Goal: Task Accomplishment & Management: Complete application form

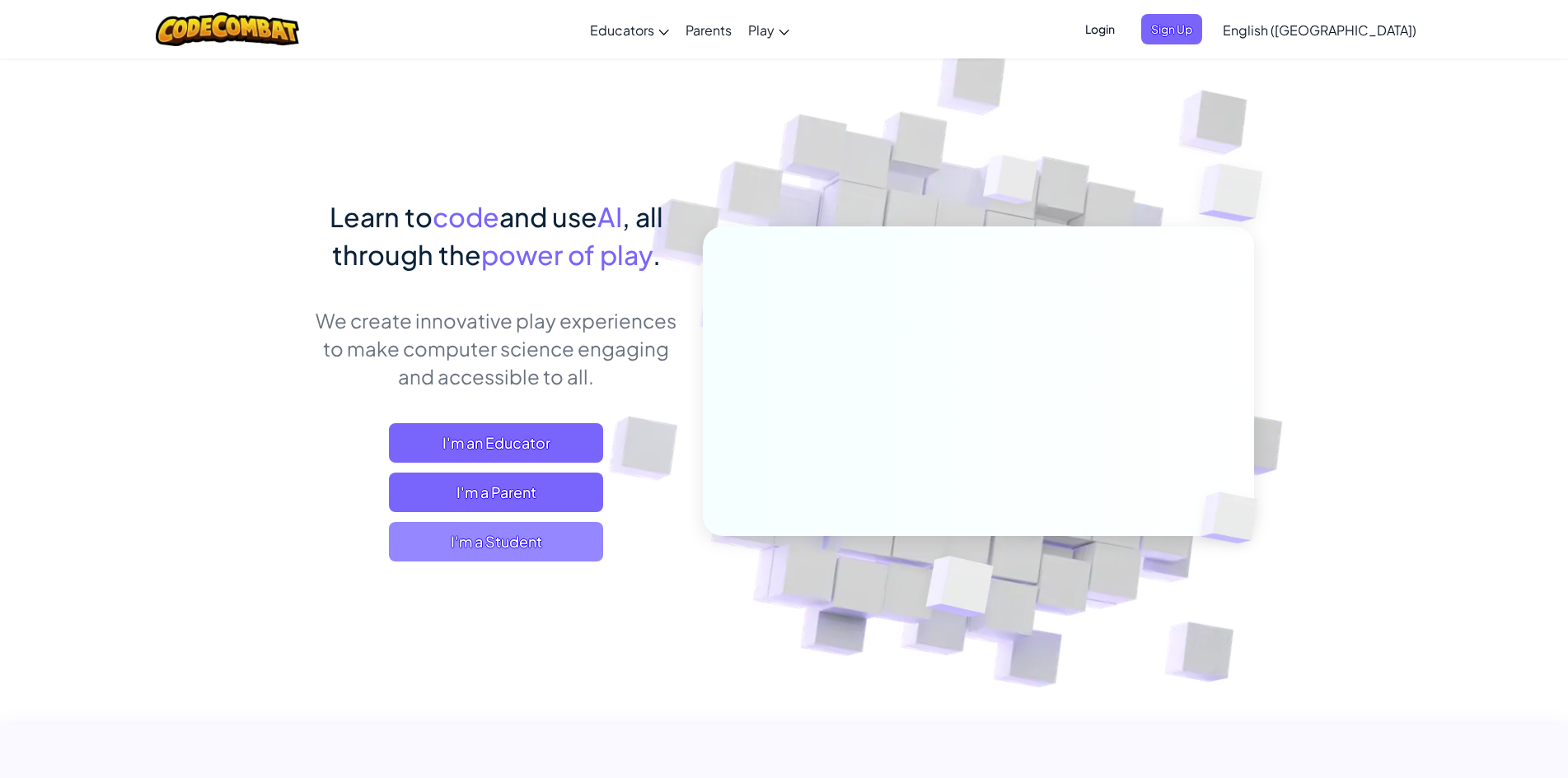
click at [540, 546] on span "I'm a Student" at bounding box center [496, 541] width 215 height 39
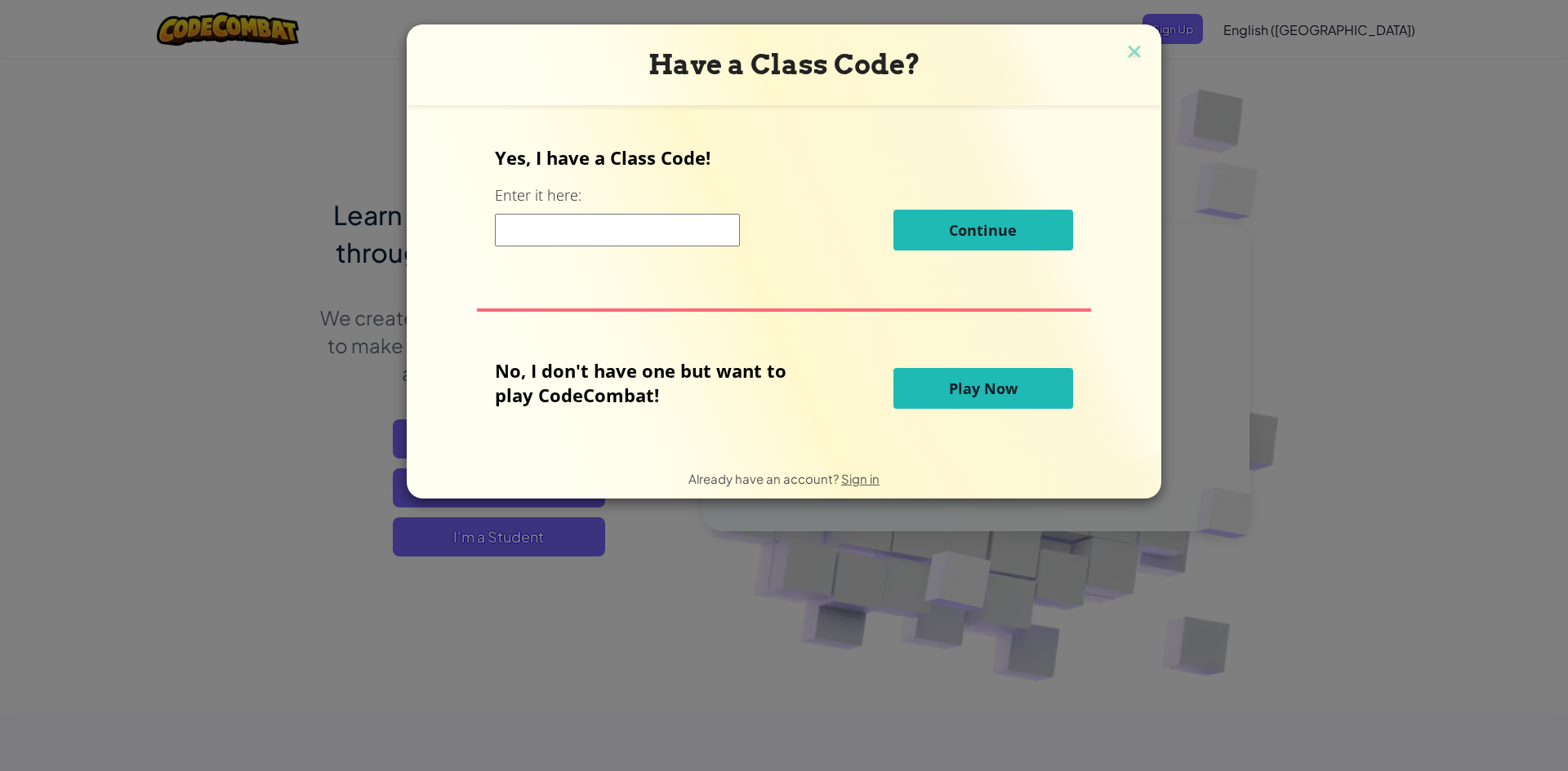
click at [558, 237] on input at bounding box center [617, 230] width 245 height 32
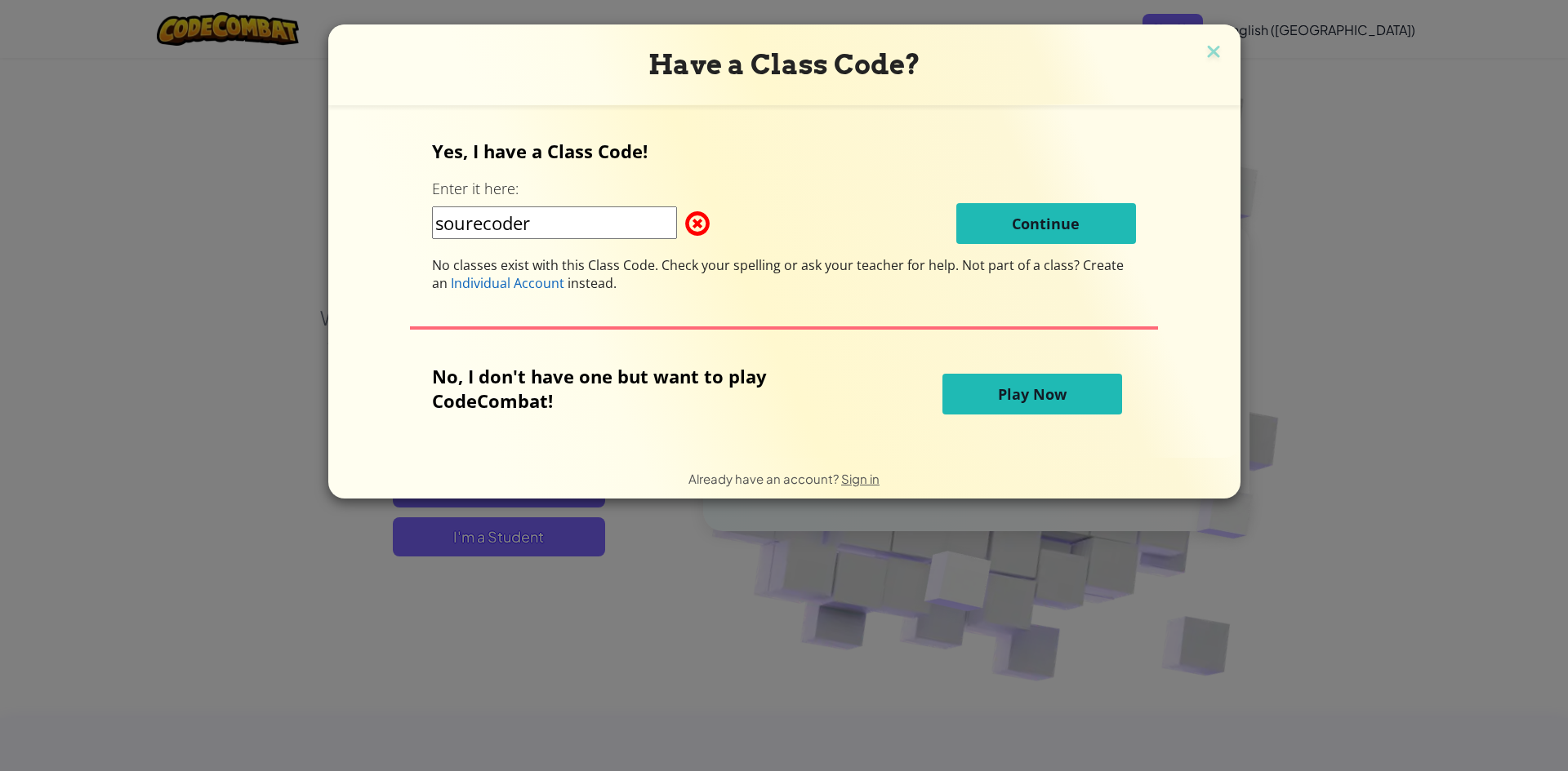
click at [602, 228] on input "sourecoder" at bounding box center [555, 223] width 245 height 32
click at [631, 226] on input "sourecoder111111" at bounding box center [555, 223] width 245 height 32
click at [705, 246] on div "Yes, I have a Class Code! Enter it here: sourecoder111111 Continue No classes e…" at bounding box center [784, 216] width 704 height 154
click at [685, 220] on span at bounding box center [685, 223] width 0 height 32
click at [574, 227] on input "sourecoder111111" at bounding box center [555, 223] width 245 height 32
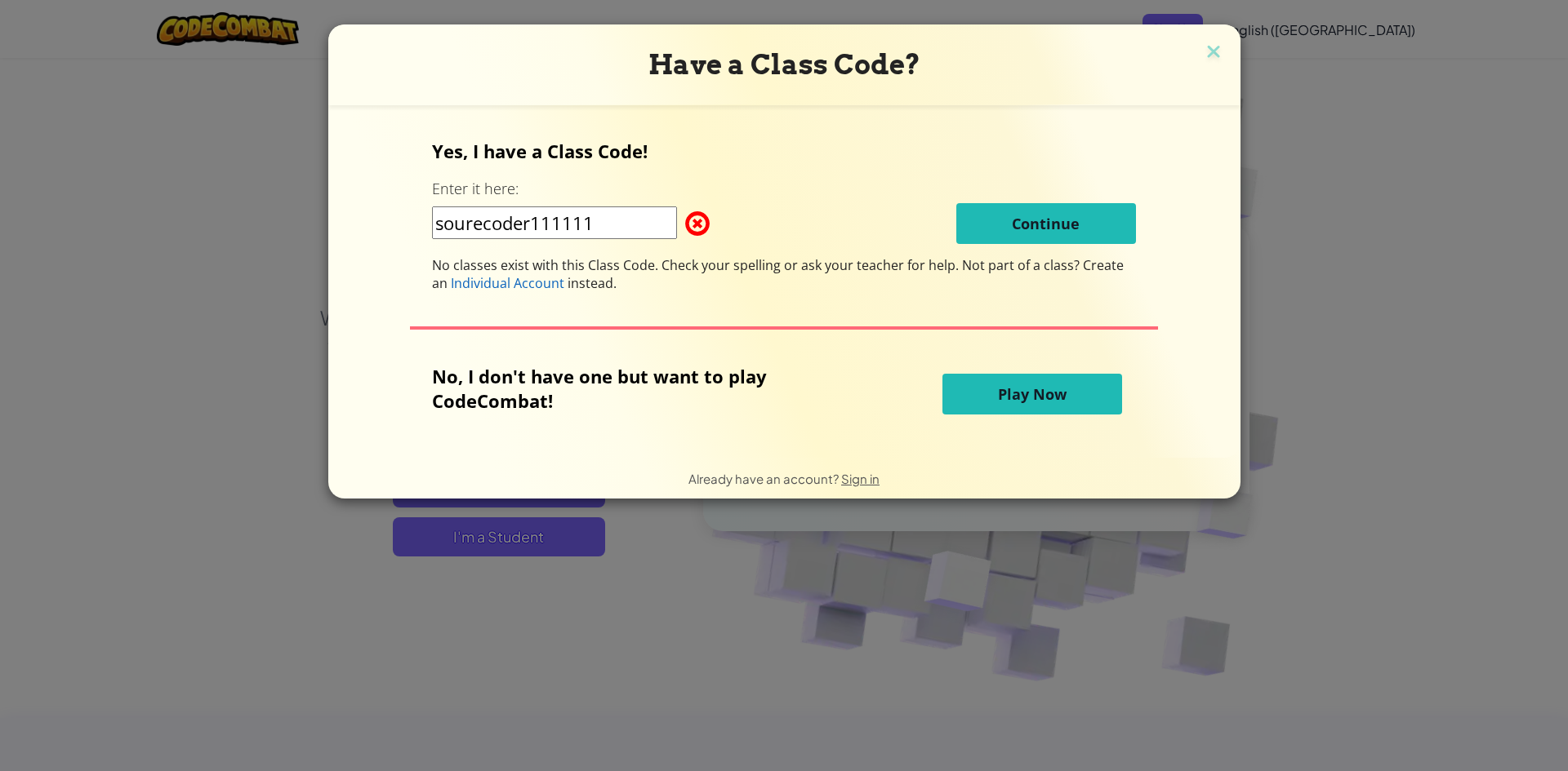
drag, startPoint x: 609, startPoint y: 224, endPoint x: 538, endPoint y: 230, distance: 71.3
click at [538, 230] on input "sourecoder111111" at bounding box center [555, 223] width 245 height 32
type input "sourecoder no1"
click at [806, 257] on span "No classes exist with this Class Code. Check your spelling or ask your teacher …" at bounding box center [697, 265] width 530 height 18
drag, startPoint x: 577, startPoint y: 225, endPoint x: 344, endPoint y: 250, distance: 234.3
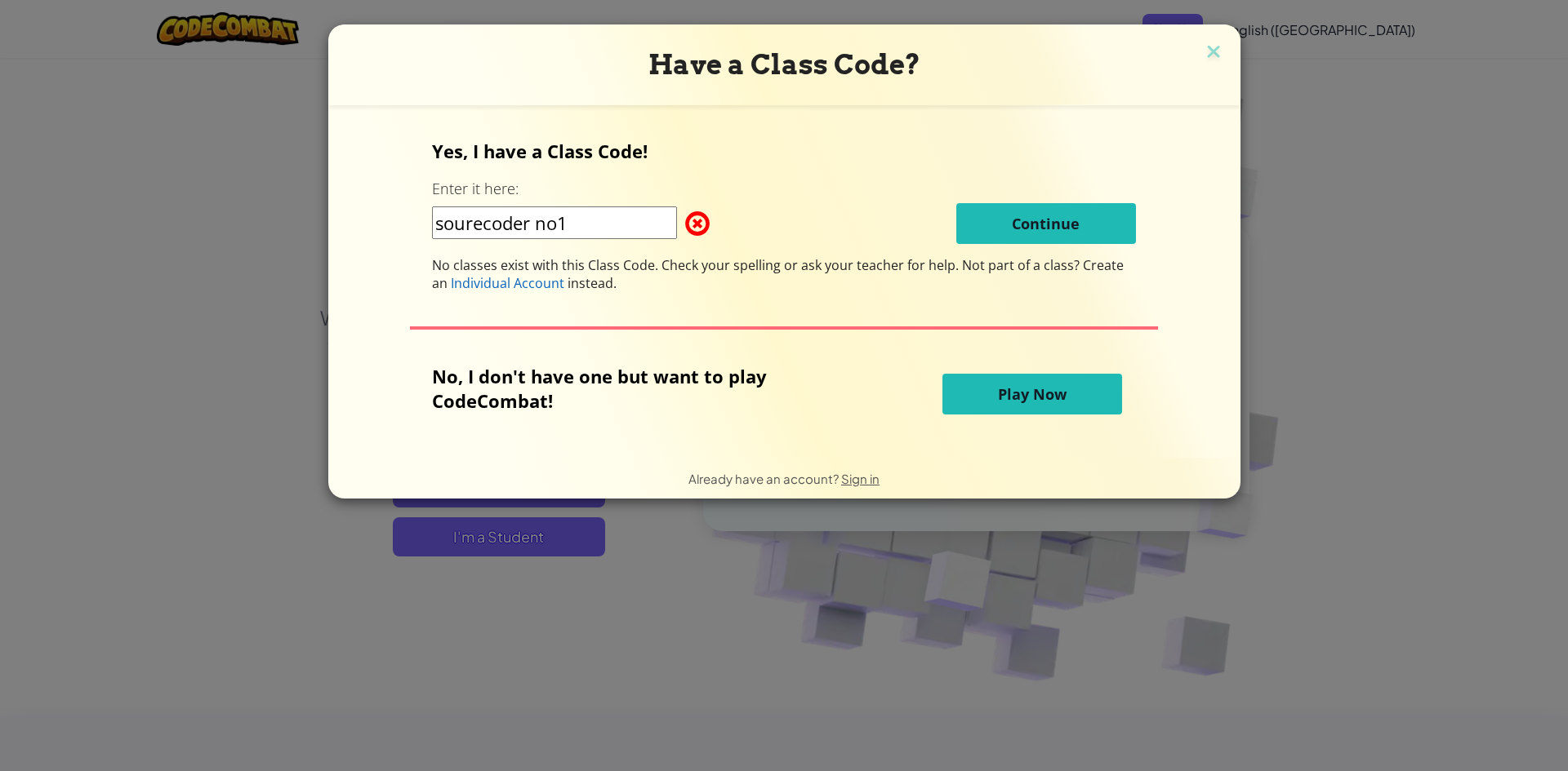
click at [344, 250] on form "Yes, I have a Class Code! Enter it here: sourecoder no1 Continue No classes exi…" at bounding box center [784, 281] width 912 height 352
click at [1054, 404] on span "Play Now" at bounding box center [1032, 394] width 68 height 20
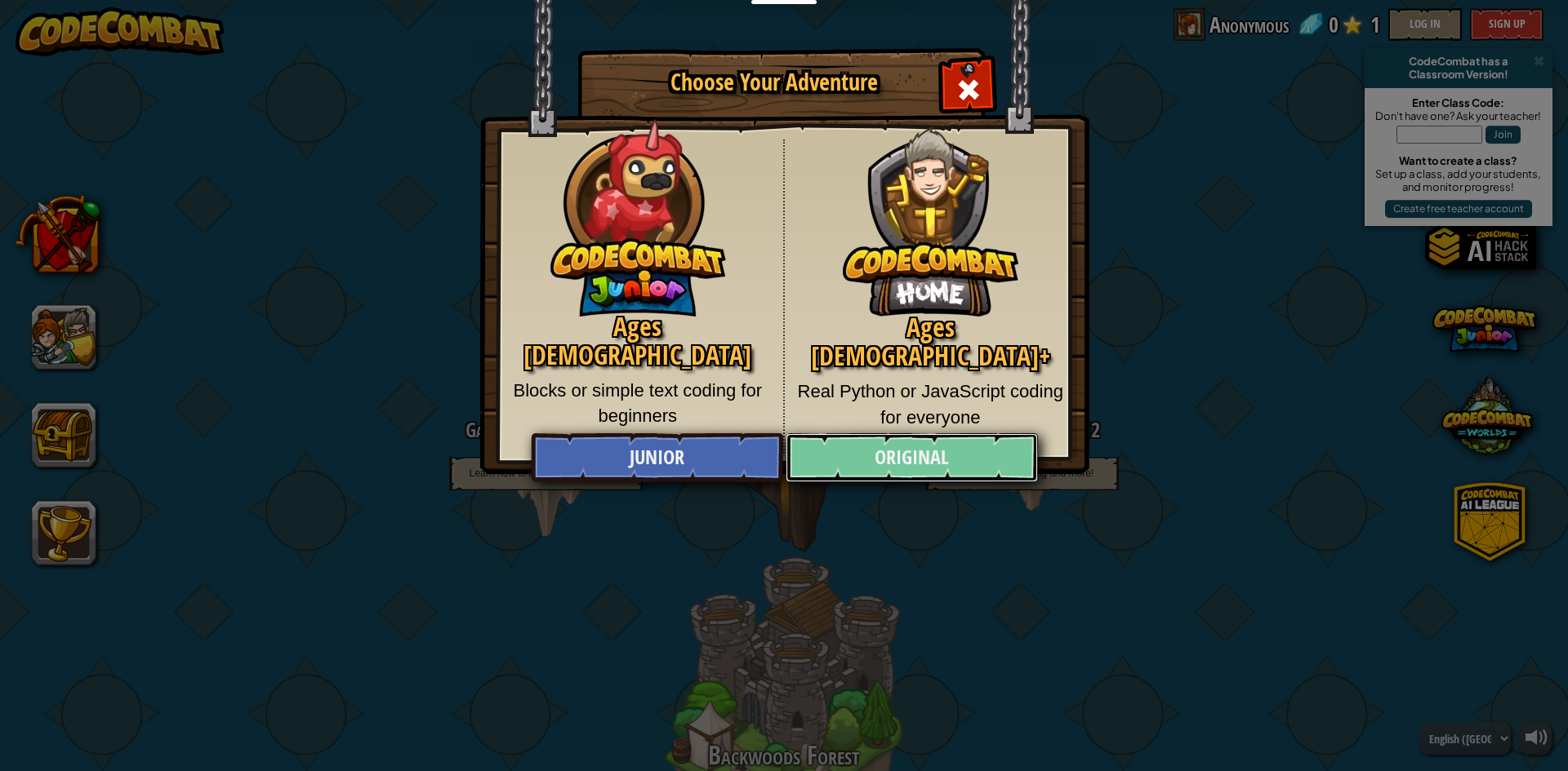
click at [861, 458] on link "Original" at bounding box center [911, 459] width 252 height 49
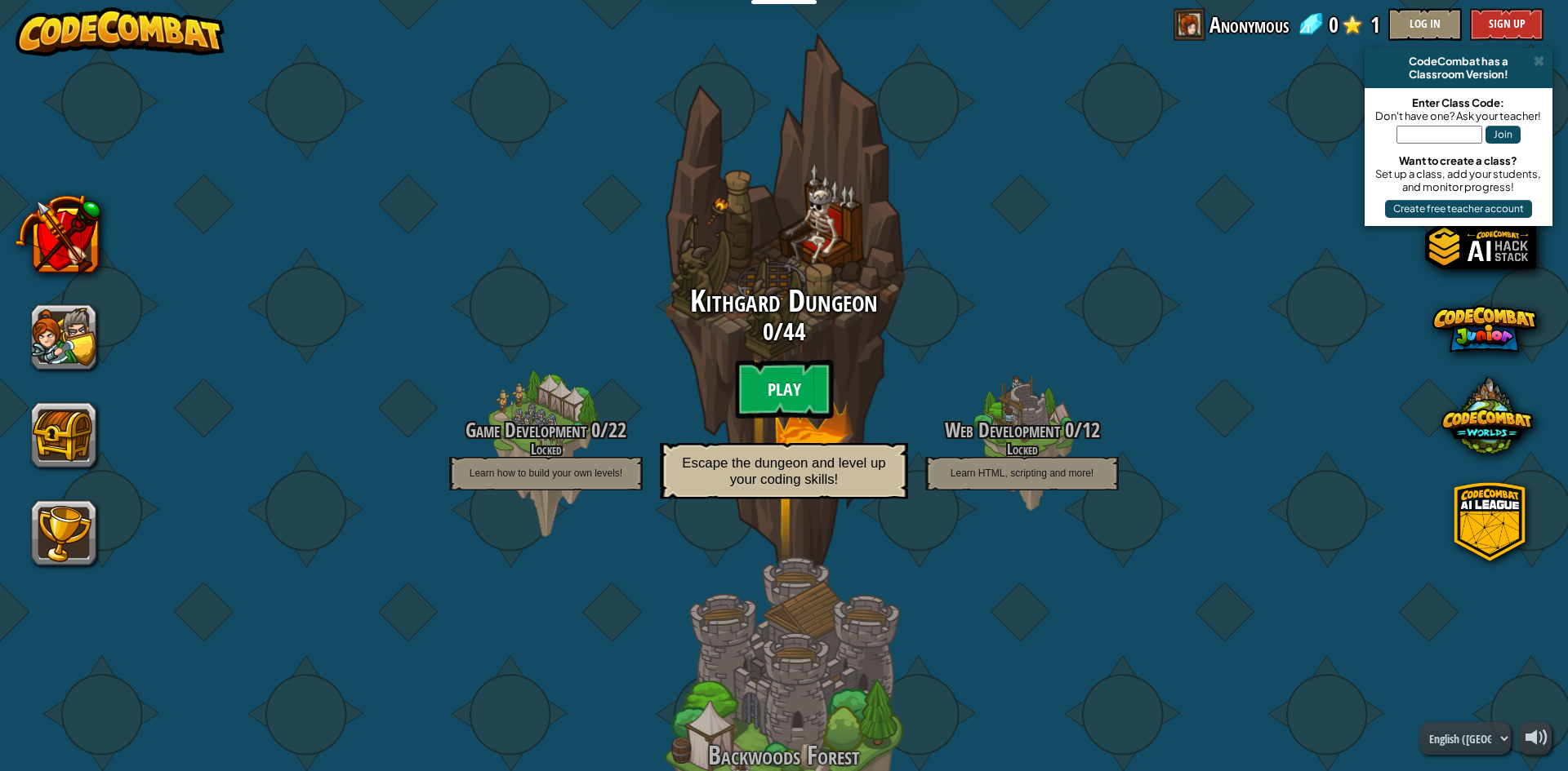
click at [762, 393] on btn "Play" at bounding box center [784, 389] width 98 height 59
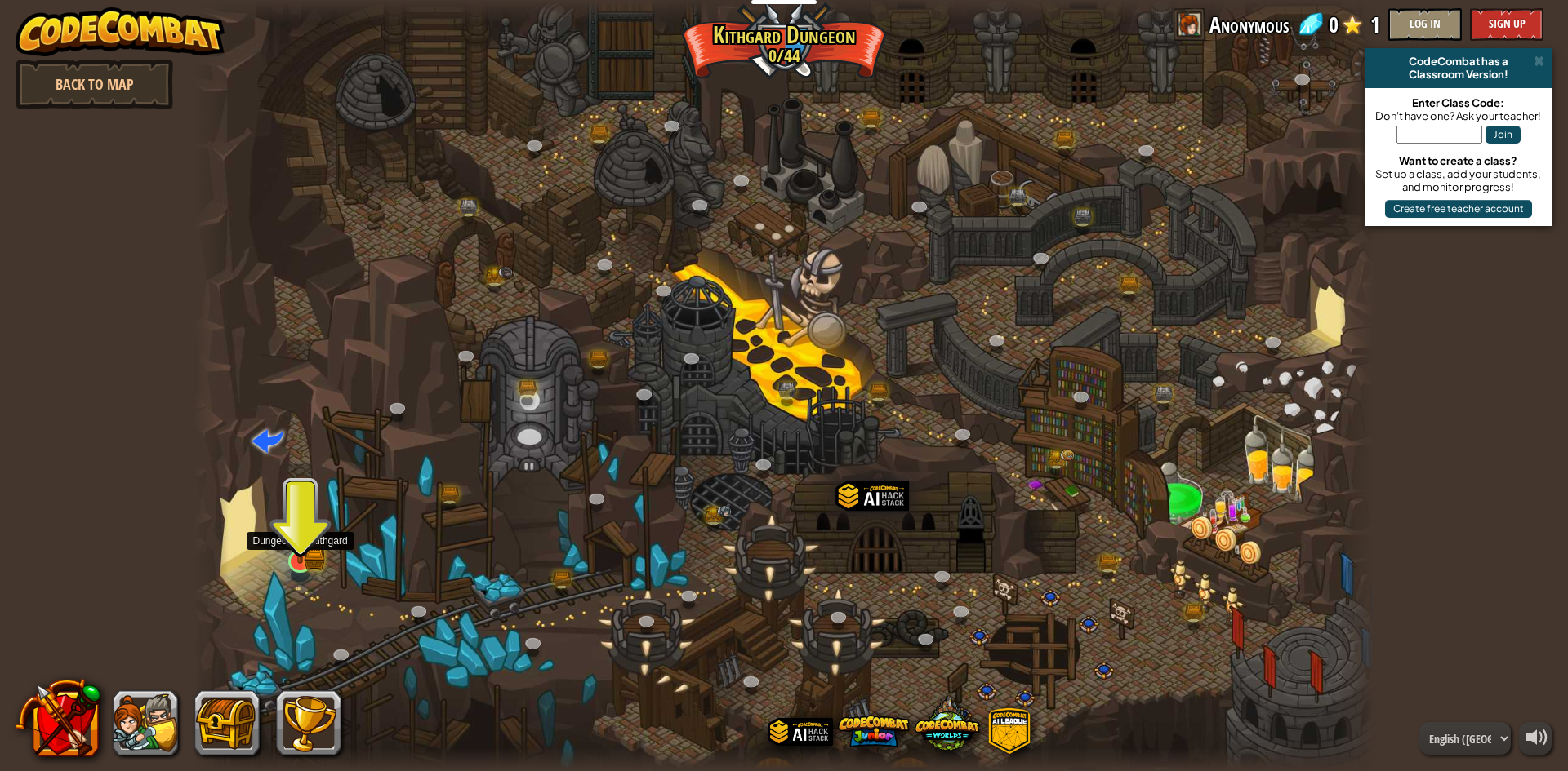
click at [308, 562] on img at bounding box center [300, 529] width 32 height 70
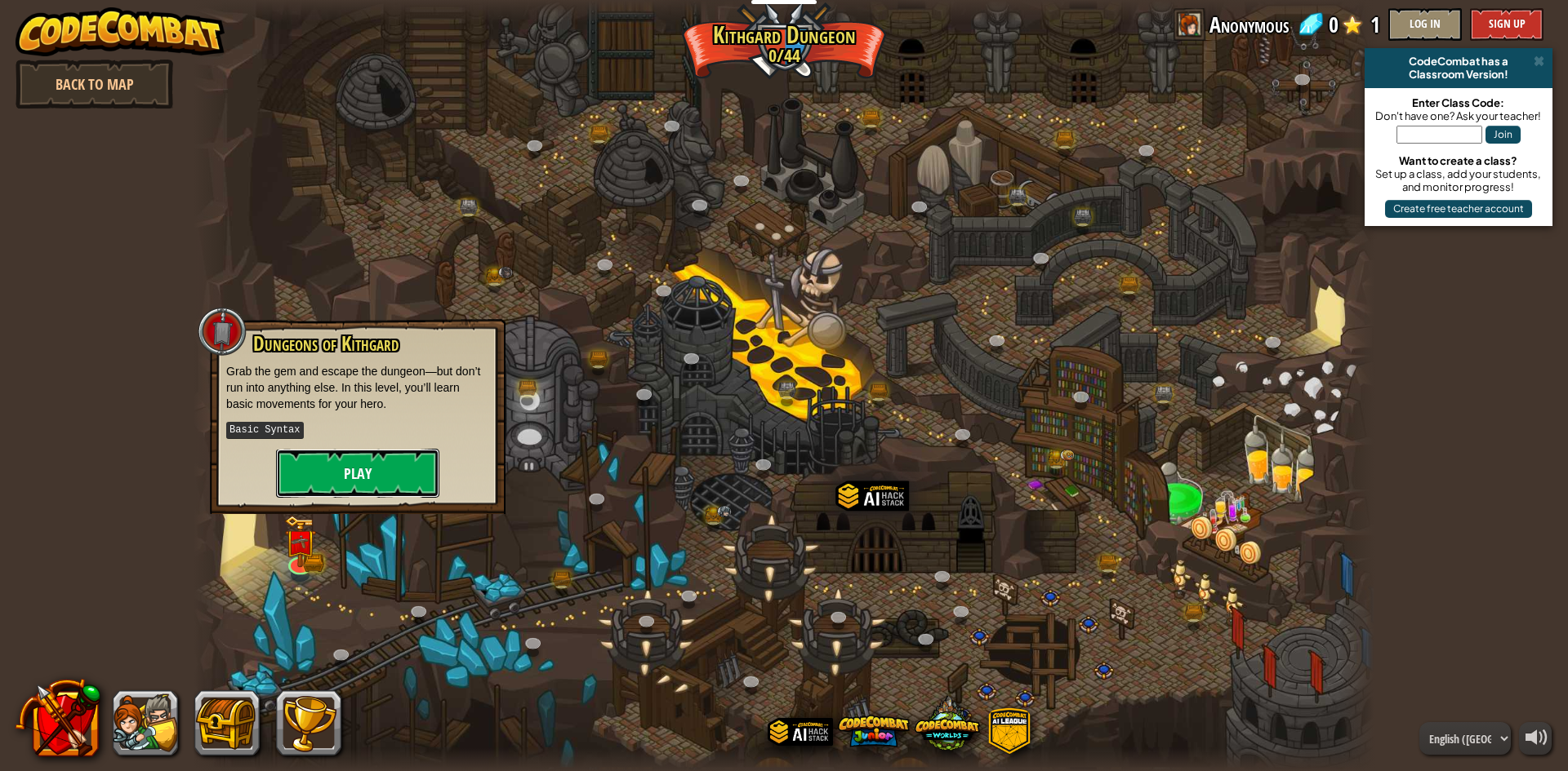
click at [373, 486] on button "Play" at bounding box center [358, 474] width 163 height 49
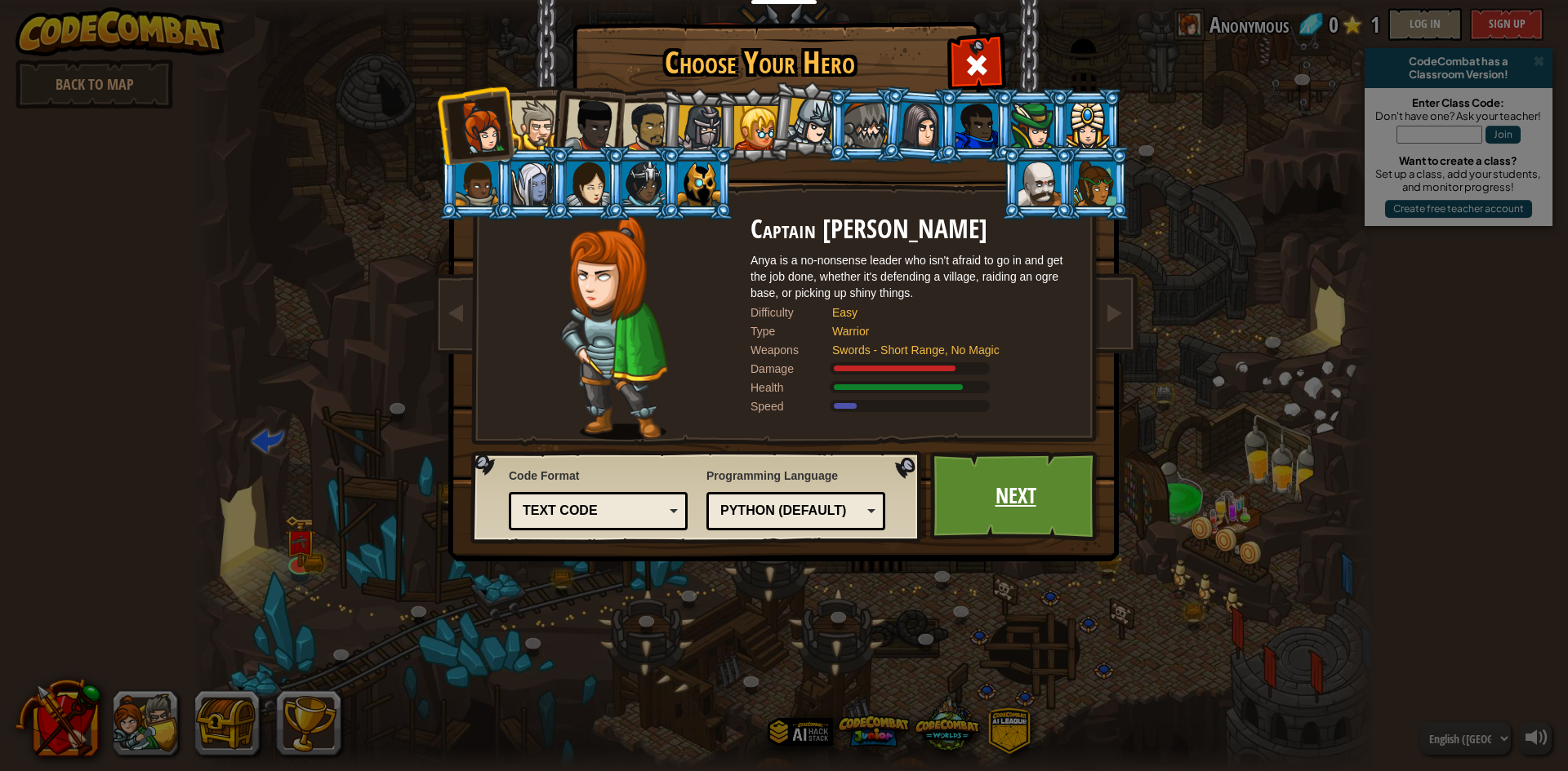
click at [961, 486] on link "Next" at bounding box center [1015, 496] width 171 height 90
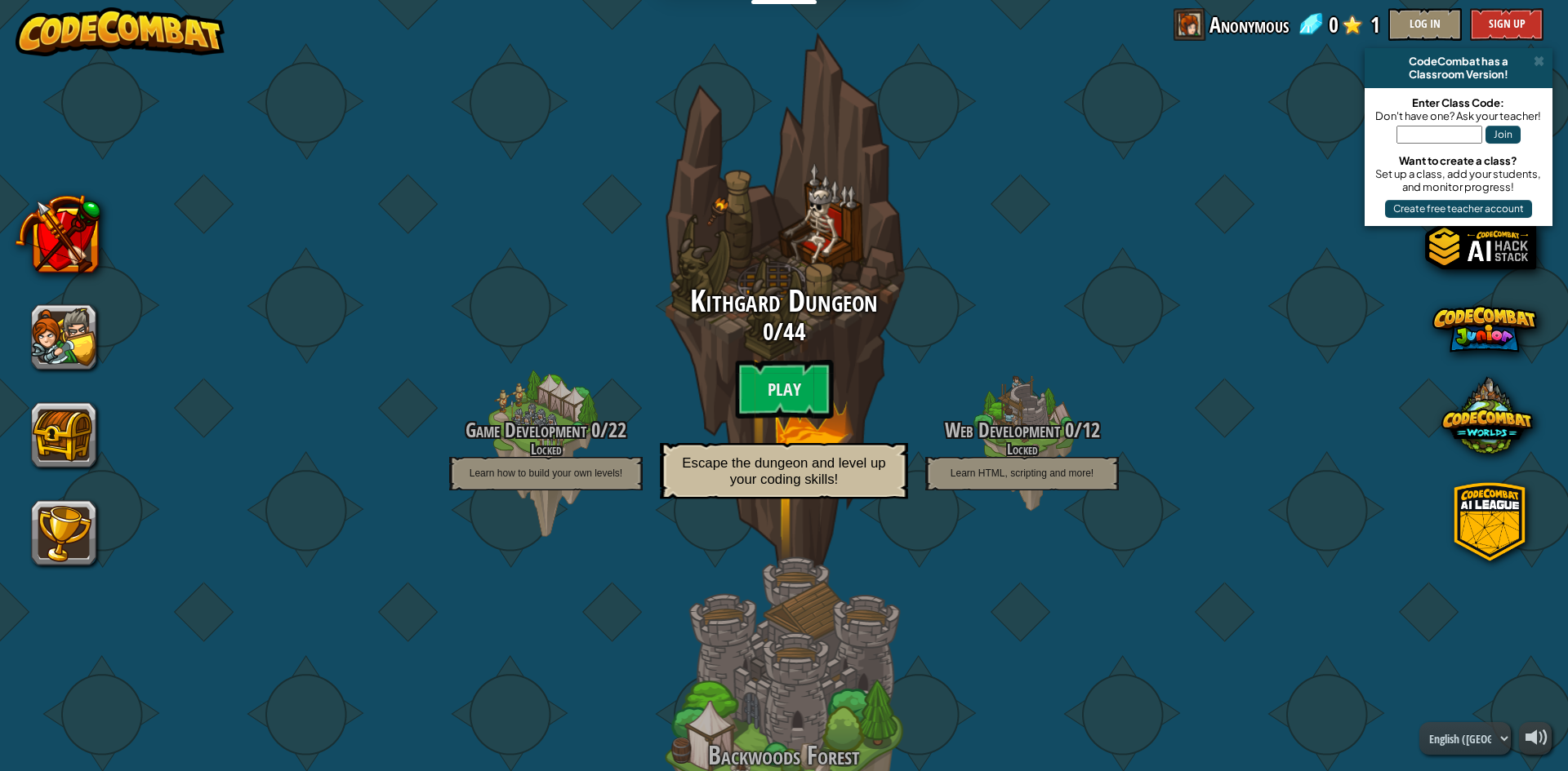
click at [748, 355] on div "Kithgard Dungeon 0 / 44 Play Escape the dungeon and level up your coding skills!" at bounding box center [784, 397] width 311 height 224
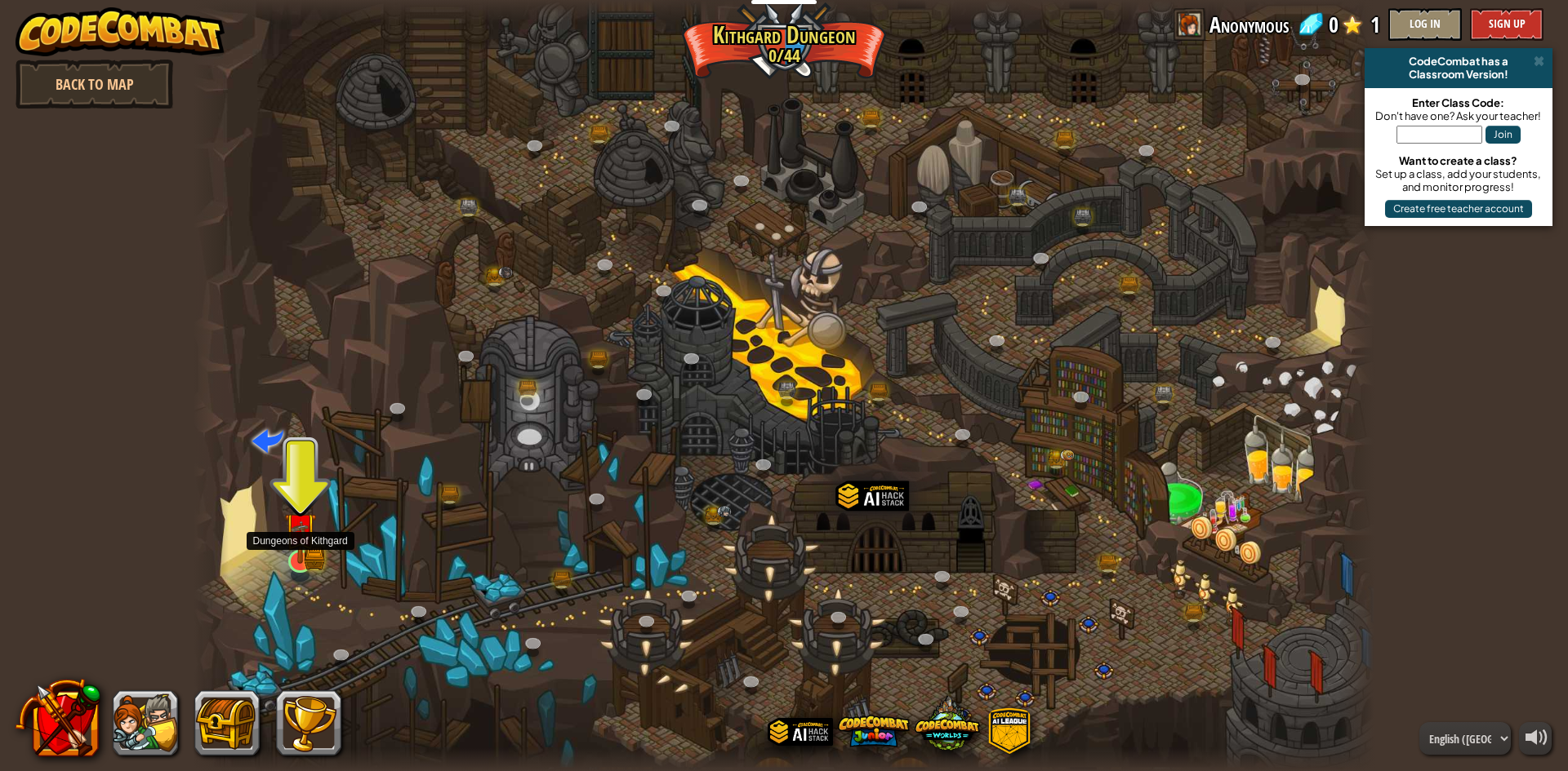
click at [293, 557] on img at bounding box center [300, 529] width 32 height 70
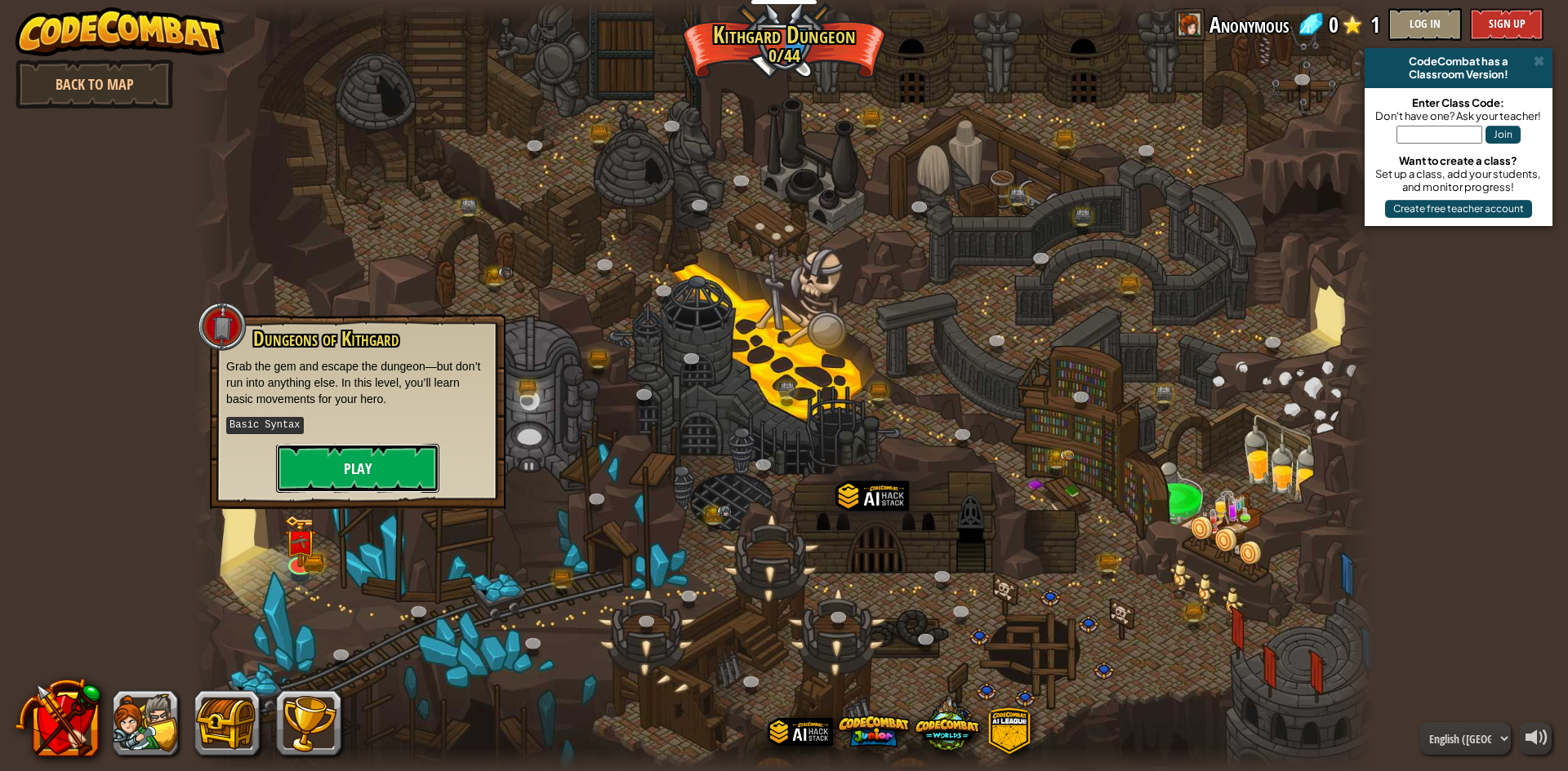
click at [416, 472] on button "Play" at bounding box center [358, 469] width 163 height 49
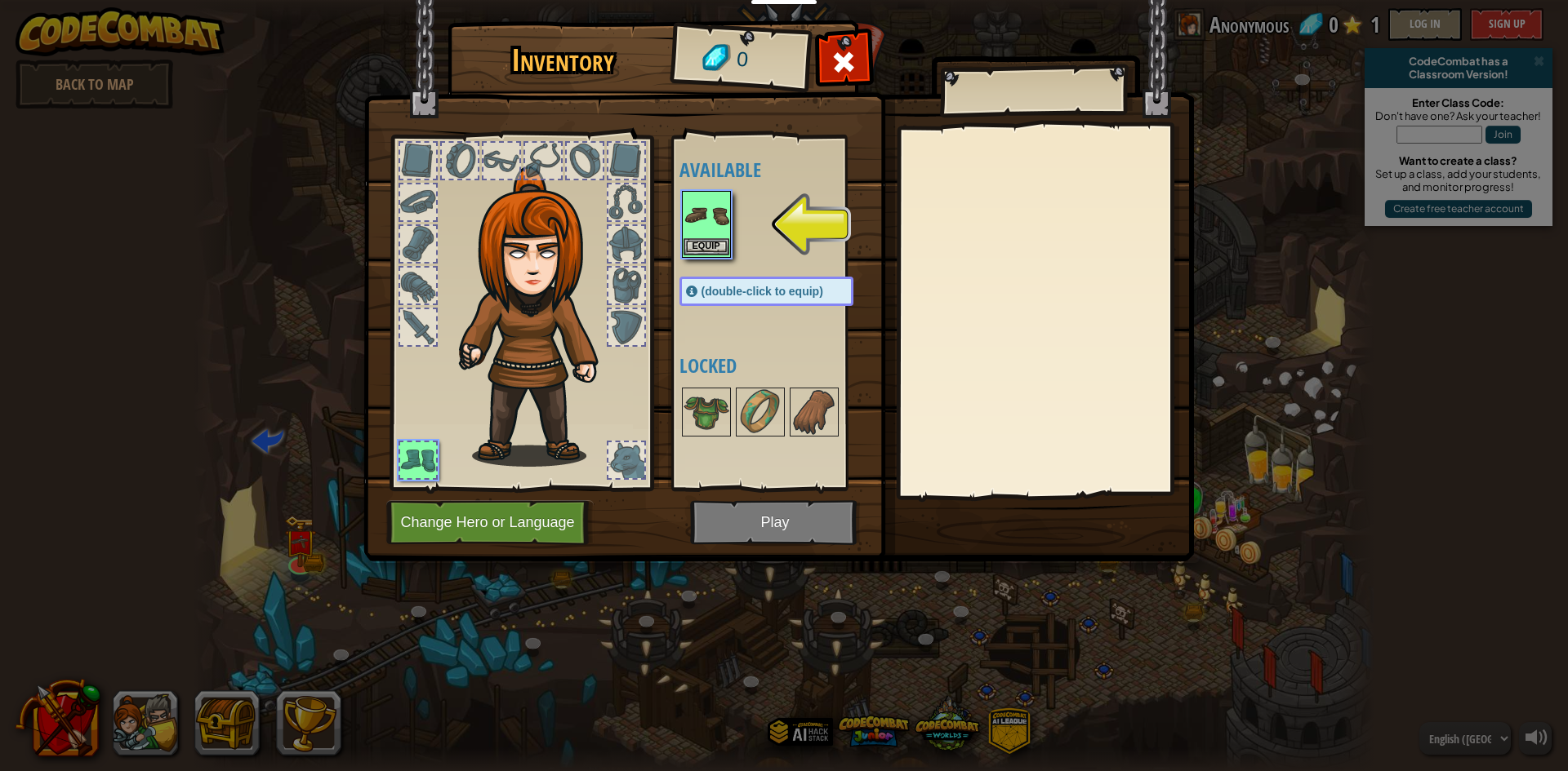
click at [723, 235] on img at bounding box center [707, 216] width 46 height 46
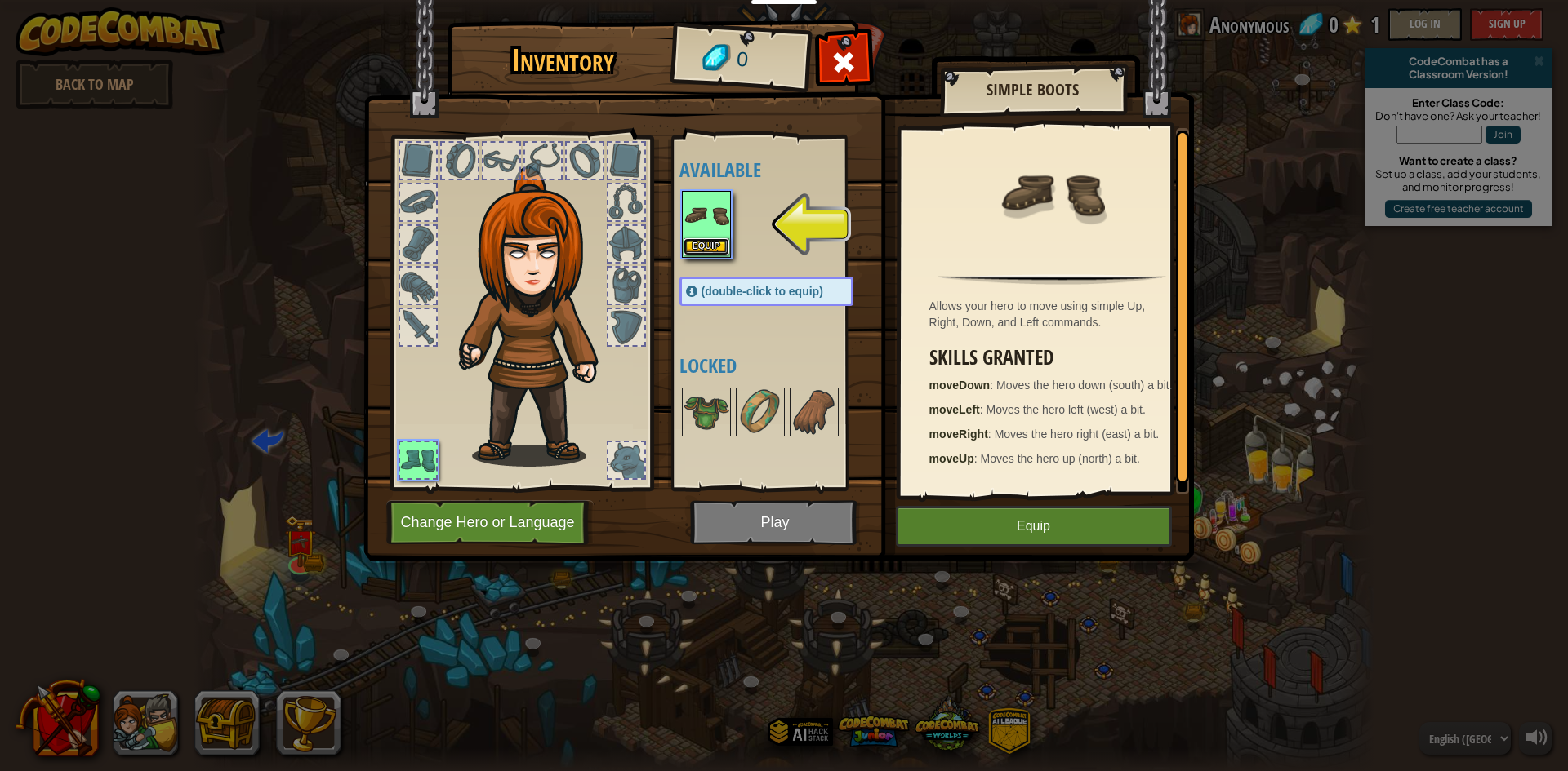
click at [715, 239] on button "Equip" at bounding box center [707, 247] width 46 height 17
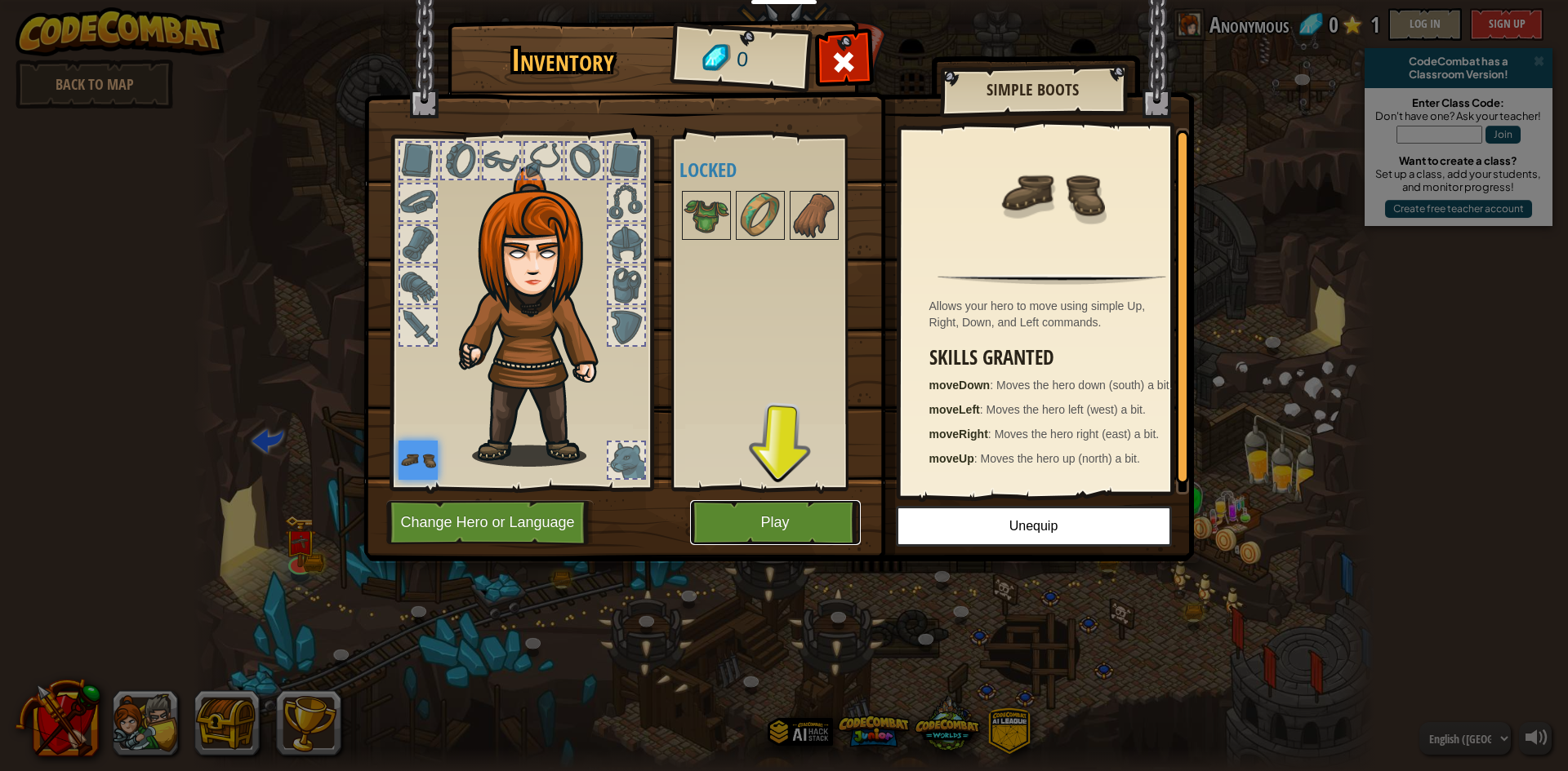
click at [767, 533] on button "Play" at bounding box center [775, 522] width 171 height 45
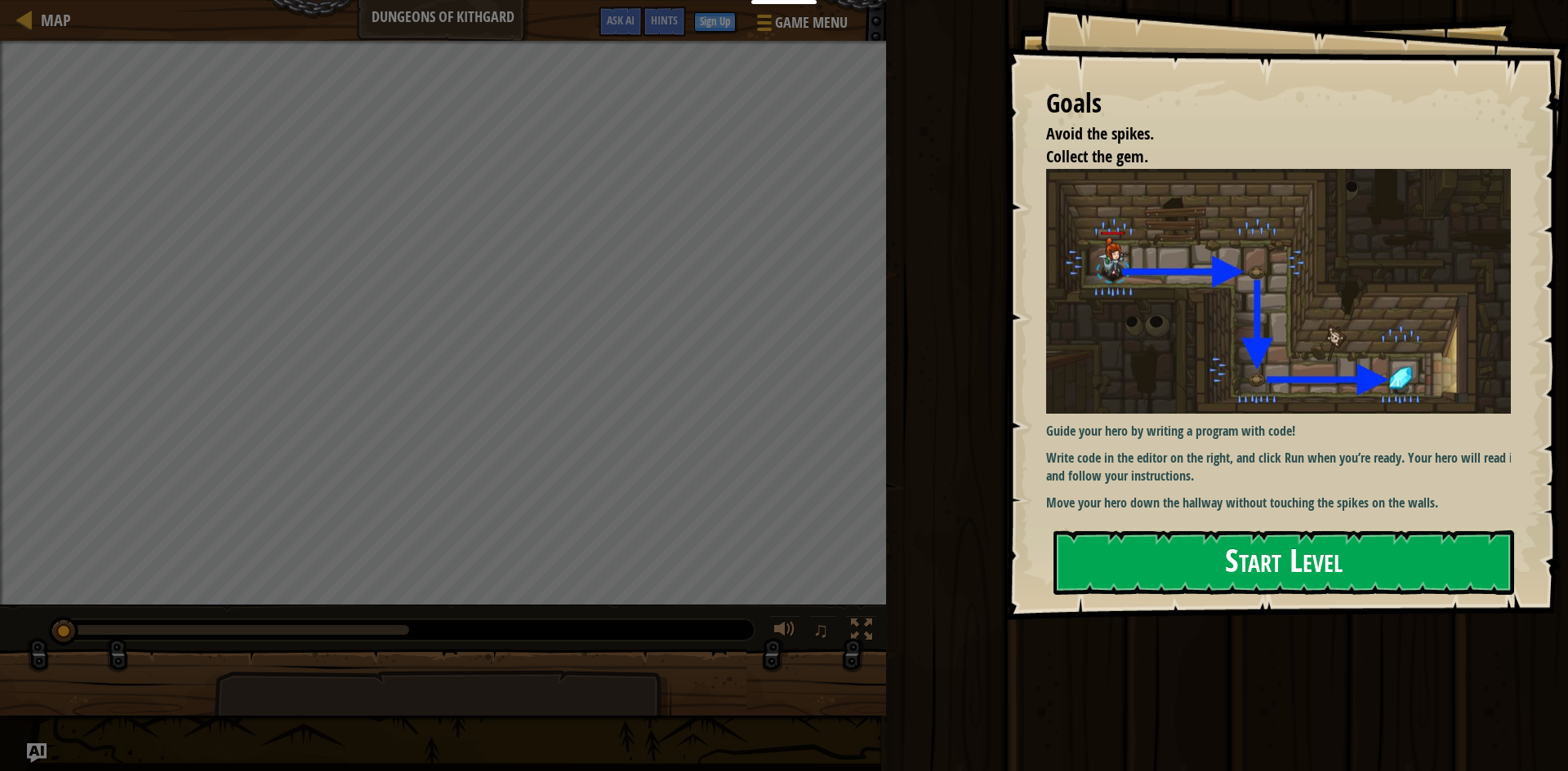
click at [1260, 548] on button "Start Level" at bounding box center [1283, 563] width 461 height 65
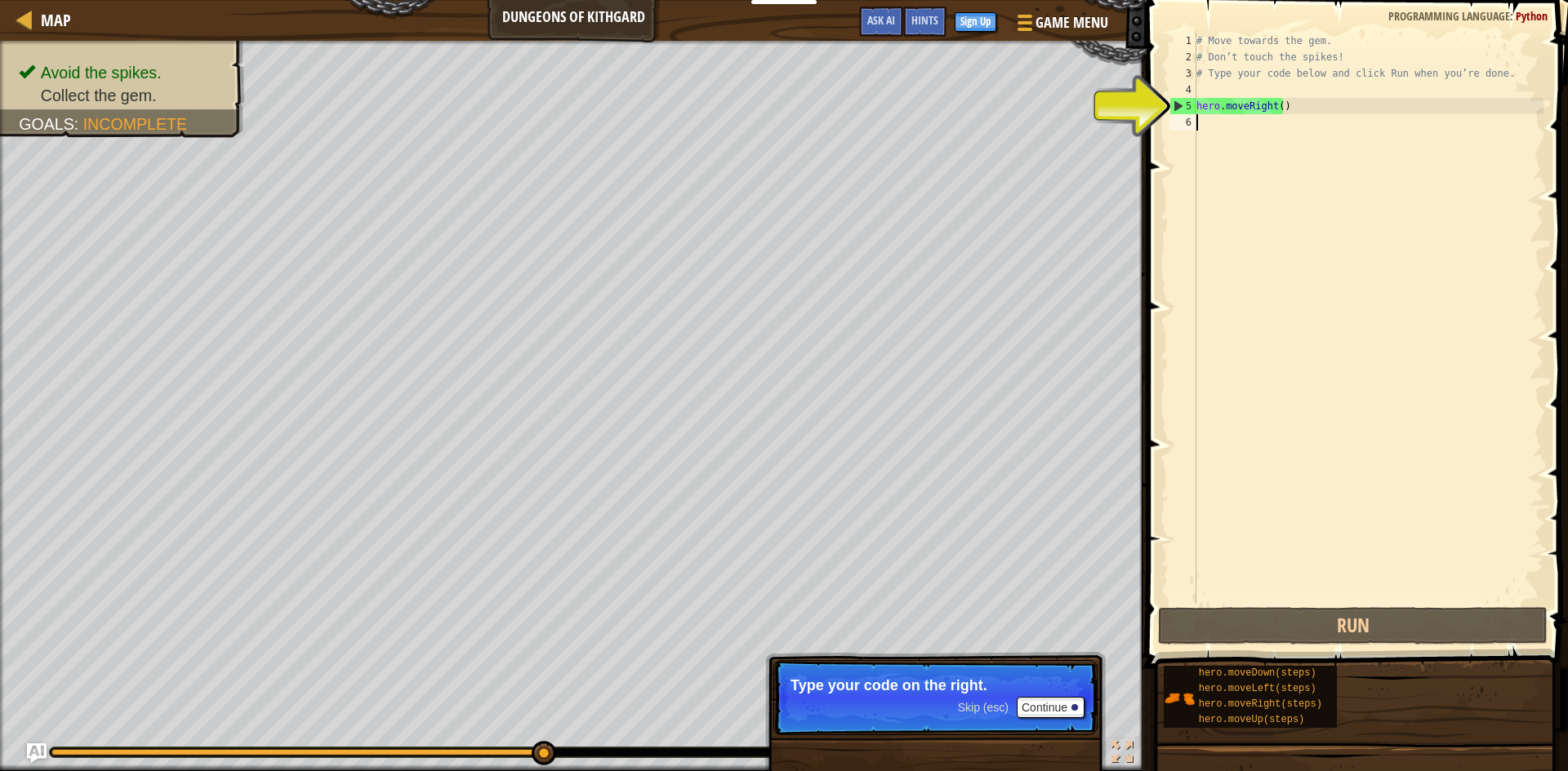
click at [1175, 106] on div "5" at bounding box center [1183, 105] width 27 height 16
type textarea "hero.moveRight()"
click at [1175, 106] on div "5" at bounding box center [1183, 105] width 27 height 16
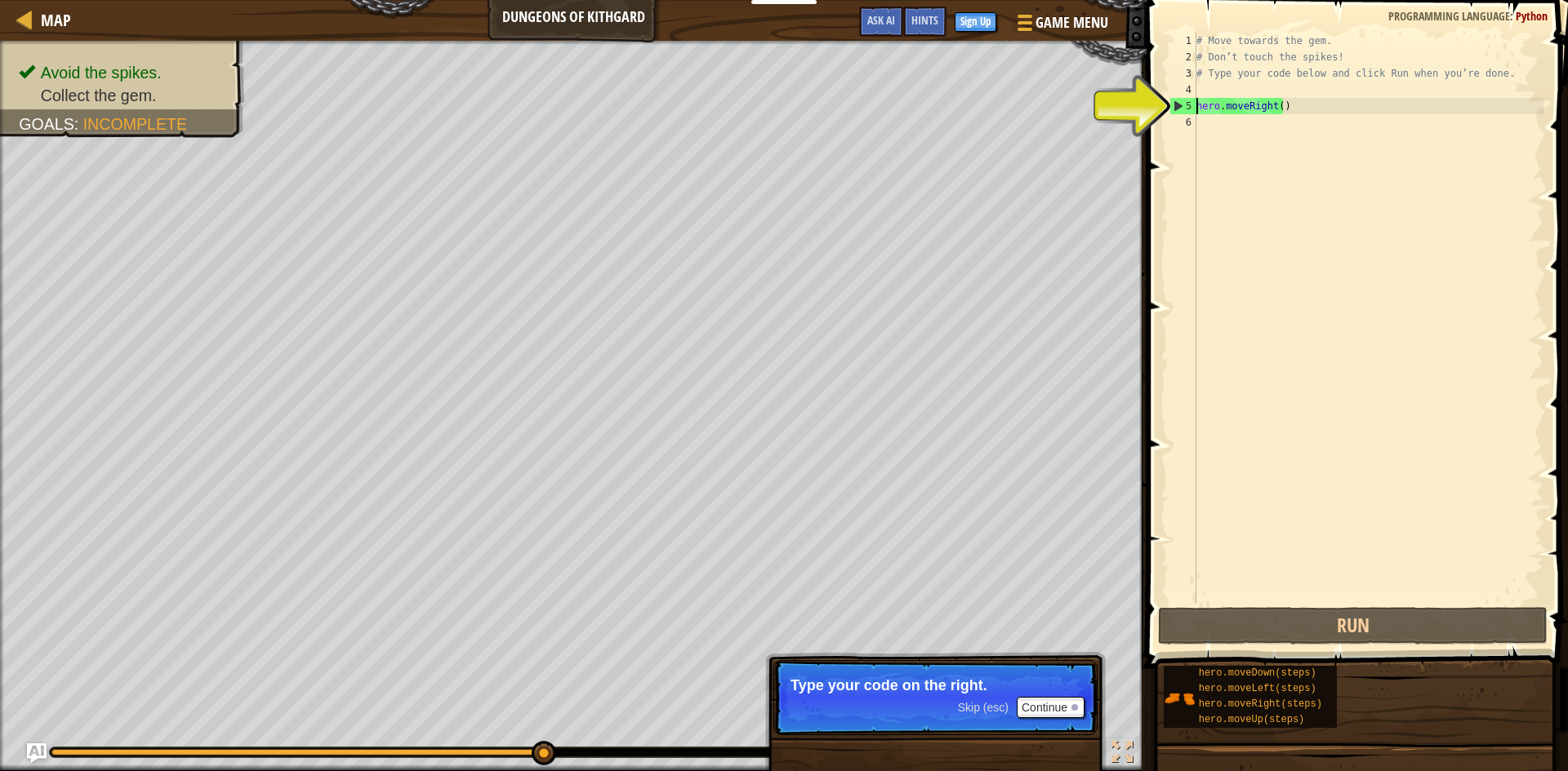
click at [1175, 106] on div "5" at bounding box center [1183, 105] width 27 height 16
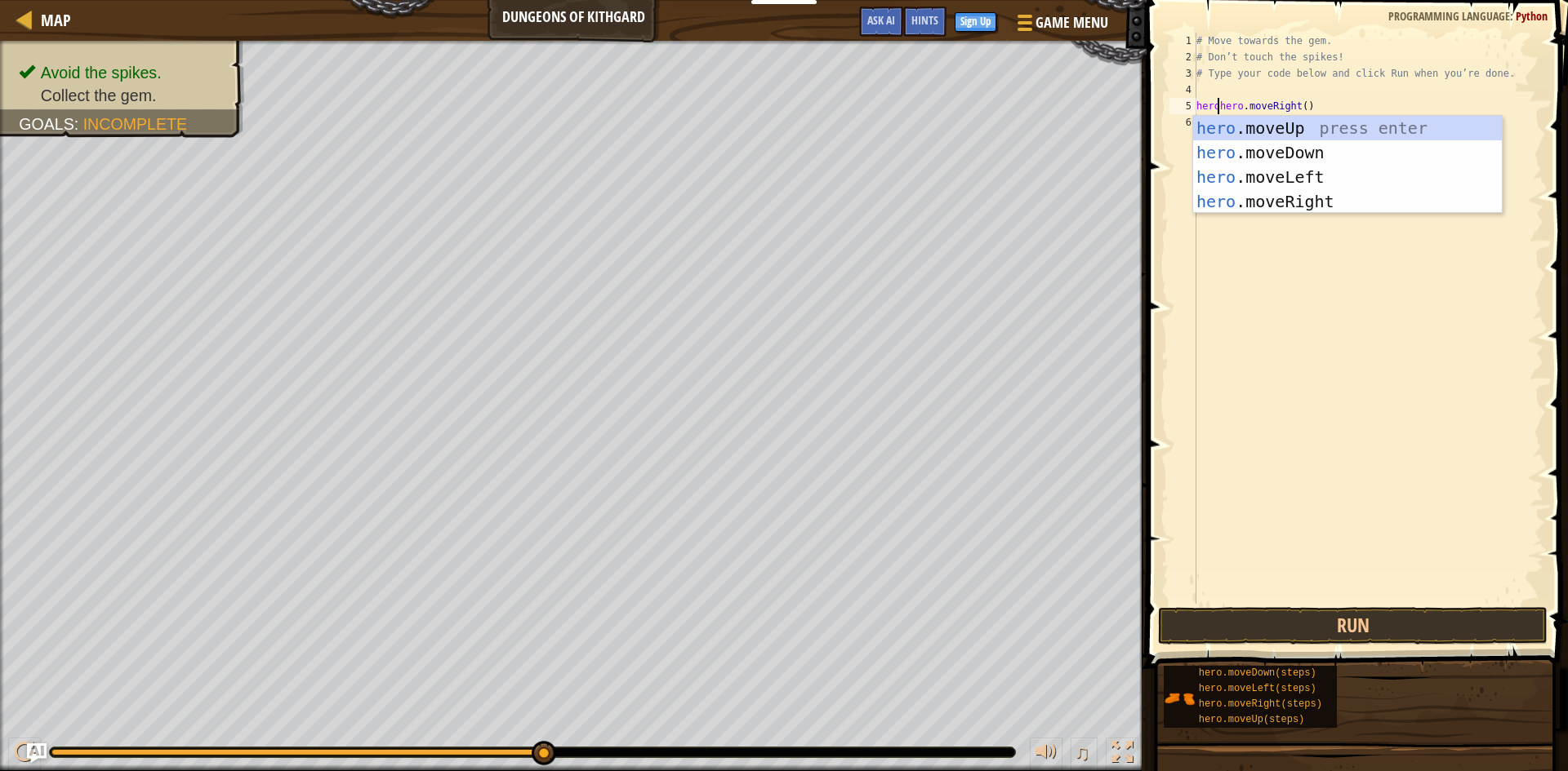
scroll to position [8, 3]
click at [1329, 143] on div "hero. moveUp press enter hero. moveDown press enter hero. moveLeft press enter …" at bounding box center [1347, 189] width 309 height 147
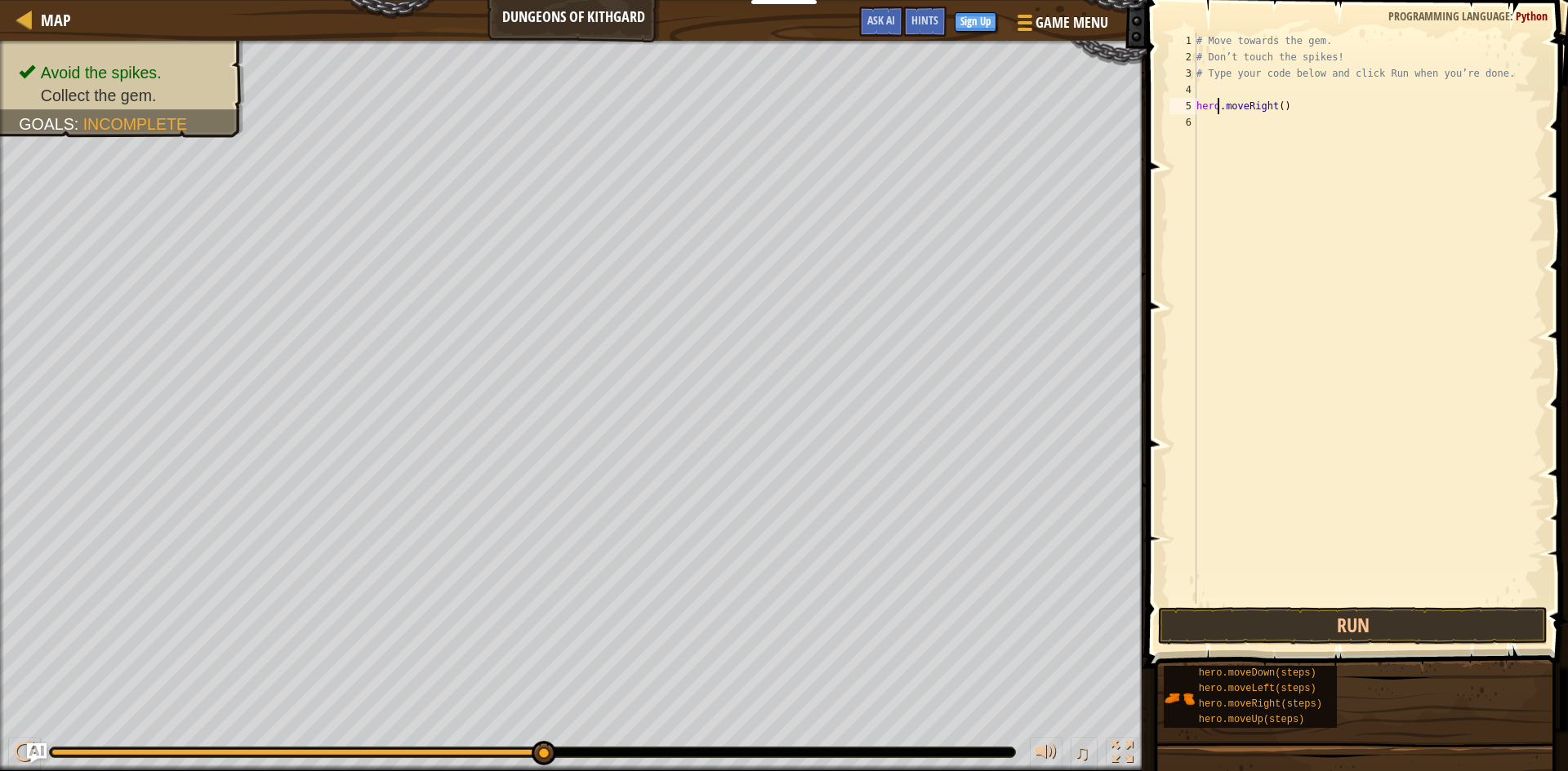
type textarea ".moveRight()"
click at [1283, 96] on div "# Move towards the gem. # Don’t touch the spikes! # Type your code below and cl…" at bounding box center [1368, 334] width 350 height 604
click at [1276, 109] on div "# Move towards the gem. # Don’t touch the spikes! # Type your code below and cl…" at bounding box center [1368, 334] width 350 height 604
click at [1192, 104] on div "5" at bounding box center [1182, 105] width 27 height 16
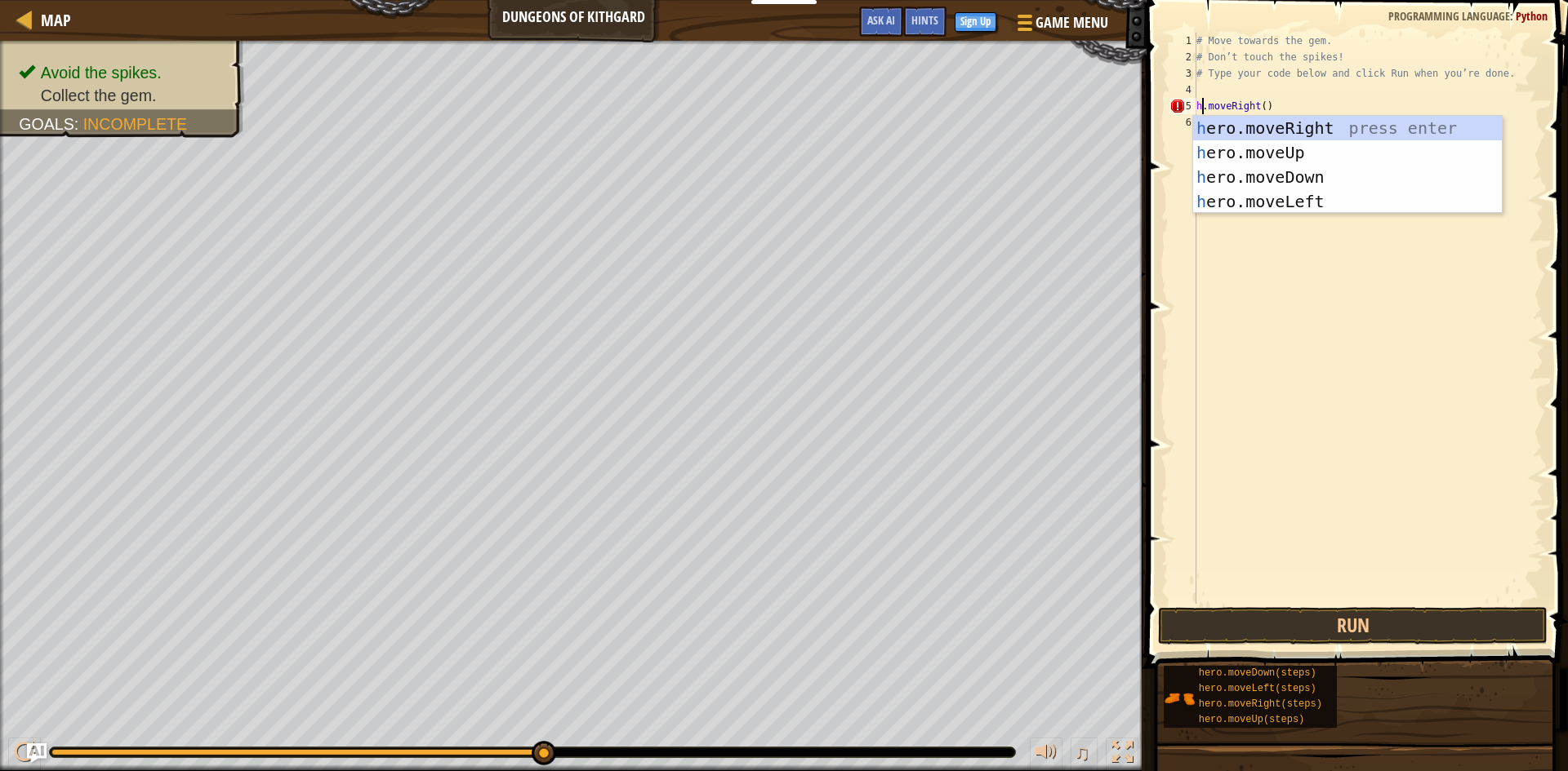
scroll to position [8, 1]
click at [1298, 125] on div "h ero.moveRight press enter h ero.moveUp press enter h ero.moveDown press enter…" at bounding box center [1347, 189] width 309 height 147
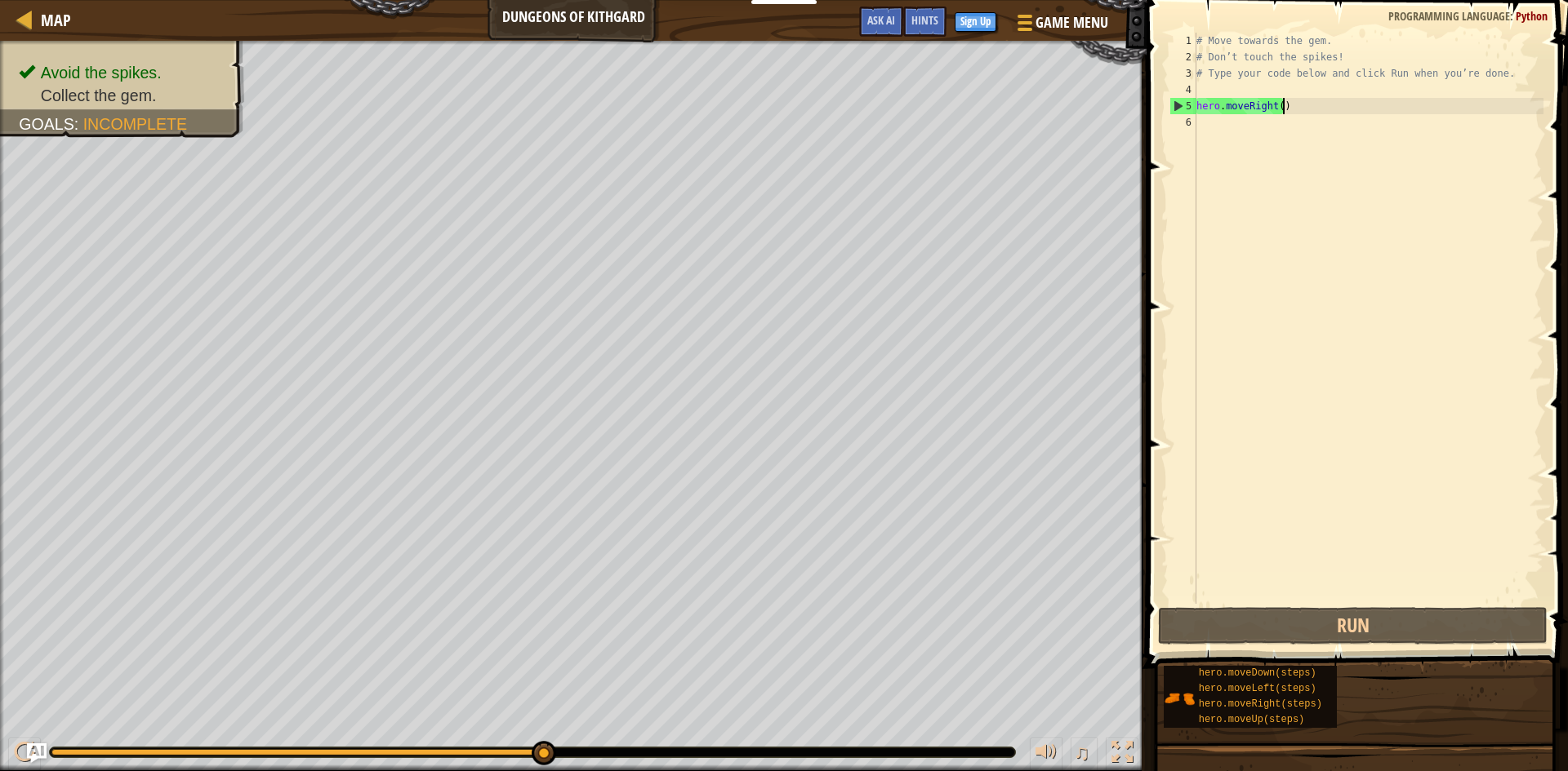
click at [1294, 113] on div "# Move towards the gem. # Don’t touch the spikes! # Type your code below and cl…" at bounding box center [1368, 334] width 350 height 604
click at [1176, 103] on div "5" at bounding box center [1183, 105] width 27 height 16
type textarea "hero.moveRight()"
click at [1323, 105] on div "# Move towards the gem. # Don’t touch the spikes! # Type your code below and cl…" at bounding box center [1368, 334] width 350 height 604
click at [1211, 139] on div "# Move towards the gem. # Don’t touch the spikes! # Type your code below and cl…" at bounding box center [1368, 334] width 350 height 604
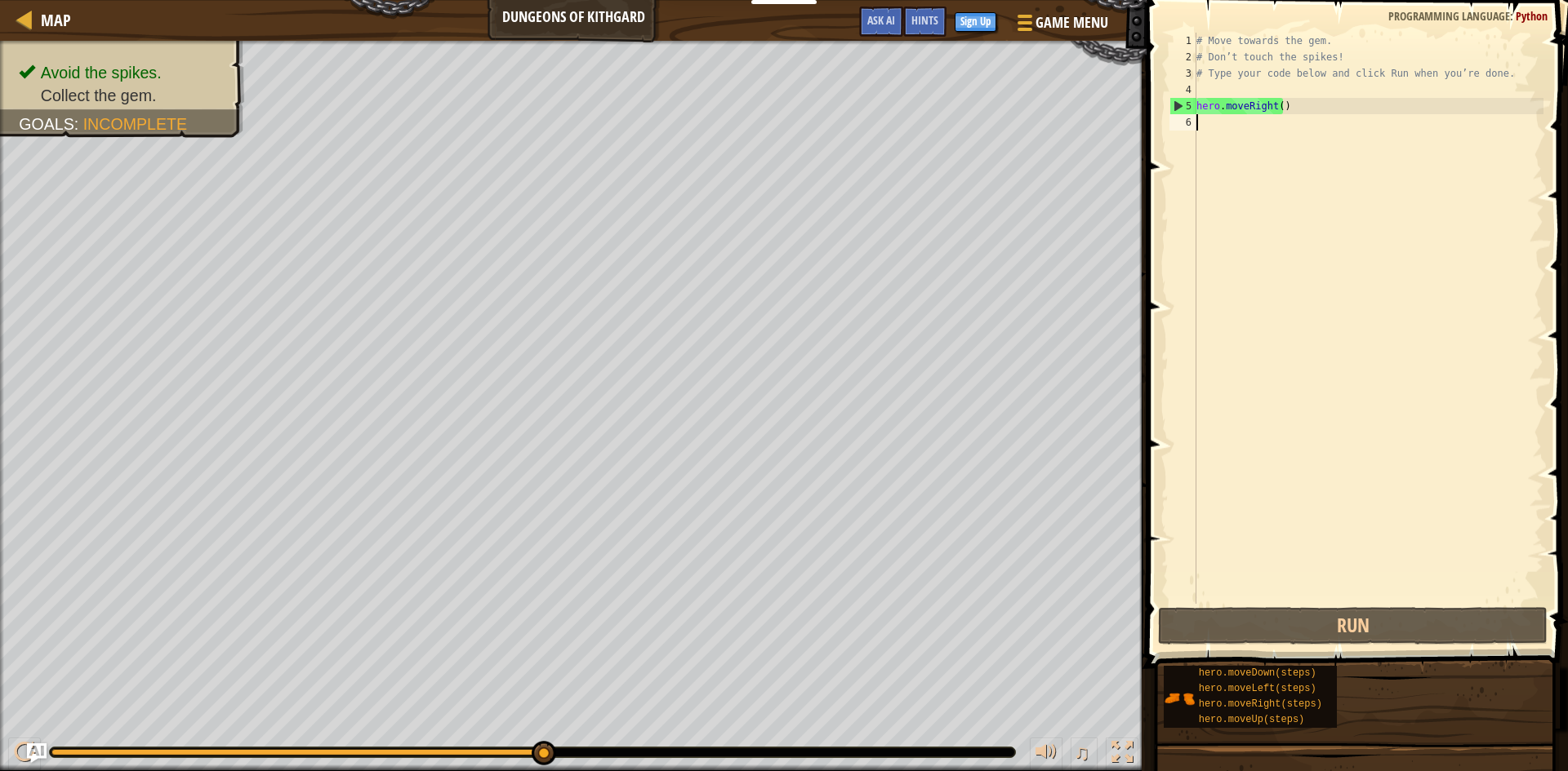
scroll to position [8, 0]
type textarea "h"
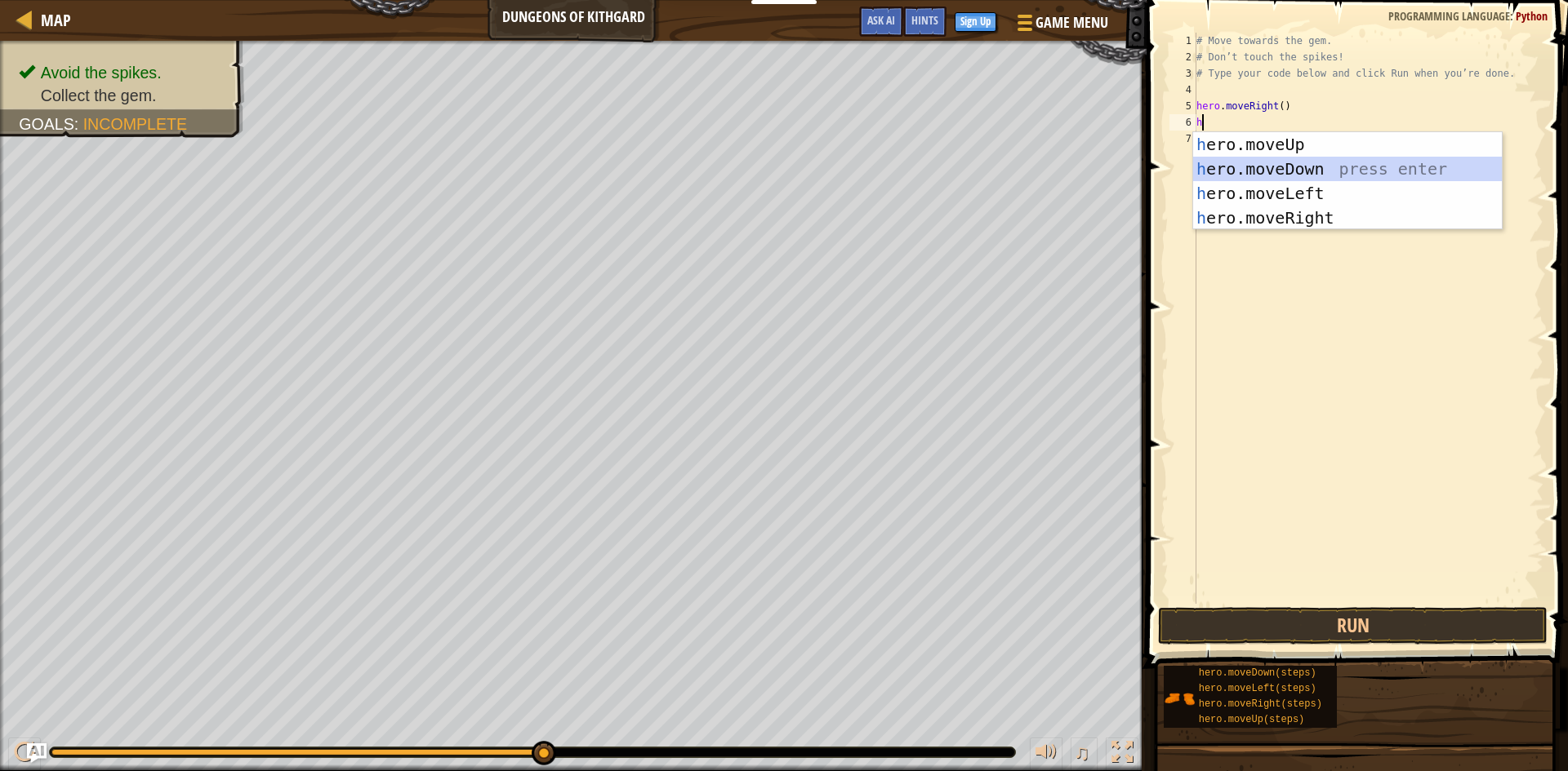
click at [1404, 173] on div "h ero.moveUp press enter h ero.moveDown press enter h ero.moveLeft press enter …" at bounding box center [1347, 205] width 309 height 147
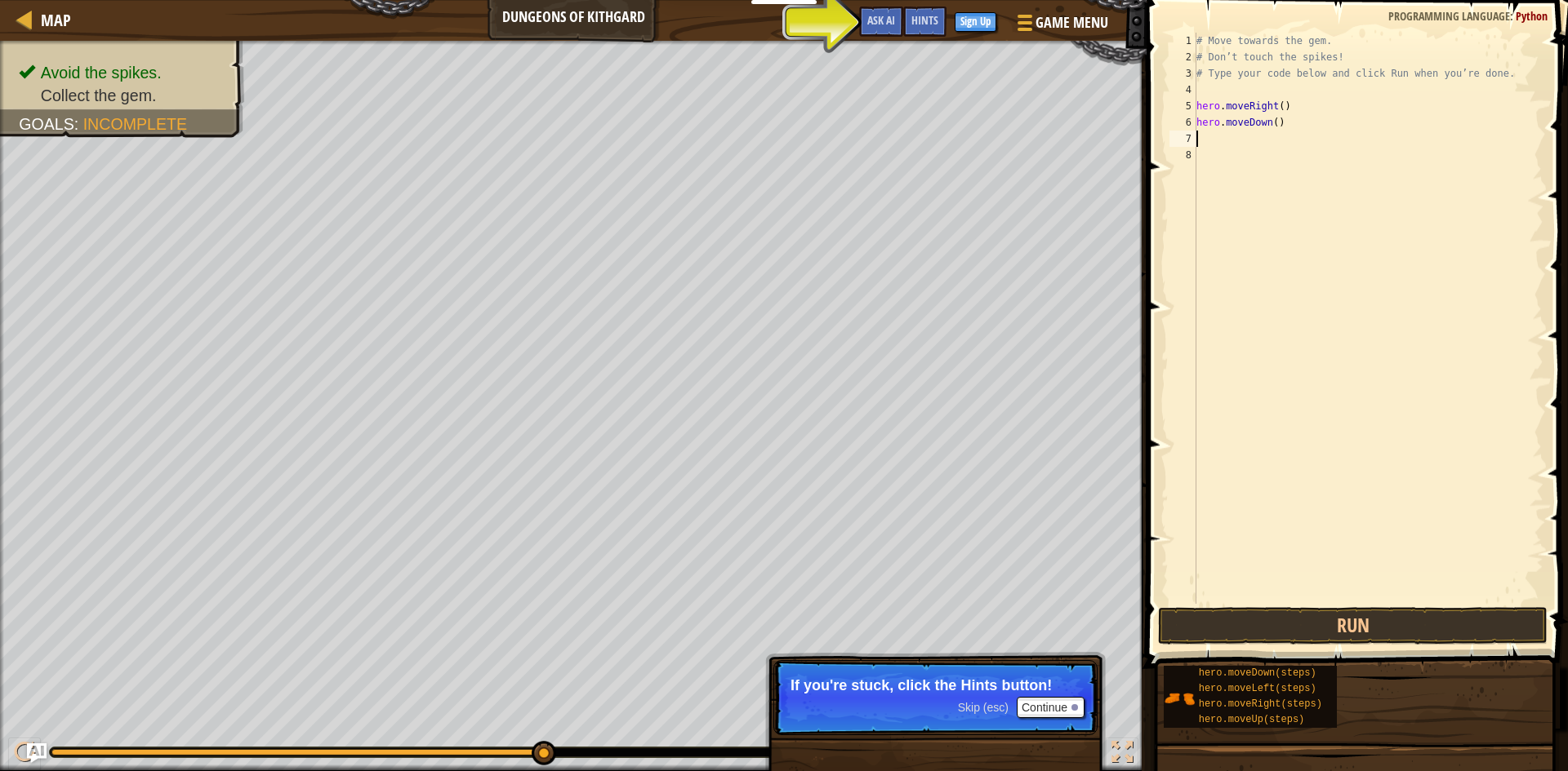
type textarea "h"
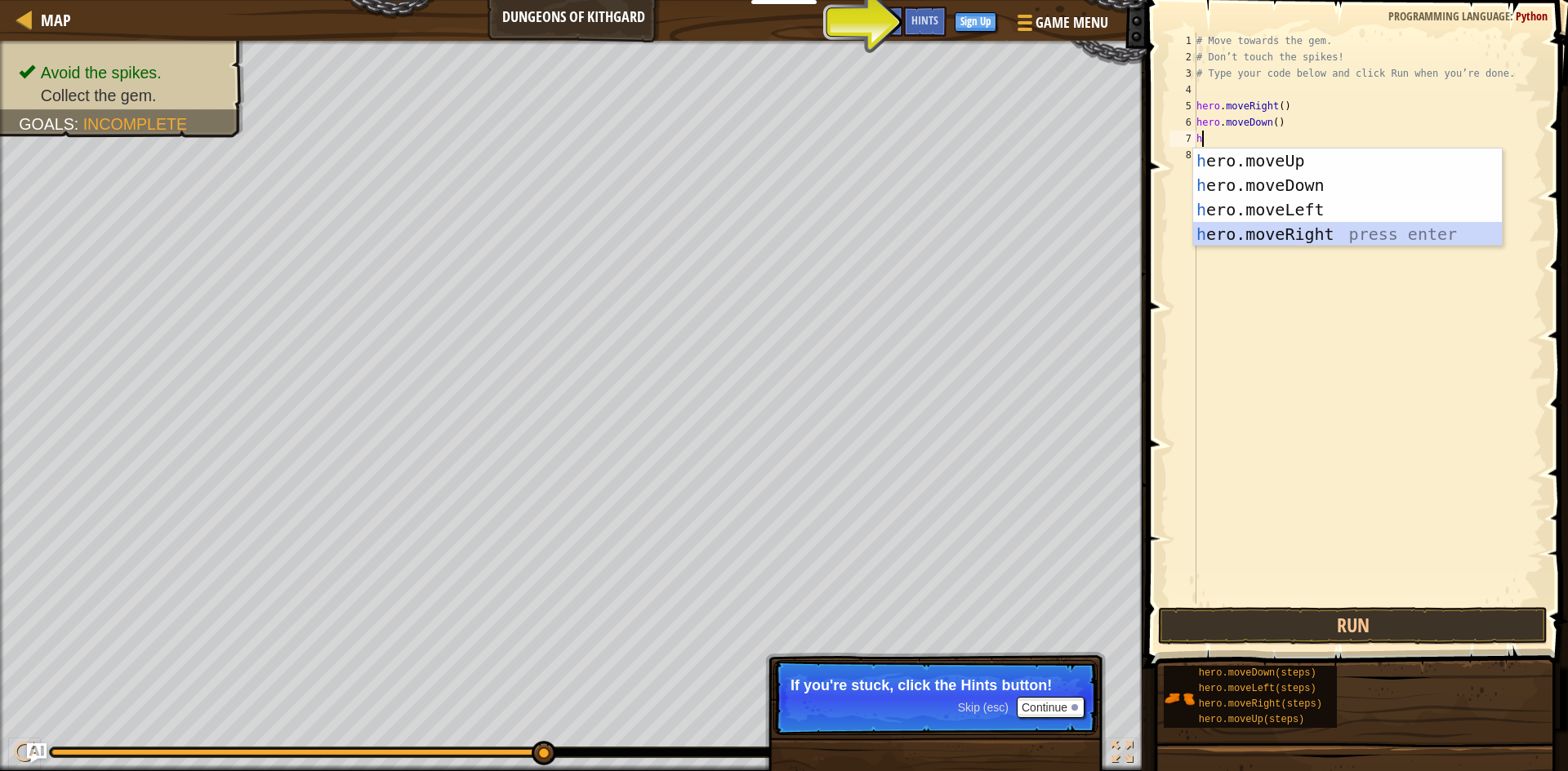
click at [1324, 238] on div "h ero.moveUp press enter h ero.moveDown press enter h ero.moveLeft press enter …" at bounding box center [1347, 221] width 309 height 147
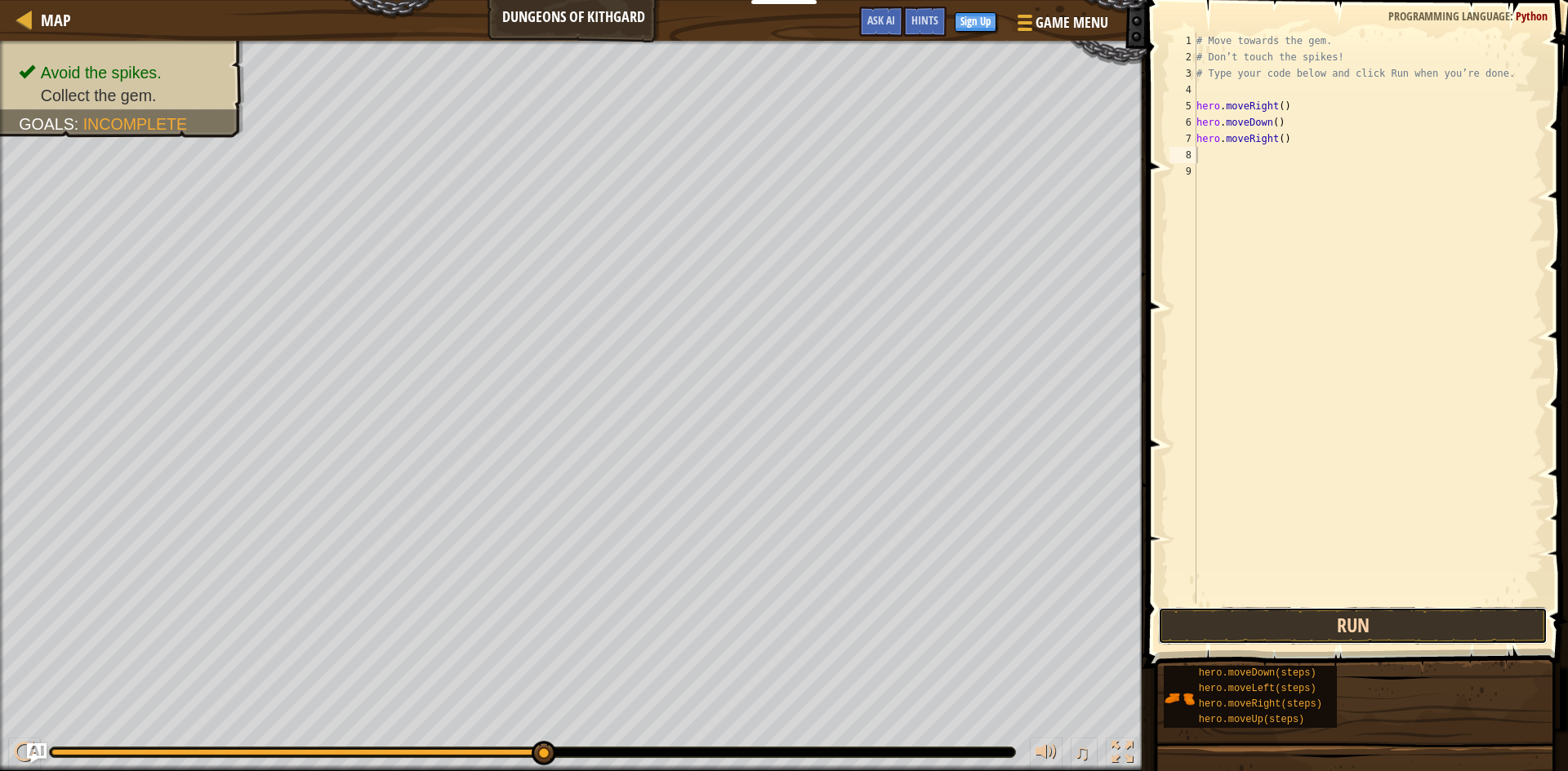
click at [1420, 614] on button "Run" at bounding box center [1352, 627] width 389 height 38
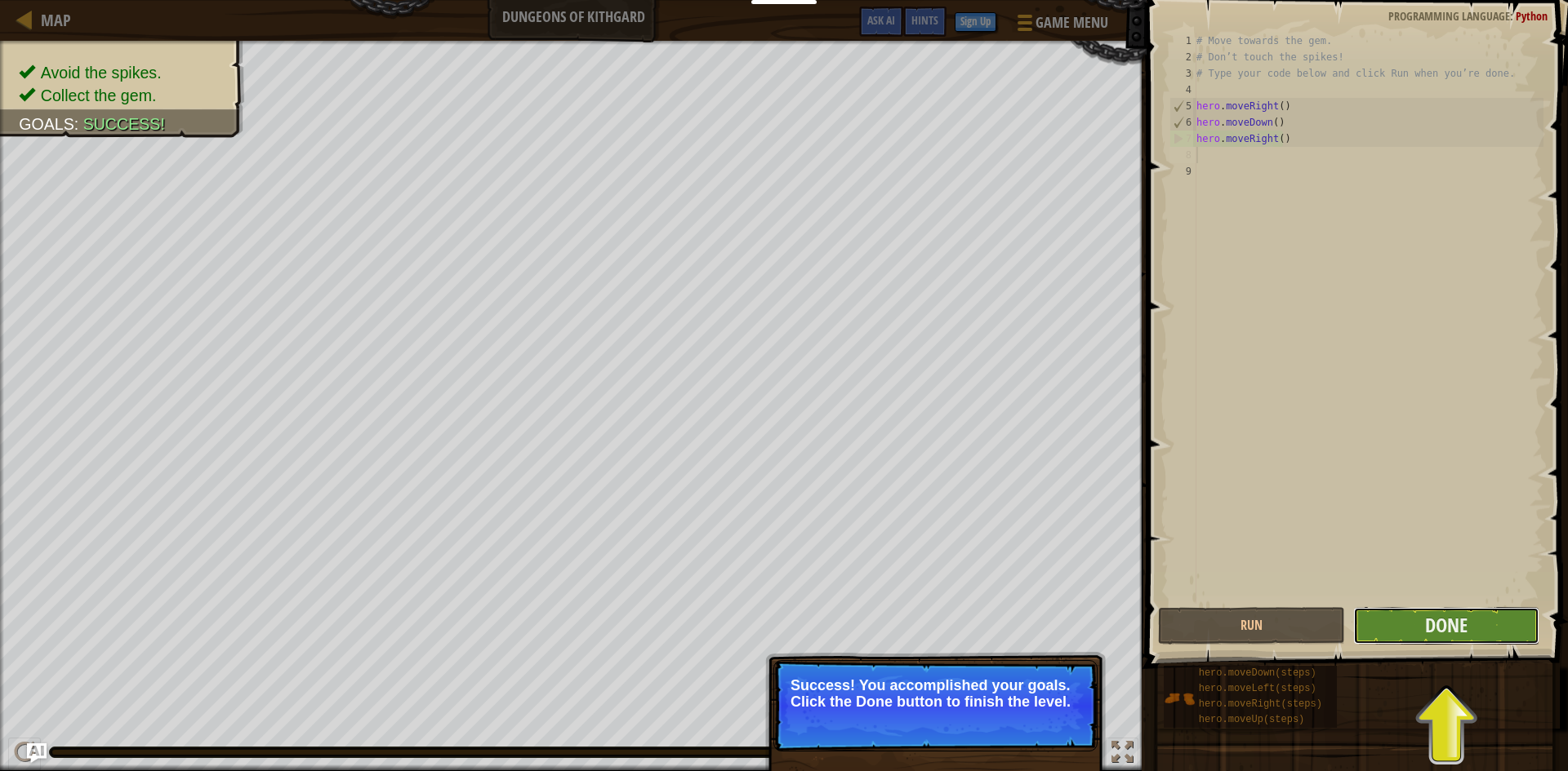
click at [1473, 644] on button "Done" at bounding box center [1446, 627] width 187 height 38
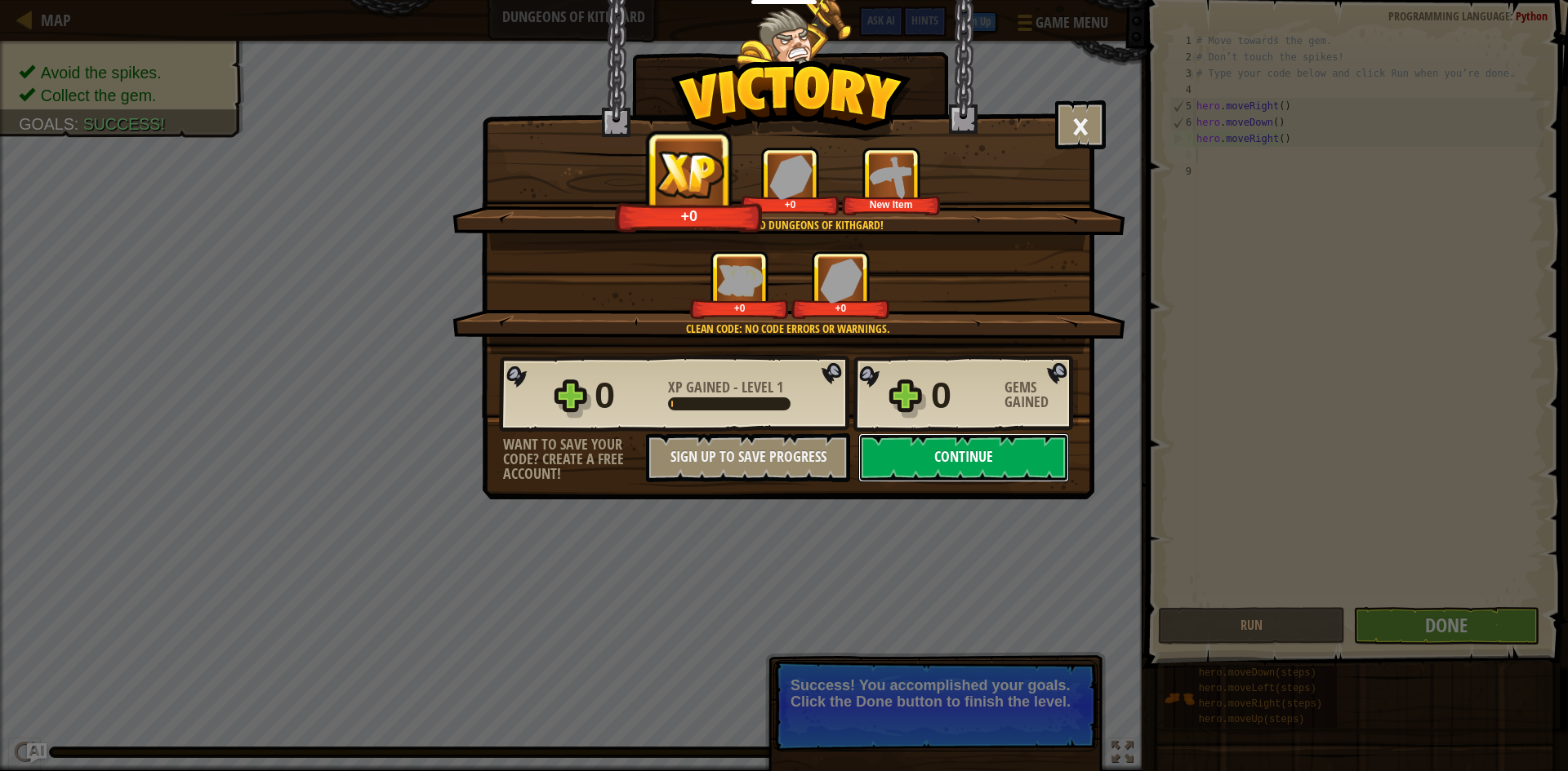
click at [1016, 463] on button "Continue" at bounding box center [964, 459] width 211 height 49
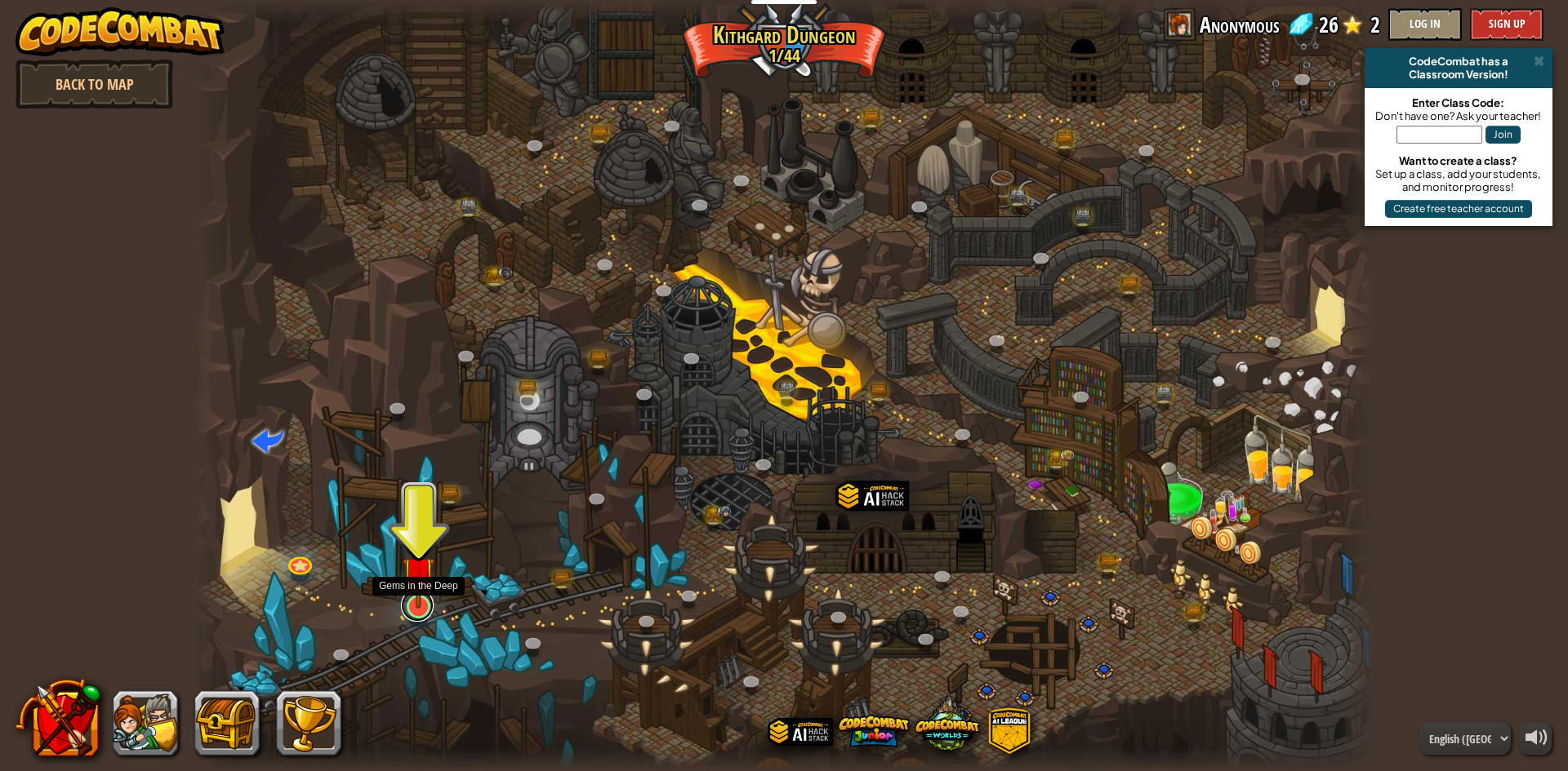
click at [416, 611] on link at bounding box center [417, 606] width 32 height 32
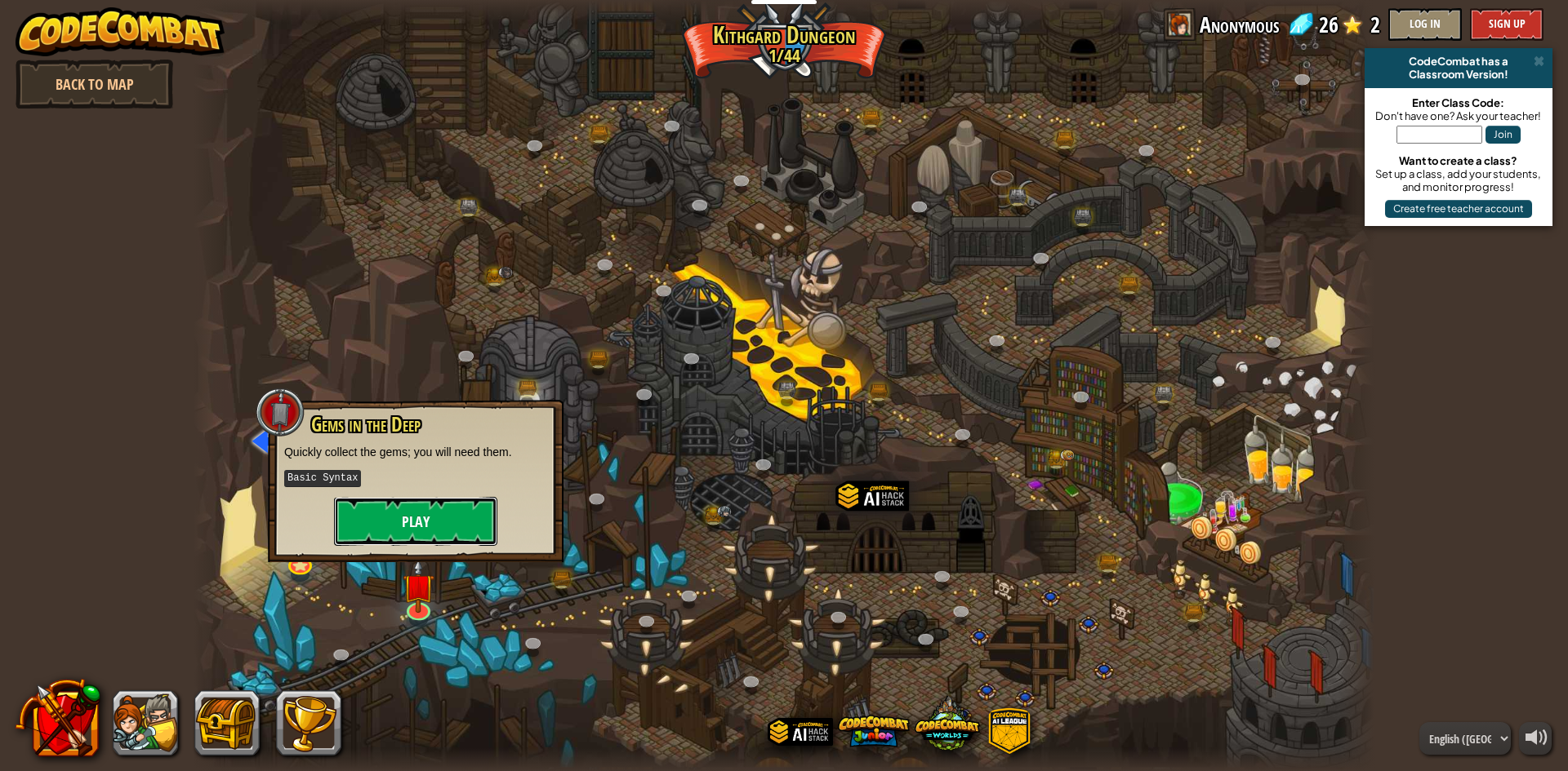
click at [451, 527] on button "Play" at bounding box center [416, 522] width 163 height 49
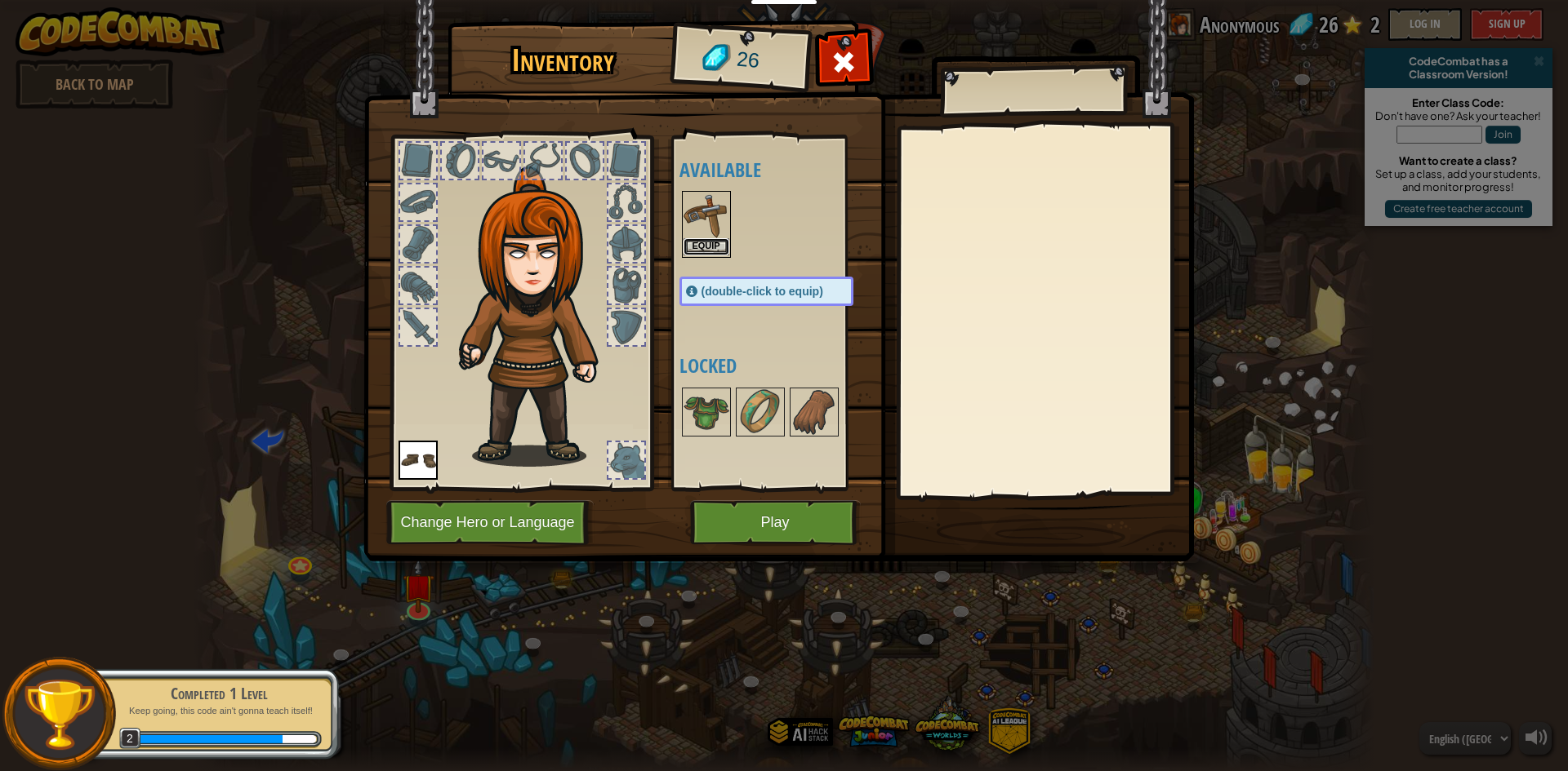
click at [709, 247] on button "Equip" at bounding box center [707, 247] width 46 height 17
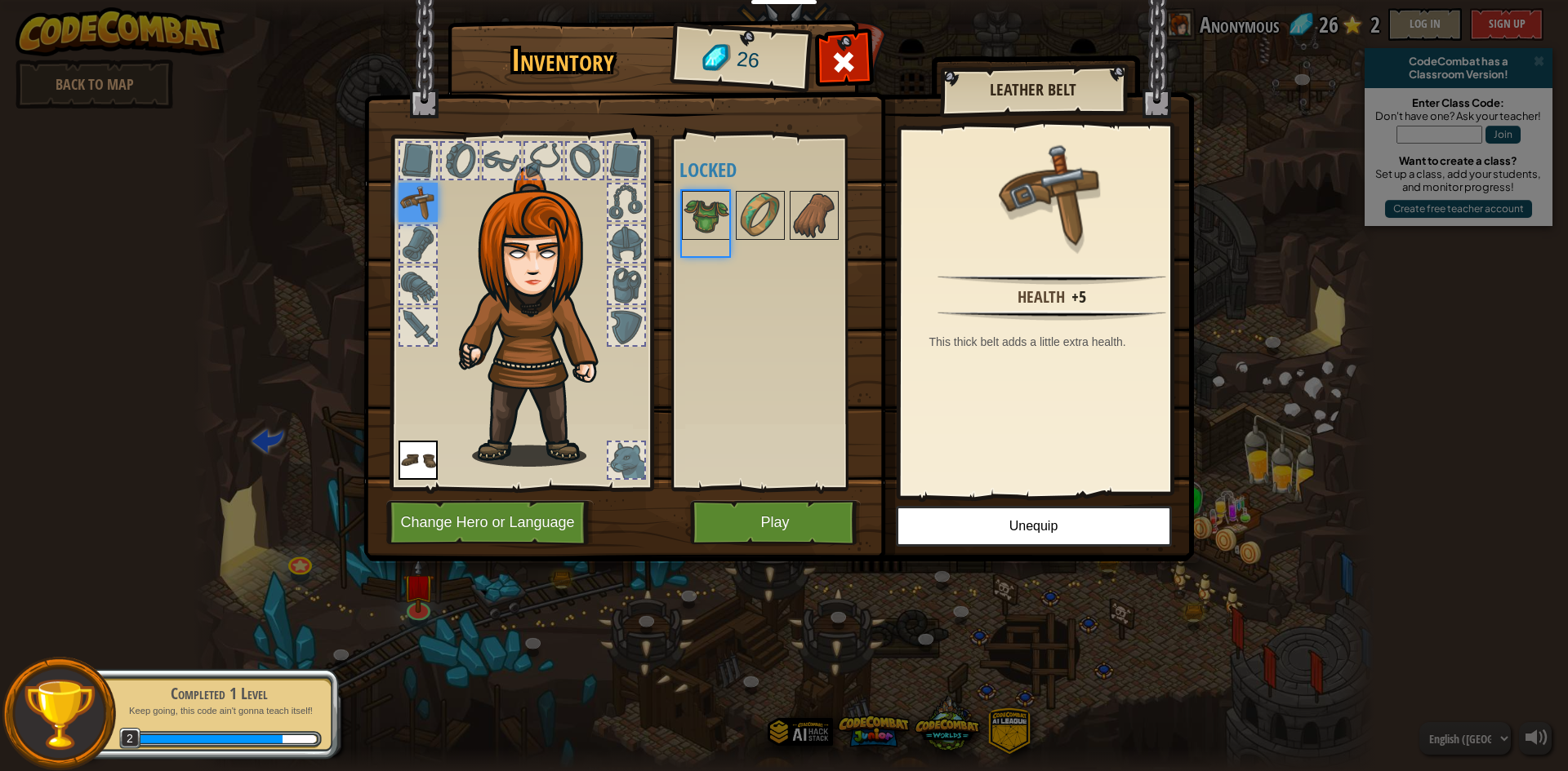
click at [709, 247] on div "Available Equip Equip (double-click to equip) Locked" at bounding box center [783, 312] width 207 height 341
click at [757, 514] on button "Play" at bounding box center [775, 522] width 171 height 45
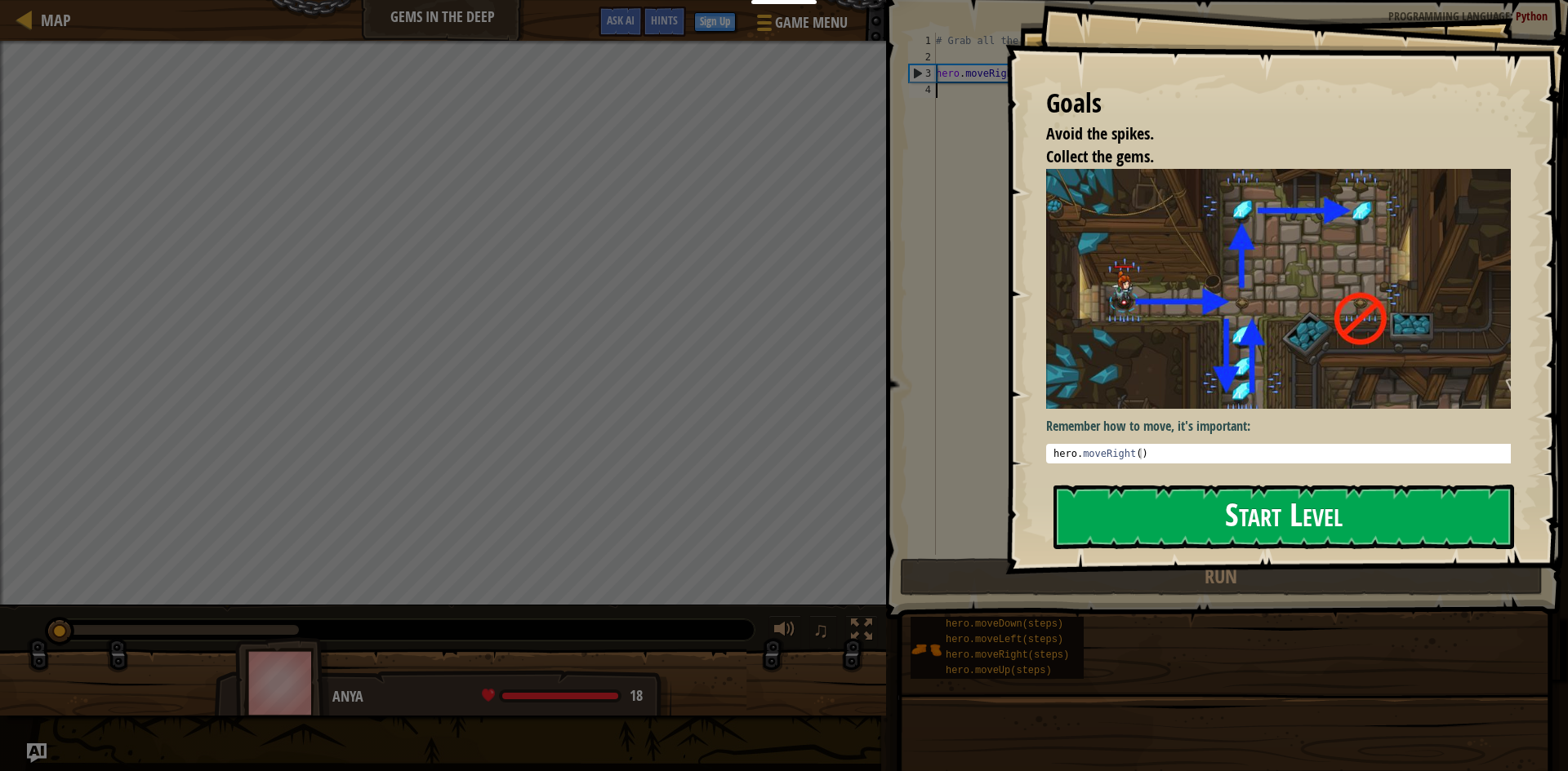
click at [1362, 525] on button "Start Level" at bounding box center [1283, 517] width 461 height 65
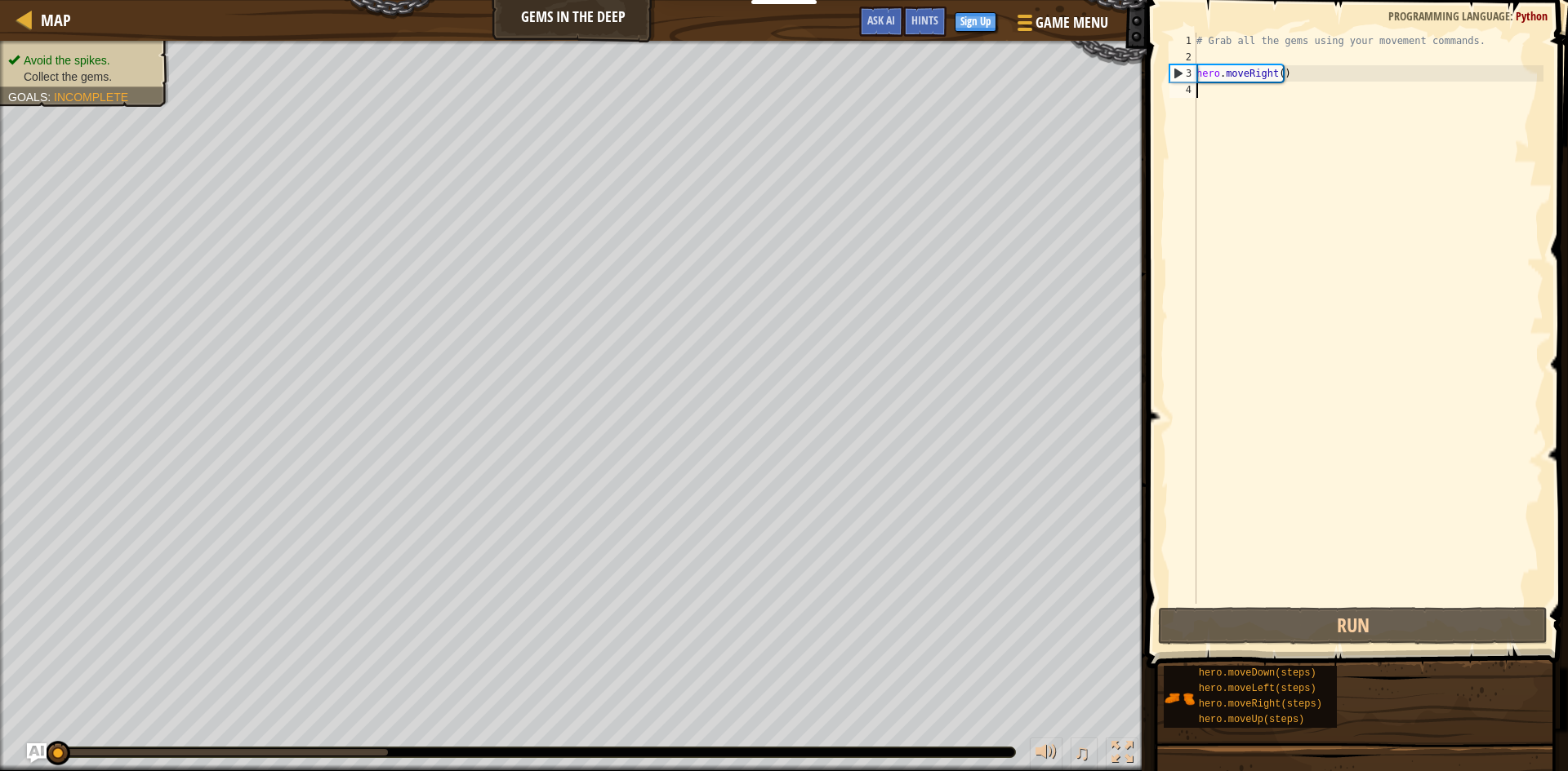
type textarea "h"
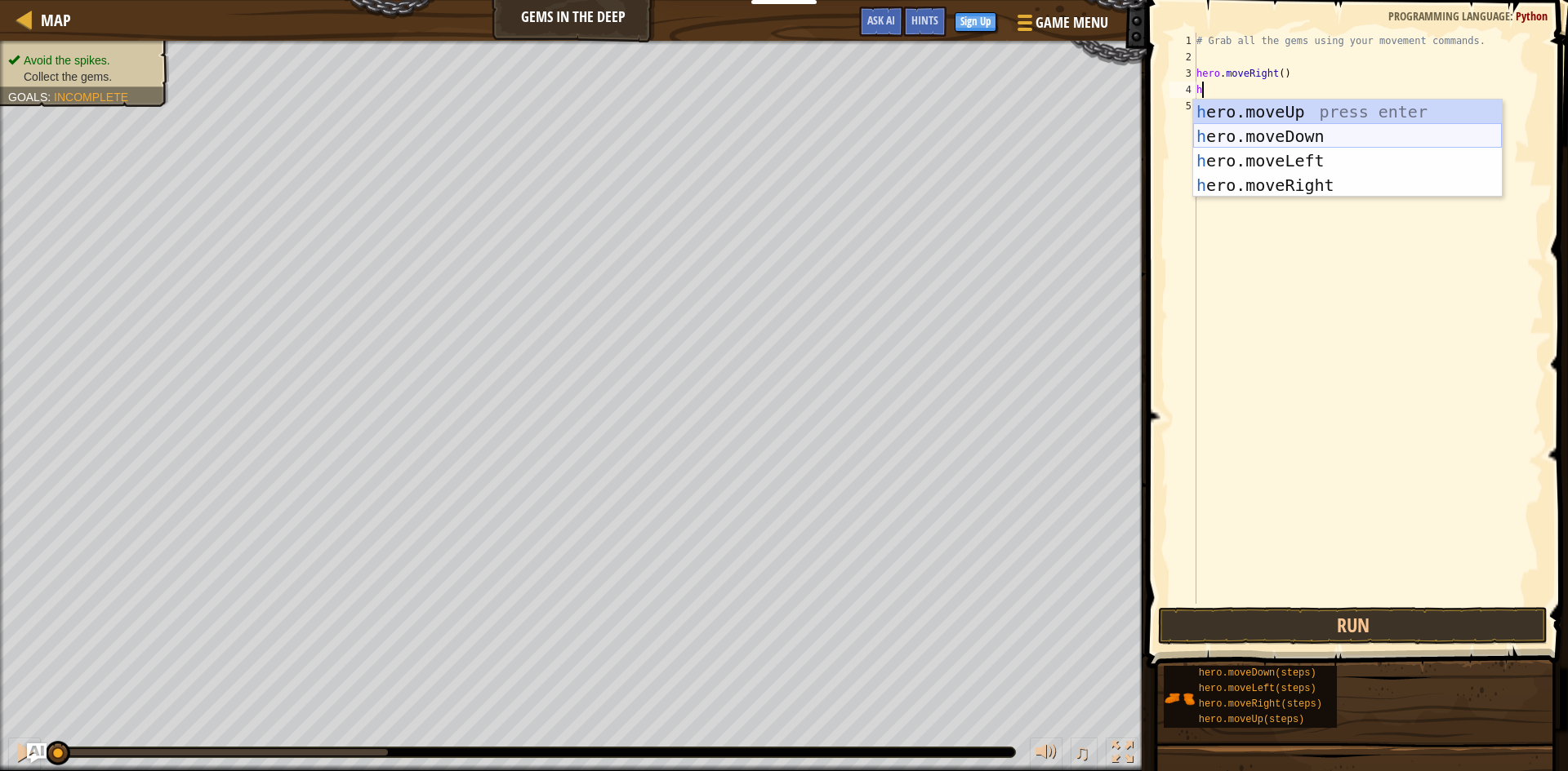
click at [1328, 131] on div "h ero.moveUp press enter h ero.moveDown press enter h ero.moveLeft press enter …" at bounding box center [1347, 173] width 309 height 147
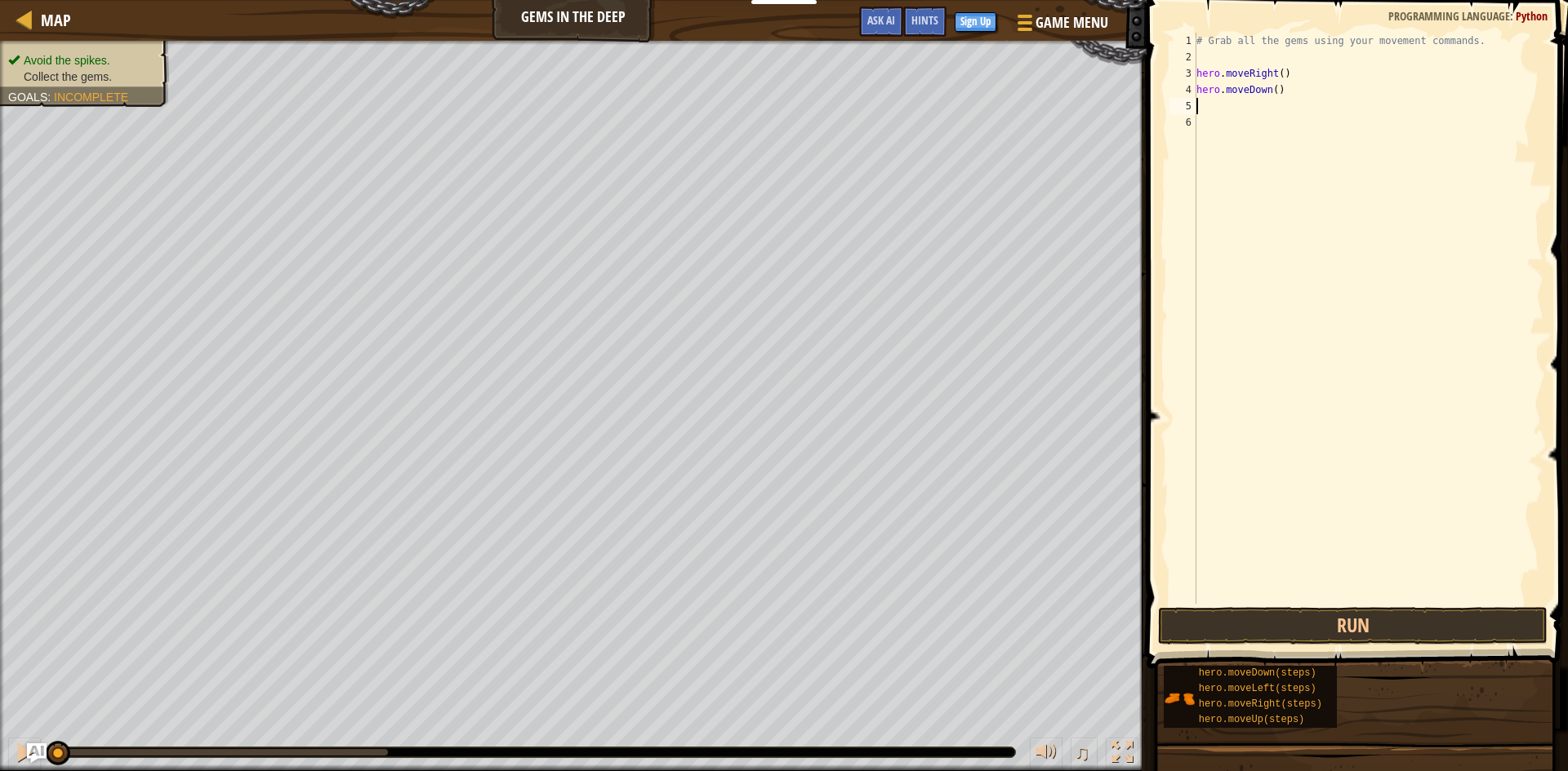
type textarea "h"
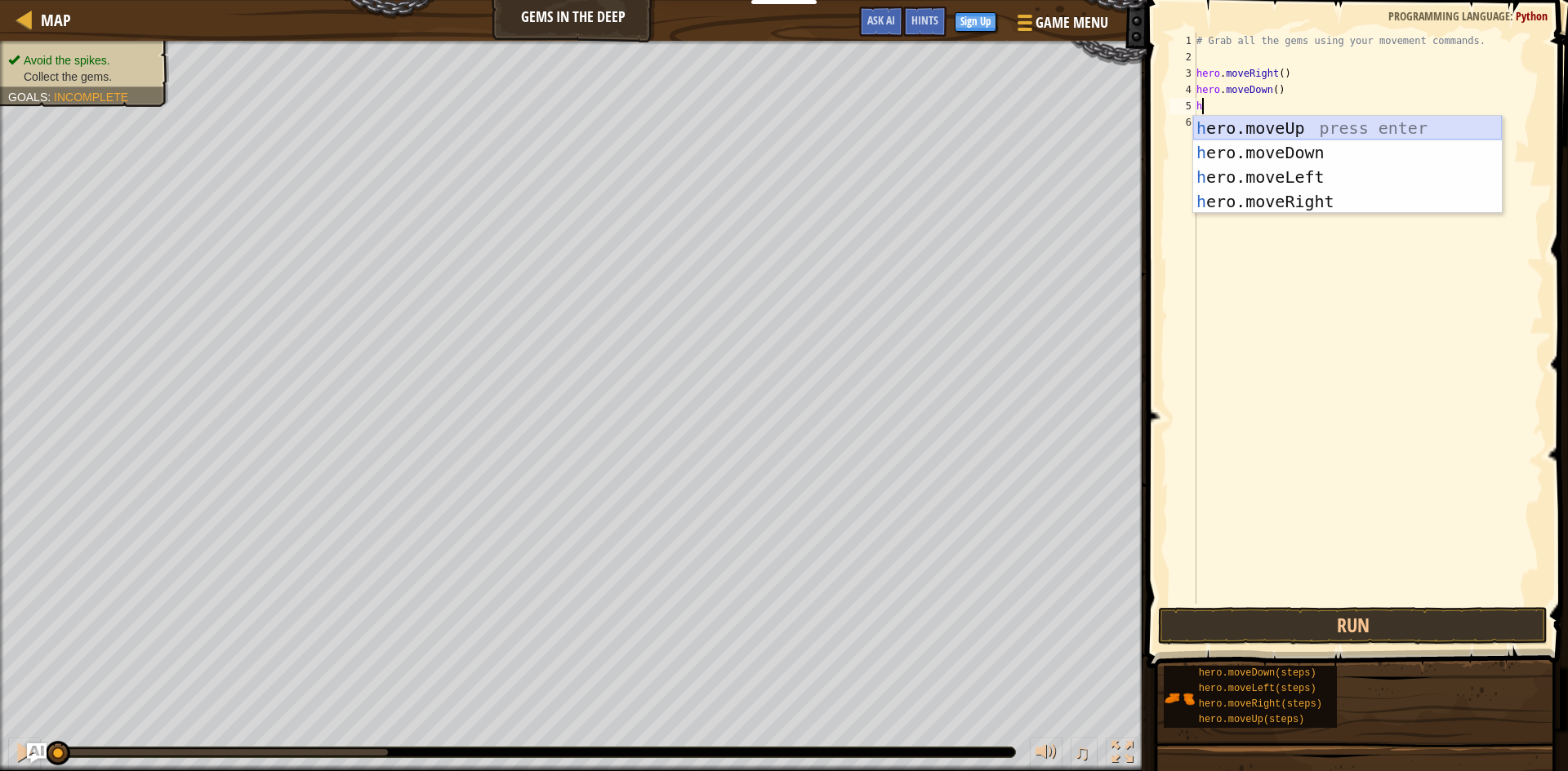
click at [1305, 124] on div "h ero.moveUp press enter h ero.moveDown press enter h ero.moveLeft press enter …" at bounding box center [1347, 189] width 309 height 147
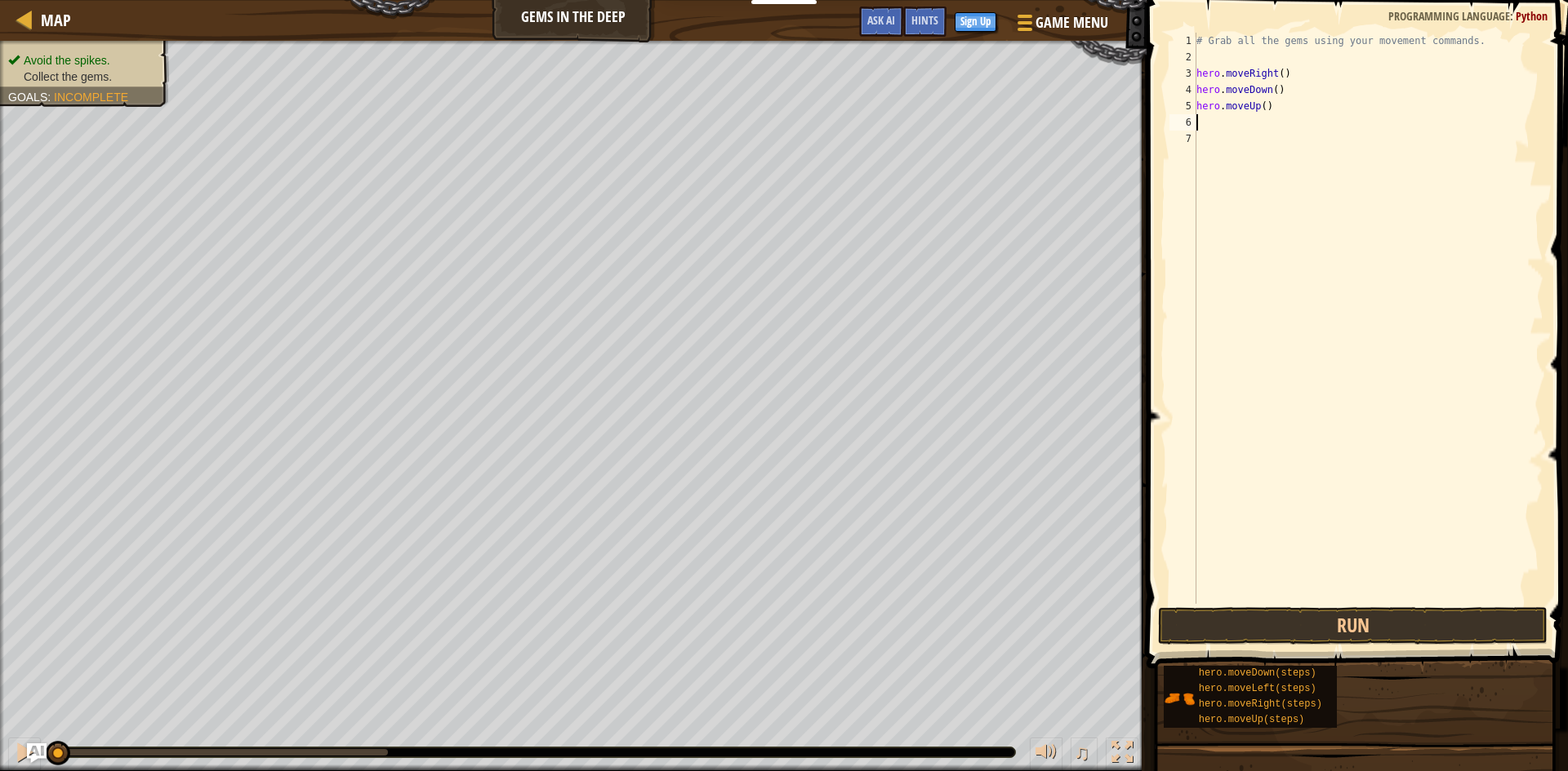
type textarea "h"
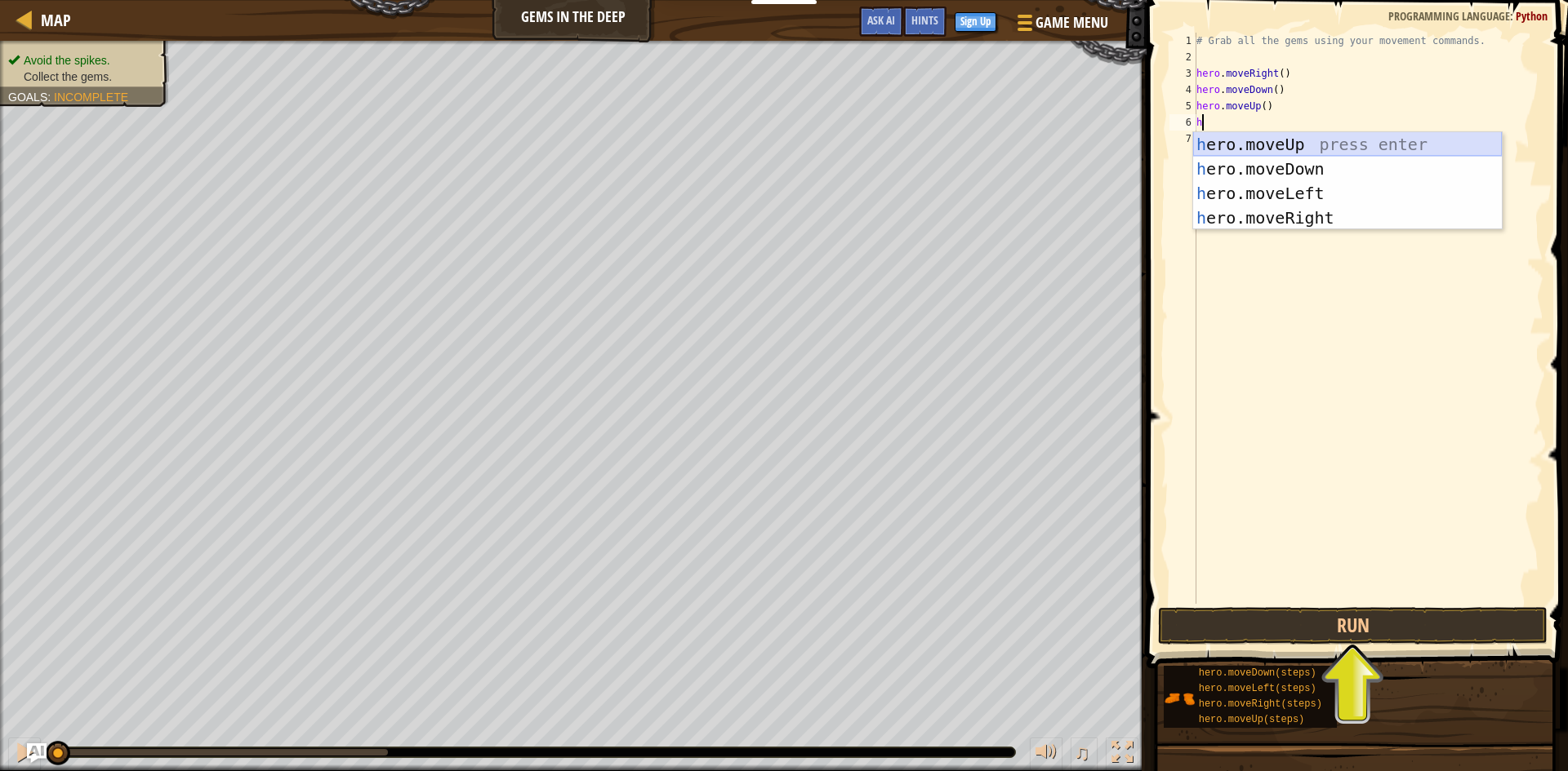
click at [1313, 141] on div "h ero.moveUp press enter h ero.moveDown press enter h ero.moveLeft press enter …" at bounding box center [1347, 205] width 309 height 147
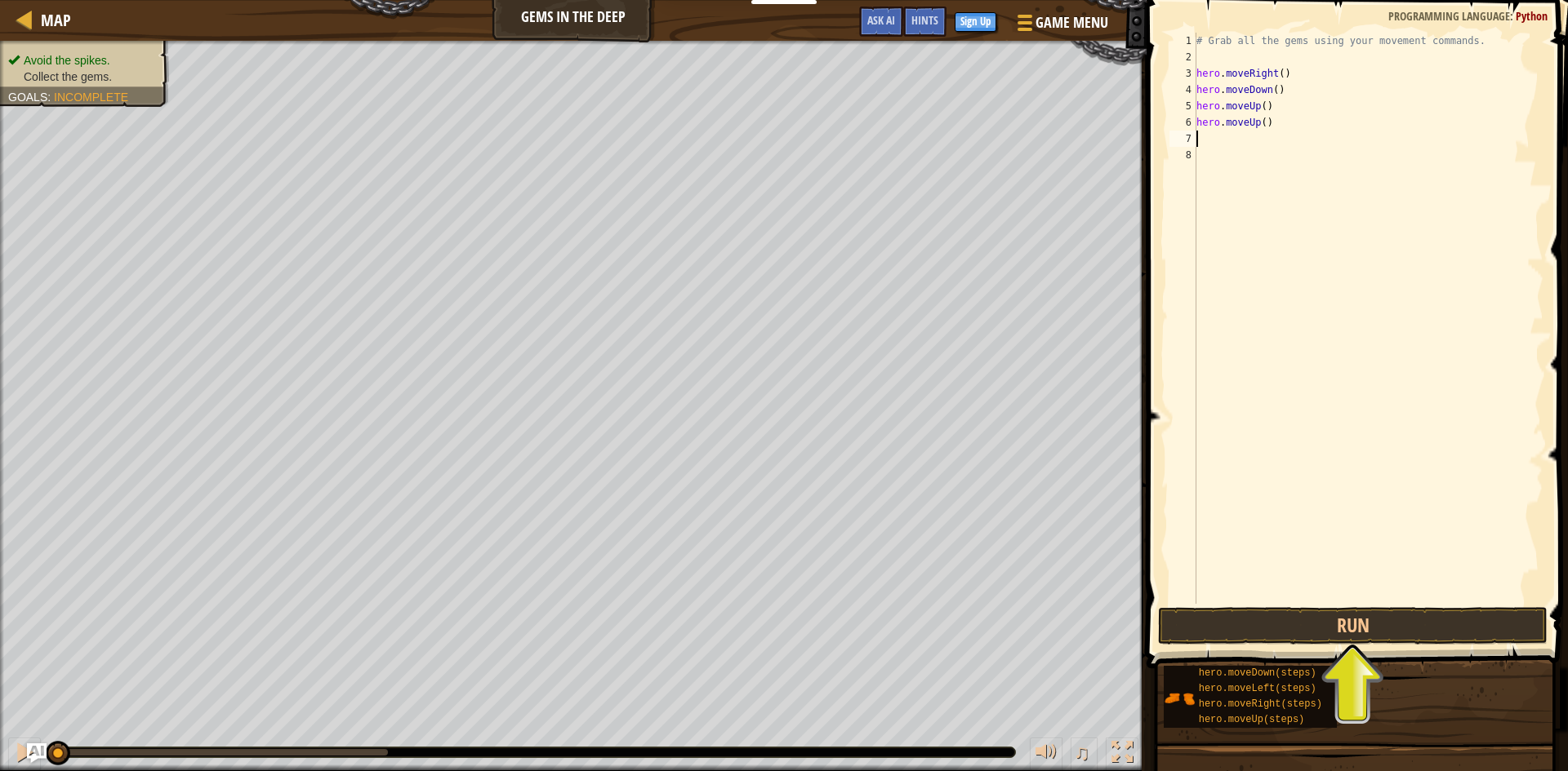
type textarea "h"
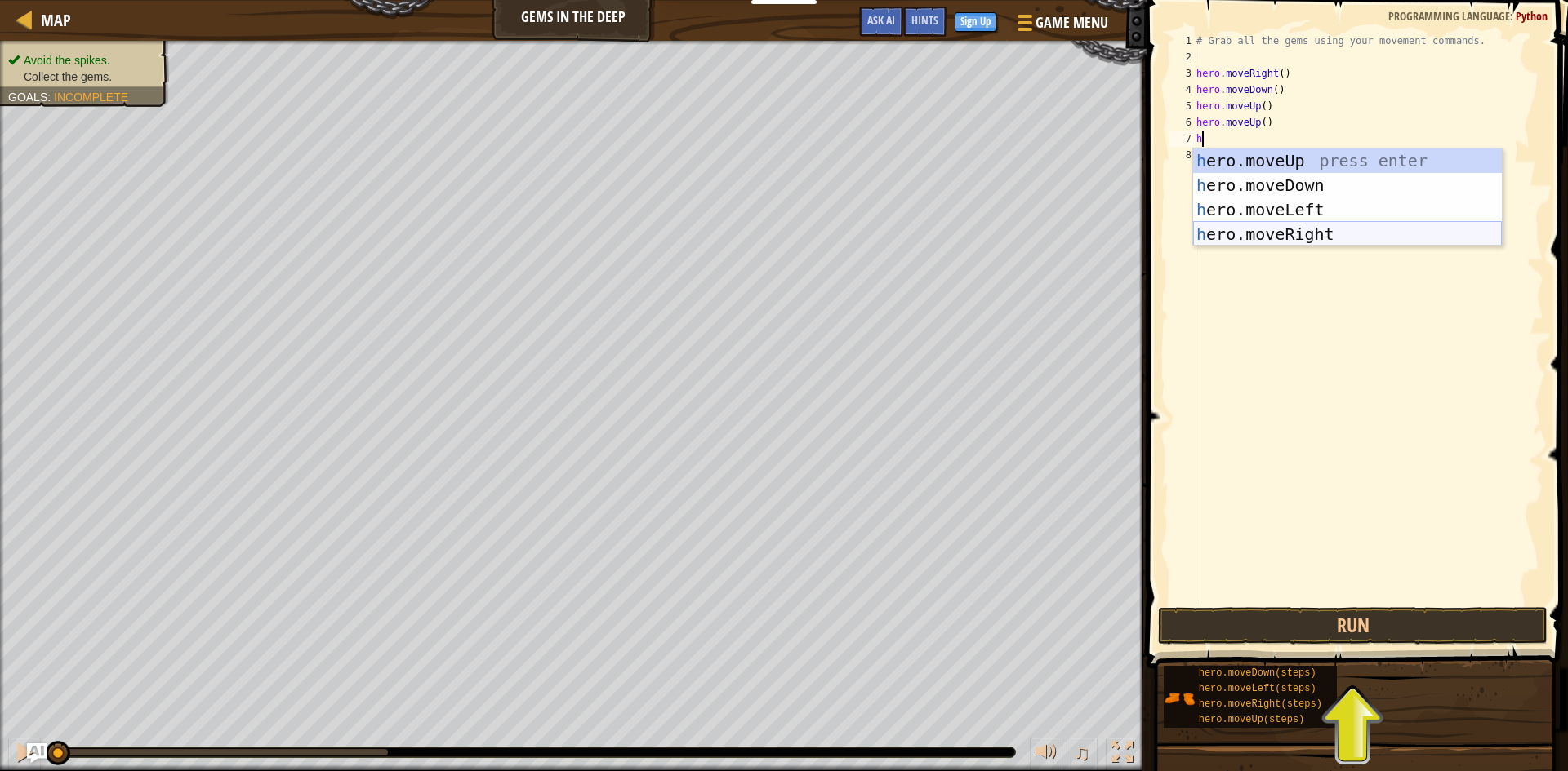
click at [1334, 225] on div "h ero.moveUp press enter h ero.moveDown press enter h ero.moveLeft press enter …" at bounding box center [1347, 221] width 309 height 147
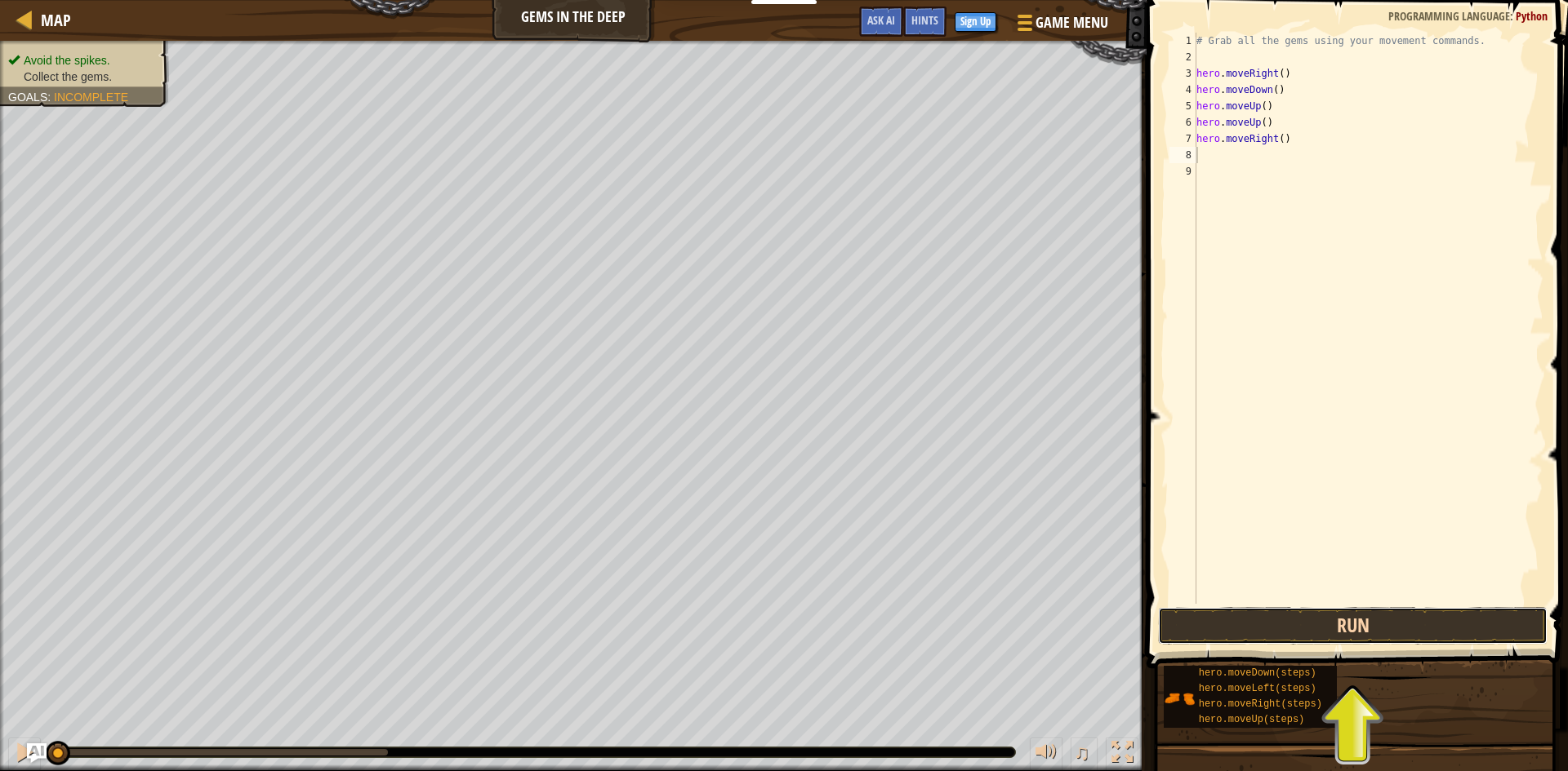
click at [1342, 614] on button "Run" at bounding box center [1352, 627] width 389 height 38
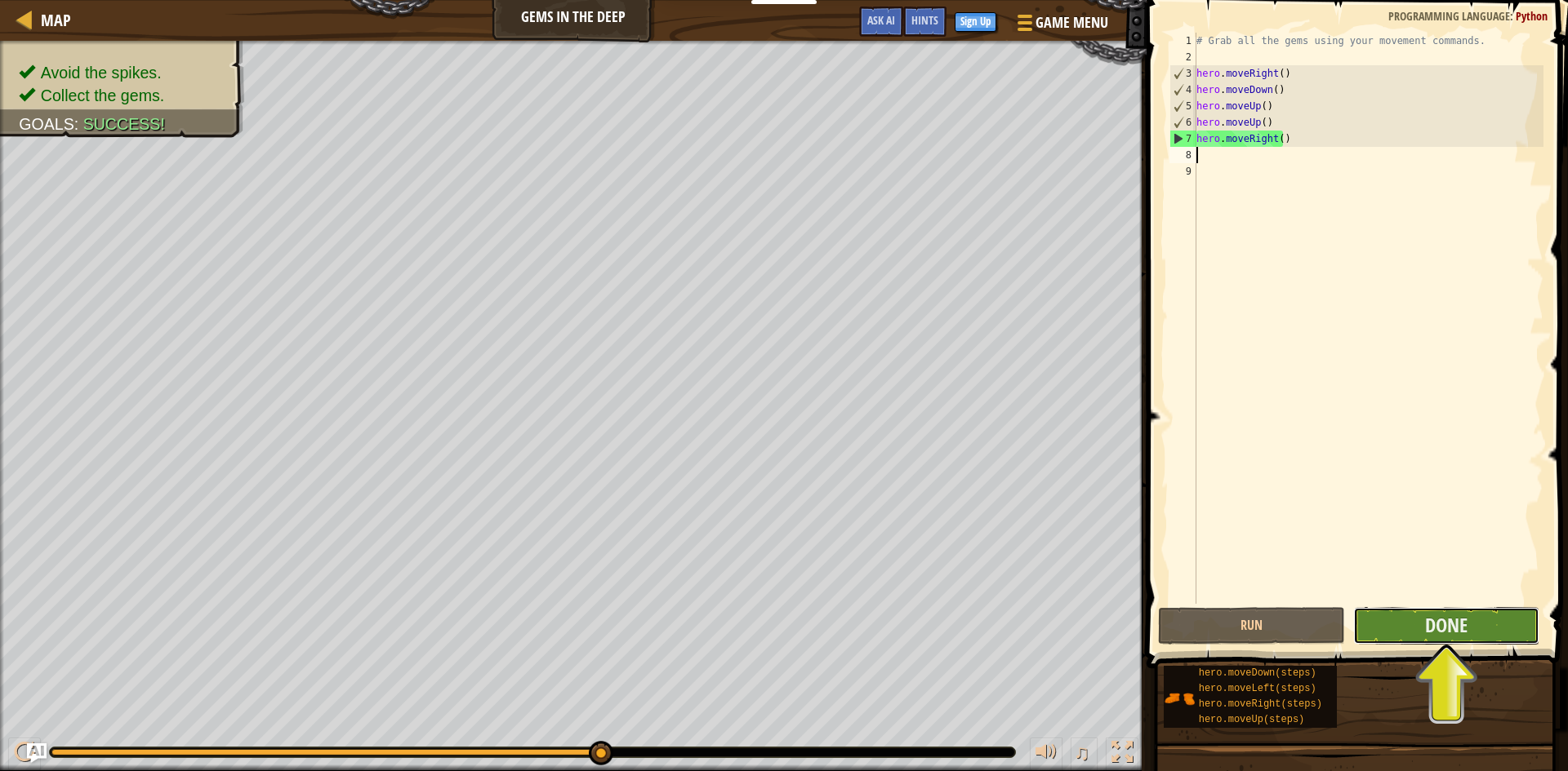
click at [1467, 621] on button "Done" at bounding box center [1446, 627] width 187 height 38
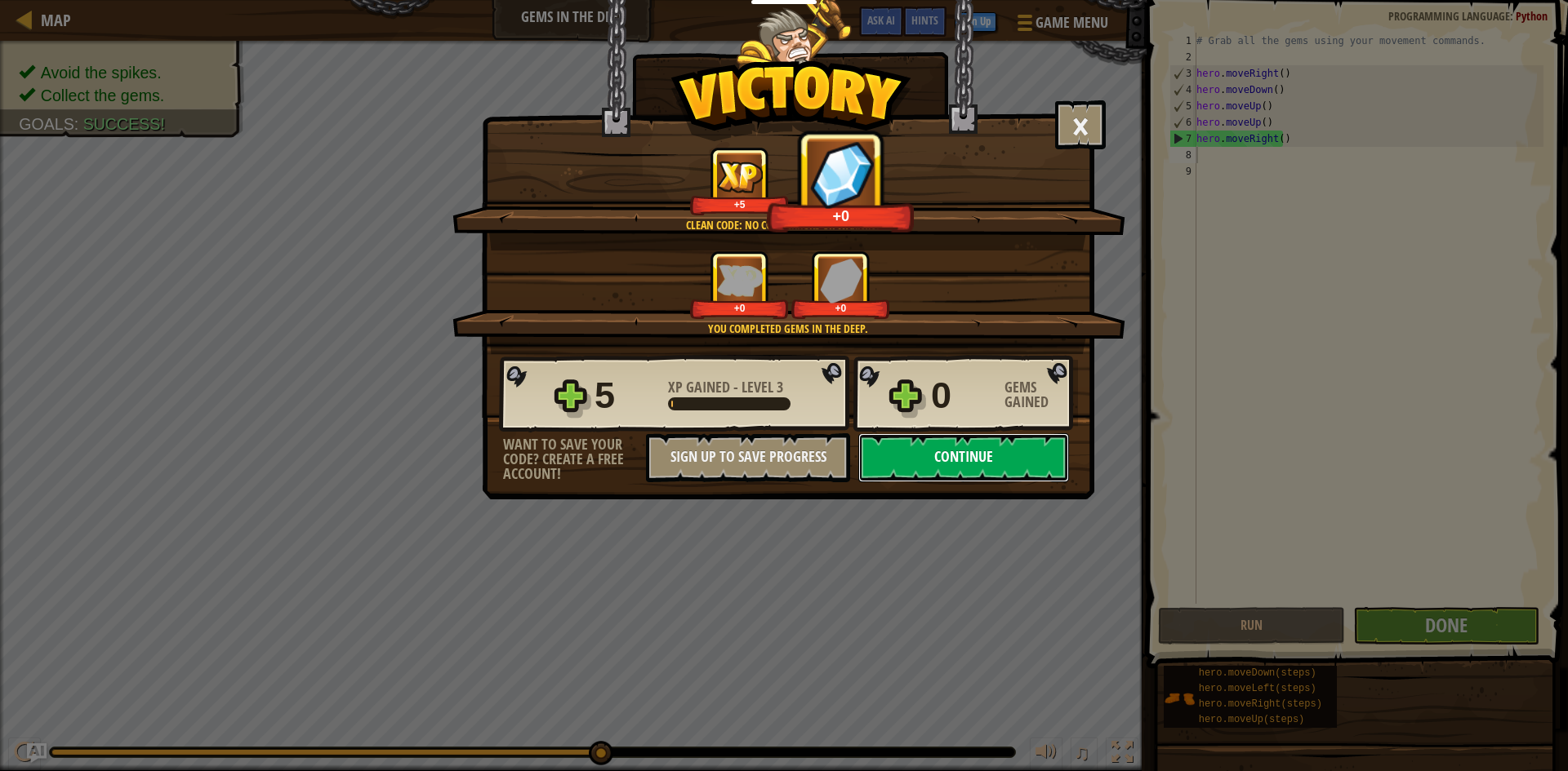
click at [974, 460] on button "Continue" at bounding box center [964, 459] width 211 height 49
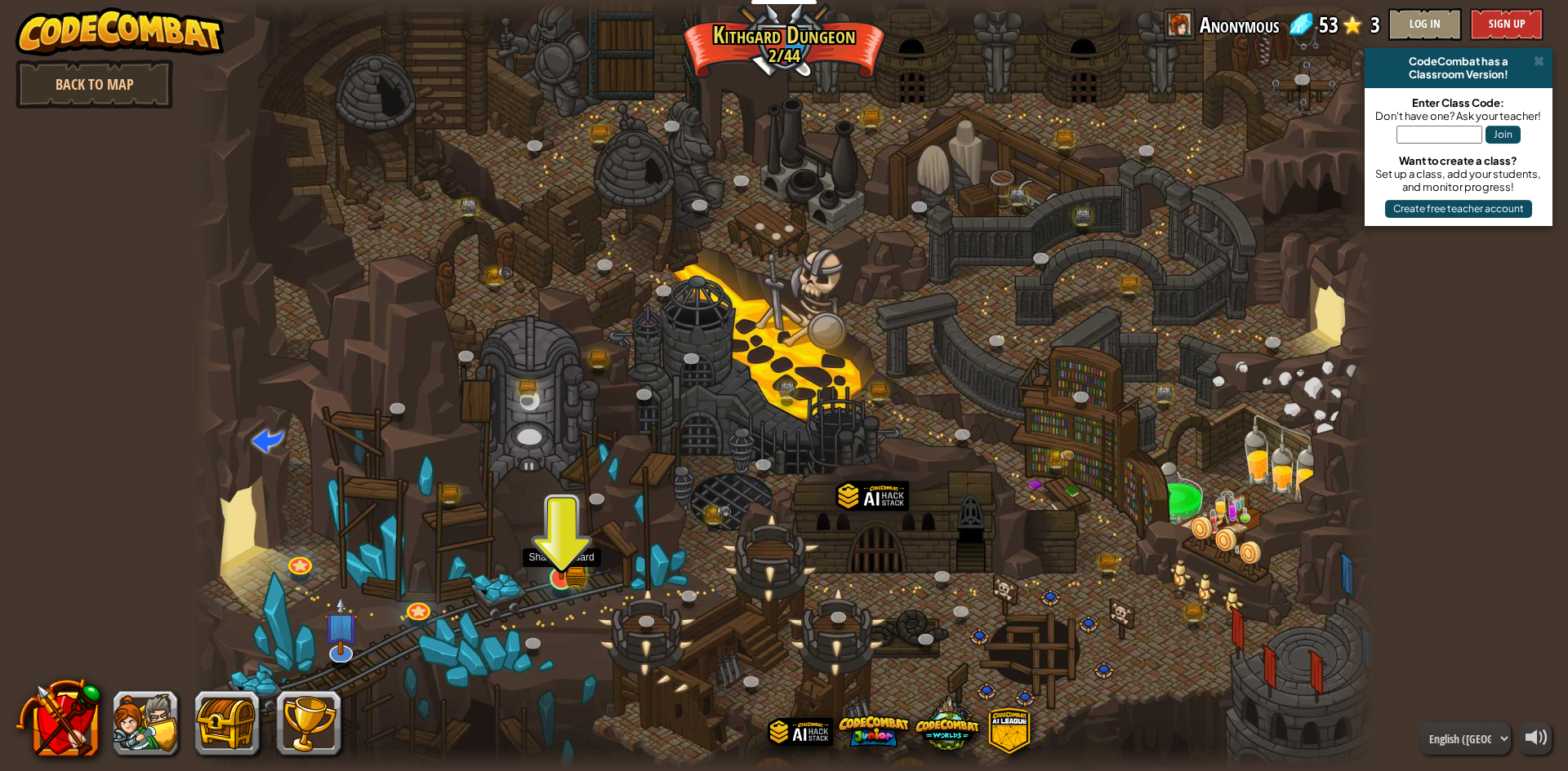
click at [571, 567] on img at bounding box center [561, 545] width 32 height 70
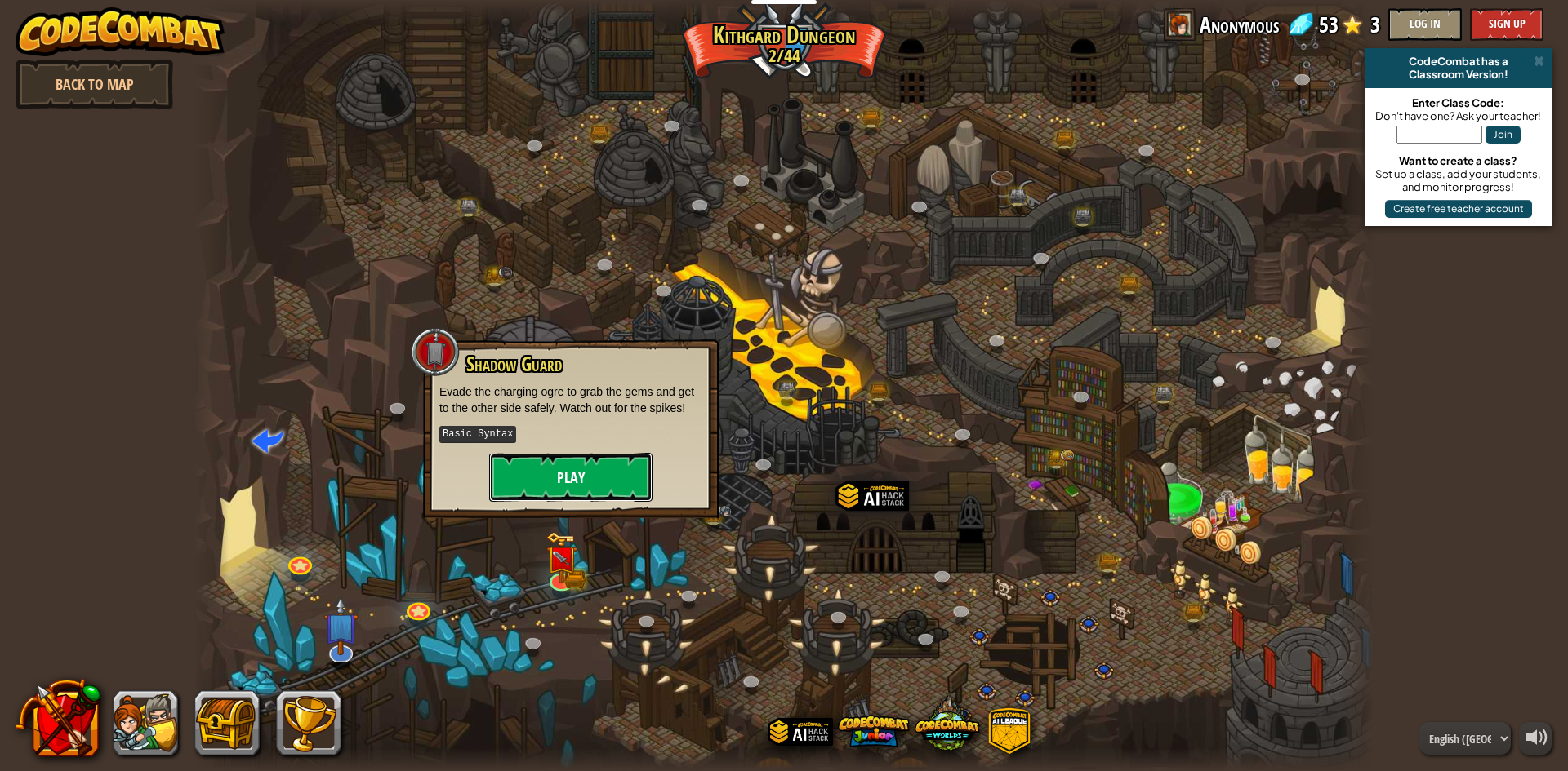
click at [592, 480] on button "Play" at bounding box center [571, 478] width 163 height 49
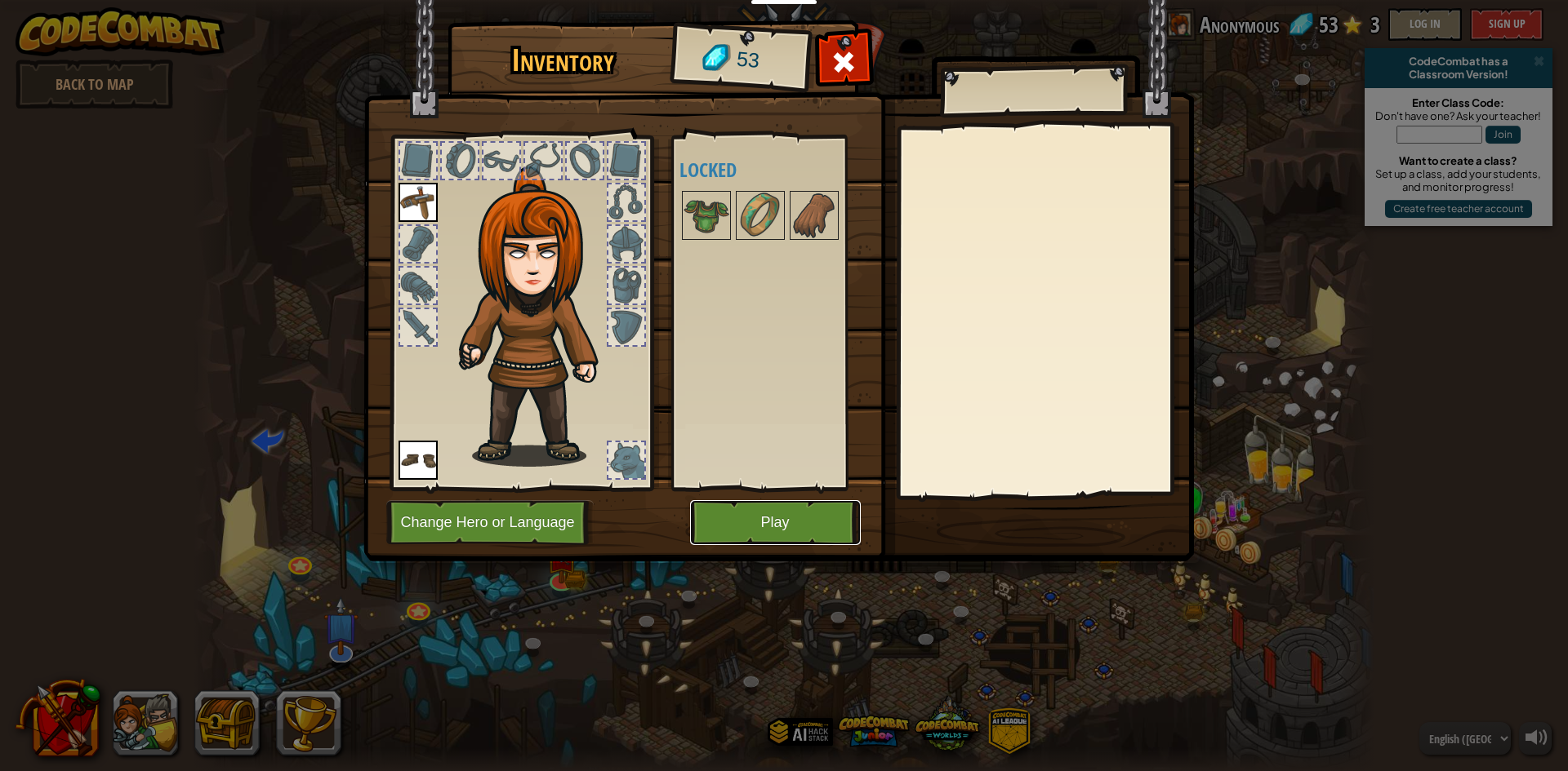
click at [831, 516] on button "Play" at bounding box center [775, 522] width 171 height 45
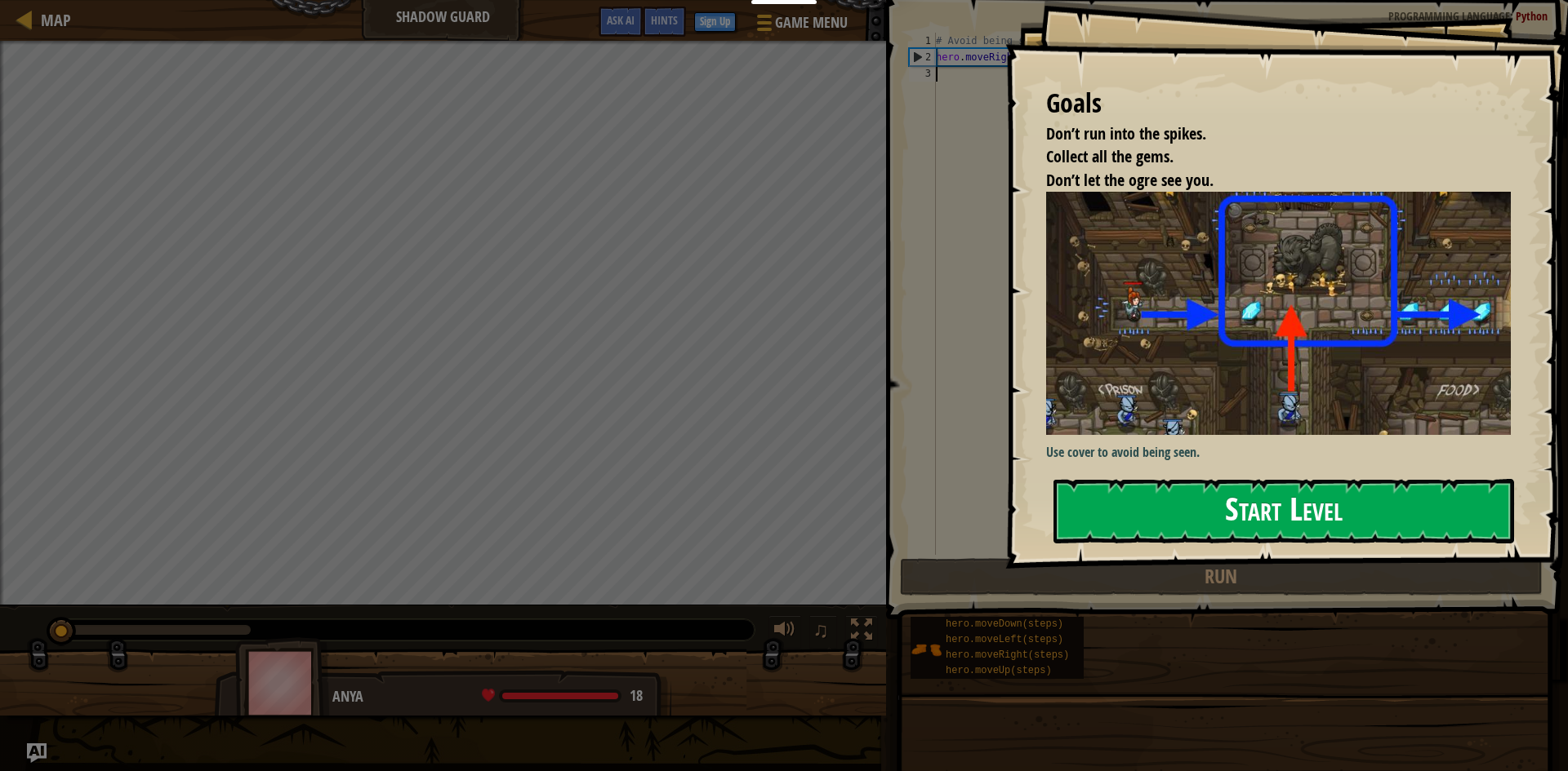
click at [1244, 527] on button "Start Level" at bounding box center [1283, 512] width 461 height 65
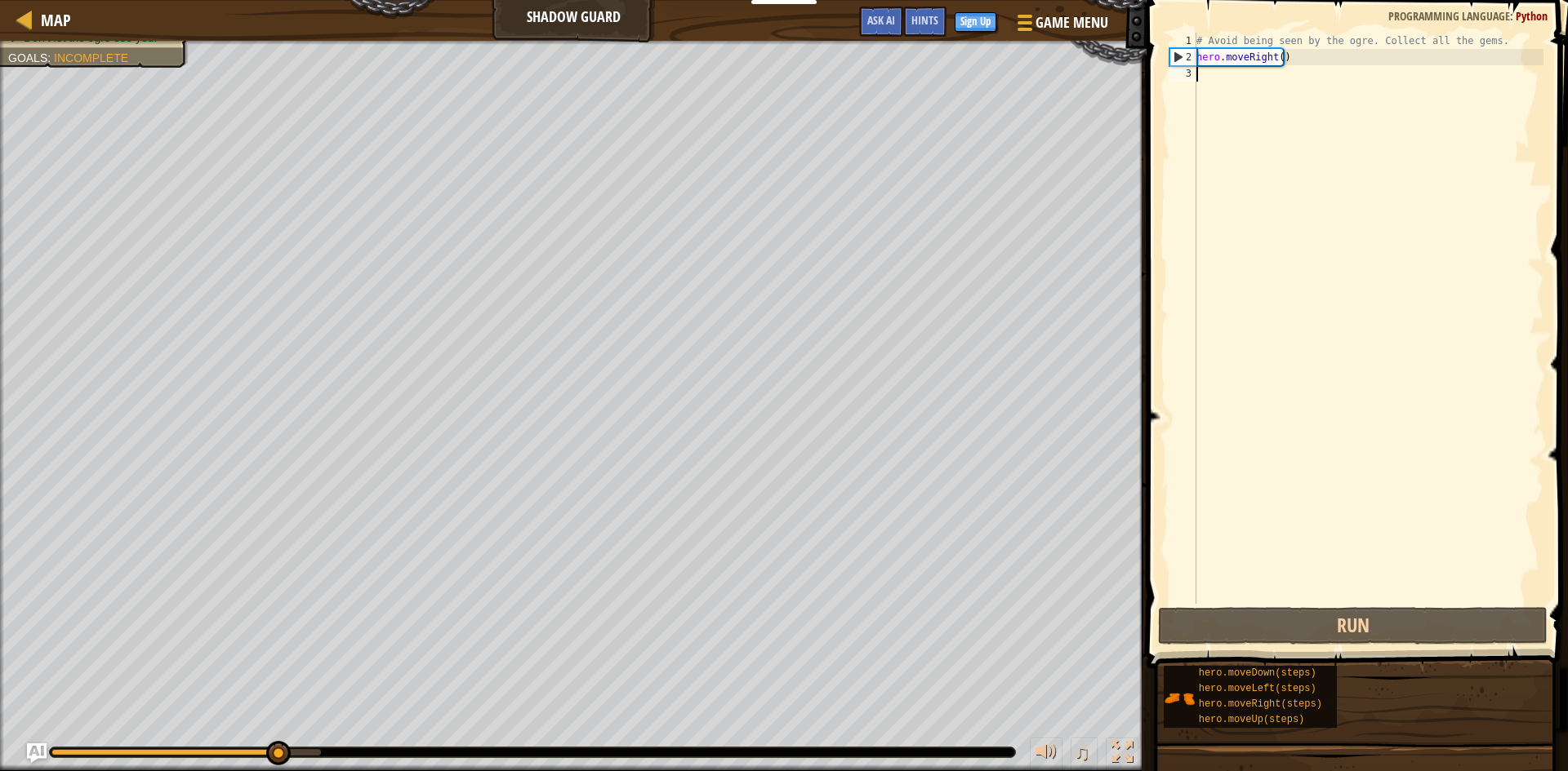
type textarea "h"
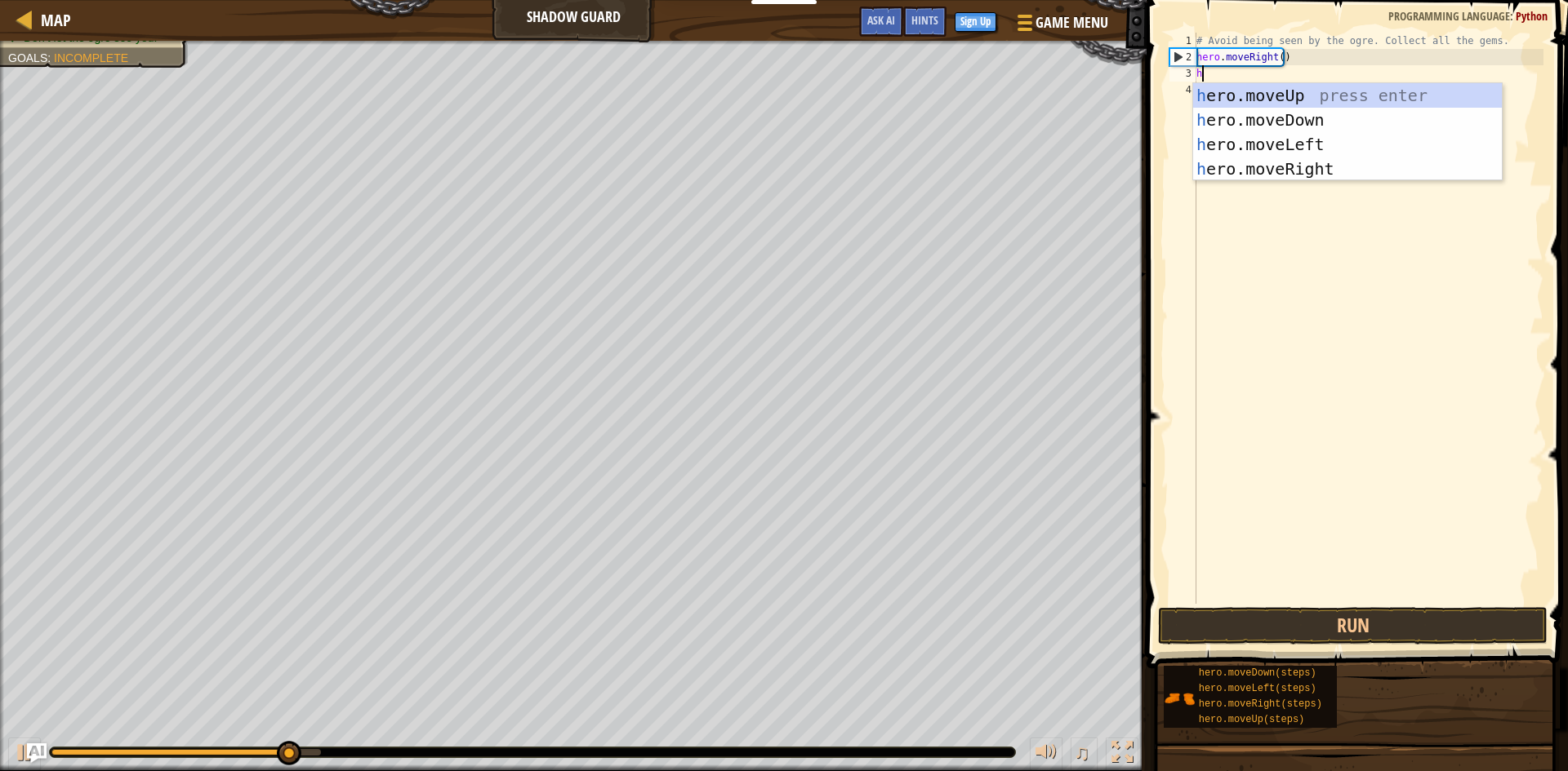
scroll to position [8, 0]
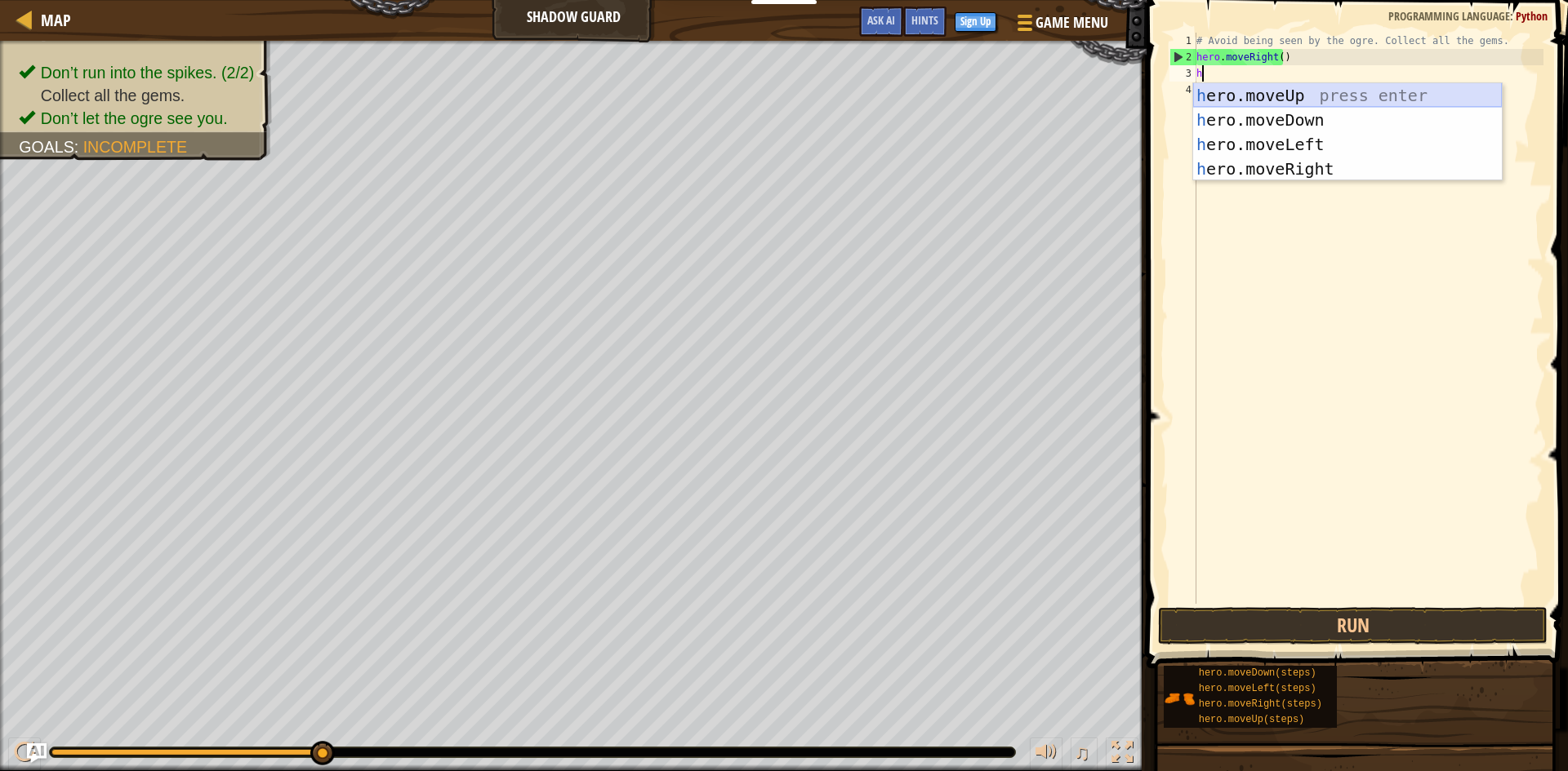
click at [1326, 88] on div "h ero.moveUp press enter h ero.moveDown press enter h ero.moveLeft press enter …" at bounding box center [1347, 157] width 309 height 147
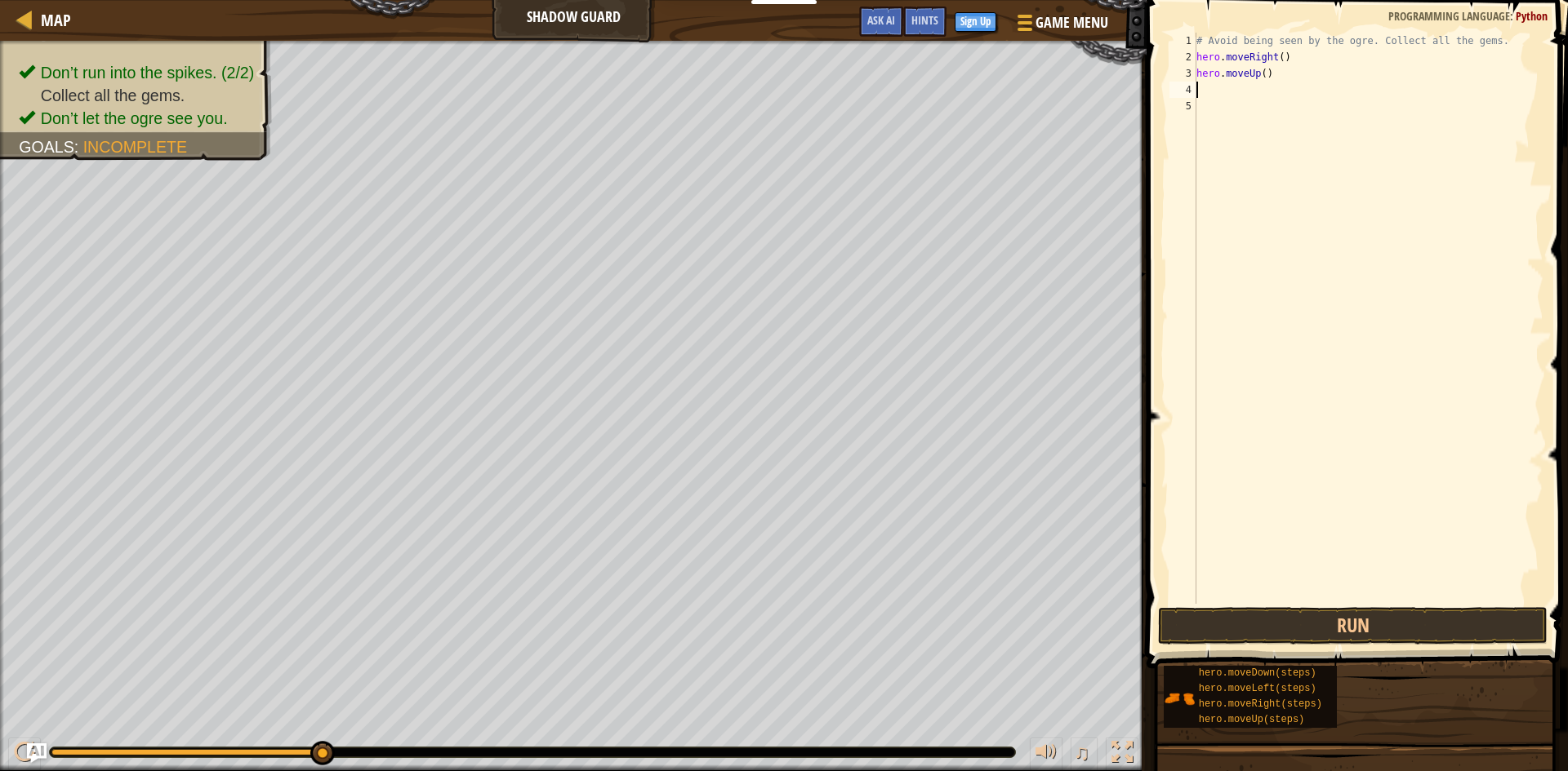
type textarea "h"
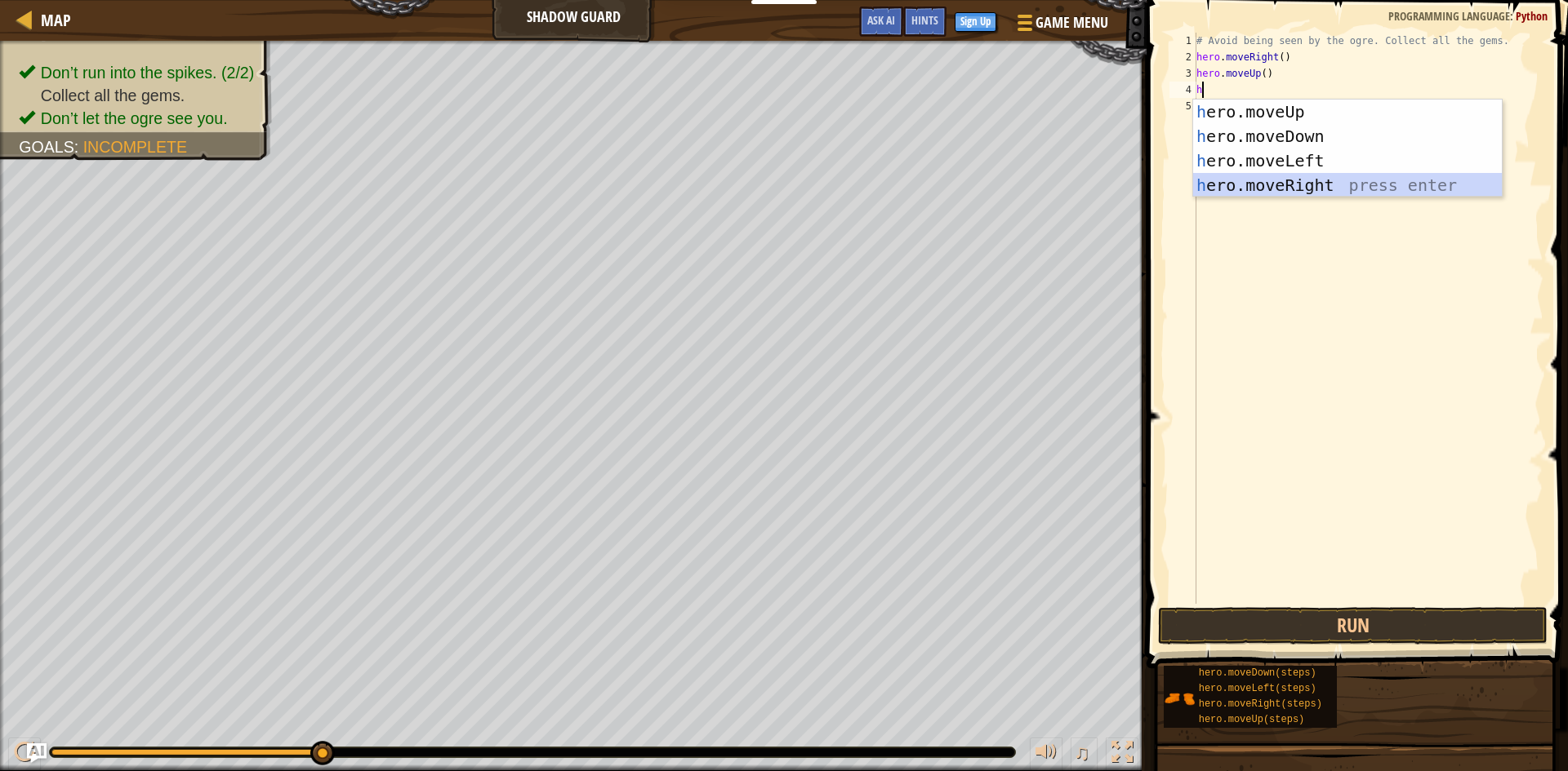
click at [1329, 183] on div "h ero.moveUp press enter h ero.moveDown press enter h ero.moveLeft press enter …" at bounding box center [1347, 173] width 309 height 147
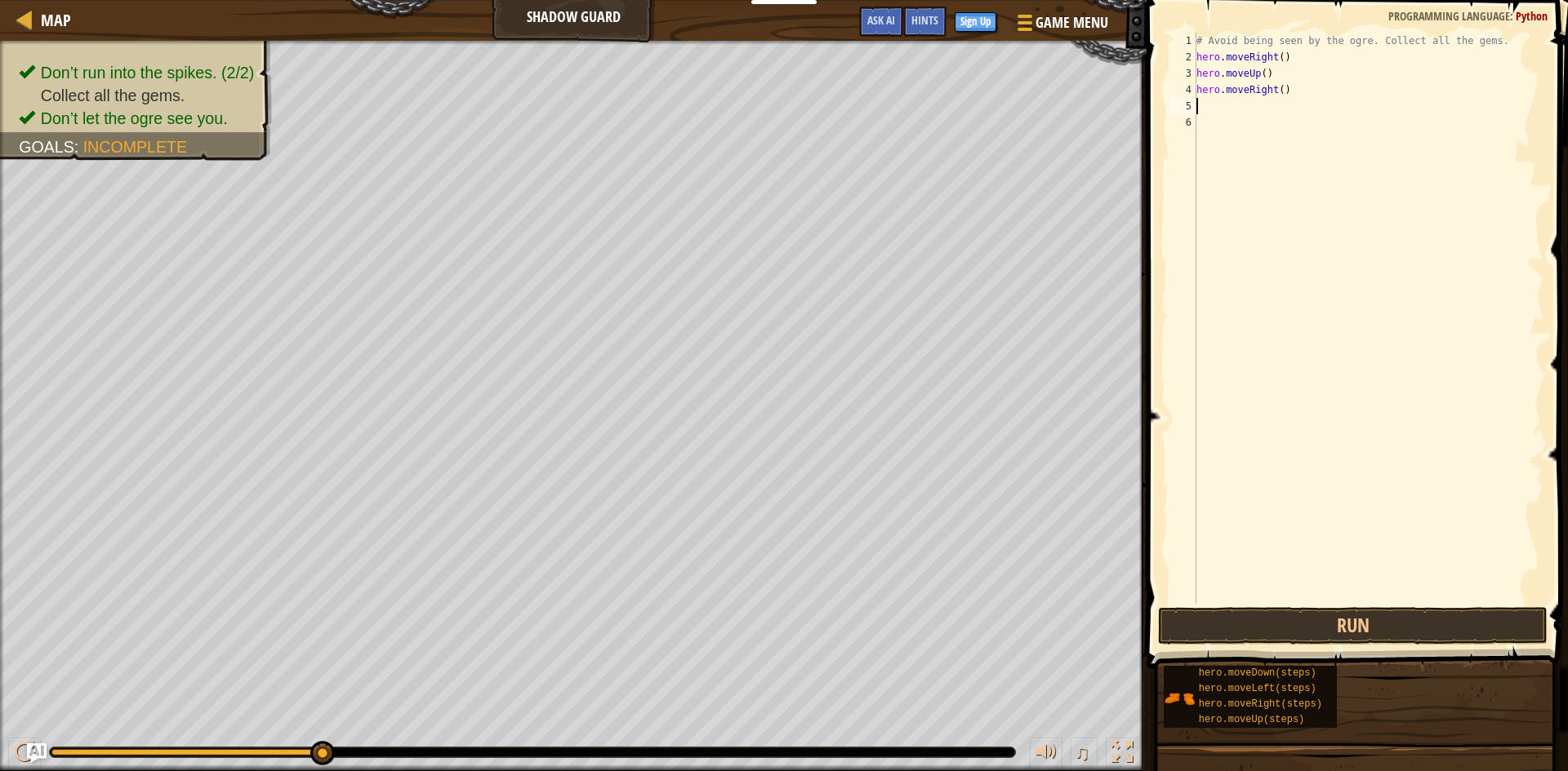
type textarea "h"
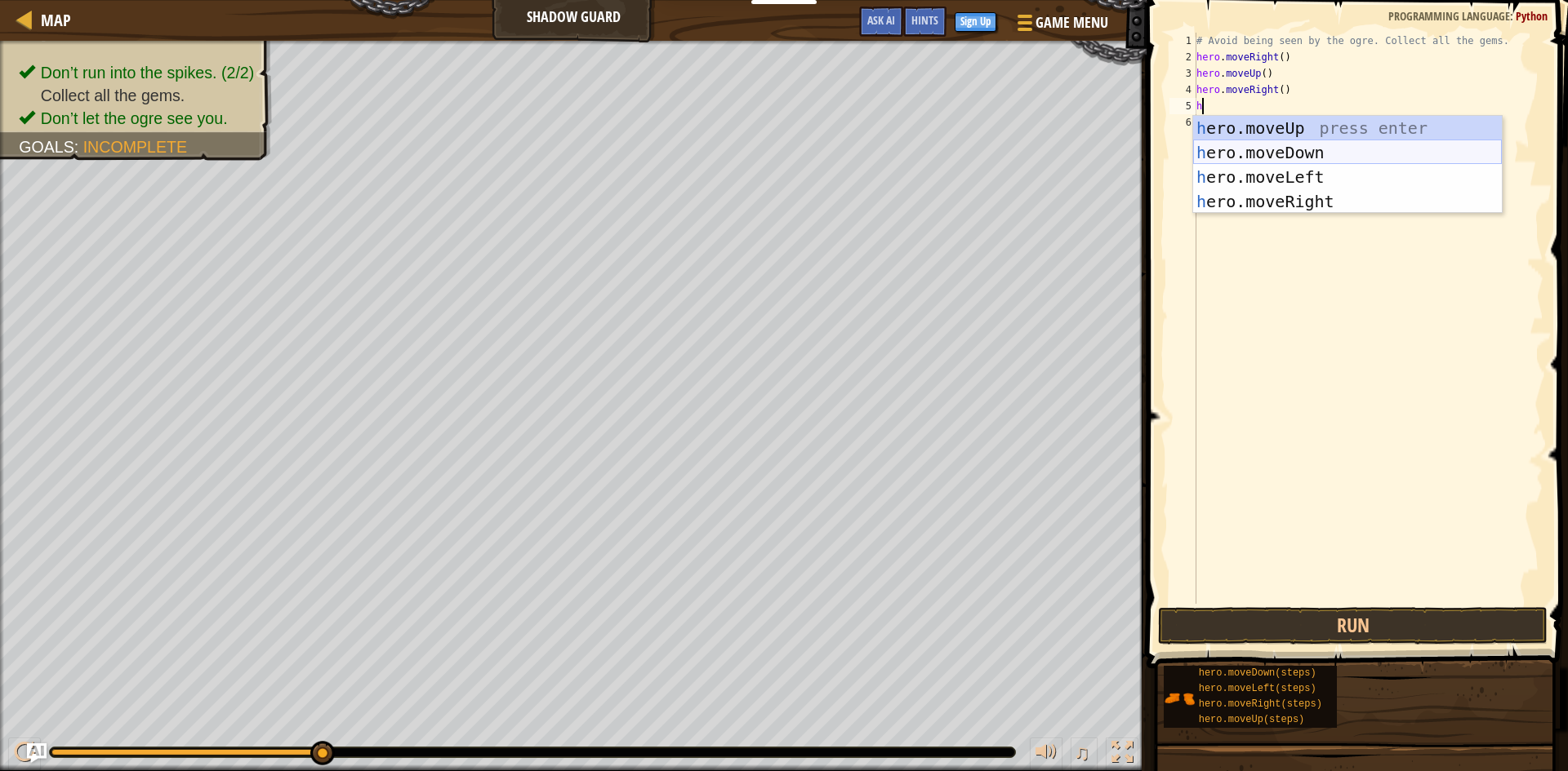
click at [1314, 151] on div "h ero.moveUp press enter h ero.moveDown press enter h ero.moveLeft press enter …" at bounding box center [1347, 189] width 309 height 147
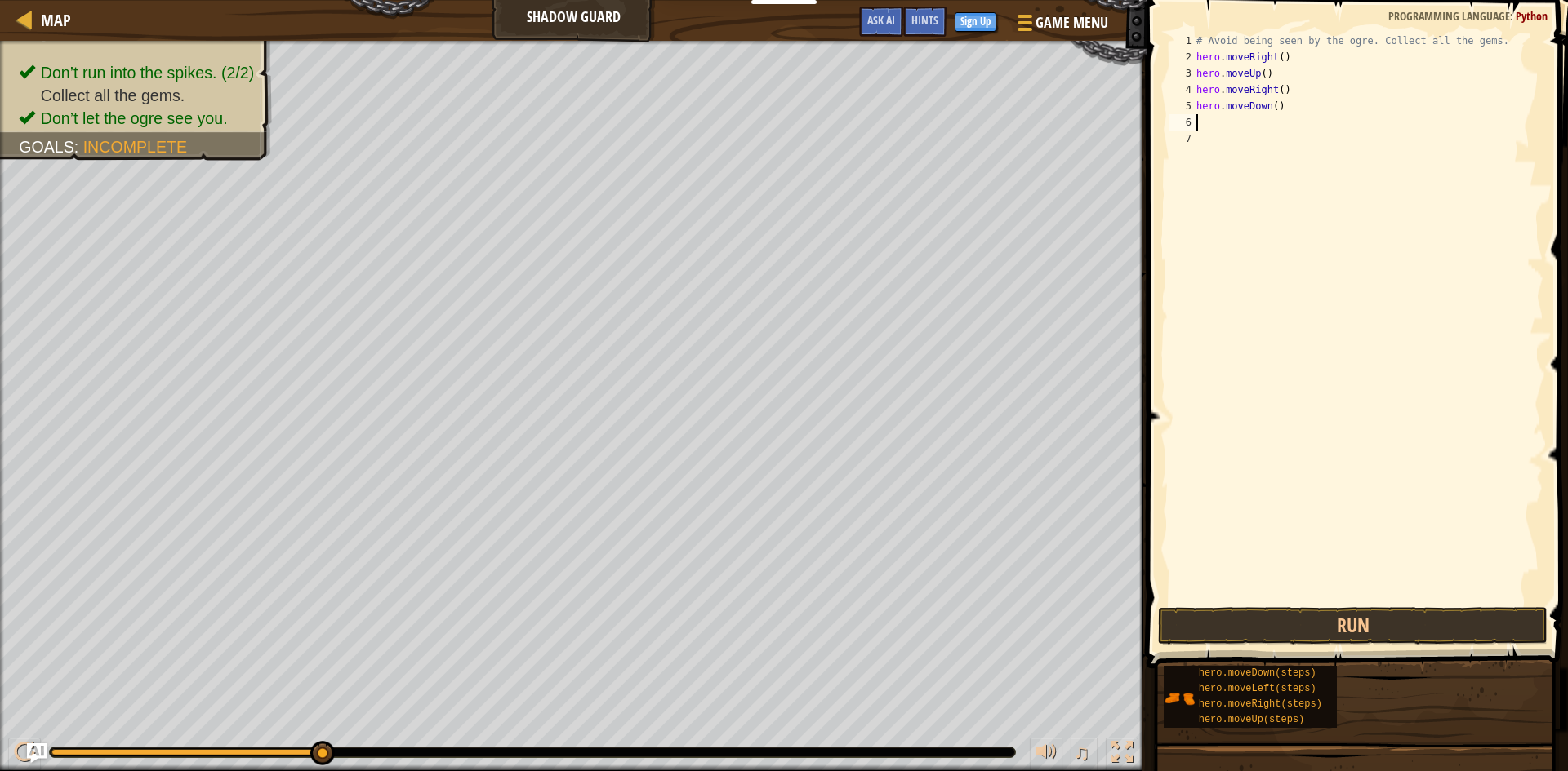
type textarea "h"
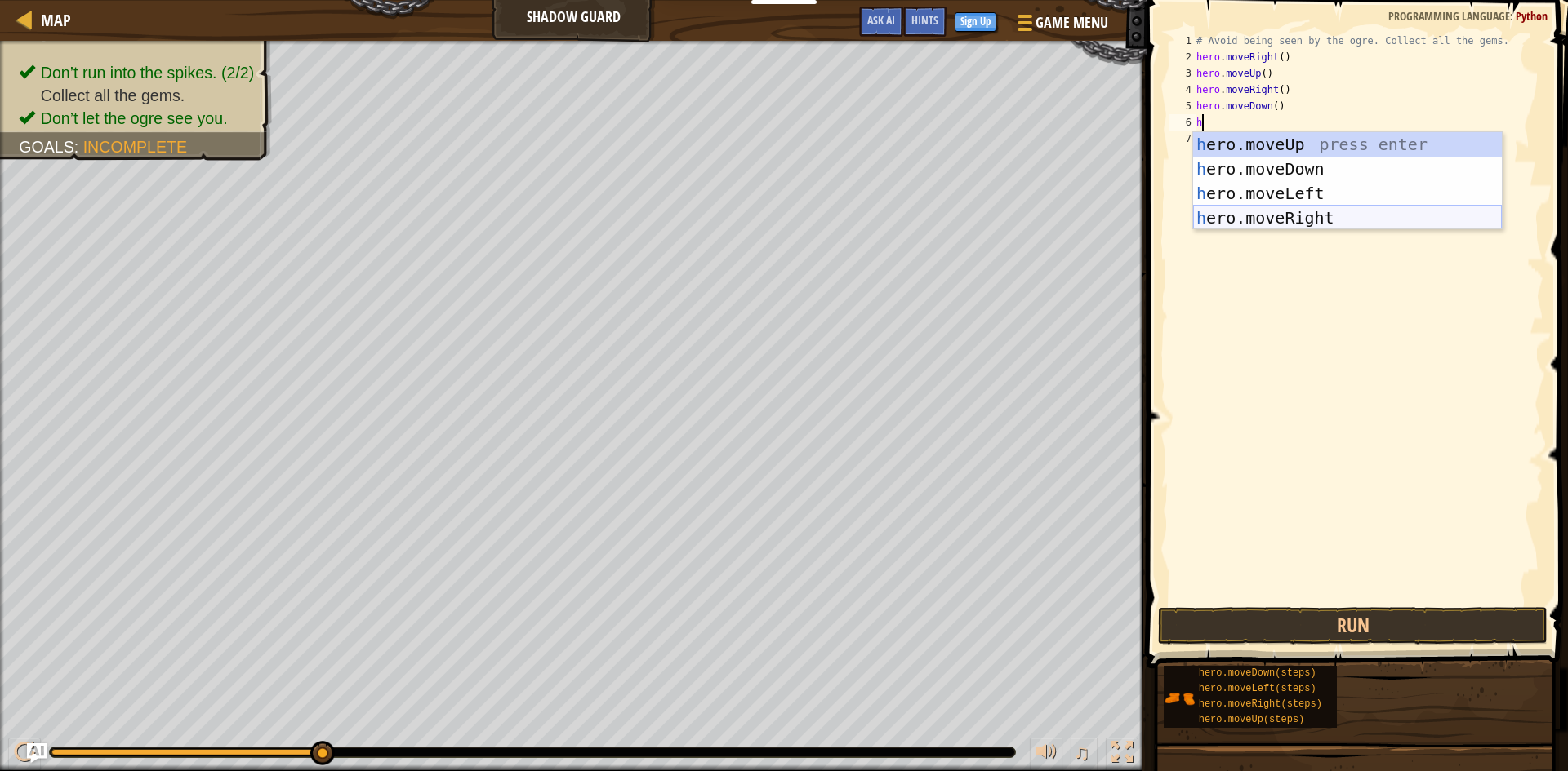
click at [1342, 213] on div "h ero.moveUp press enter h ero.moveDown press enter h ero.moveLeft press enter …" at bounding box center [1347, 205] width 309 height 147
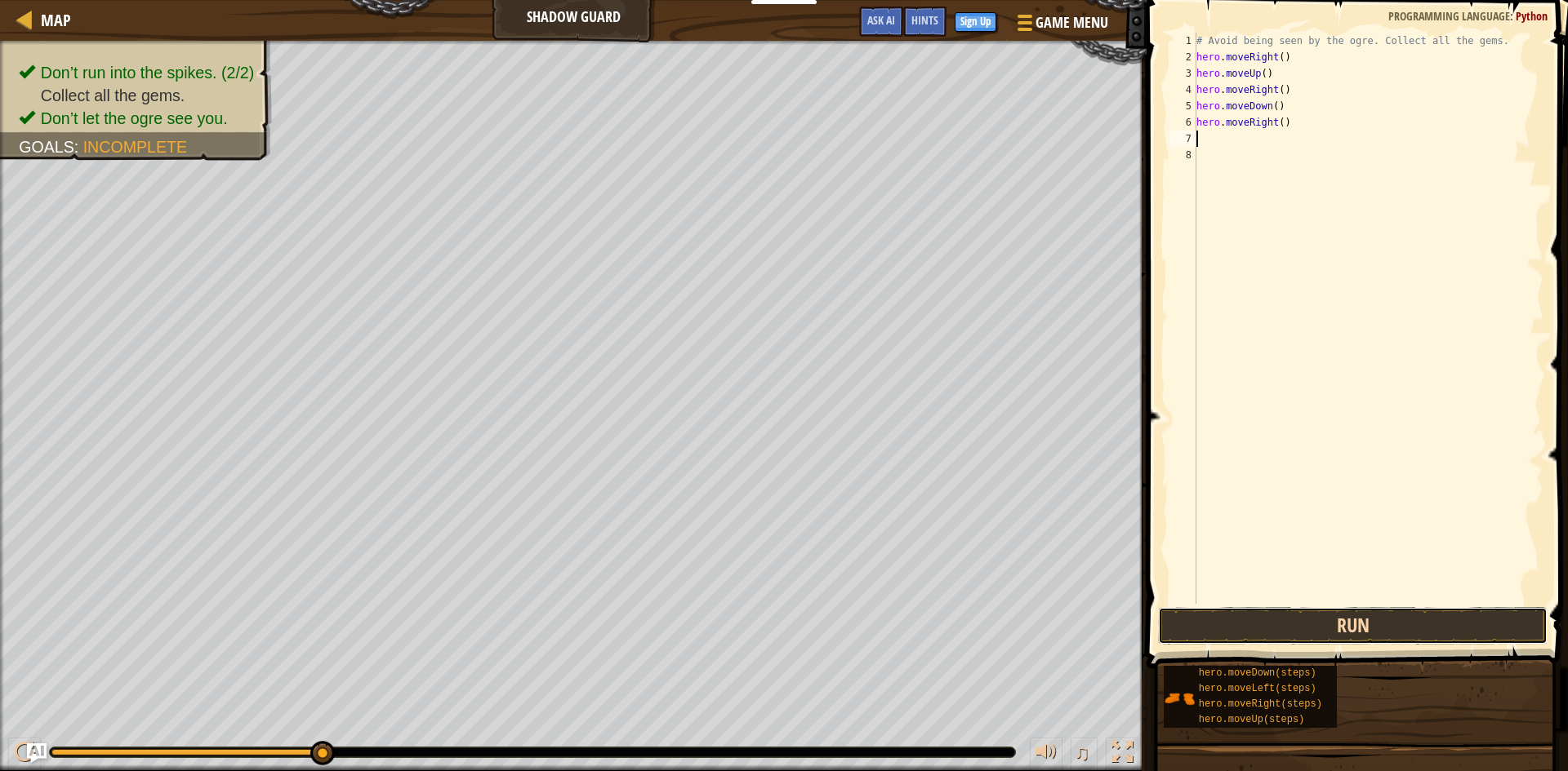
click at [1318, 620] on button "Run" at bounding box center [1352, 627] width 389 height 38
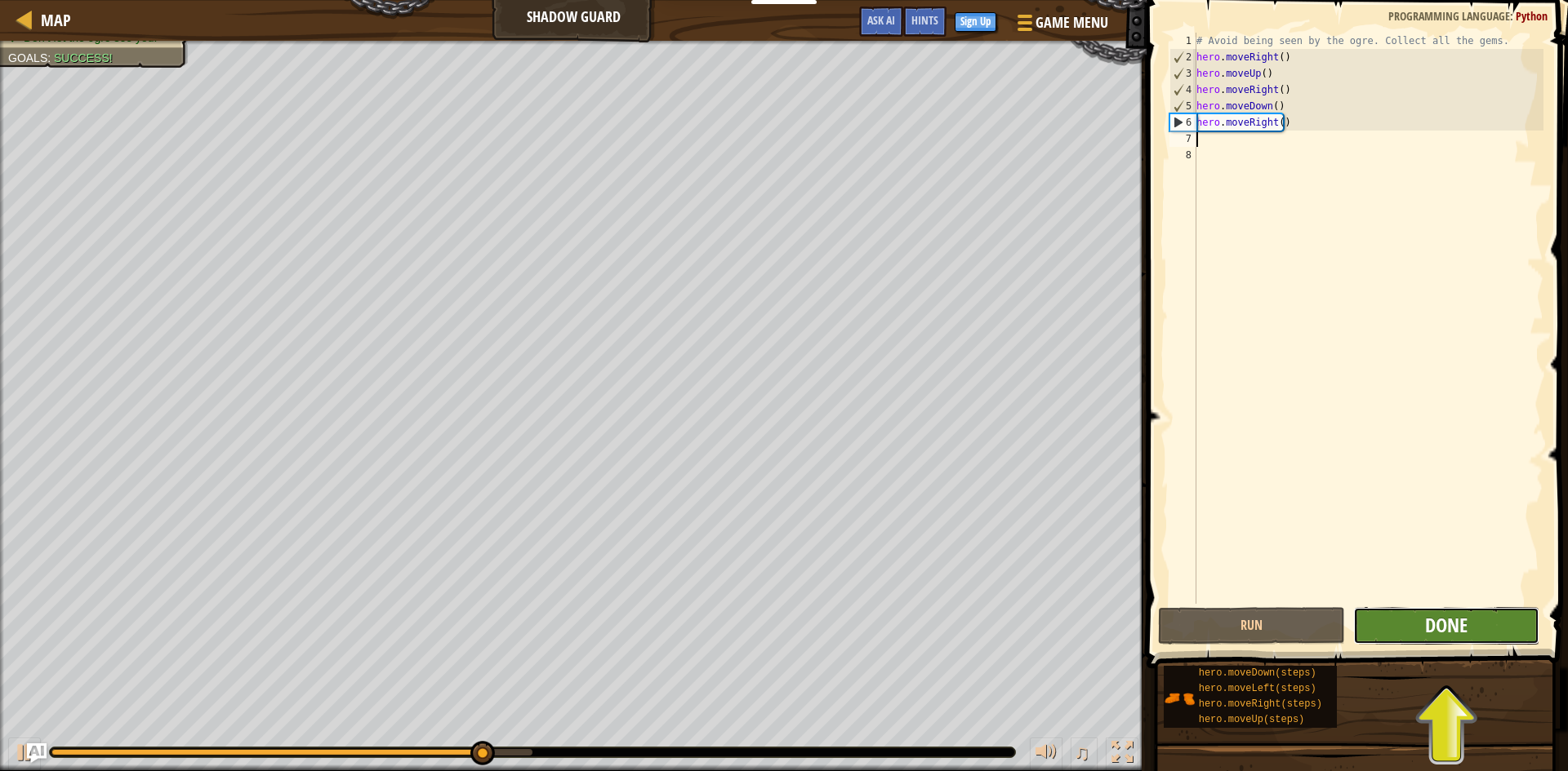
click at [1454, 622] on span "Done" at bounding box center [1445, 626] width 43 height 27
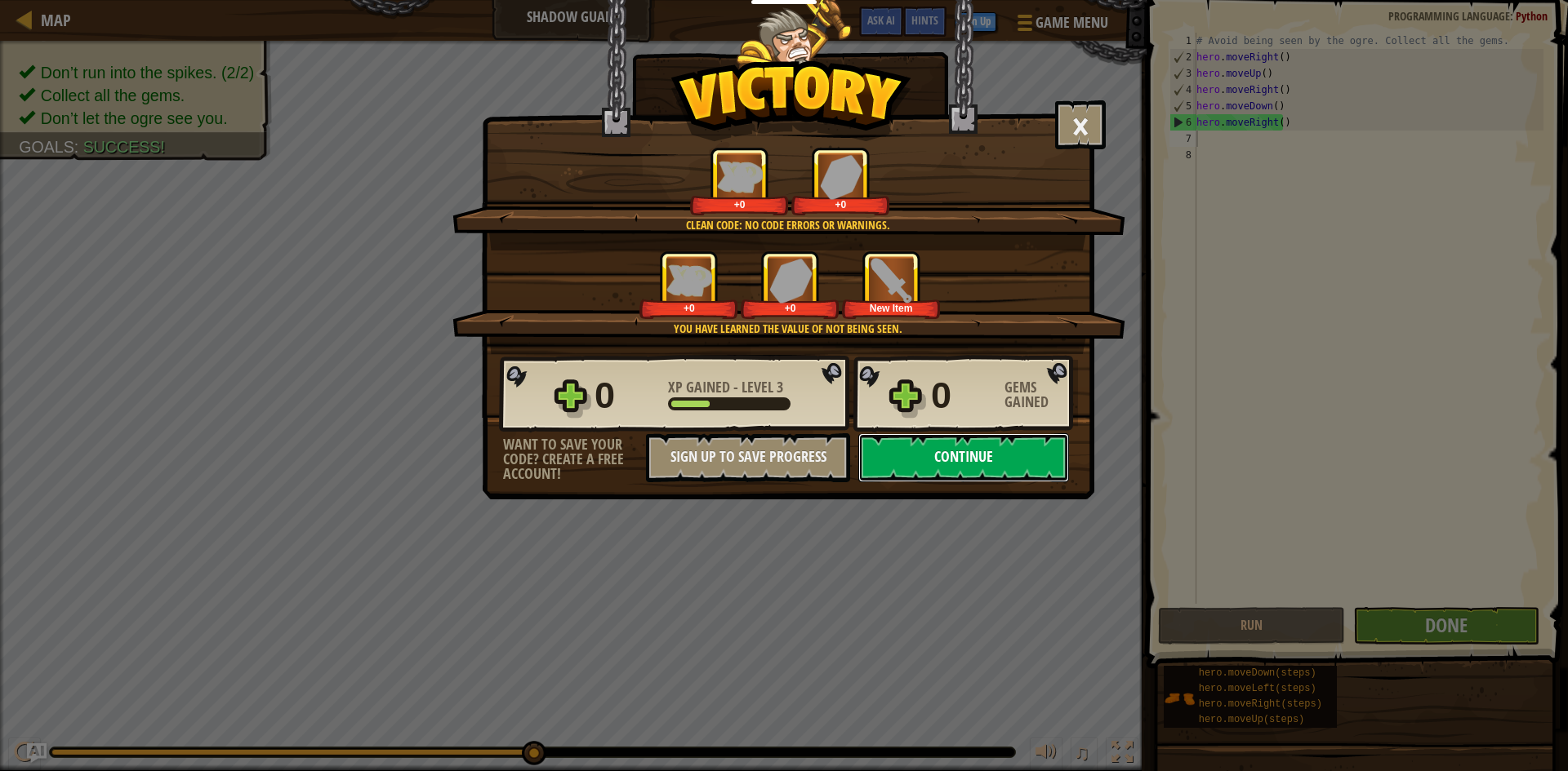
click at [969, 449] on button "Continue" at bounding box center [964, 459] width 211 height 49
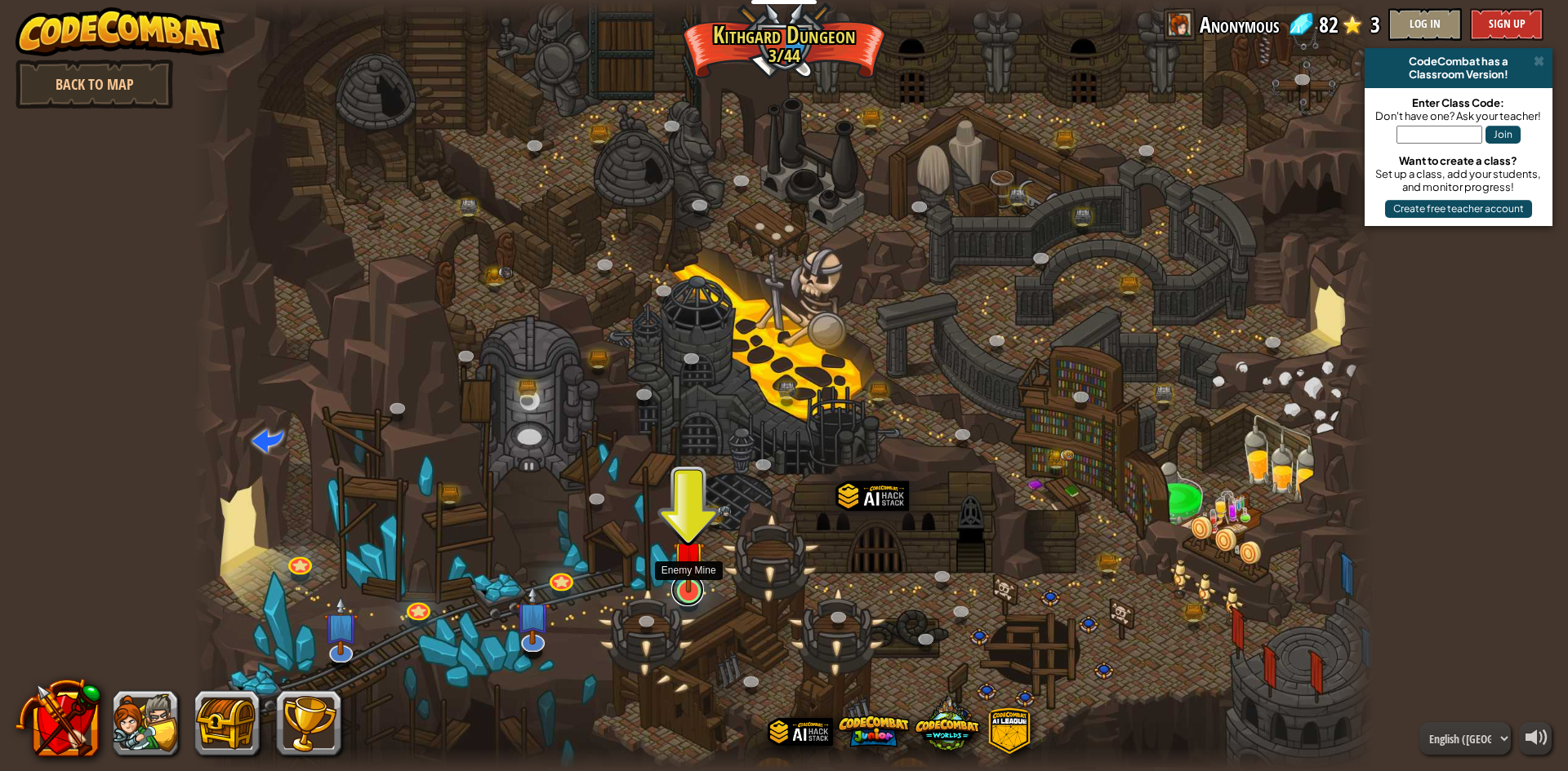
click at [692, 597] on link at bounding box center [688, 590] width 32 height 32
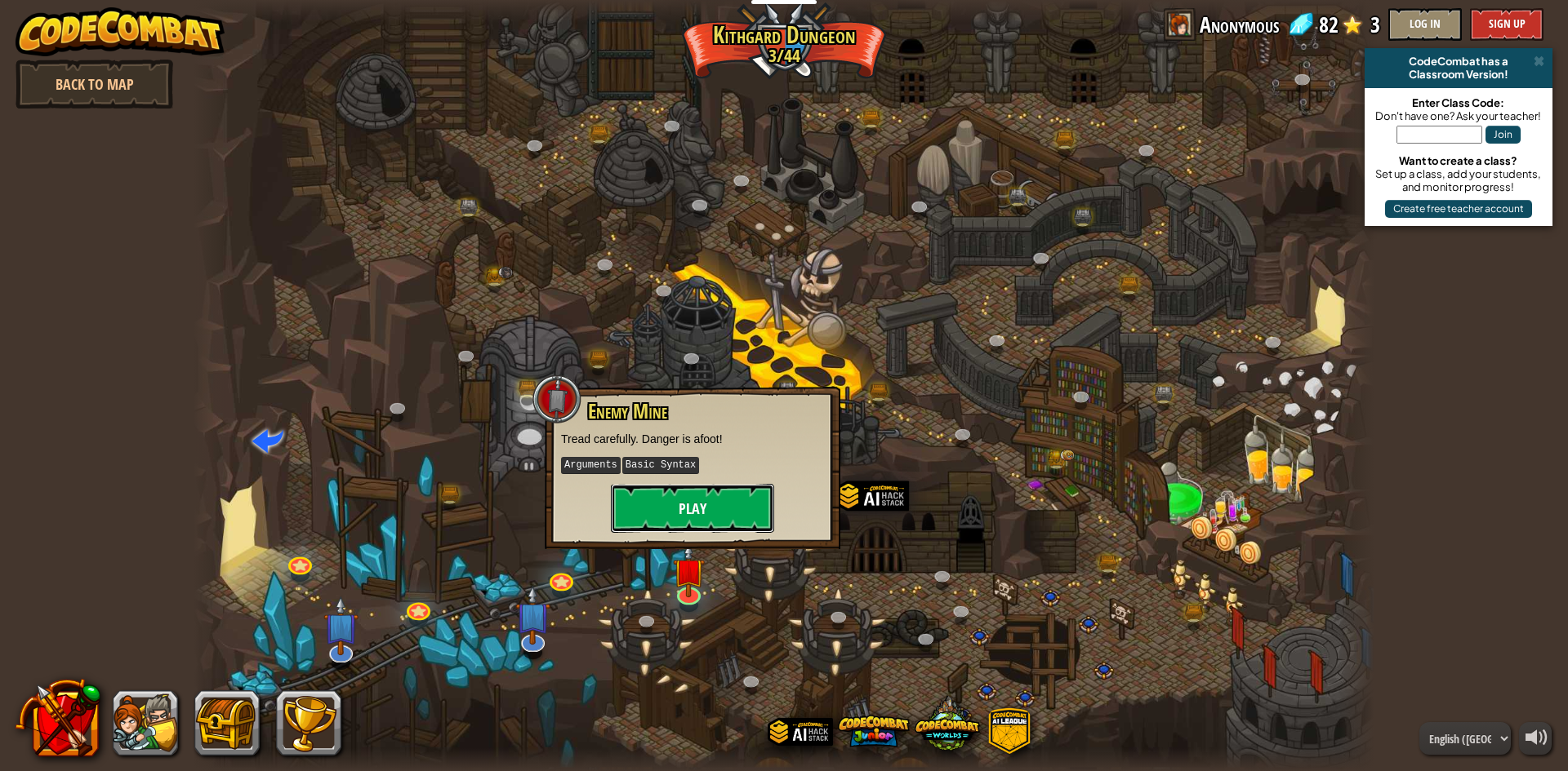
click at [703, 510] on button "Play" at bounding box center [692, 509] width 163 height 49
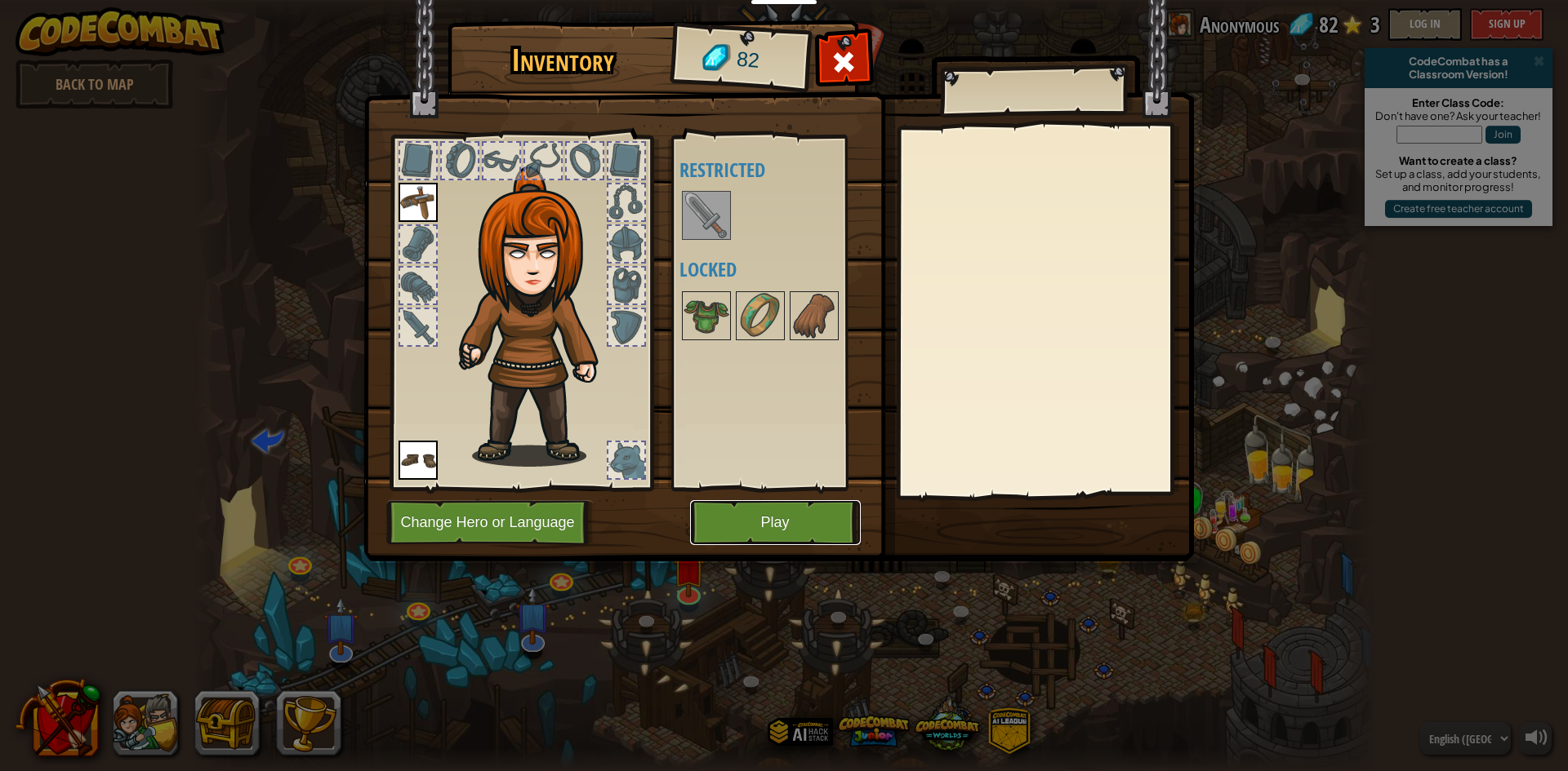
click at [812, 521] on button "Play" at bounding box center [775, 522] width 171 height 45
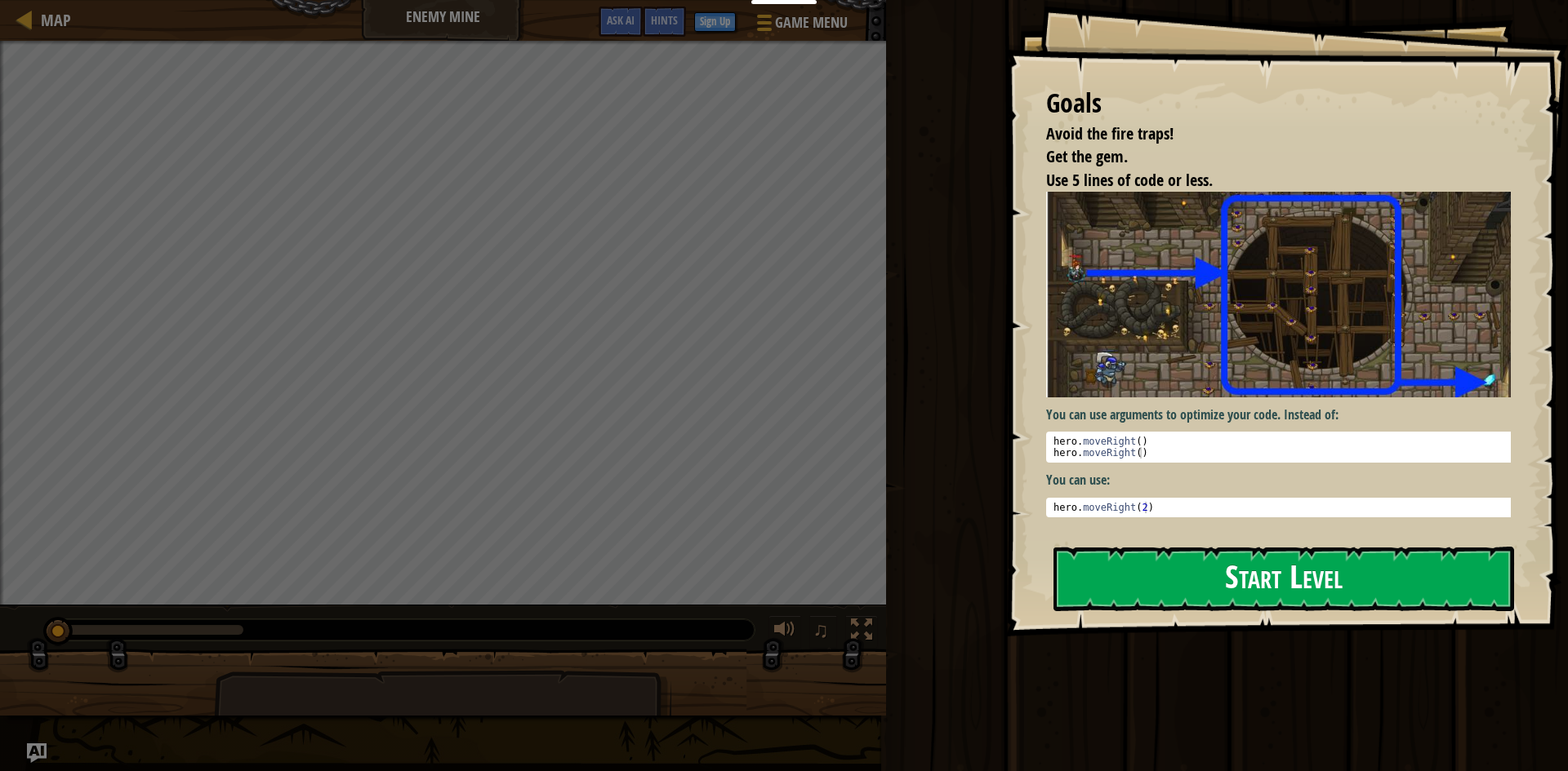
click at [1174, 573] on button "Start Level" at bounding box center [1283, 579] width 461 height 65
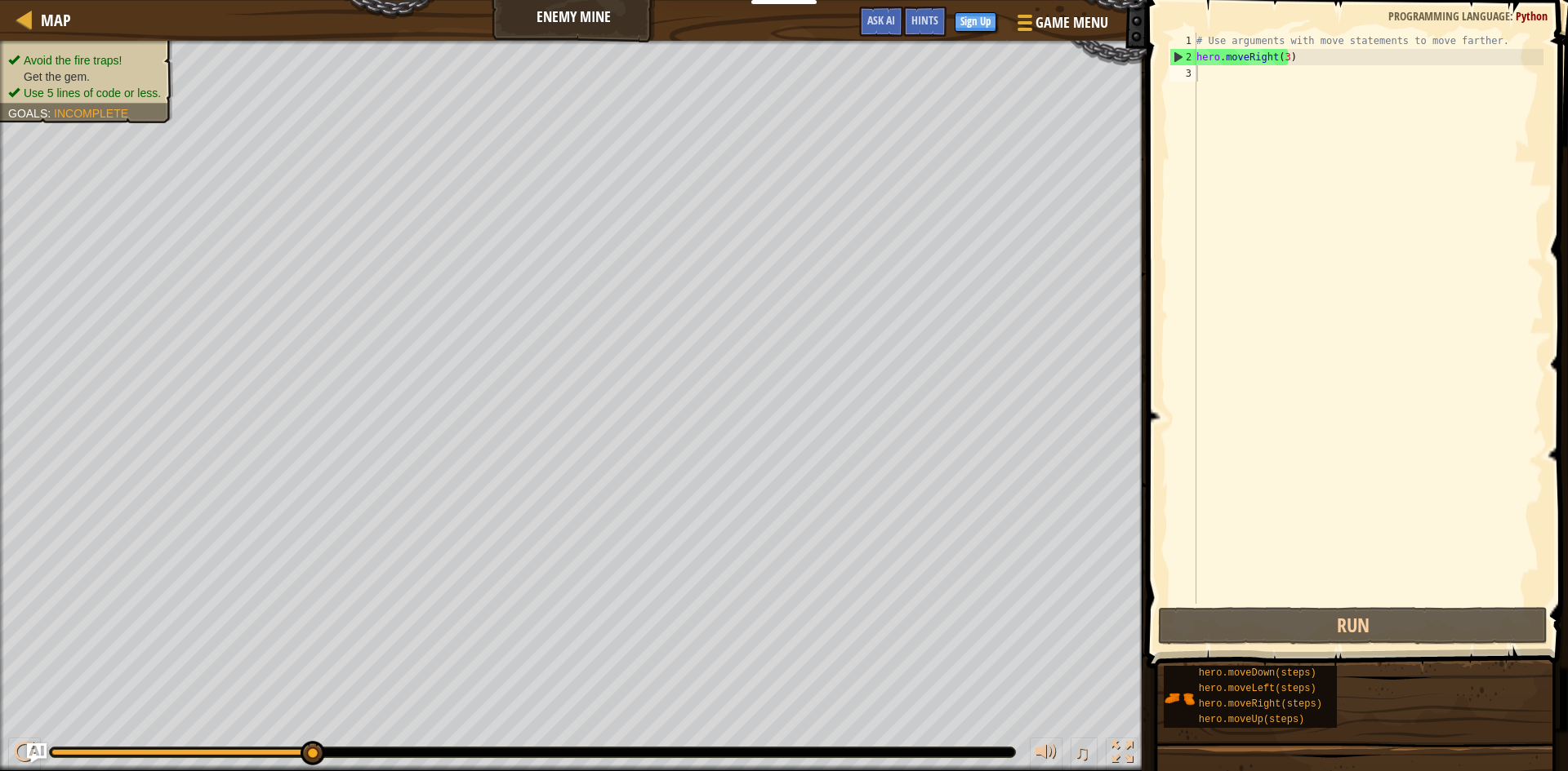
click at [125, 52] on ul "Avoid the fire traps! Get the gem. Use 5 lines of code or less." at bounding box center [86, 77] width 157 height 49
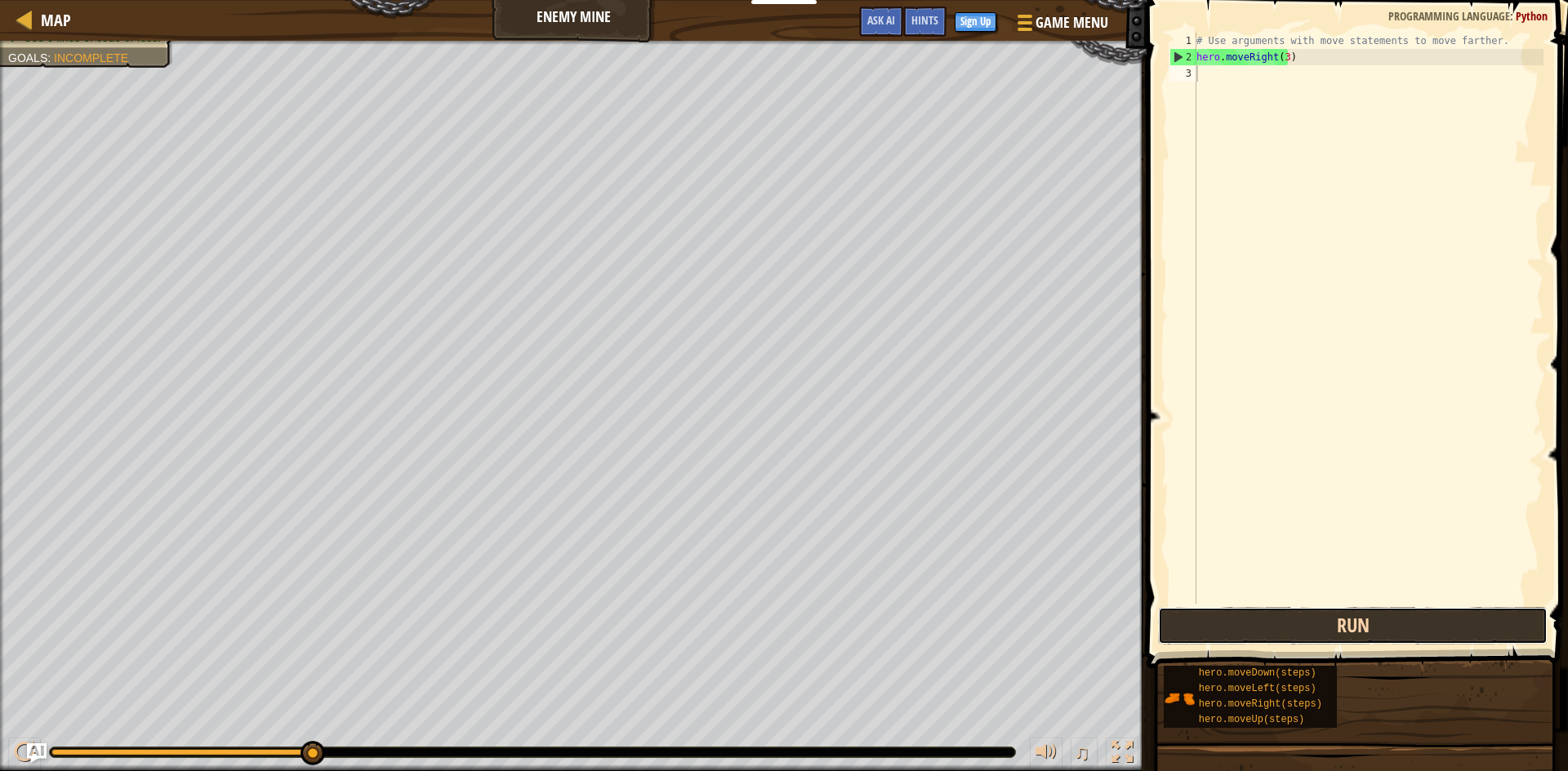
click at [1434, 610] on button "Run" at bounding box center [1352, 627] width 389 height 38
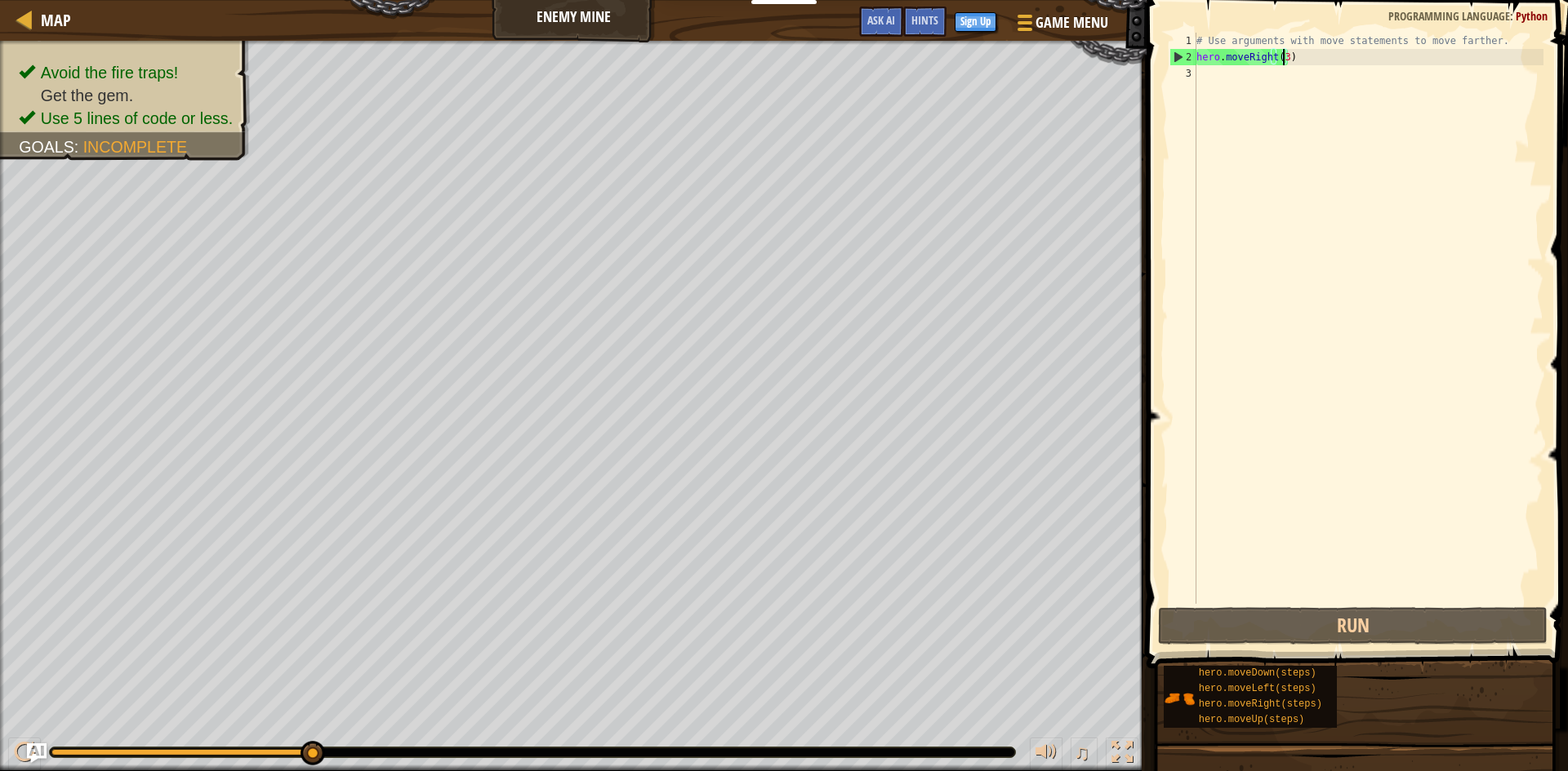
click at [1280, 56] on div "# Use arguments with move statements to move farther. hero . moveRight ( 3 )" at bounding box center [1368, 334] width 350 height 604
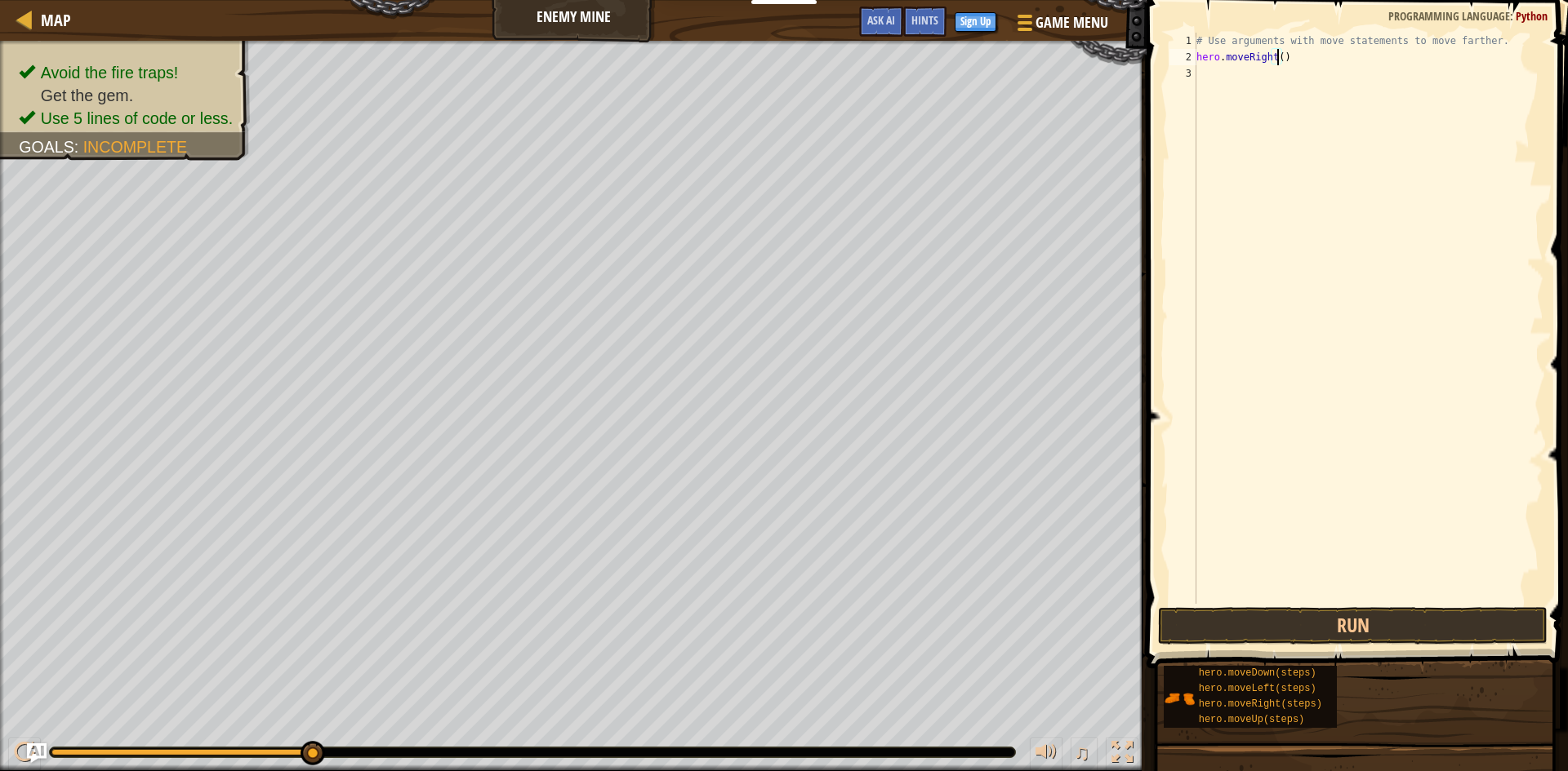
scroll to position [8, 7]
click at [1348, 622] on button "Run" at bounding box center [1352, 627] width 389 height 38
type textarea "hero.moveRight(3)"
click at [1371, 626] on button "Run" at bounding box center [1352, 627] width 389 height 38
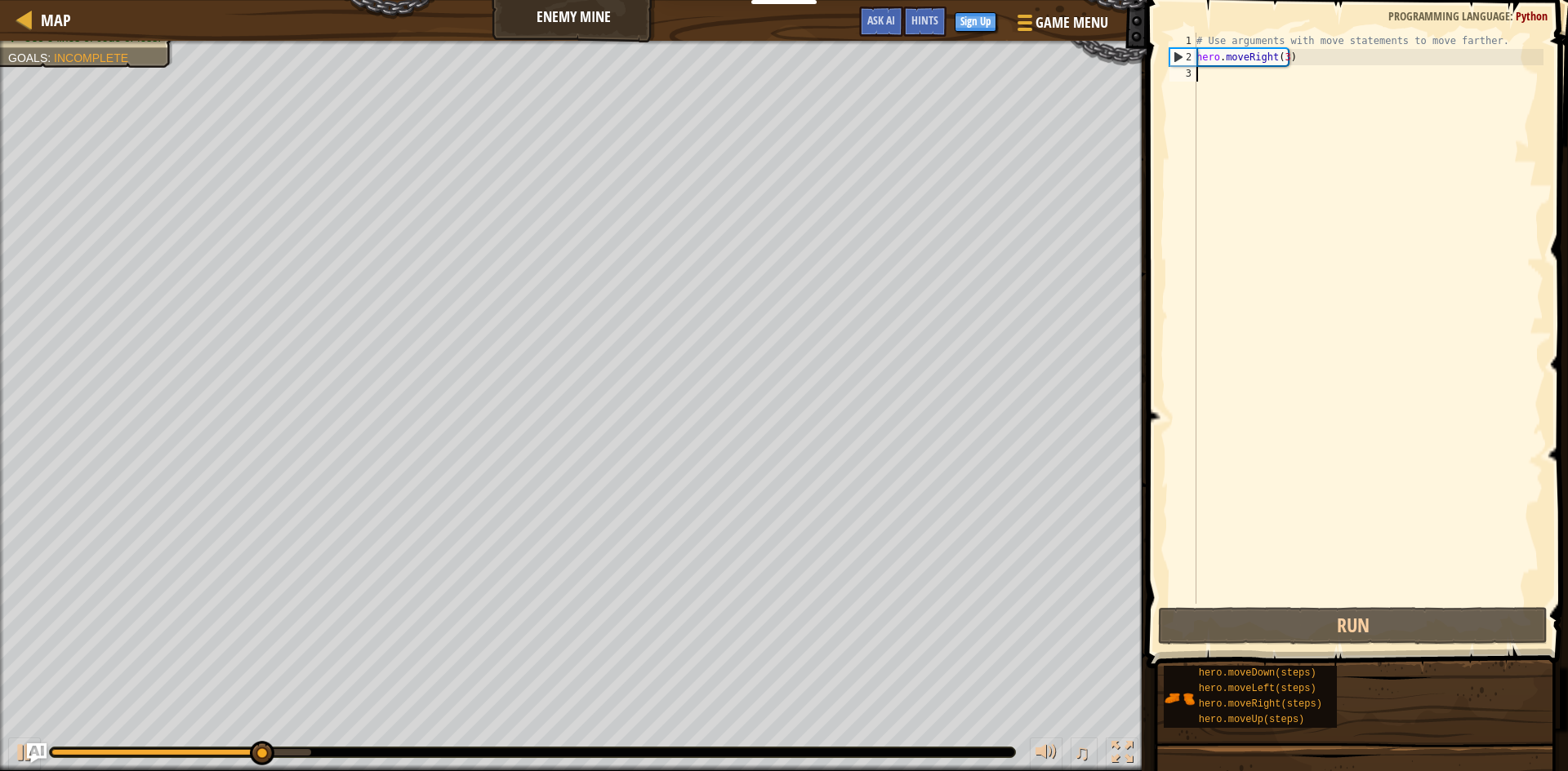
click at [1217, 79] on div "# Use arguments with move statements to move farther. hero . moveRight ( 3 )" at bounding box center [1368, 334] width 350 height 604
type textarea "h"
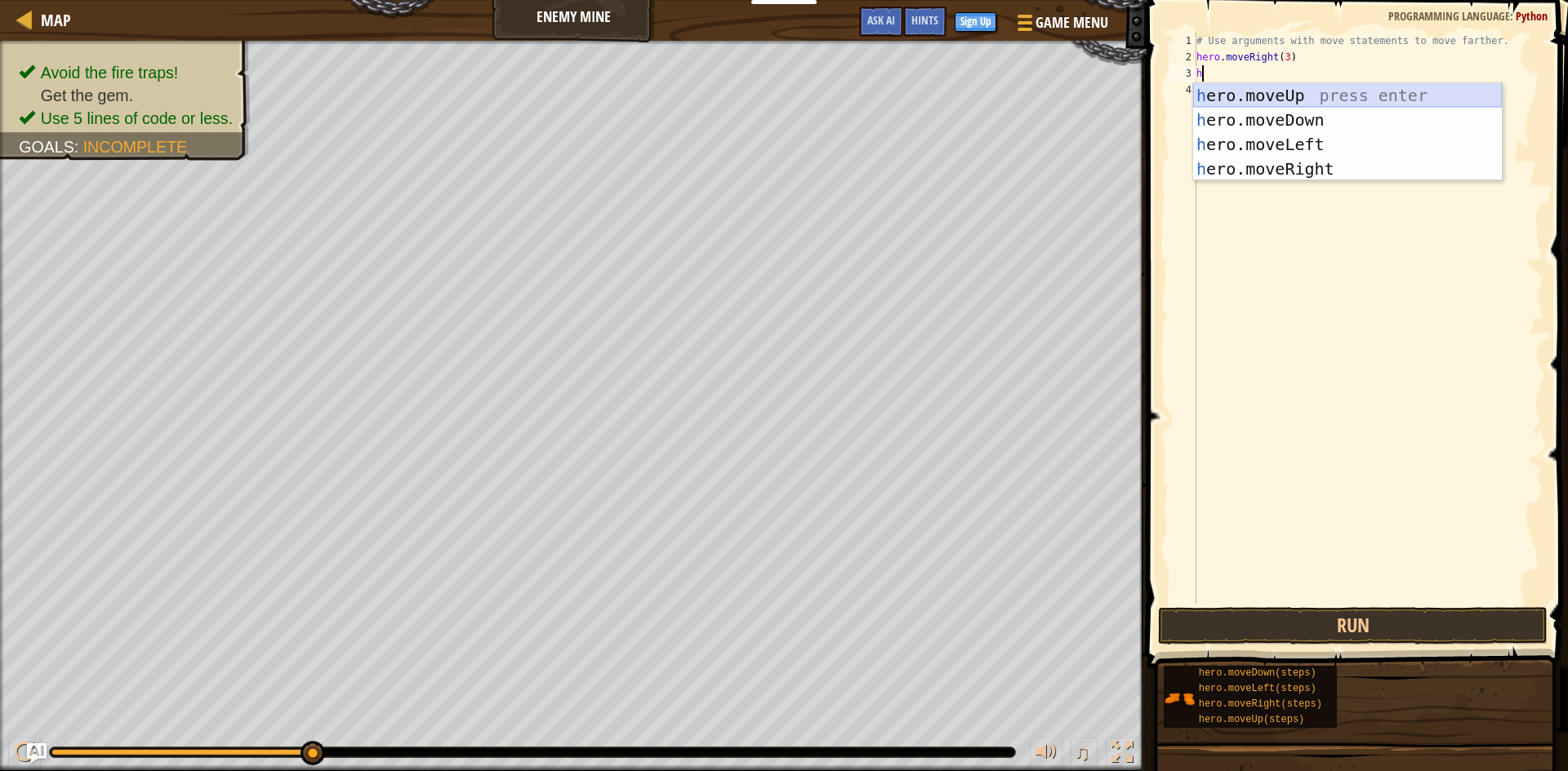
click at [1335, 93] on div "h ero.moveUp press enter h ero.moveDown press enter h ero.moveLeft press enter …" at bounding box center [1347, 157] width 309 height 147
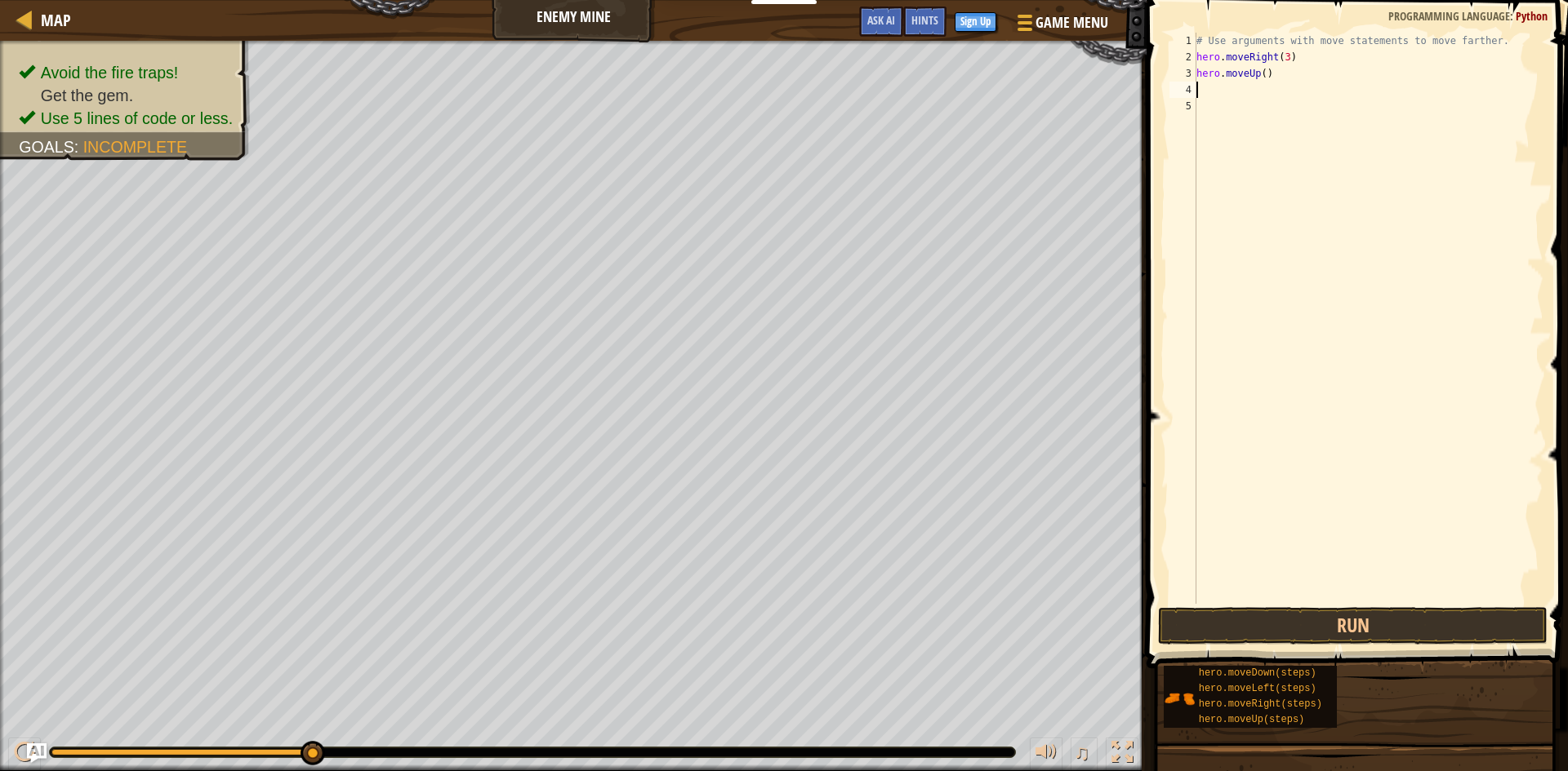
type textarea "h"
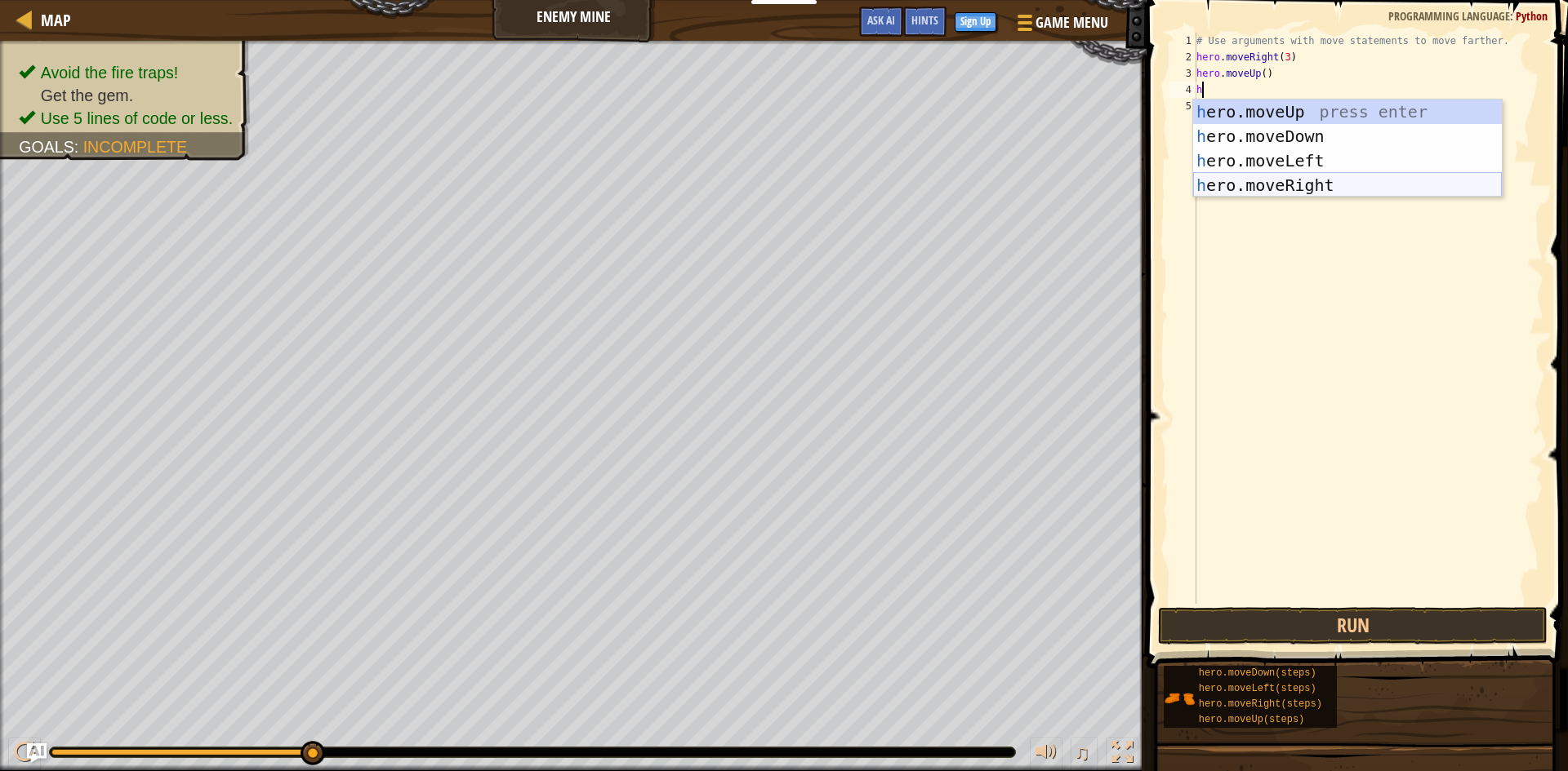
click at [1315, 182] on div "h ero.moveUp press enter h ero.moveDown press enter h ero.moveLeft press enter …" at bounding box center [1347, 173] width 309 height 147
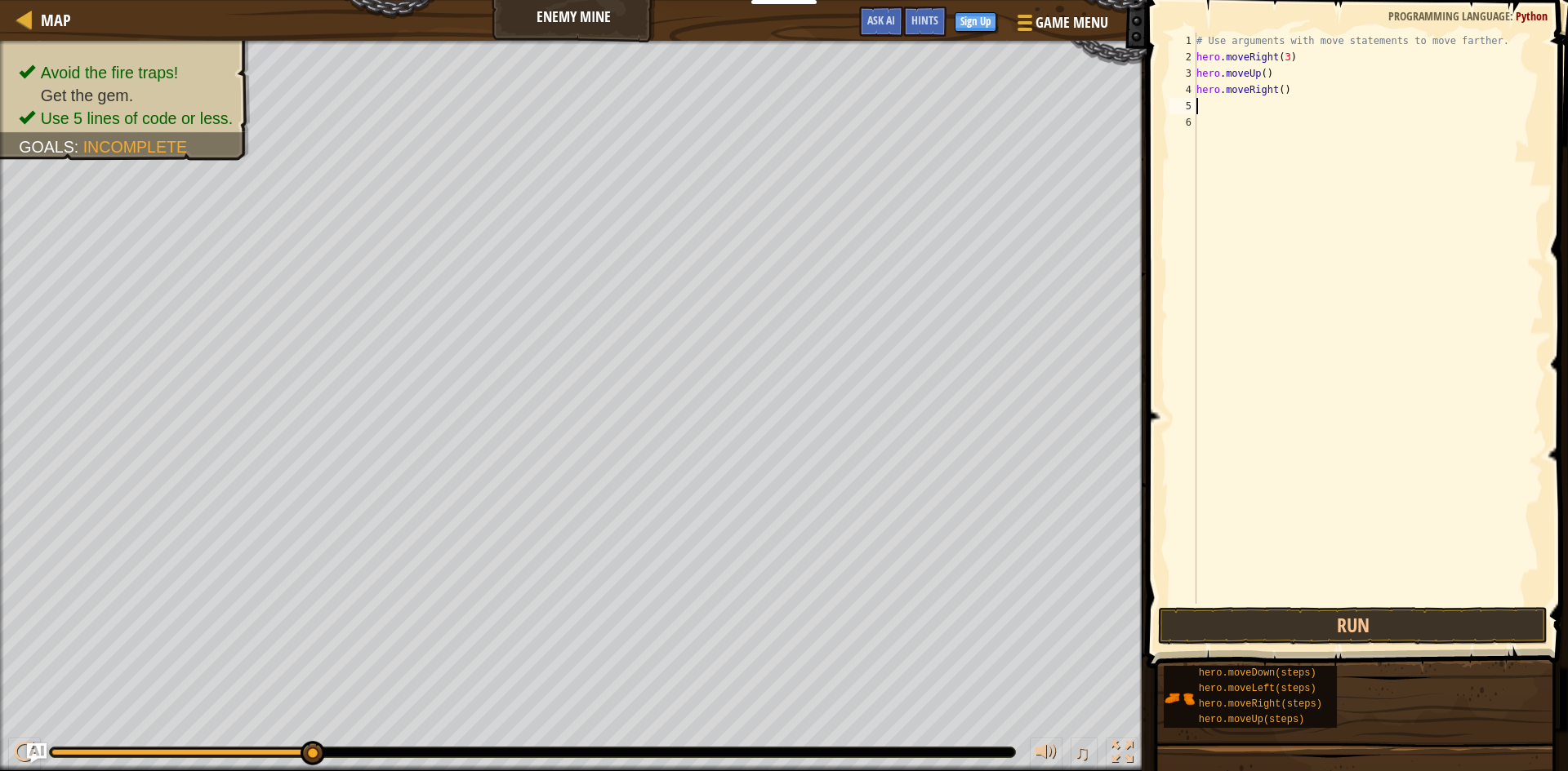
type textarea "h"
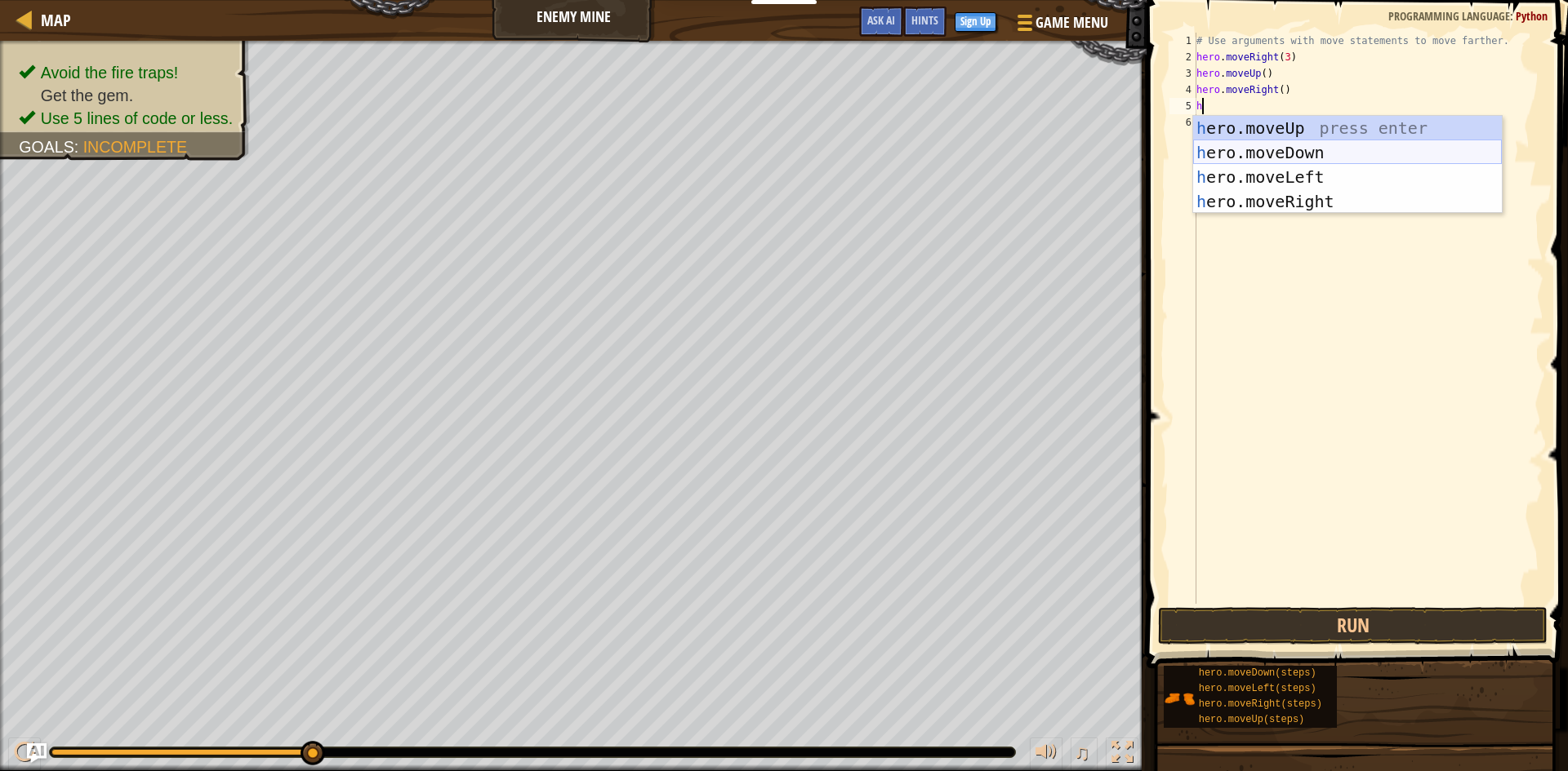
click at [1324, 153] on div "h ero.moveUp press enter h ero.moveDown press enter h ero.moveLeft press enter …" at bounding box center [1347, 189] width 309 height 147
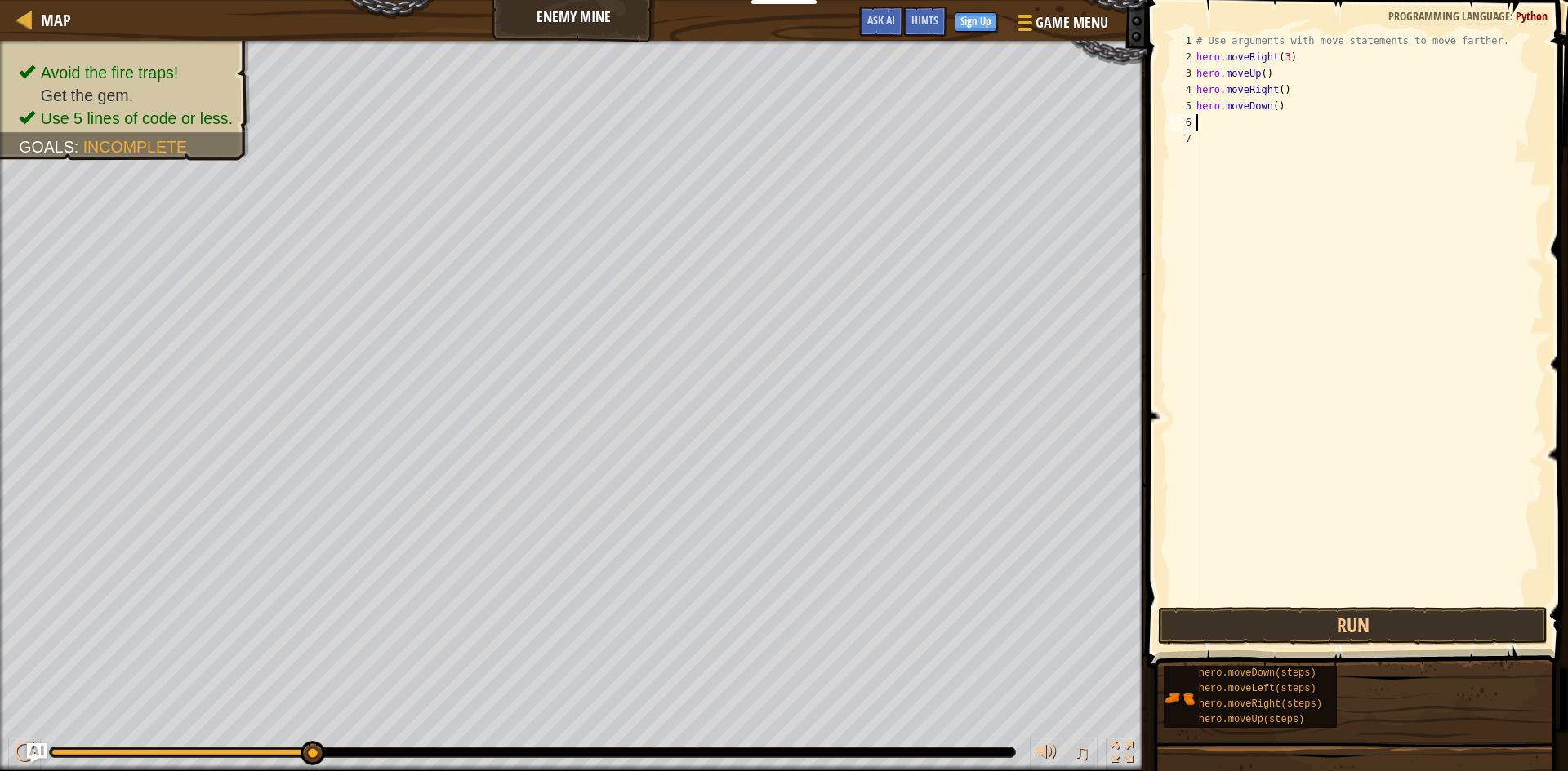
click at [1273, 109] on div "# Use arguments with move statements to move farther. hero . moveRight ( 3 ) he…" at bounding box center [1368, 334] width 350 height 604
type textarea "hero.moveDown(3)"
click at [1202, 122] on div "# Use arguments with move statements to move farther. hero . moveRight ( 3 ) he…" at bounding box center [1368, 334] width 350 height 604
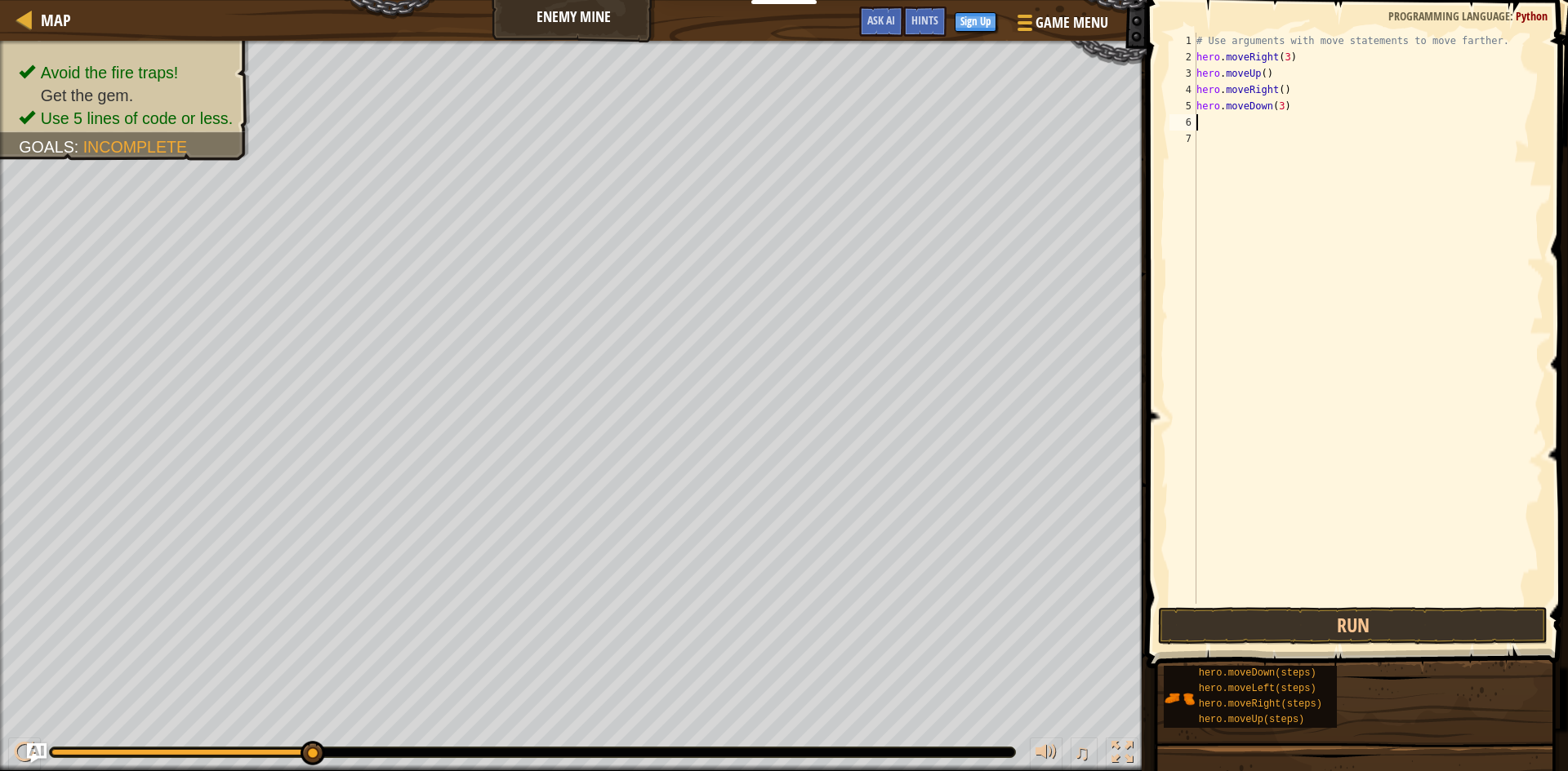
type textarea "h"
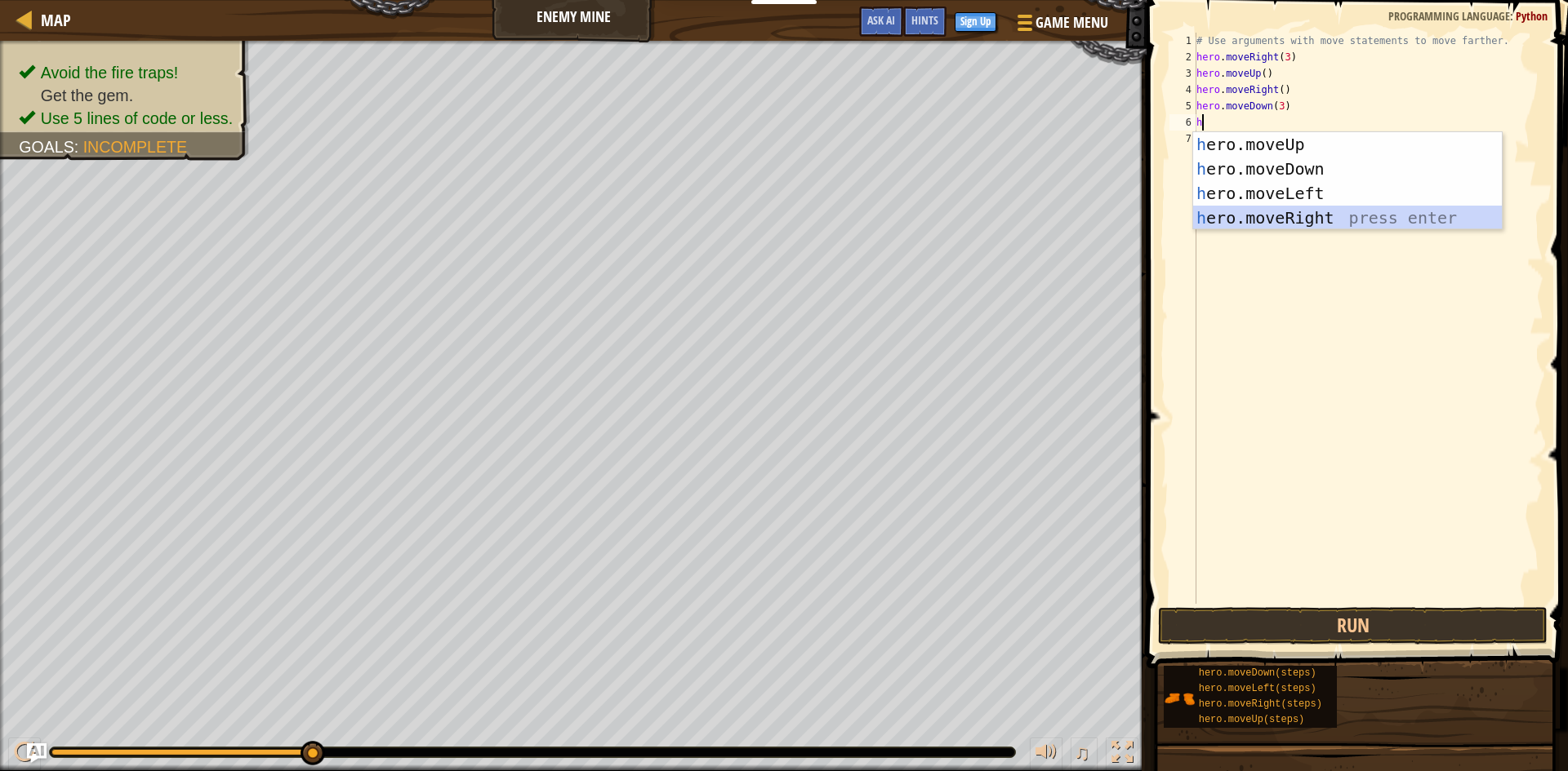
click at [1290, 219] on div "h ero.moveUp press enter h ero.moveDown press enter h ero.moveLeft press enter …" at bounding box center [1347, 205] width 309 height 147
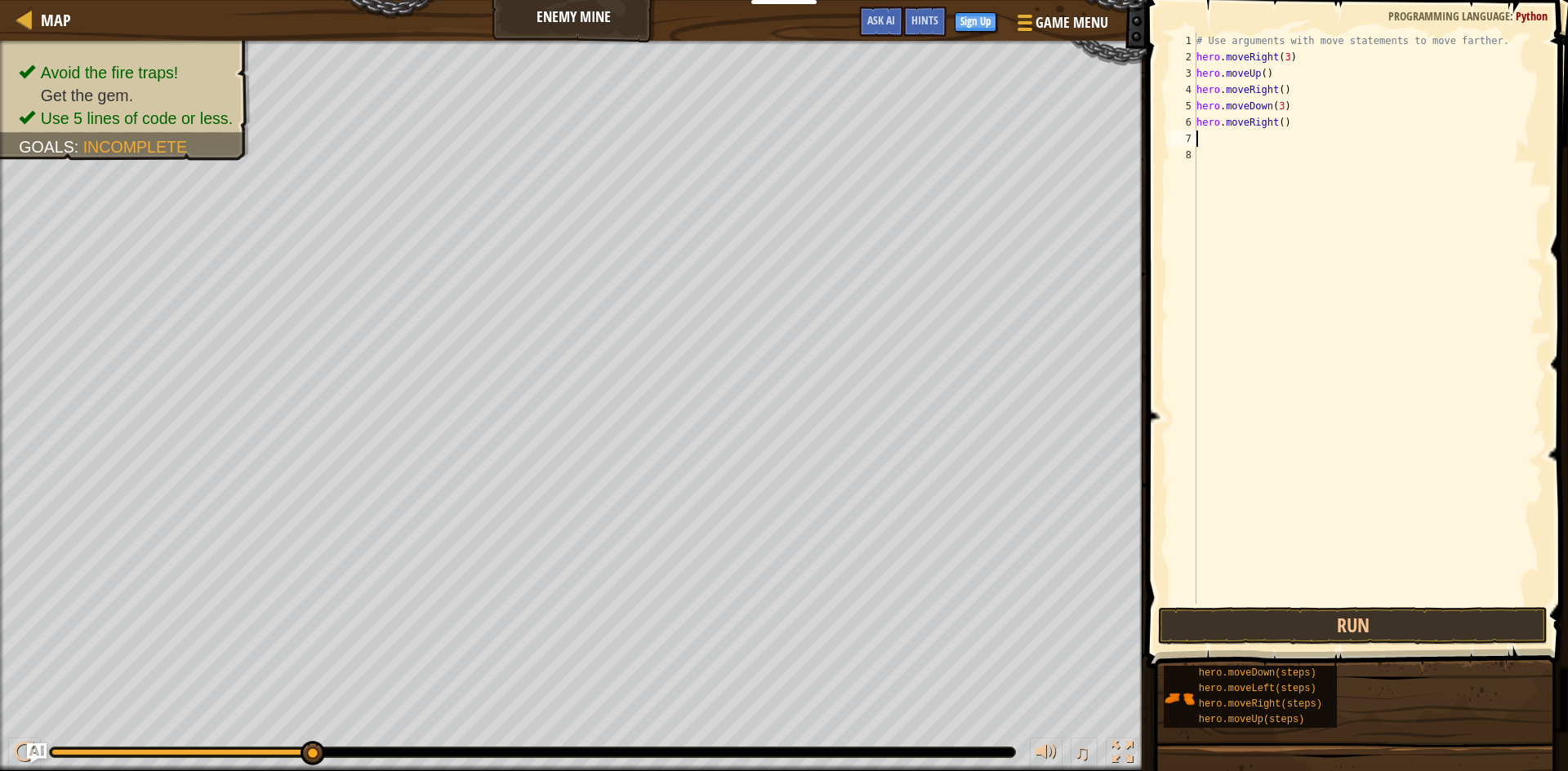
click at [1276, 120] on div "# Use arguments with move statements to move farther. hero . moveRight ( 3 ) he…" at bounding box center [1368, 334] width 350 height 604
type textarea "hero.moveRight(2)"
click at [1292, 626] on button "Run" at bounding box center [1352, 627] width 389 height 38
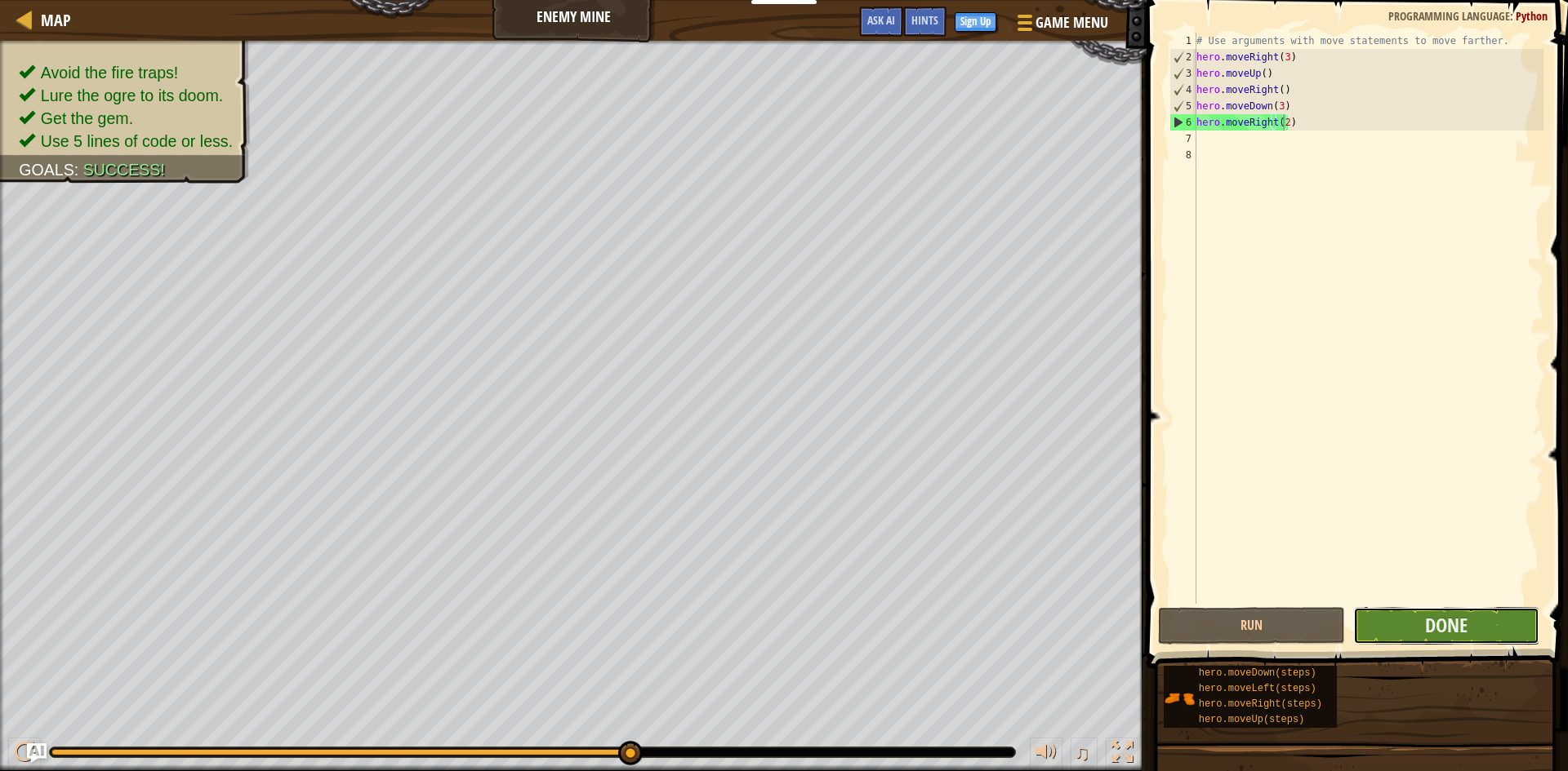
click at [1419, 620] on button "Done" at bounding box center [1446, 627] width 187 height 38
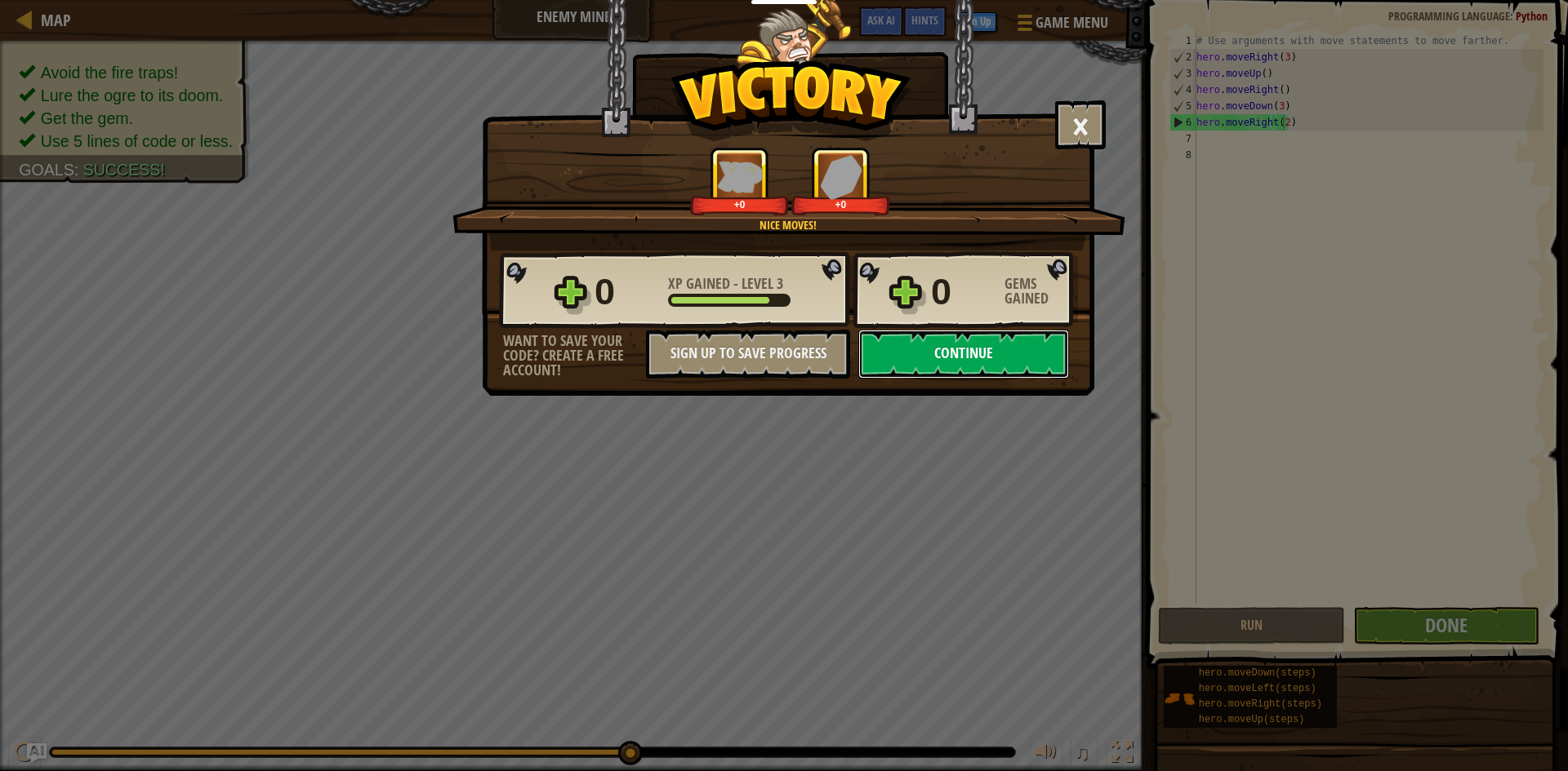
click at [1032, 351] on button "Continue" at bounding box center [964, 354] width 211 height 49
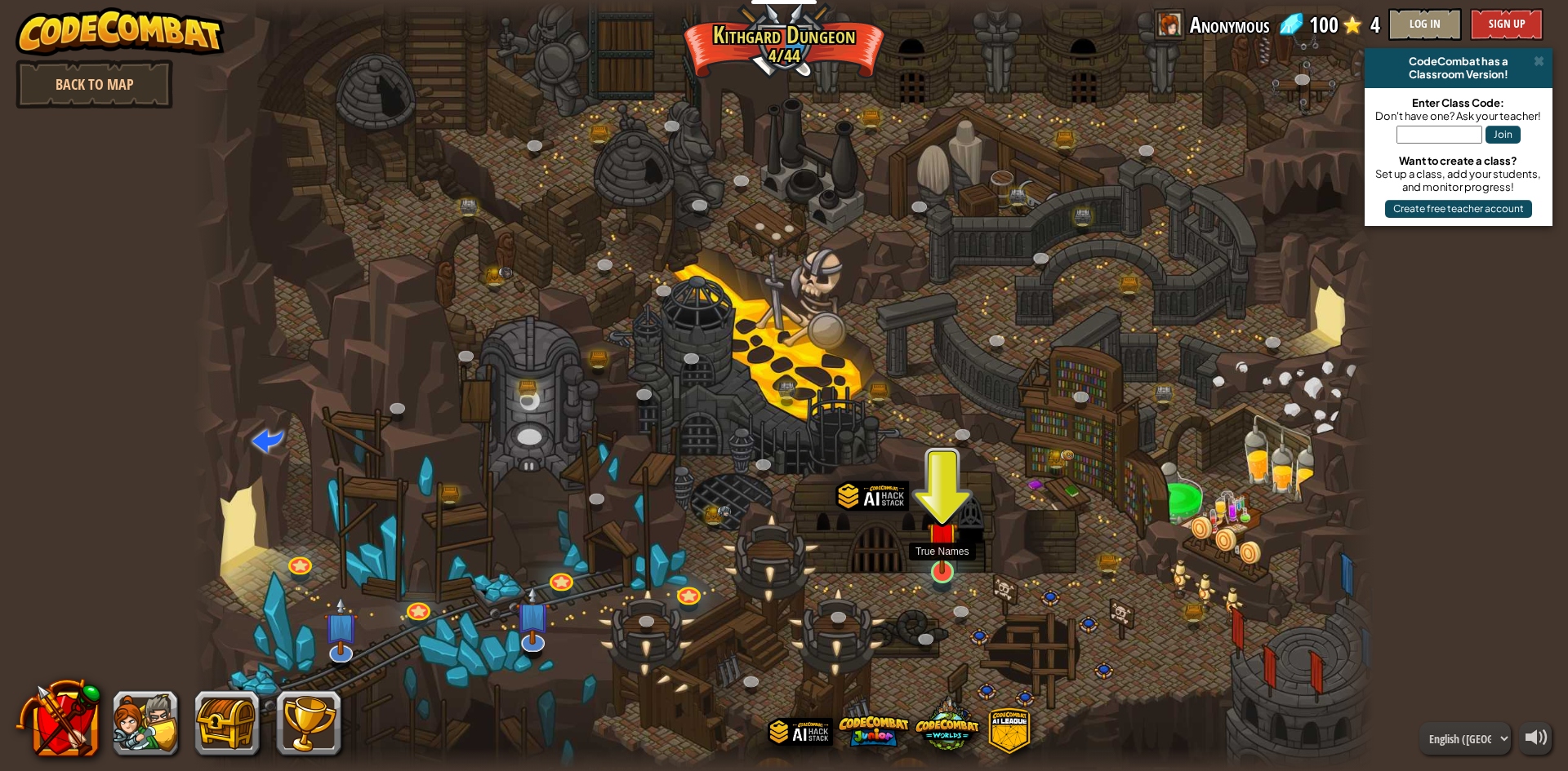
click at [945, 573] on img at bounding box center [943, 537] width 32 height 73
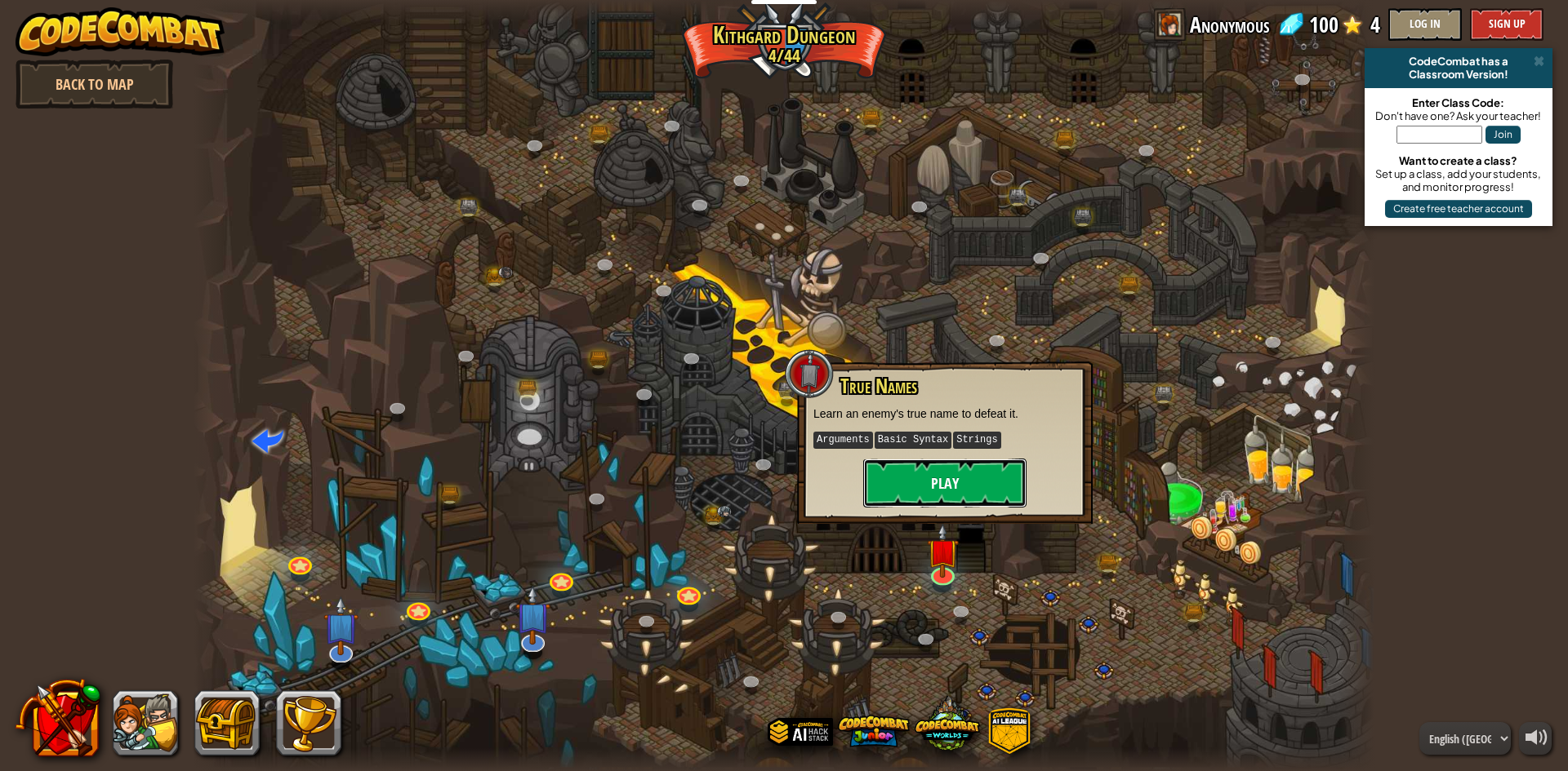
click at [981, 466] on button "Play" at bounding box center [945, 483] width 163 height 49
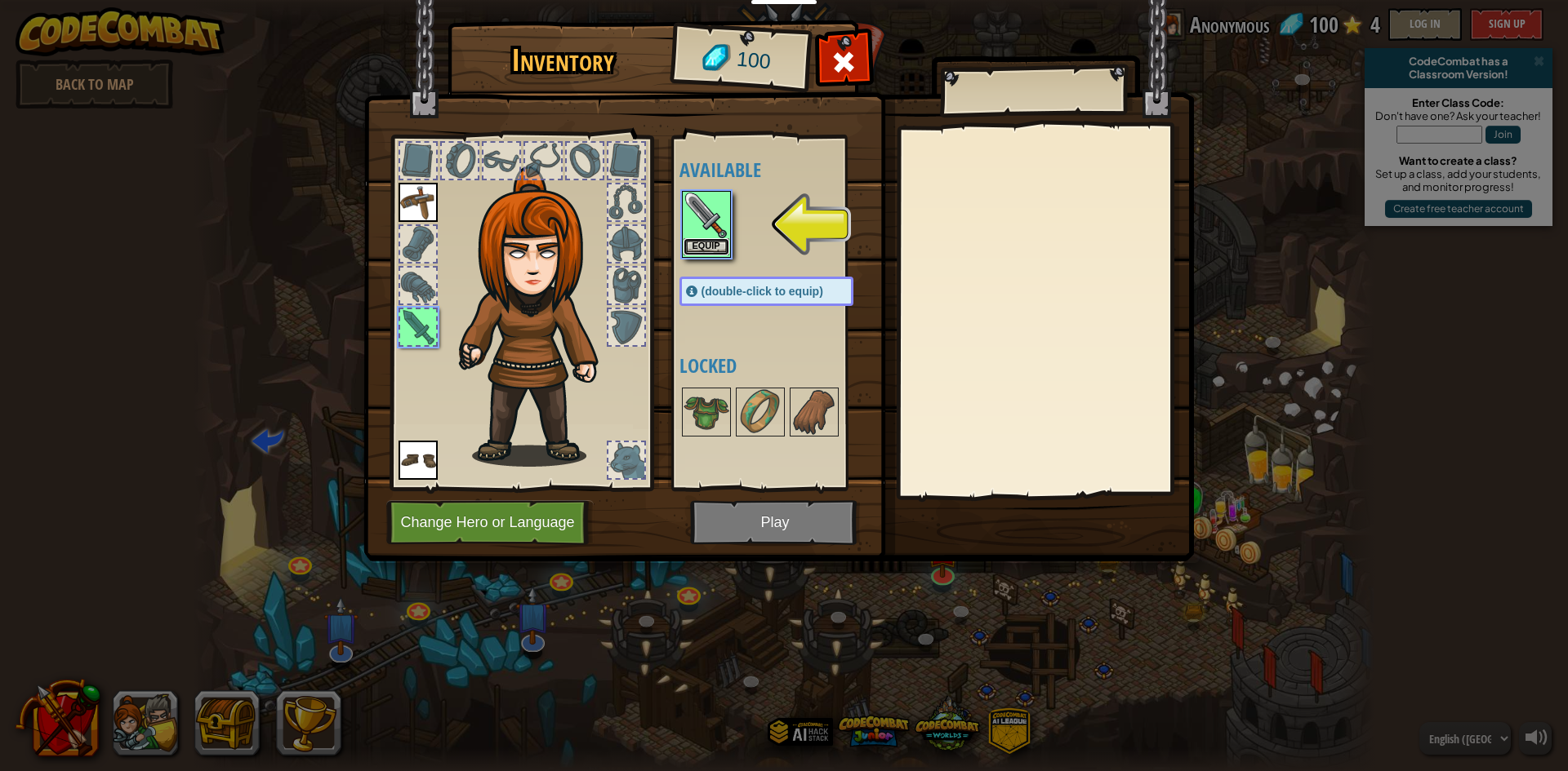
click at [703, 241] on button "Equip" at bounding box center [707, 247] width 46 height 17
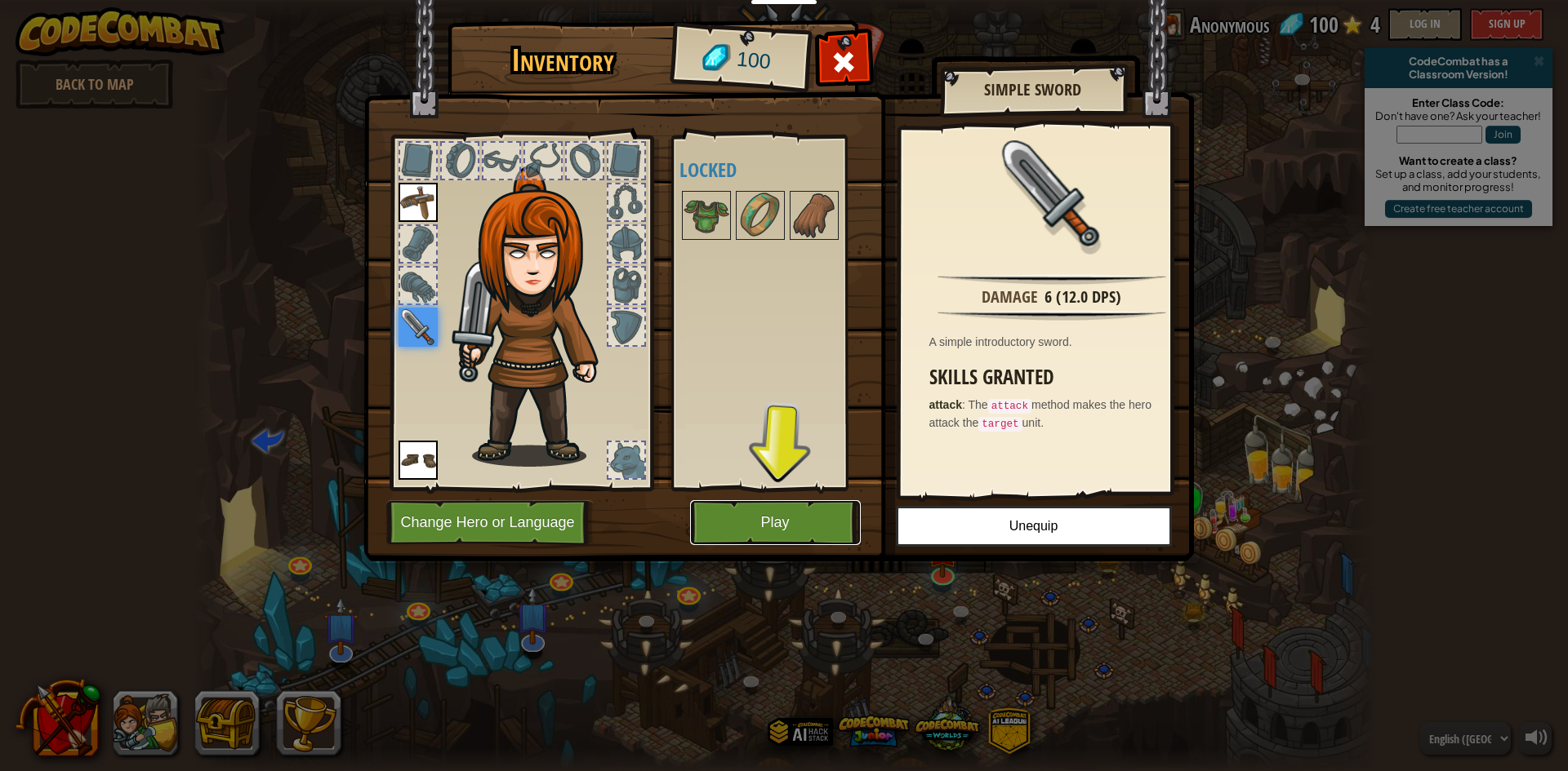
click at [844, 522] on button "Play" at bounding box center [775, 522] width 171 height 45
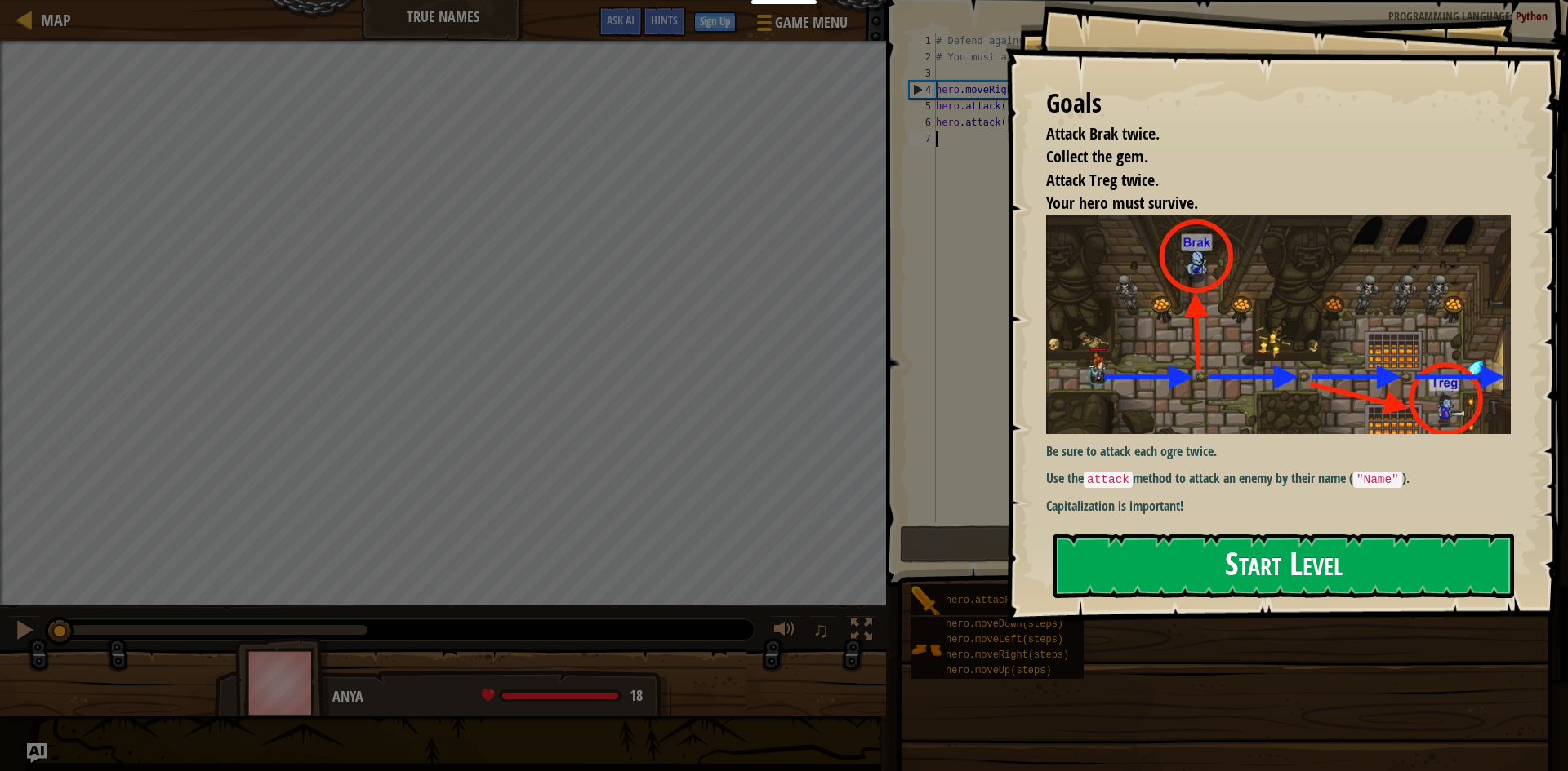
click at [1237, 556] on button "Start Level" at bounding box center [1283, 566] width 461 height 65
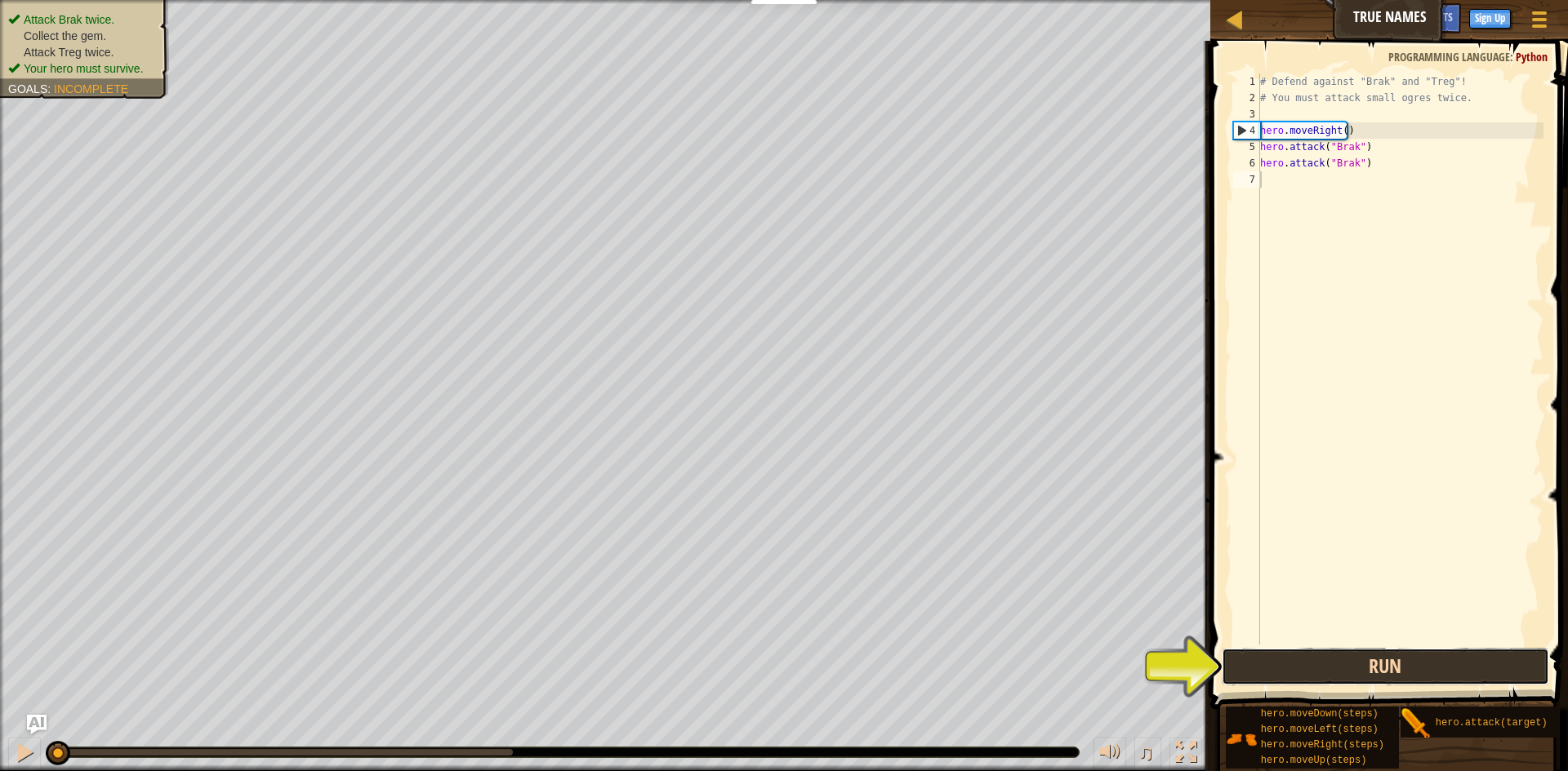
click at [1395, 661] on button "Run" at bounding box center [1385, 668] width 328 height 38
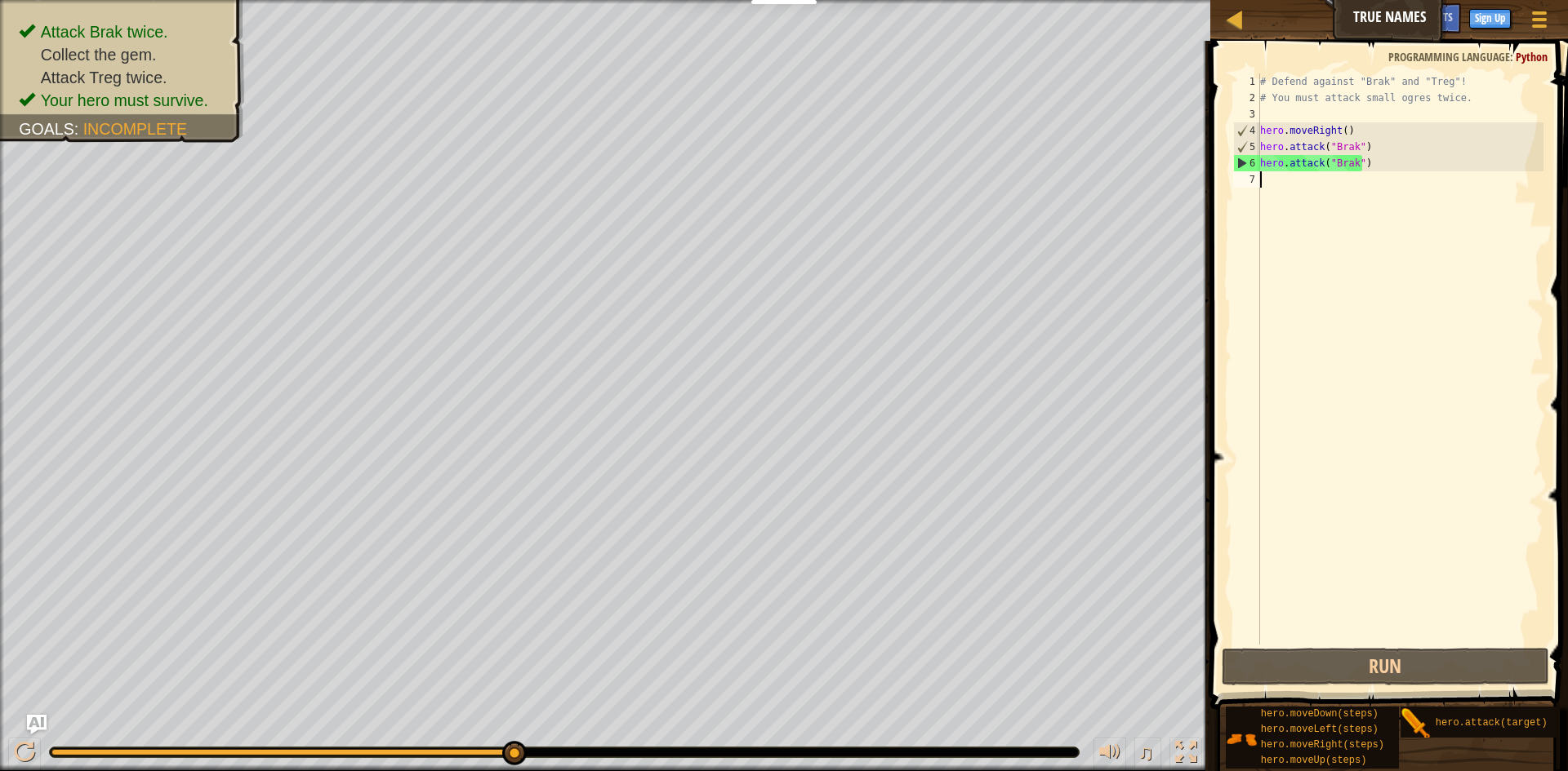
type textarea "h"
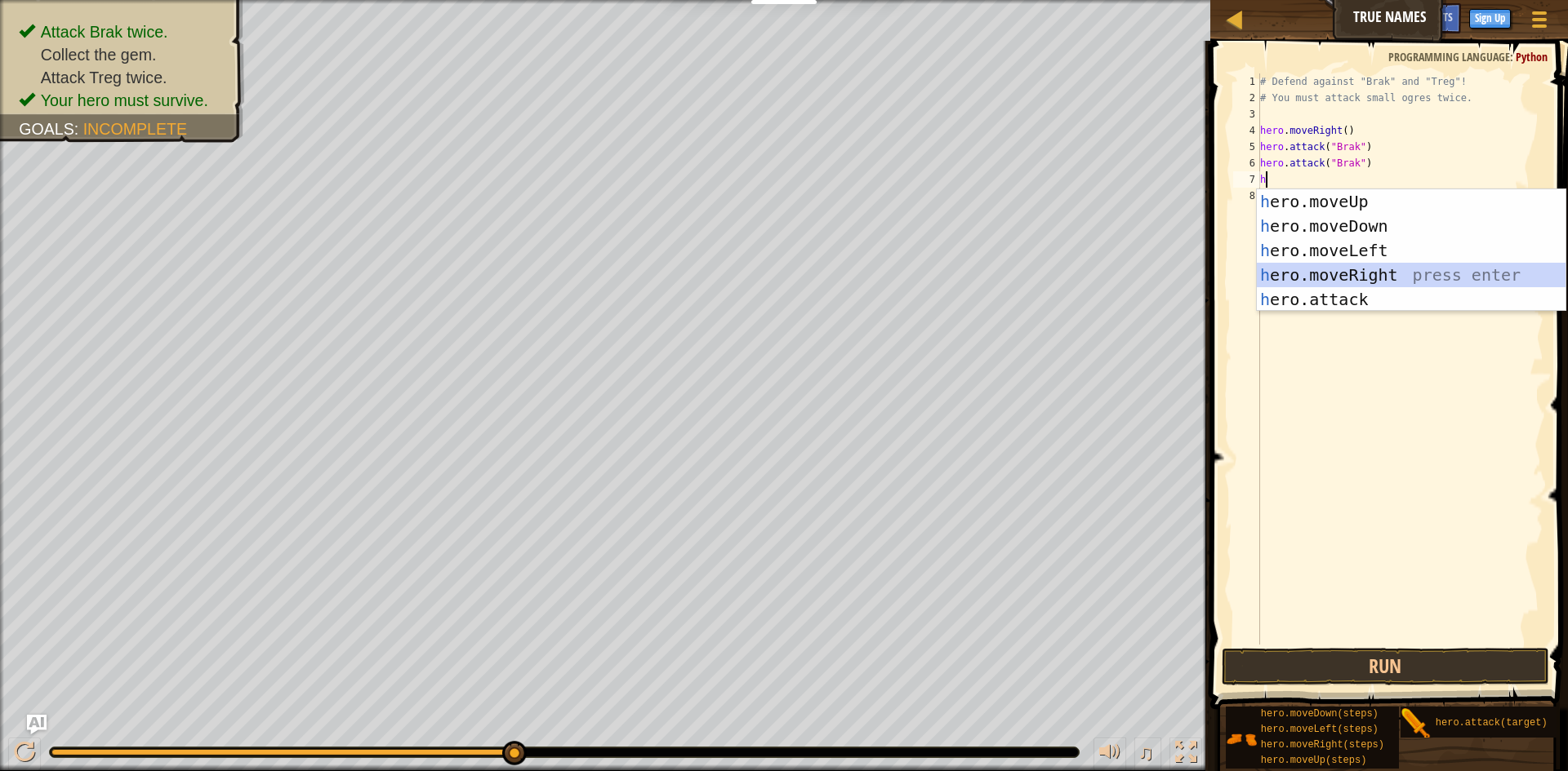
click at [1444, 271] on div "h ero.moveUp press enter h ero.moveDown press enter h ero.moveLeft press enter …" at bounding box center [1410, 274] width 309 height 172
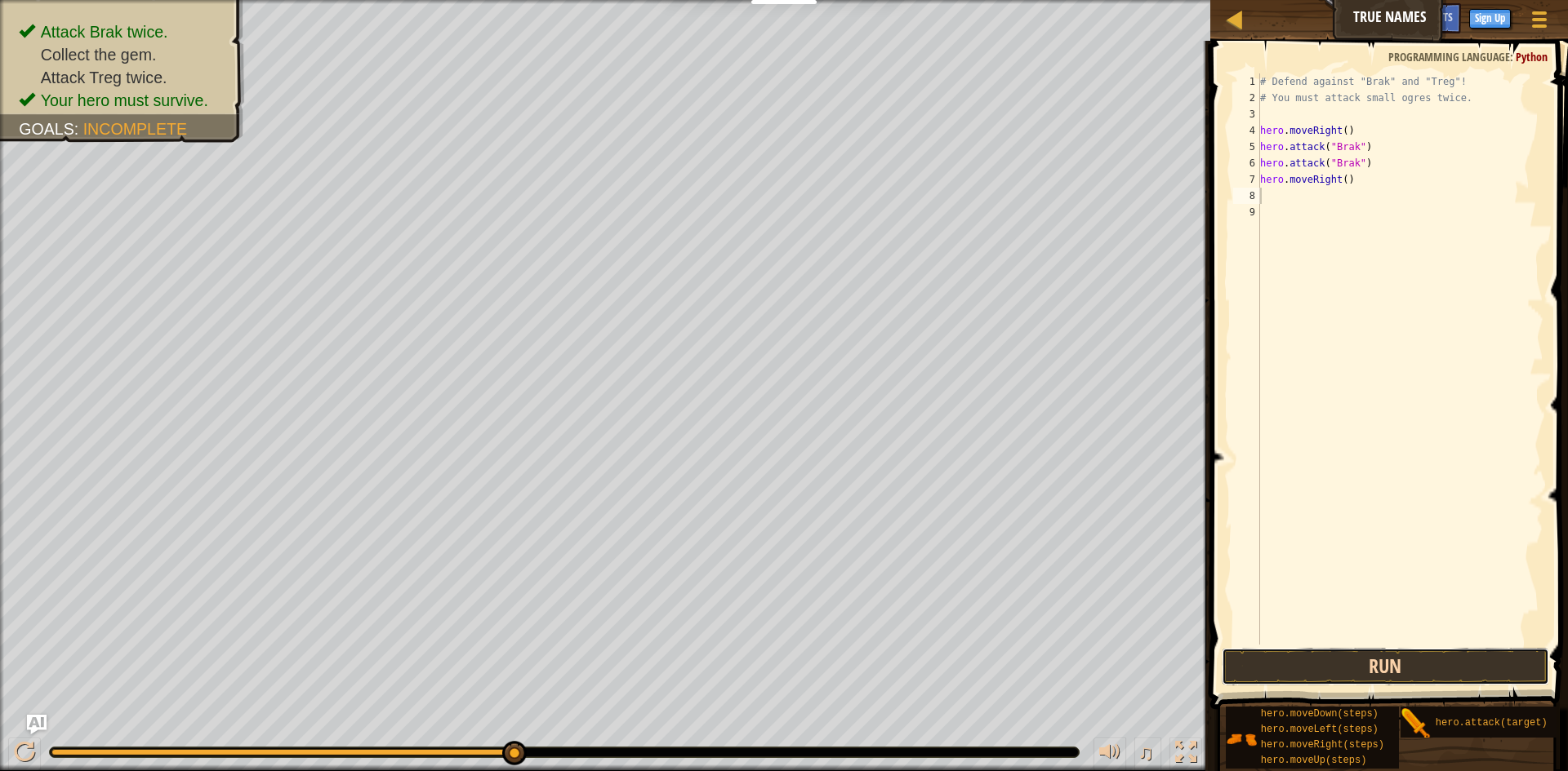
click at [1438, 667] on button "Run" at bounding box center [1385, 668] width 328 height 38
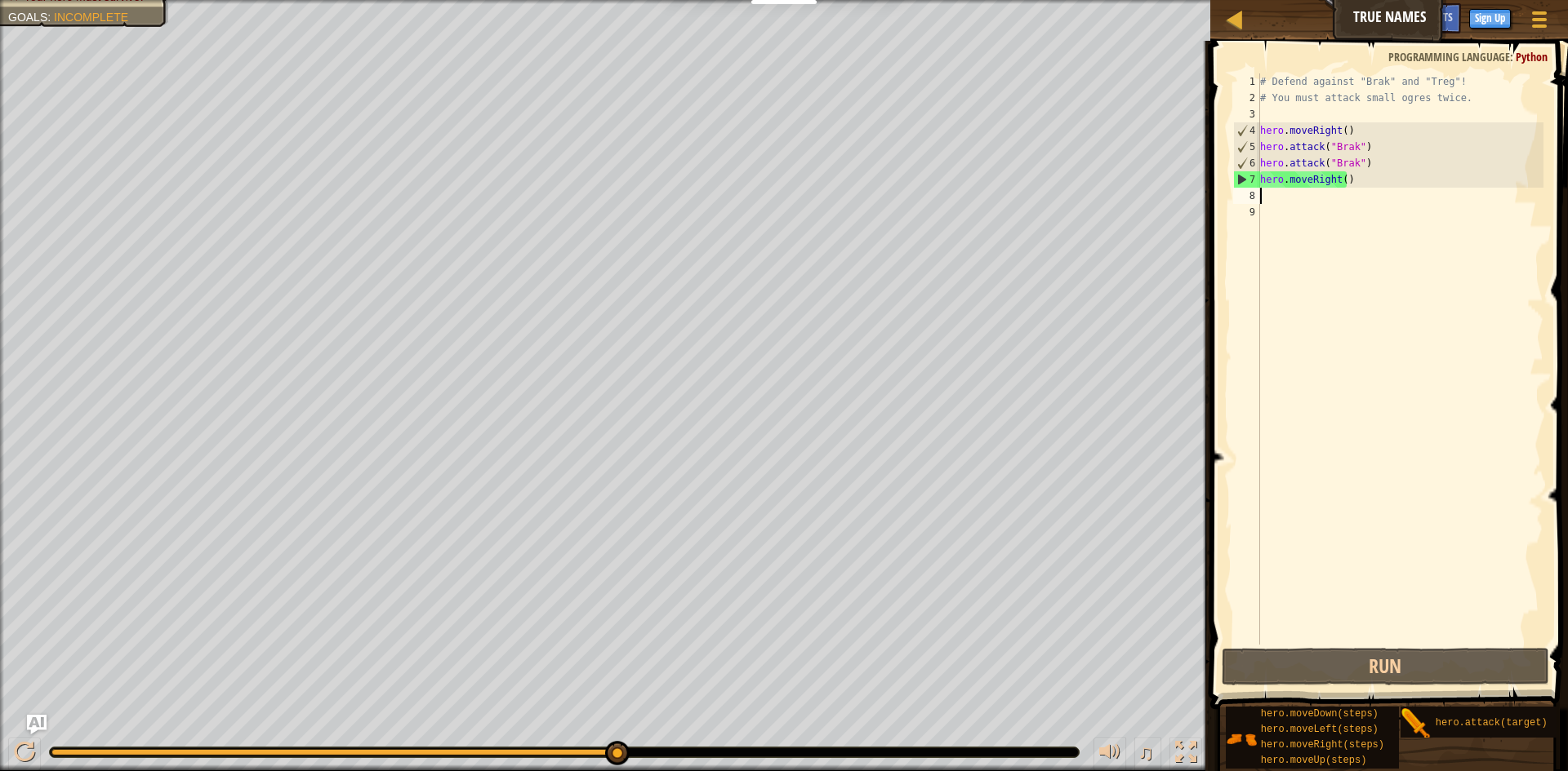
type textarea "a"
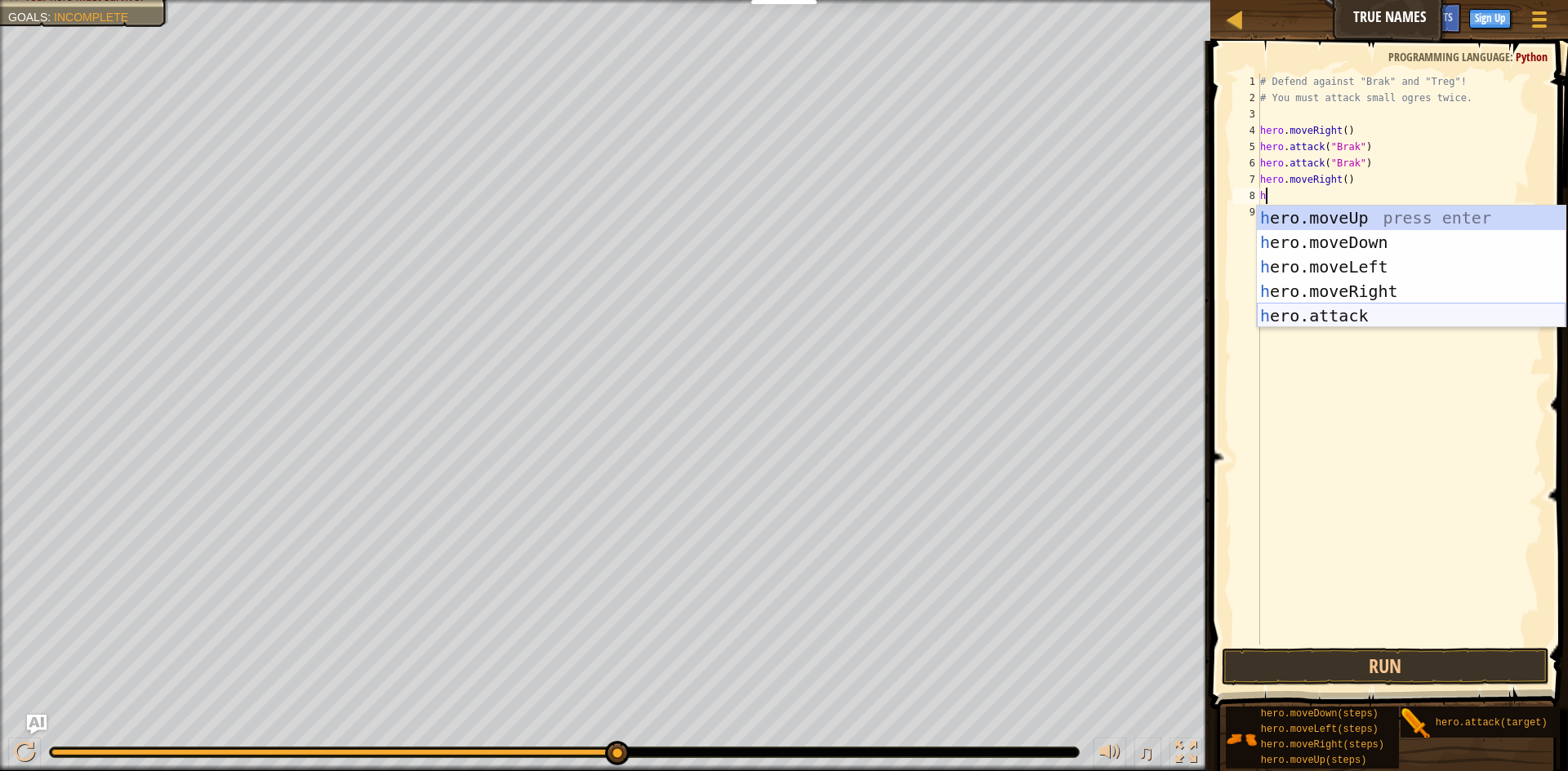
click at [1406, 315] on div "h ero.moveUp press enter h ero.moveDown press enter h ero.moveLeft press enter …" at bounding box center [1410, 291] width 309 height 172
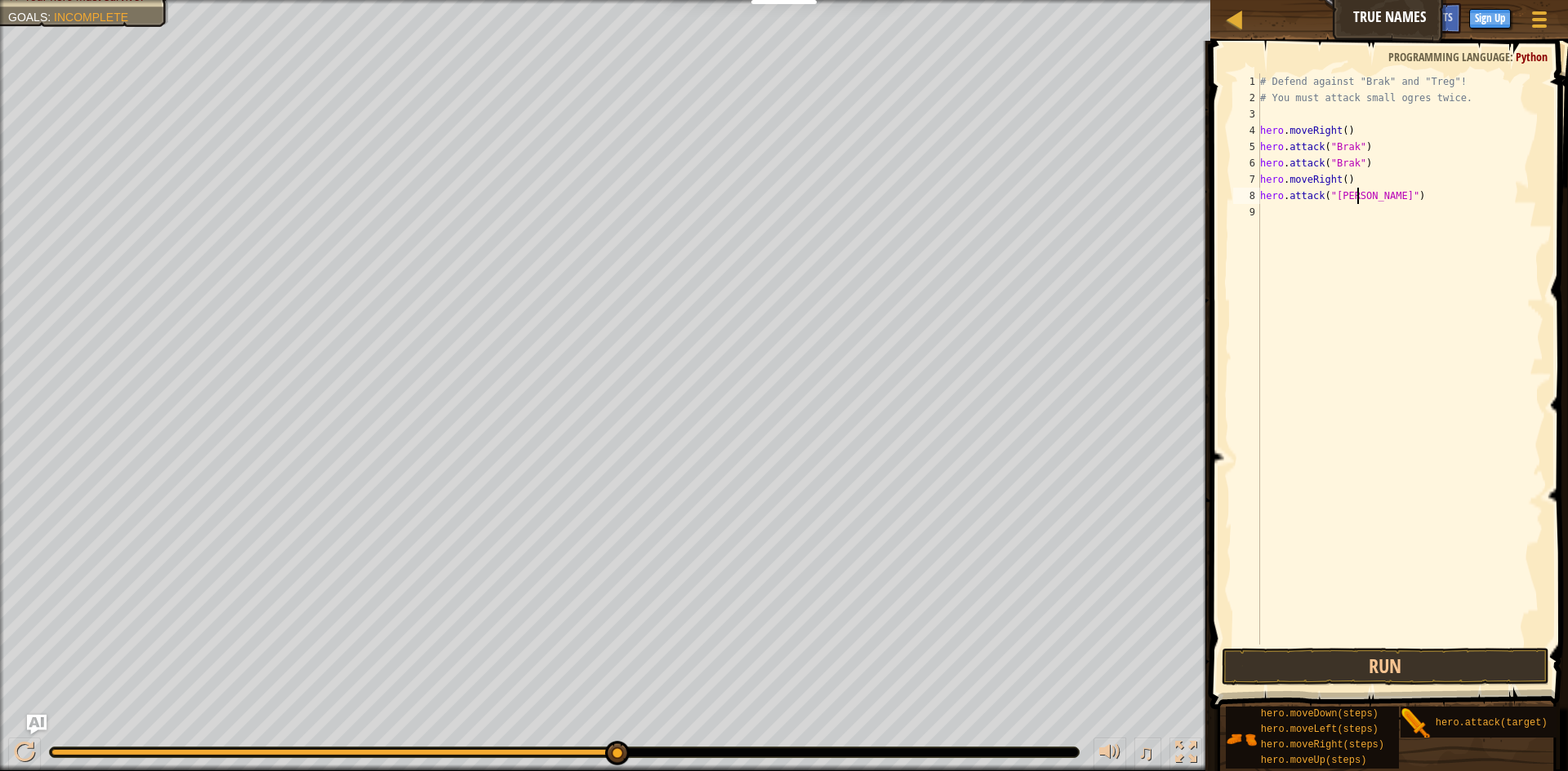
scroll to position [8, 9]
type textarea "hero.attack("Treg")"
click at [1272, 206] on div "# Defend against "Brak" and "Treg"! # You must attack small ogres twice. hero .…" at bounding box center [1400, 375] width 287 height 604
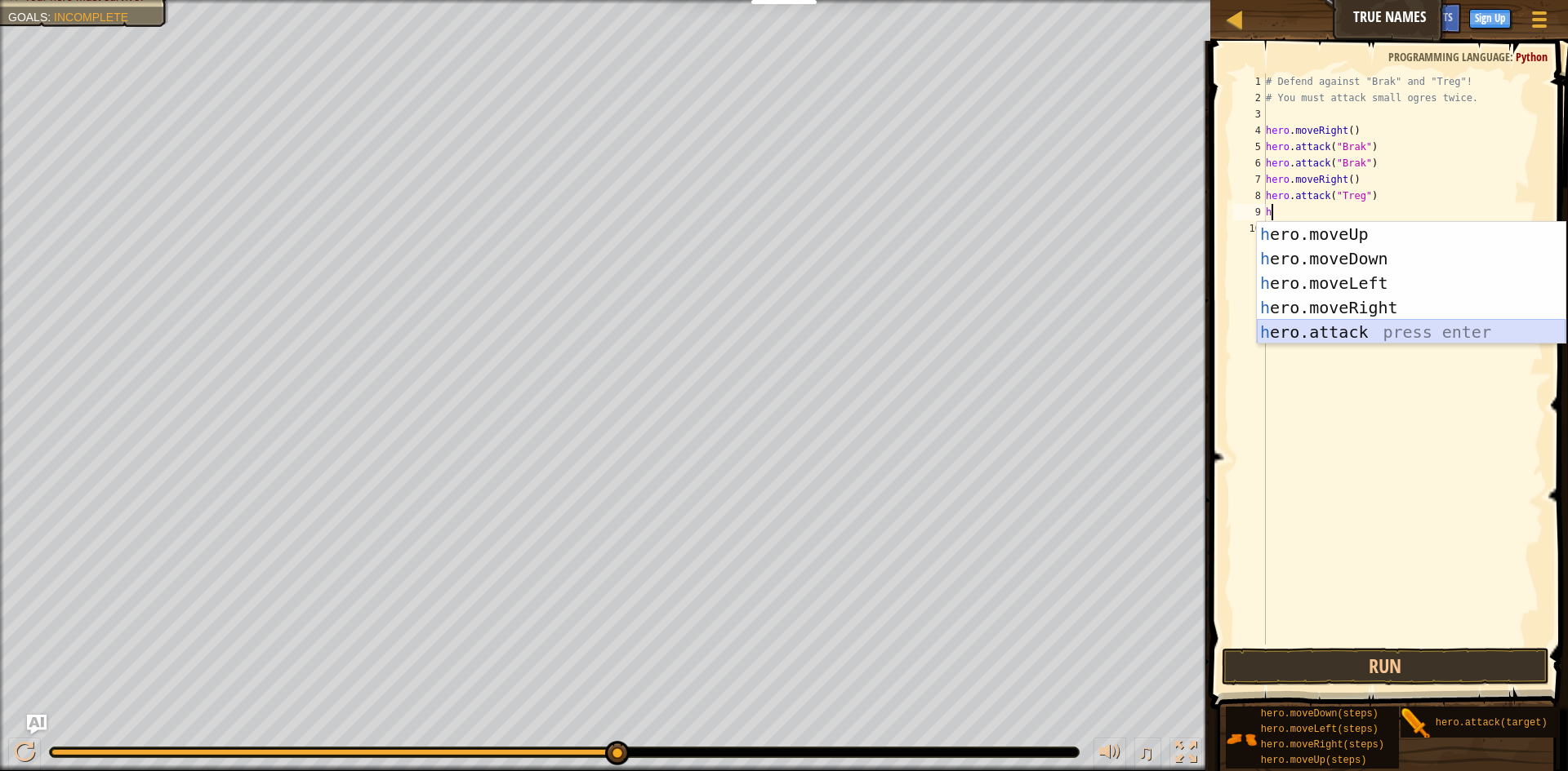
click at [1424, 333] on div "h ero.moveUp press enter h ero.moveDown press enter h ero.moveLeft press enter …" at bounding box center [1410, 308] width 309 height 172
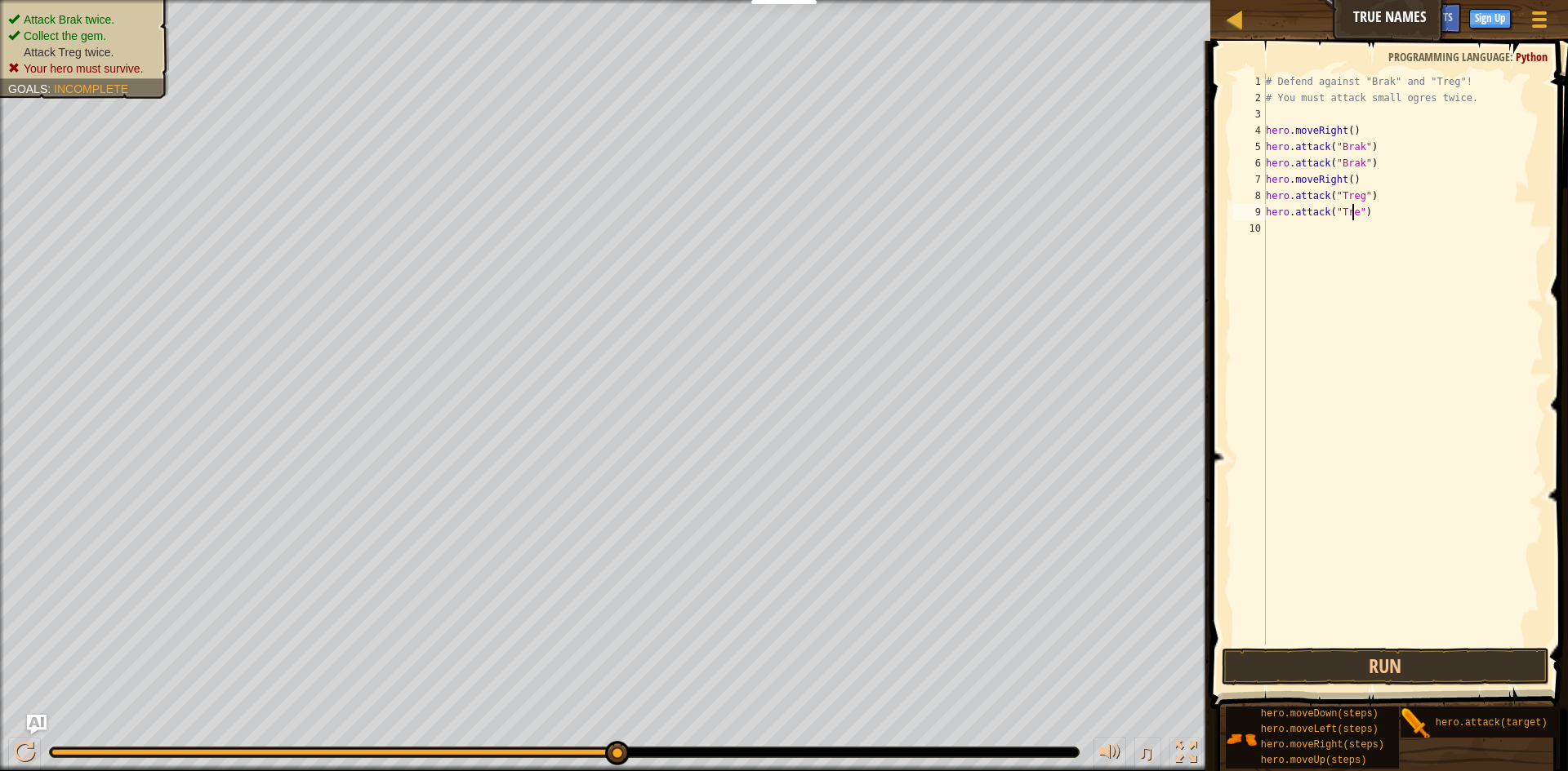
scroll to position [8, 8]
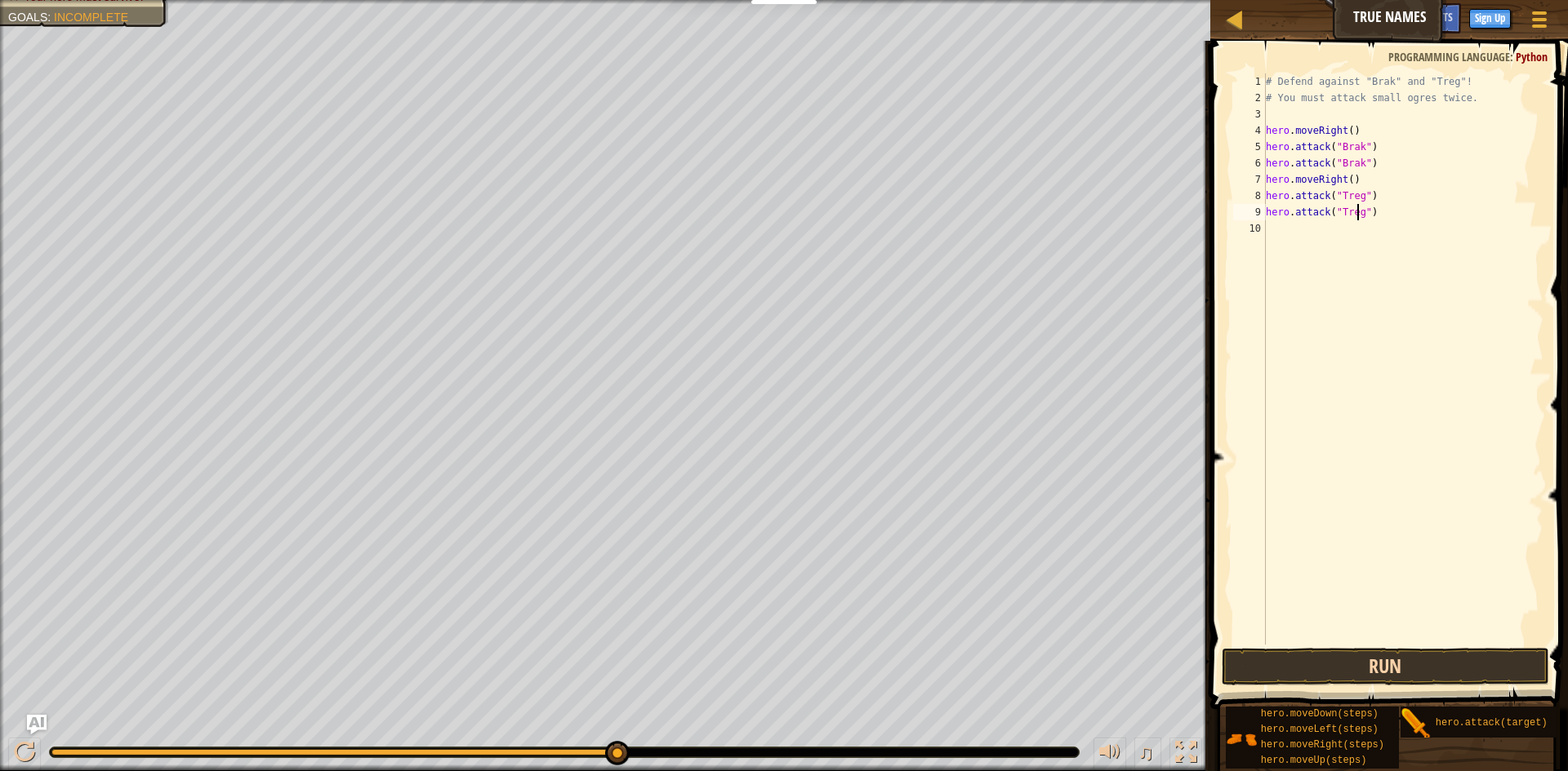
type textarea "hero.attack("Treg")"
click at [1411, 671] on button "Run" at bounding box center [1385, 668] width 328 height 38
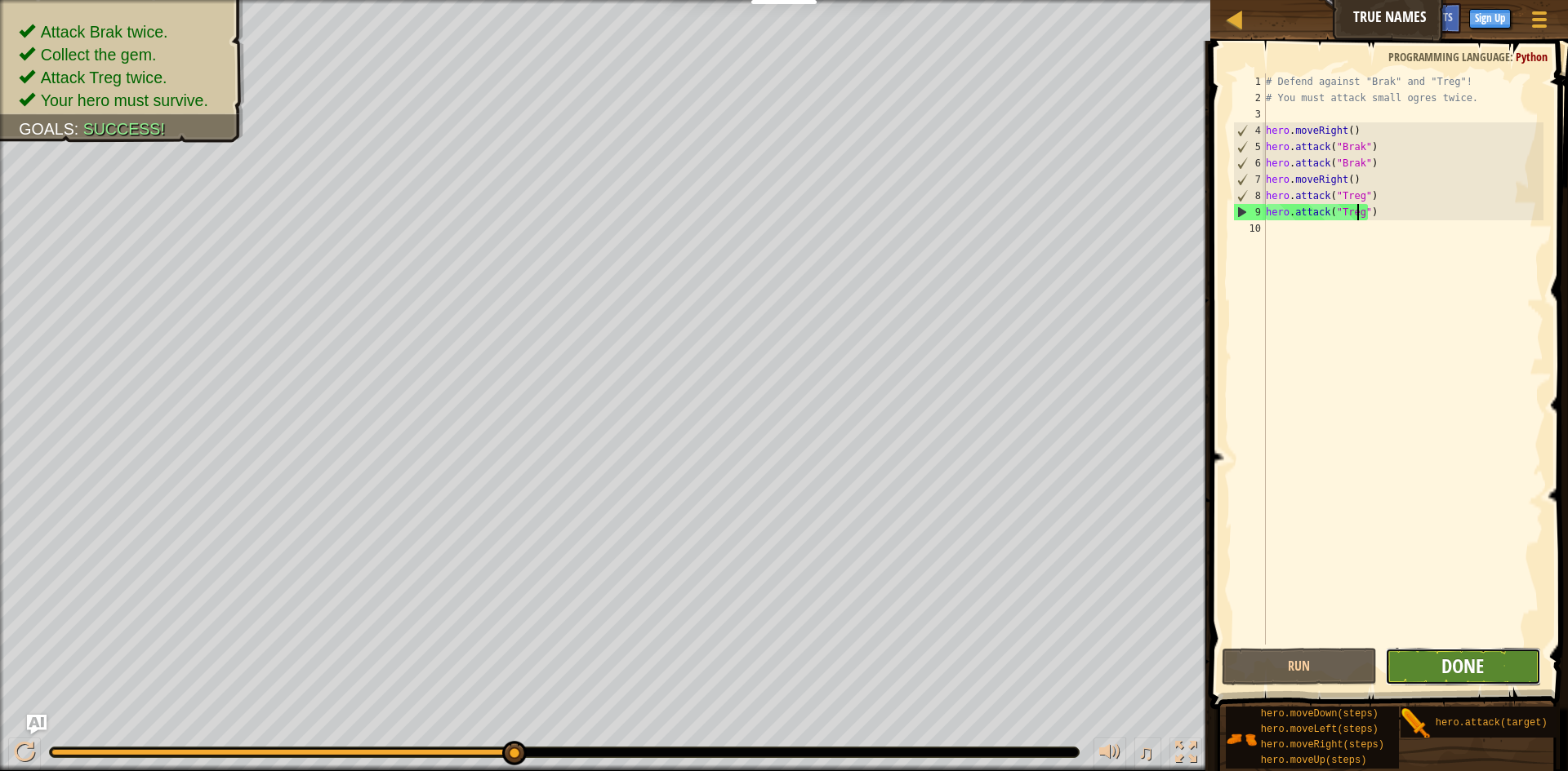
click at [1445, 670] on span "Done" at bounding box center [1462, 667] width 43 height 27
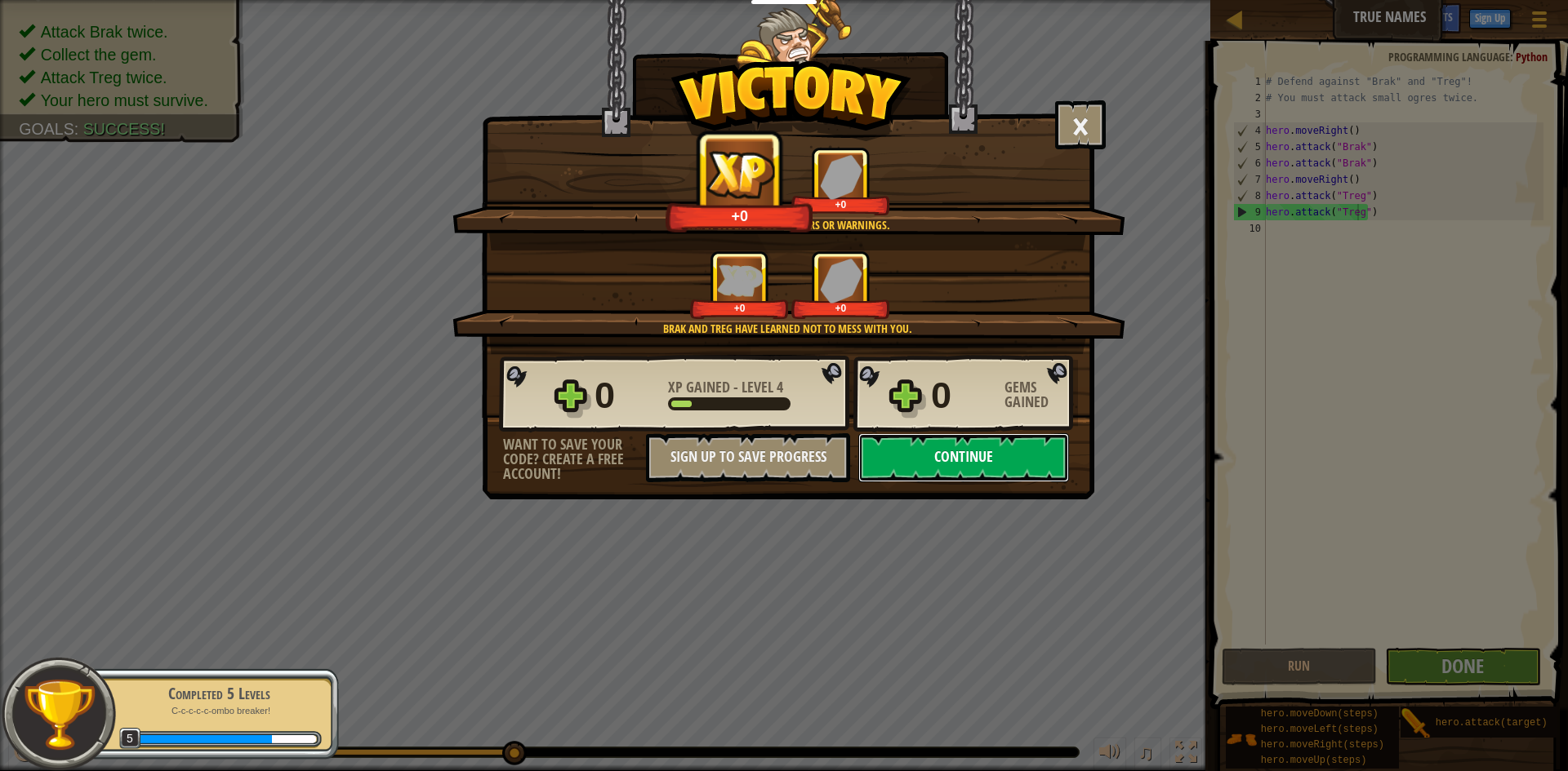
click at [960, 441] on button "Continue" at bounding box center [964, 459] width 211 height 49
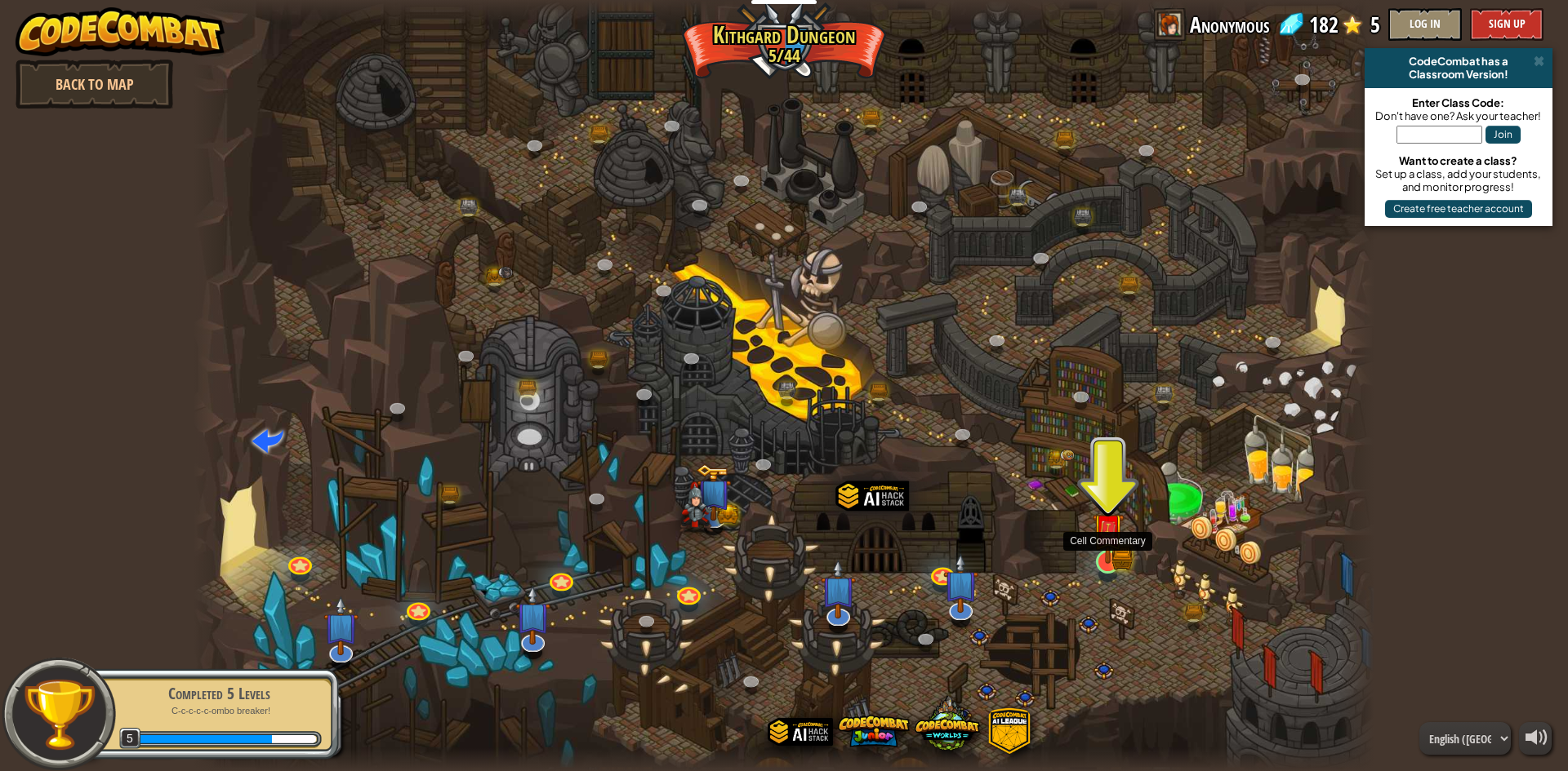
click at [1121, 560] on img at bounding box center [1107, 530] width 32 height 70
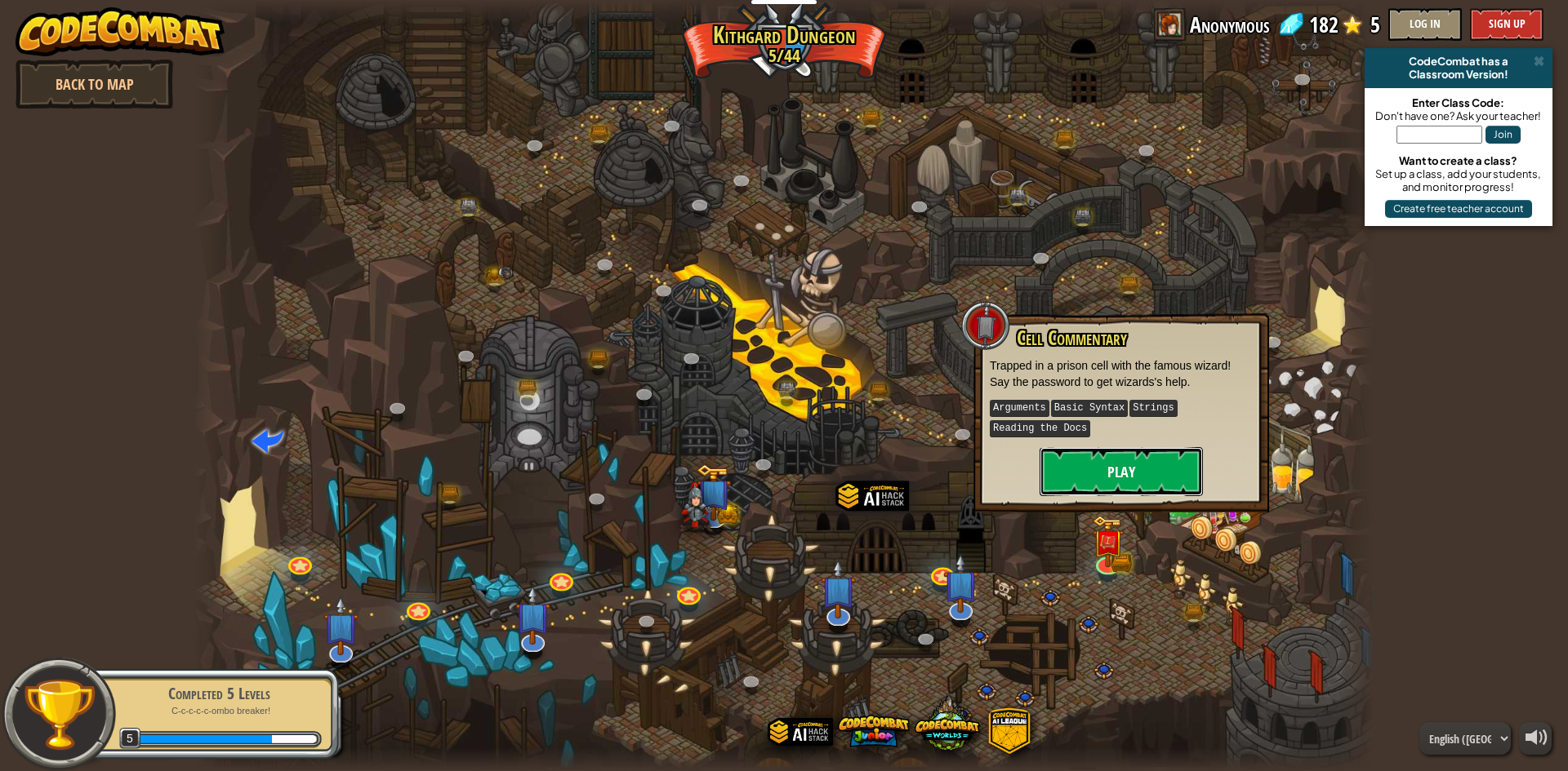
click at [1115, 476] on button "Play" at bounding box center [1121, 472] width 163 height 49
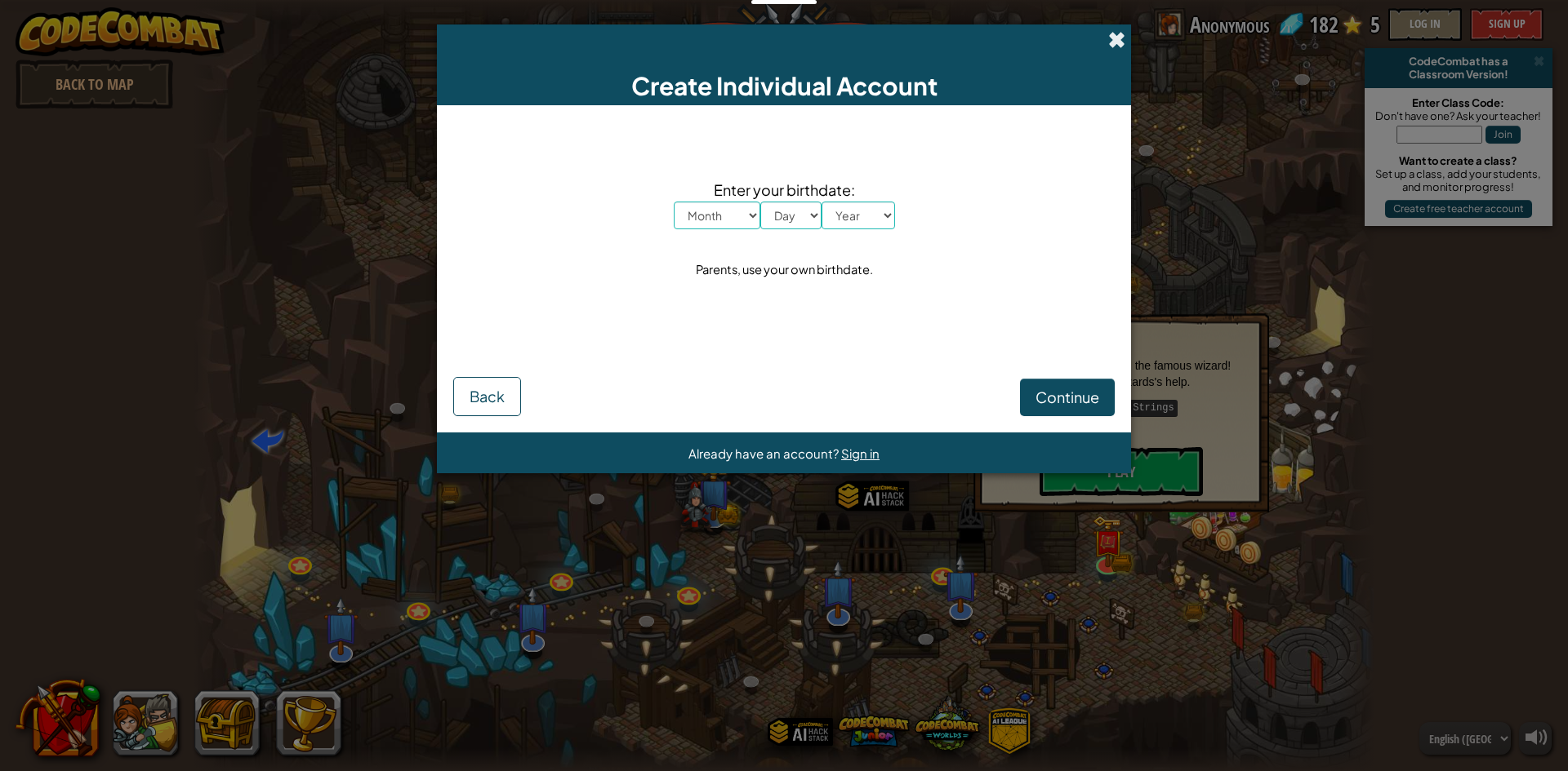
click at [1109, 38] on span at bounding box center [1117, 40] width 17 height 17
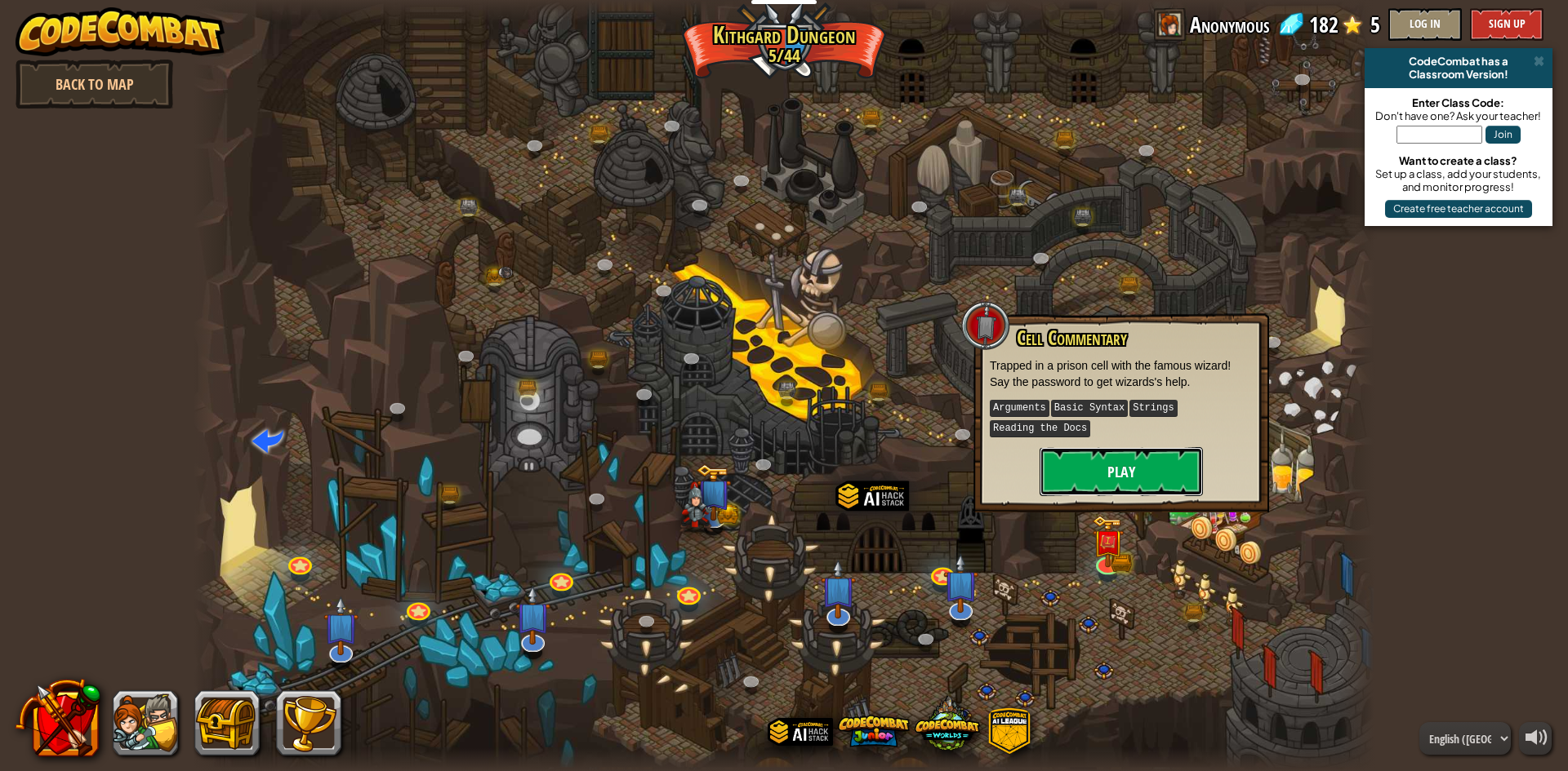
click at [1132, 472] on button "Play" at bounding box center [1121, 472] width 163 height 49
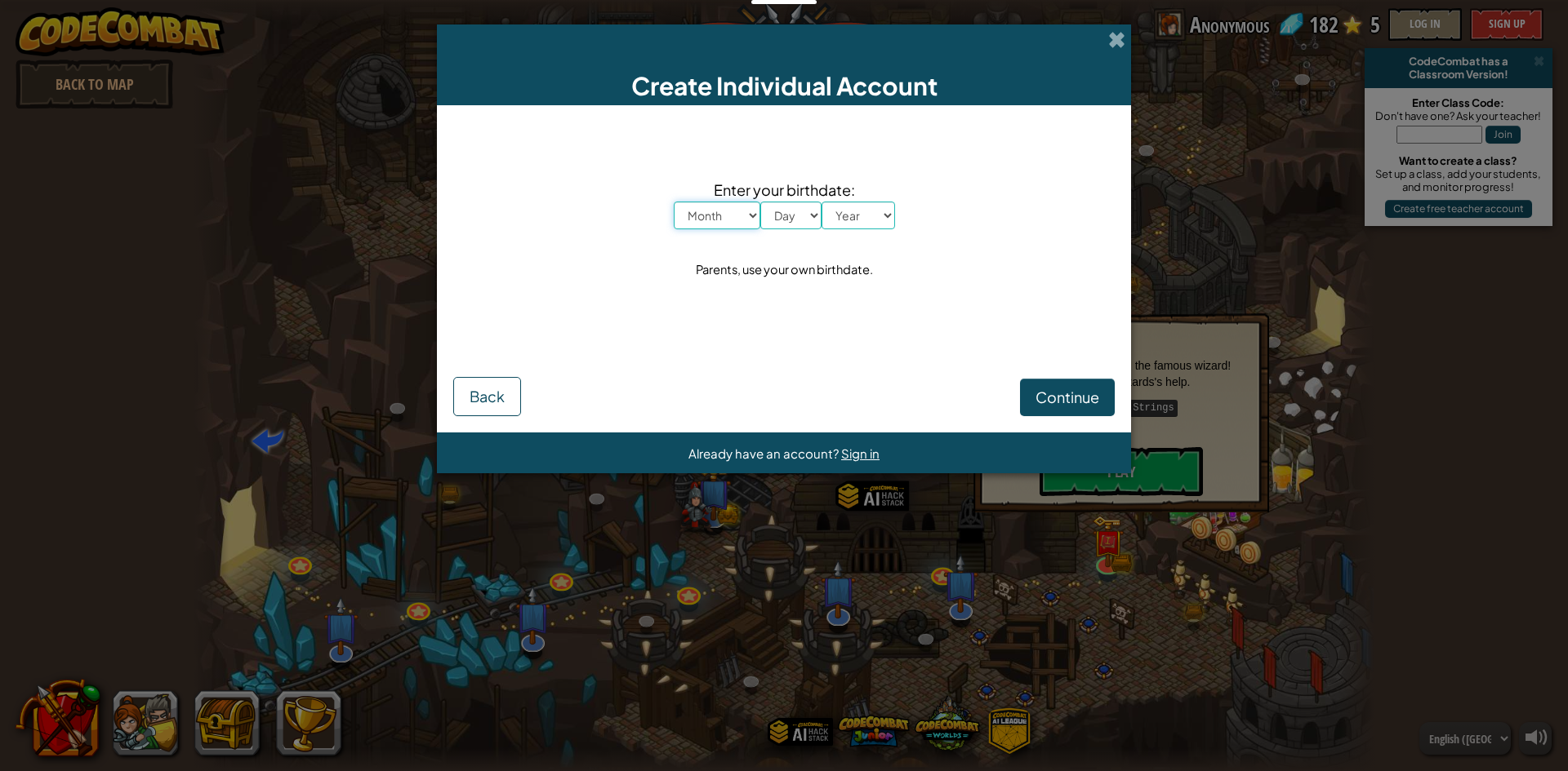
click at [746, 213] on select "Month January February March April May June July August September October Novem…" at bounding box center [716, 215] width 86 height 28
select select "4"
click at [673, 201] on select "Month January February March April May June July August September October Novem…" at bounding box center [716, 215] width 86 height 28
click at [801, 210] on select "Day 1 2 3 4 5 6 7 8 9 10 11 12 13 14 15 16 17 18 19 20 21 22 23 24 25 26 27 28 …" at bounding box center [790, 215] width 61 height 28
select select "6"
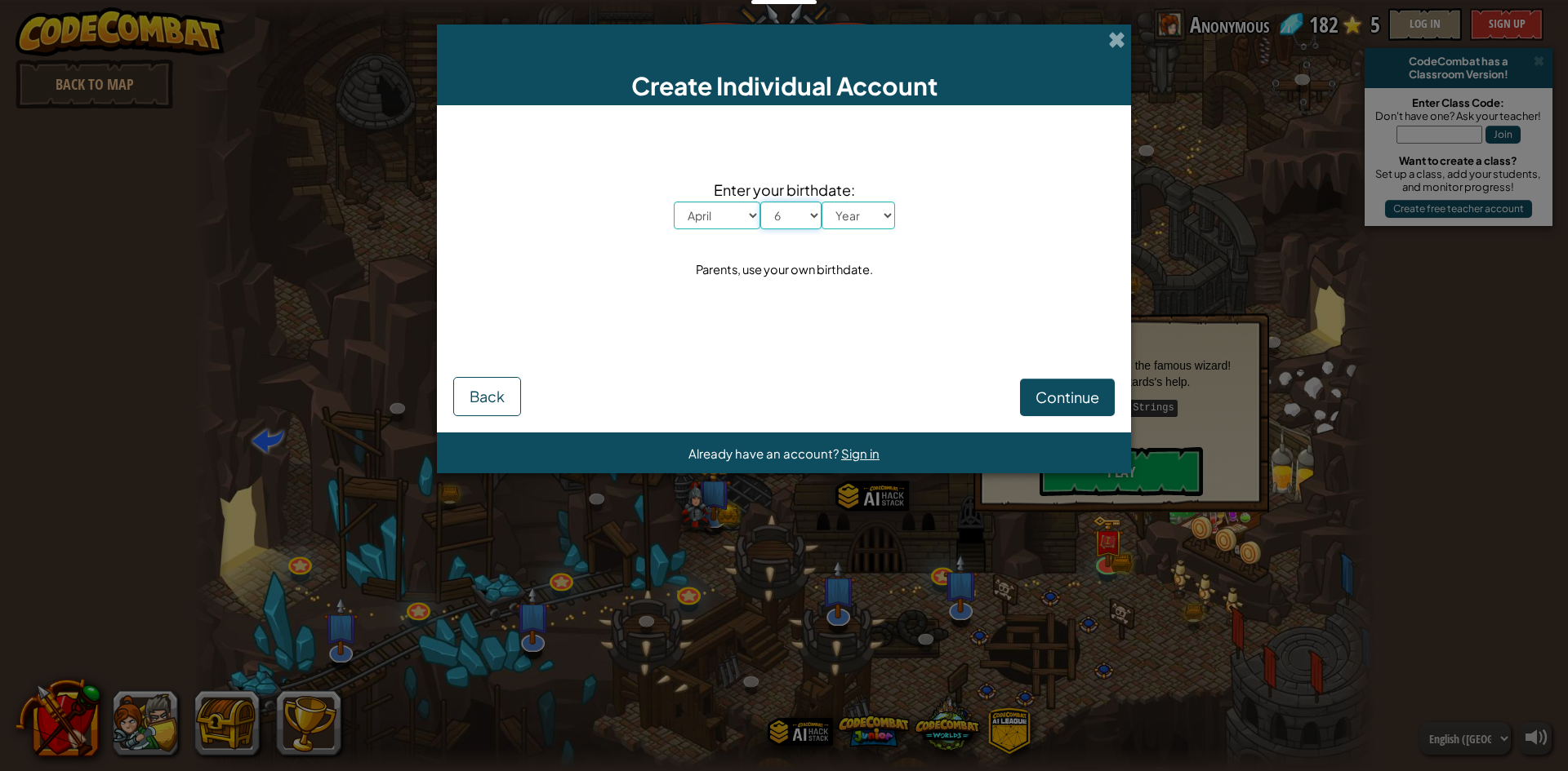
click at [760, 201] on select "Day 1 2 3 4 5 6 7 8 9 10 11 12 13 14 15 16 17 18 19 20 21 22 23 24 25 26 27 28 …" at bounding box center [790, 215] width 61 height 28
click at [894, 205] on select "Year 2025 2024 2023 2022 2021 2020 2019 2018 2017 2016 2015 2014 2013 2012 2011…" at bounding box center [858, 215] width 73 height 28
drag, startPoint x: 865, startPoint y: 208, endPoint x: 867, endPoint y: 217, distance: 9.2
click at [865, 209] on select "Year 2025 2024 2023 2022 2021 2020 2019 2018 2017 2016 2015 2014 2013 2012 2011…" at bounding box center [858, 215] width 73 height 28
select select "1979"
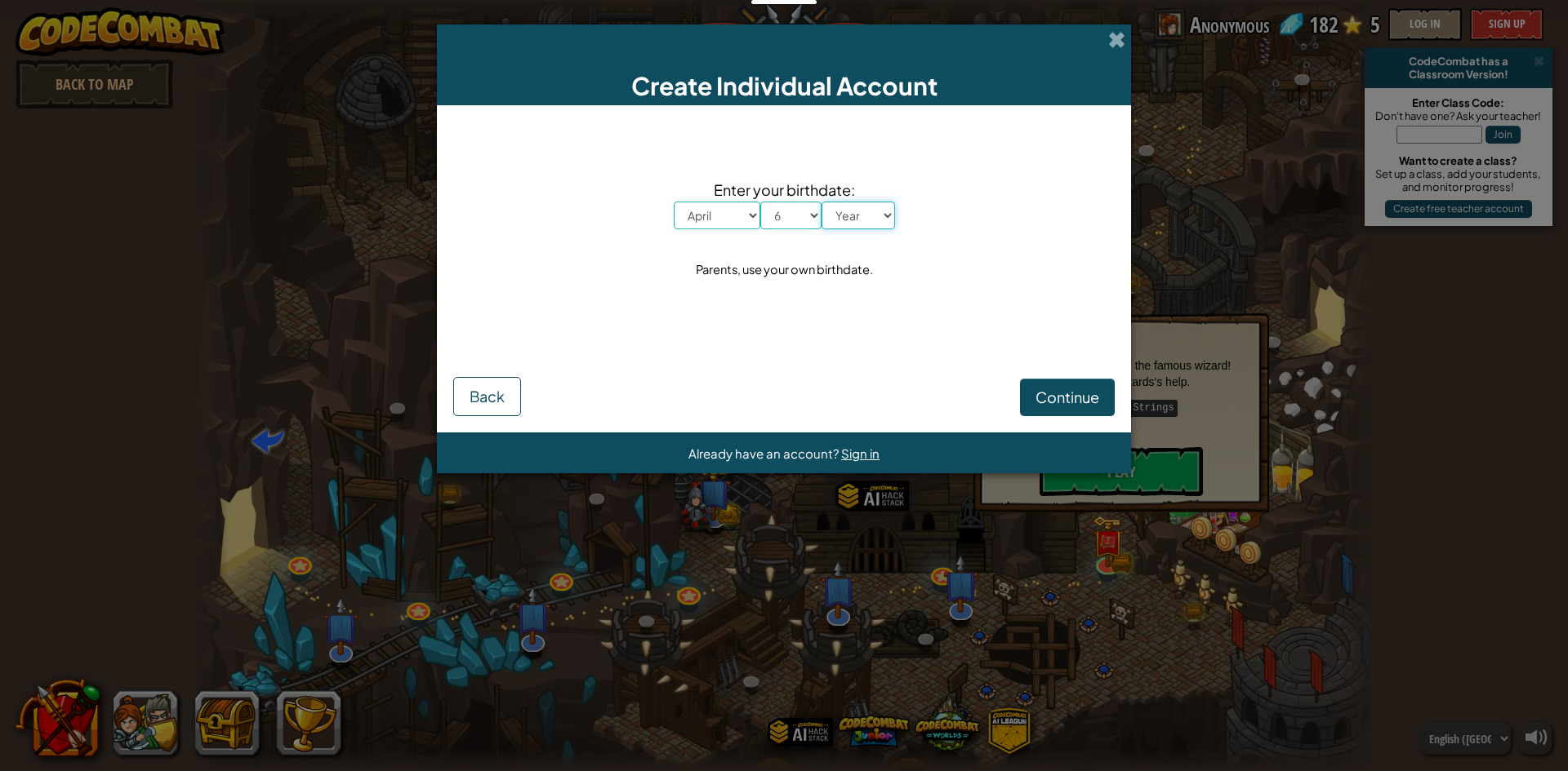
click at [822, 201] on select "Year 2025 2024 2023 2022 2021 2020 2019 2018 2017 2016 2015 2014 2013 2012 2011…" at bounding box center [858, 215] width 73 height 28
click at [1080, 392] on span "Continue" at bounding box center [1067, 397] width 64 height 19
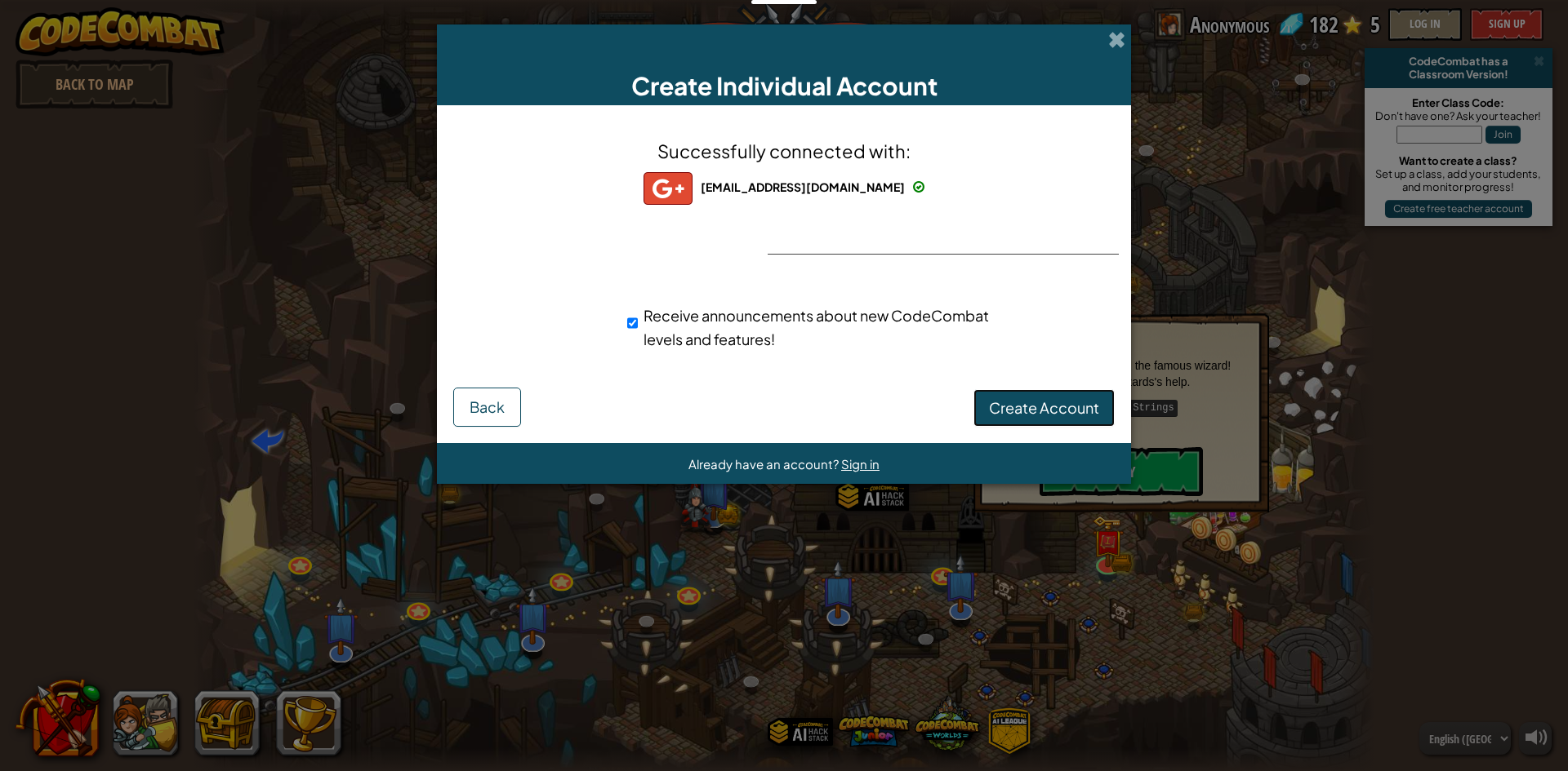
click at [1068, 401] on span "Create Account" at bounding box center [1044, 408] width 110 height 19
drag, startPoint x: 627, startPoint y: 311, endPoint x: 636, endPoint y: 324, distance: 15.8
click at [628, 311] on input "Receive announcements about new CodeCombat levels and features!" at bounding box center [632, 323] width 10 height 32
click at [637, 325] on input "Receive announcements about new CodeCombat levels and features!" at bounding box center [632, 323] width 10 height 32
click at [642, 329] on div "Receive announcements about new CodeCombat levels and features!" at bounding box center [812, 328] width 370 height 47
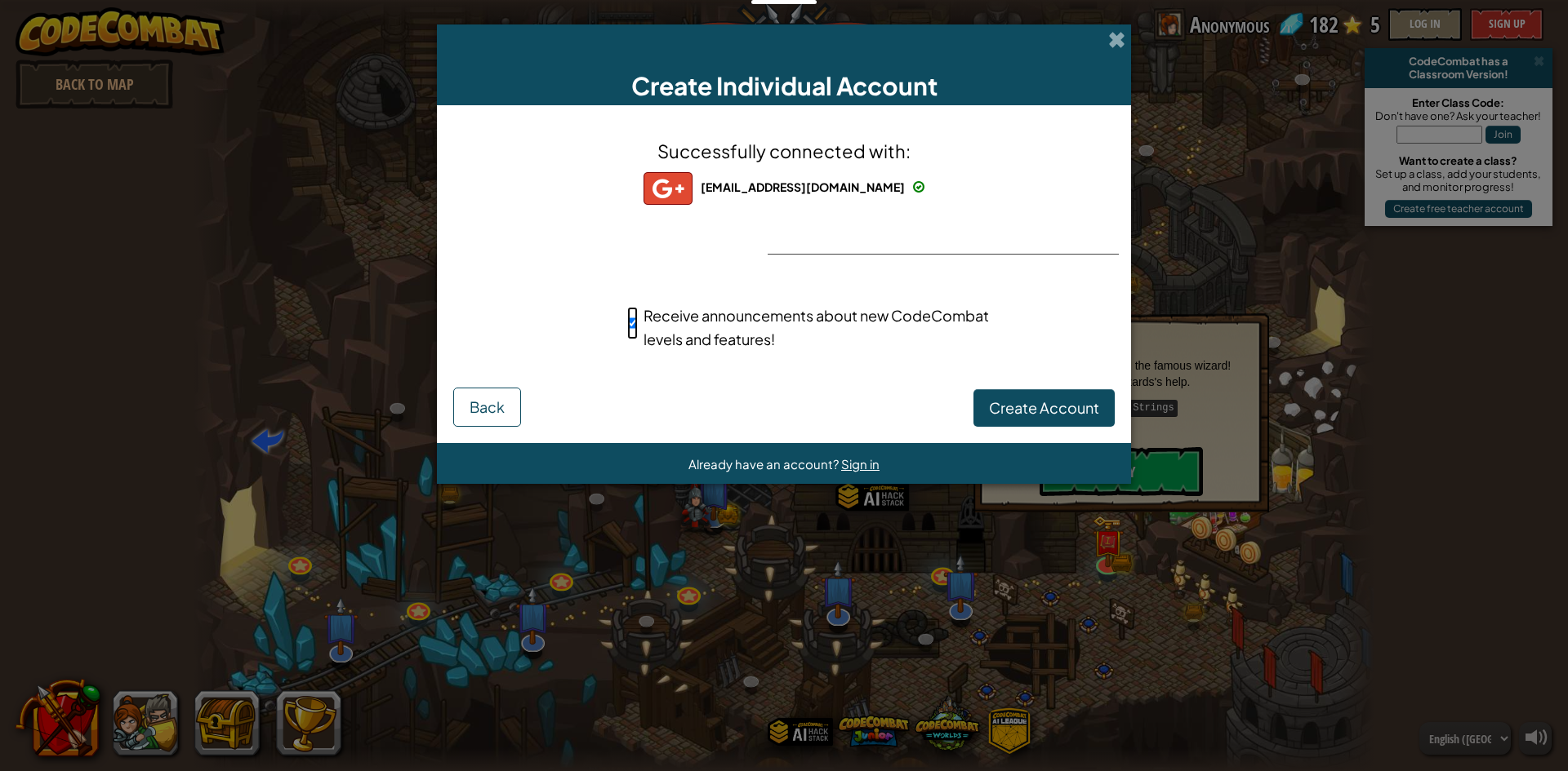
click at [635, 325] on input "Receive announcements about new CodeCombat levels and features!" at bounding box center [632, 323] width 10 height 32
checkbox input "false"
click at [1011, 408] on button "Create Account" at bounding box center [1044, 408] width 142 height 38
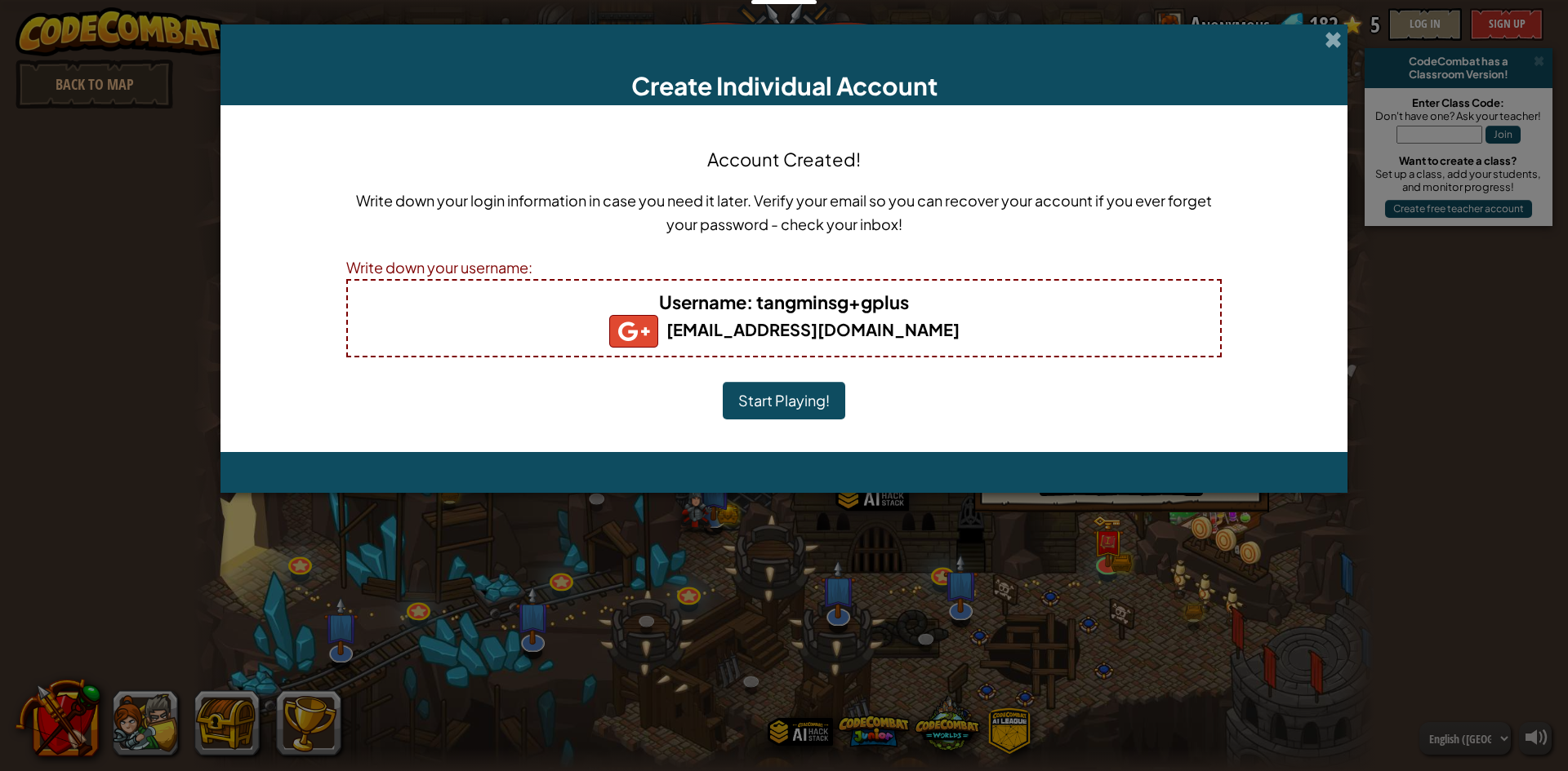
click at [803, 408] on button "Start Playing!" at bounding box center [784, 401] width 123 height 38
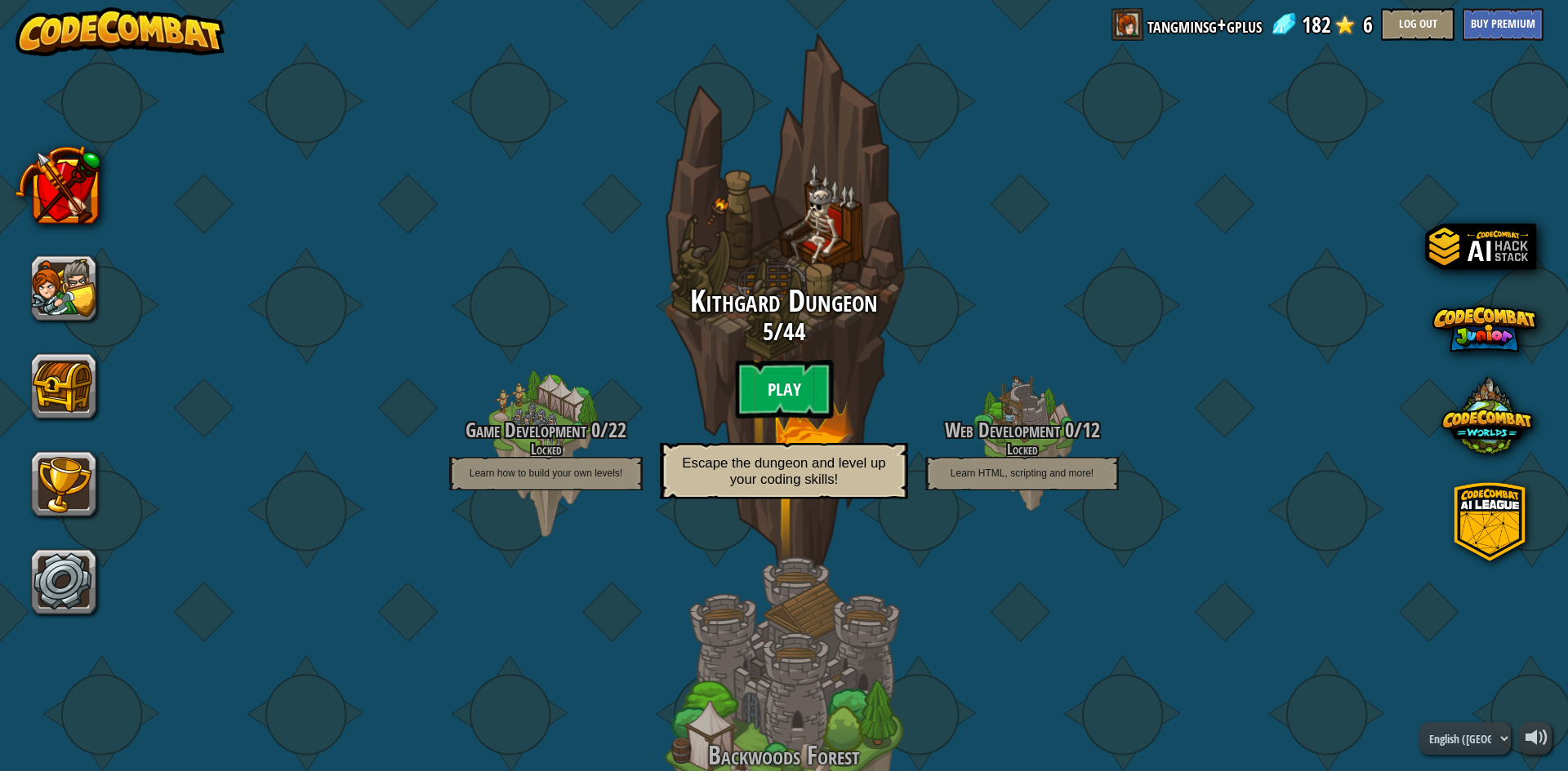
click at [791, 396] on btn "Play" at bounding box center [784, 389] width 98 height 59
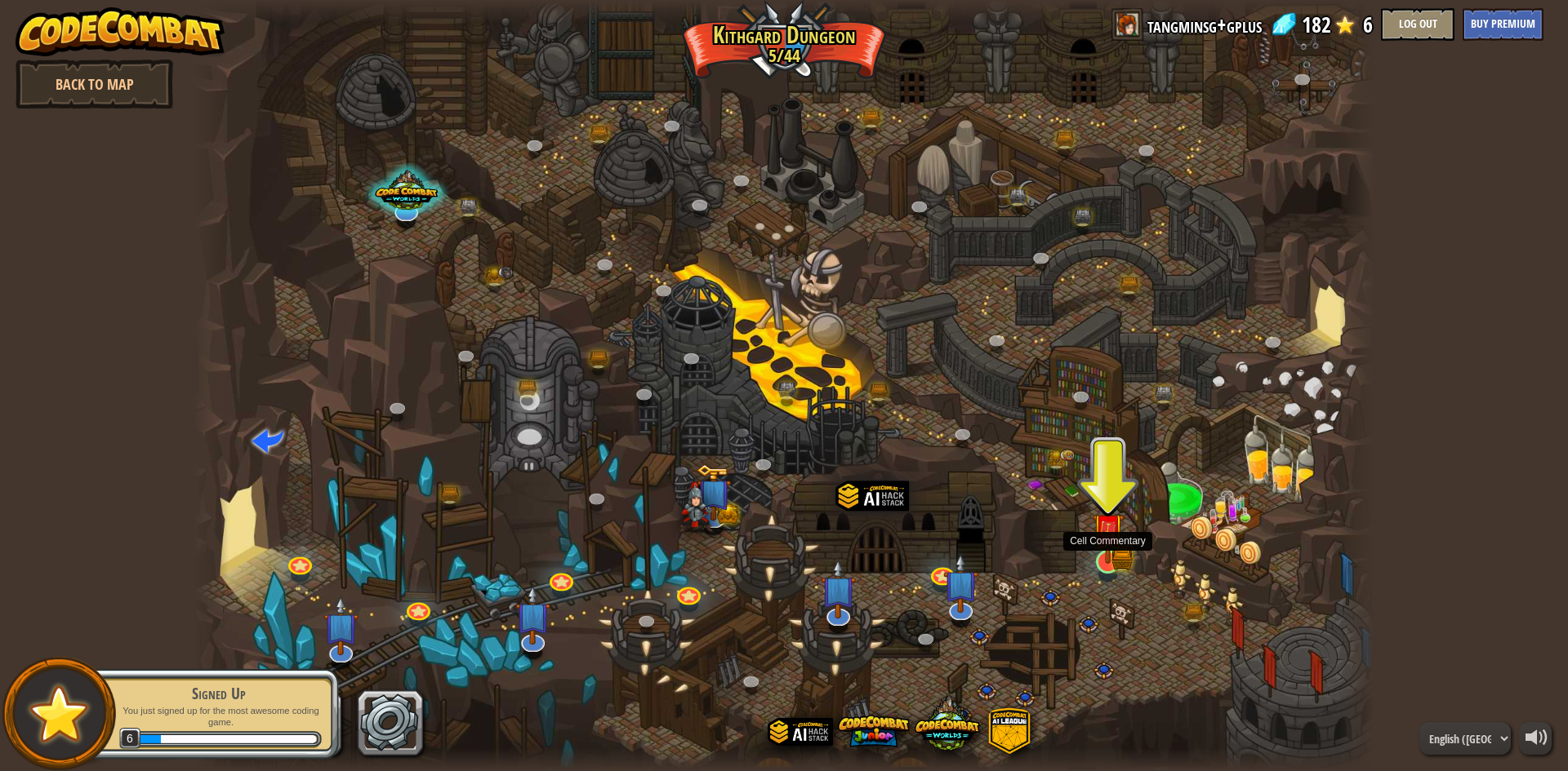
click at [1109, 553] on img at bounding box center [1107, 530] width 32 height 70
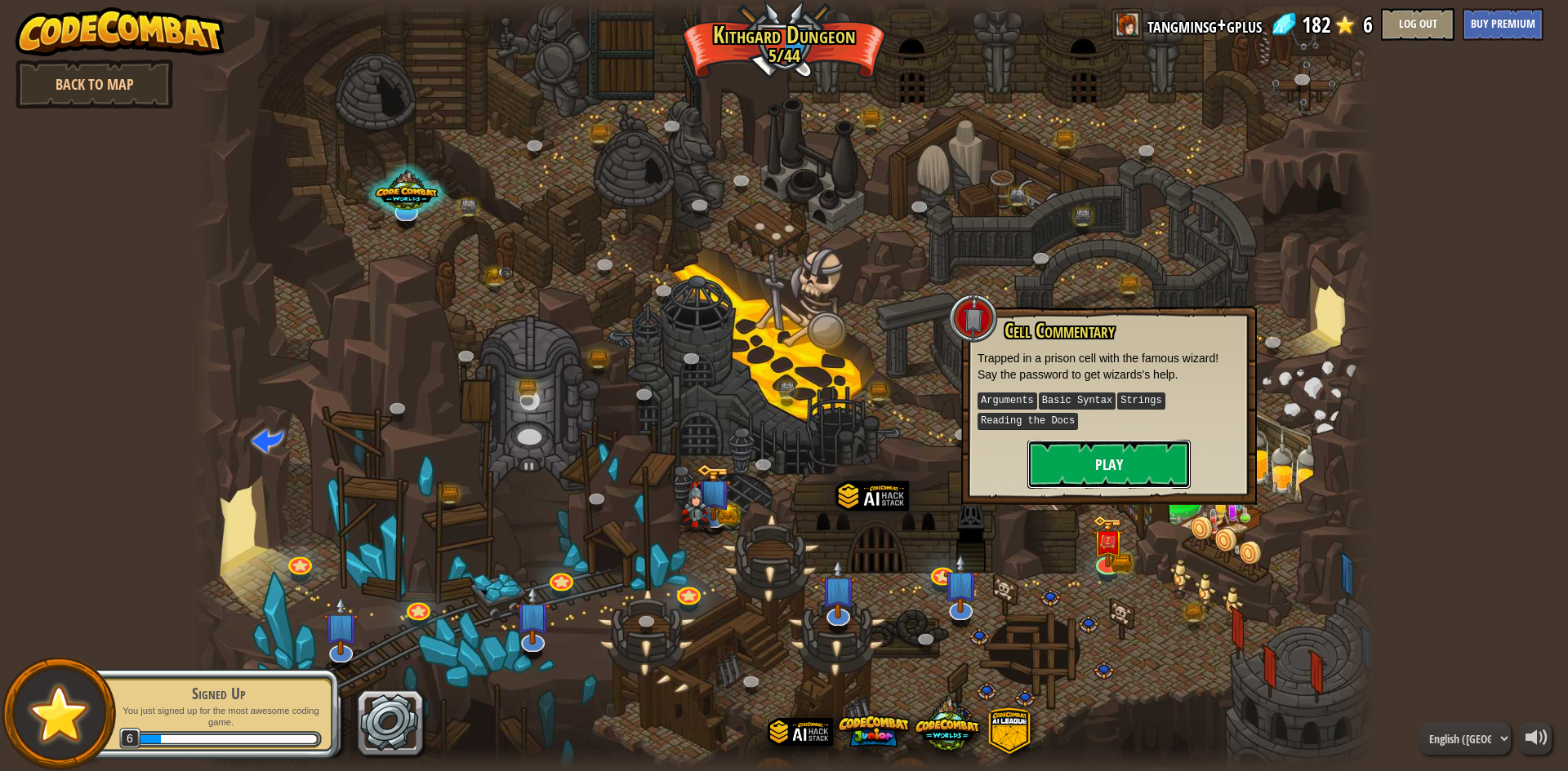
click at [1091, 469] on button "Play" at bounding box center [1109, 464] width 163 height 49
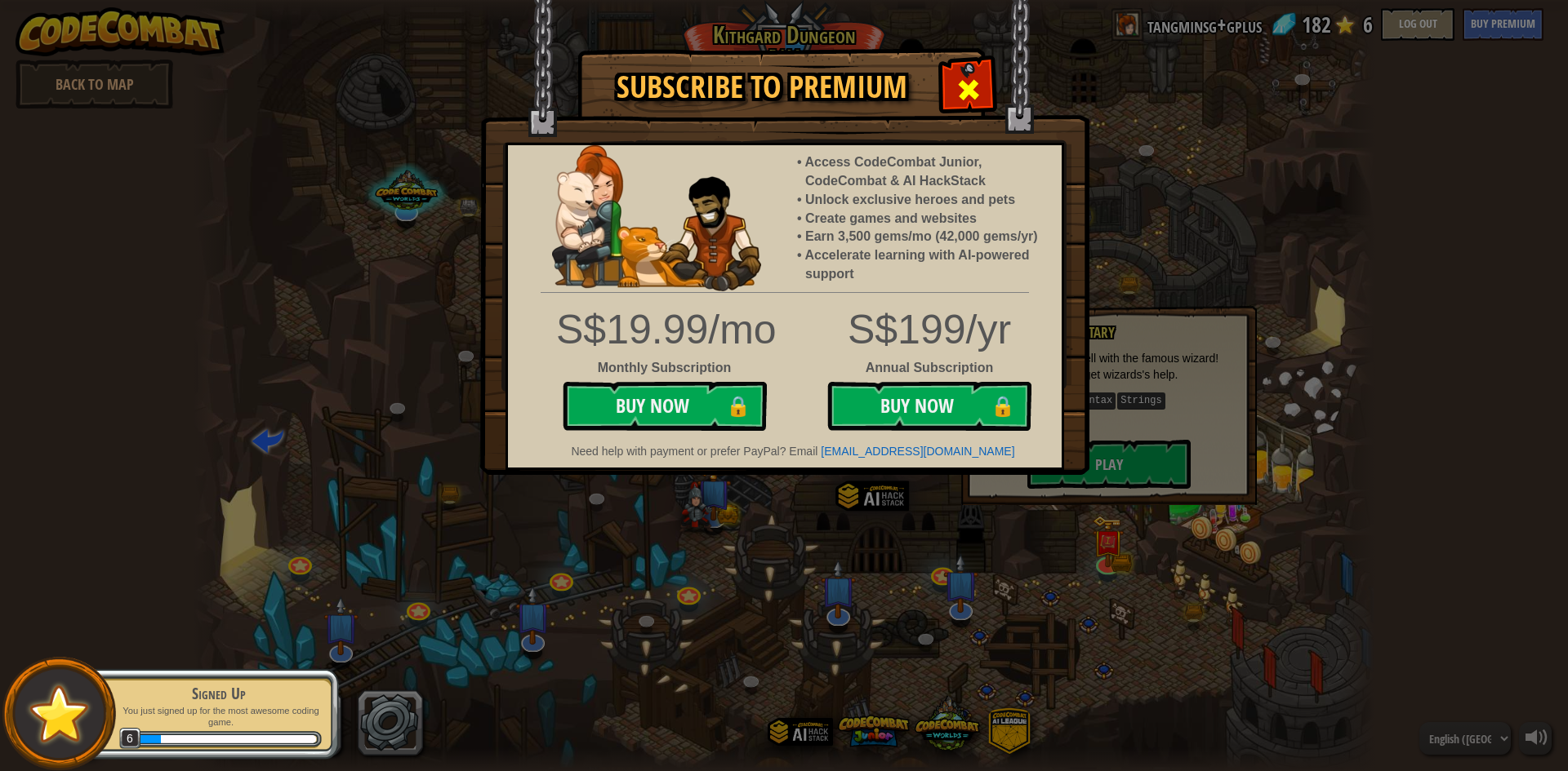
click at [957, 74] on div at bounding box center [968, 87] width 51 height 51
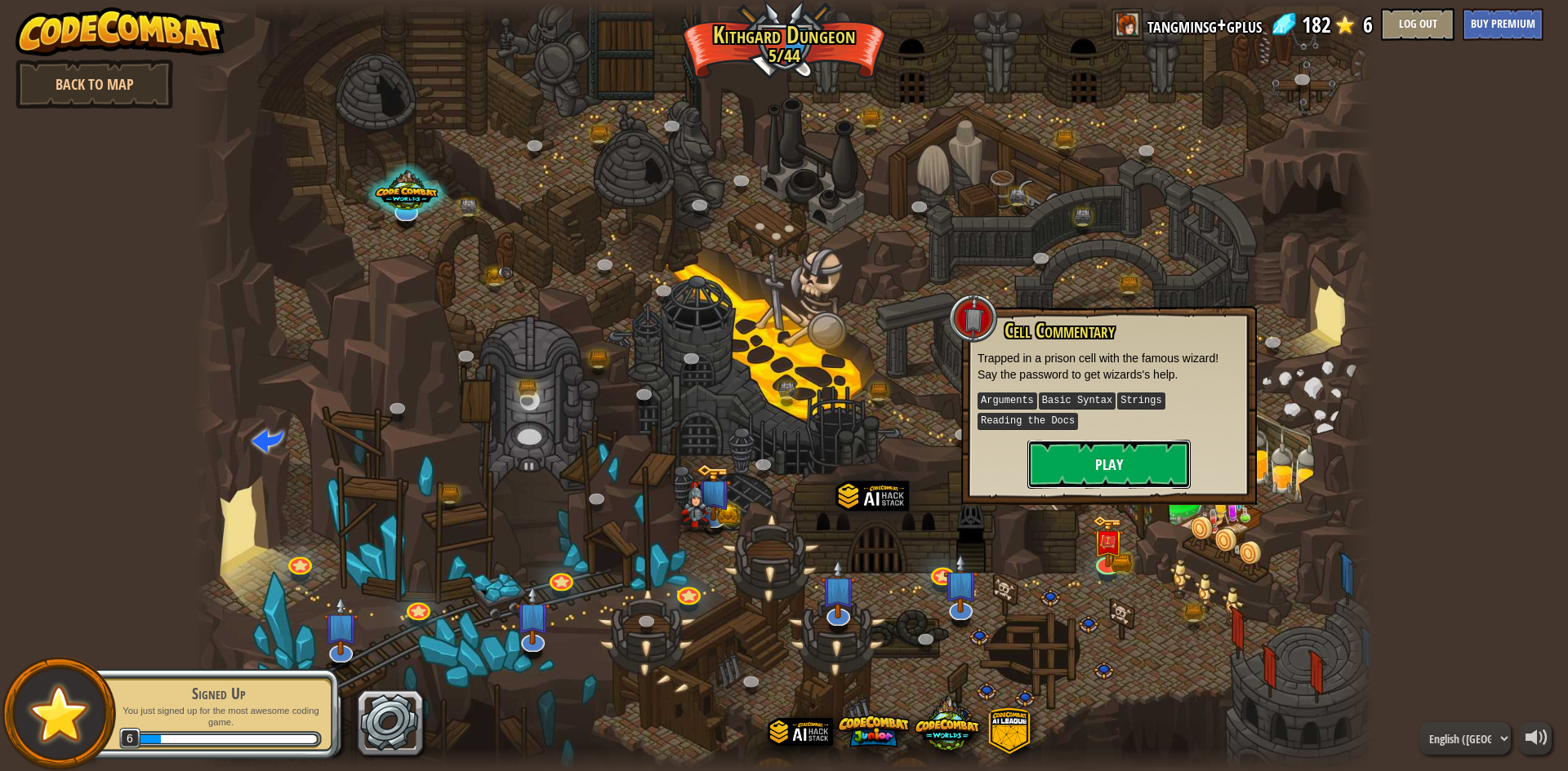
click at [1096, 476] on button "Play" at bounding box center [1109, 464] width 163 height 49
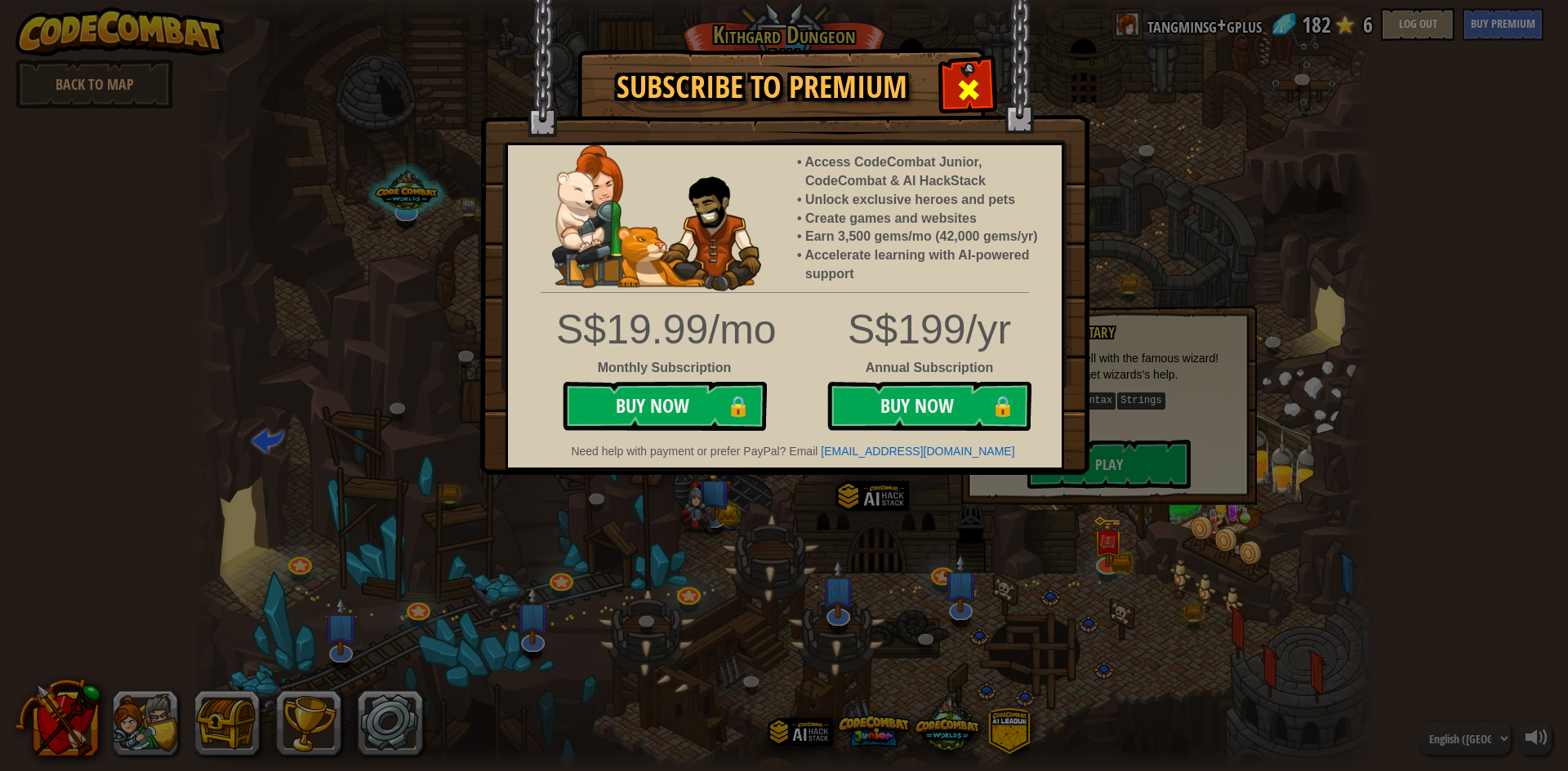
click at [978, 102] on span at bounding box center [969, 90] width 27 height 27
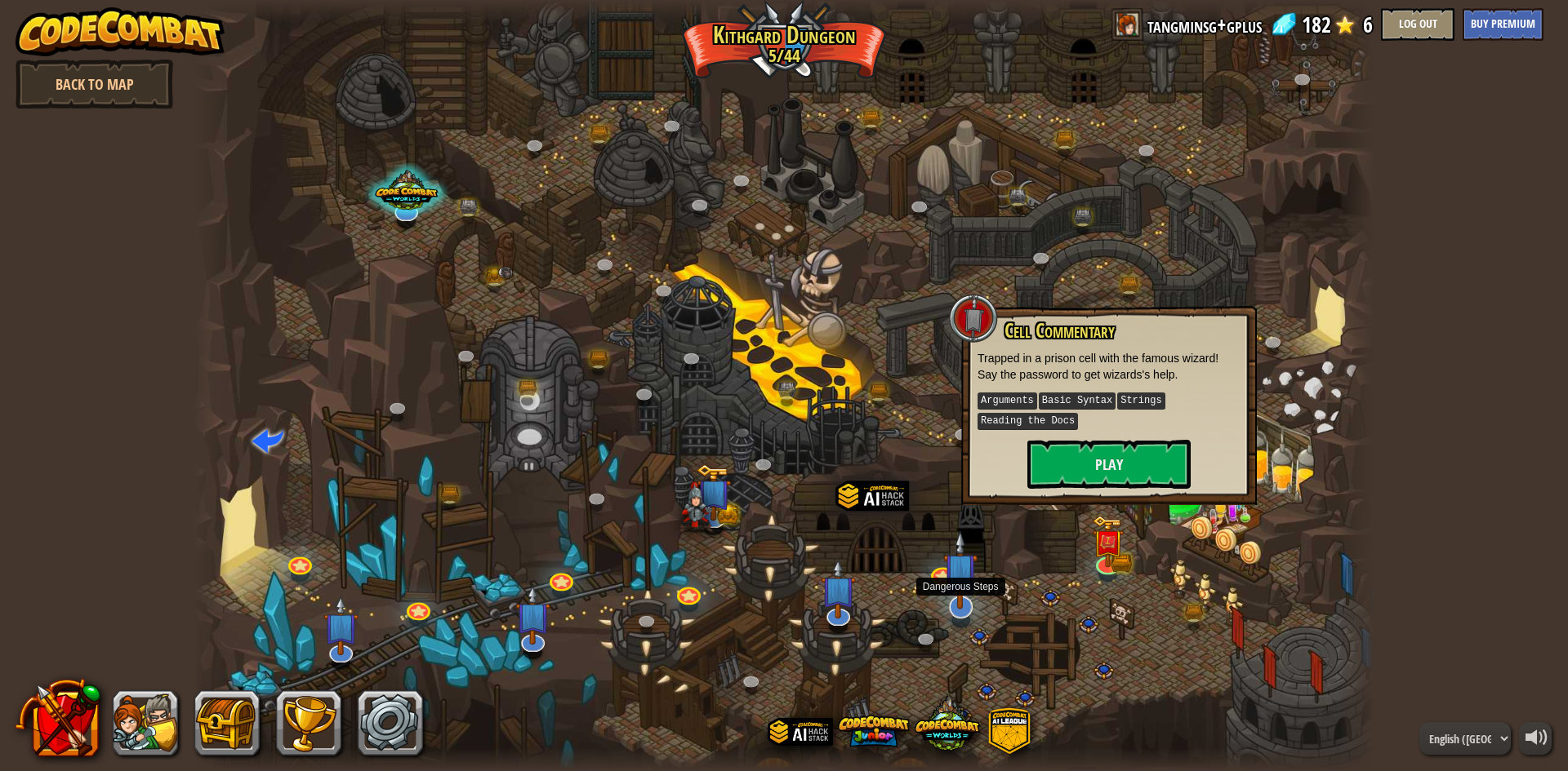
click at [961, 584] on img at bounding box center [960, 570] width 34 height 79
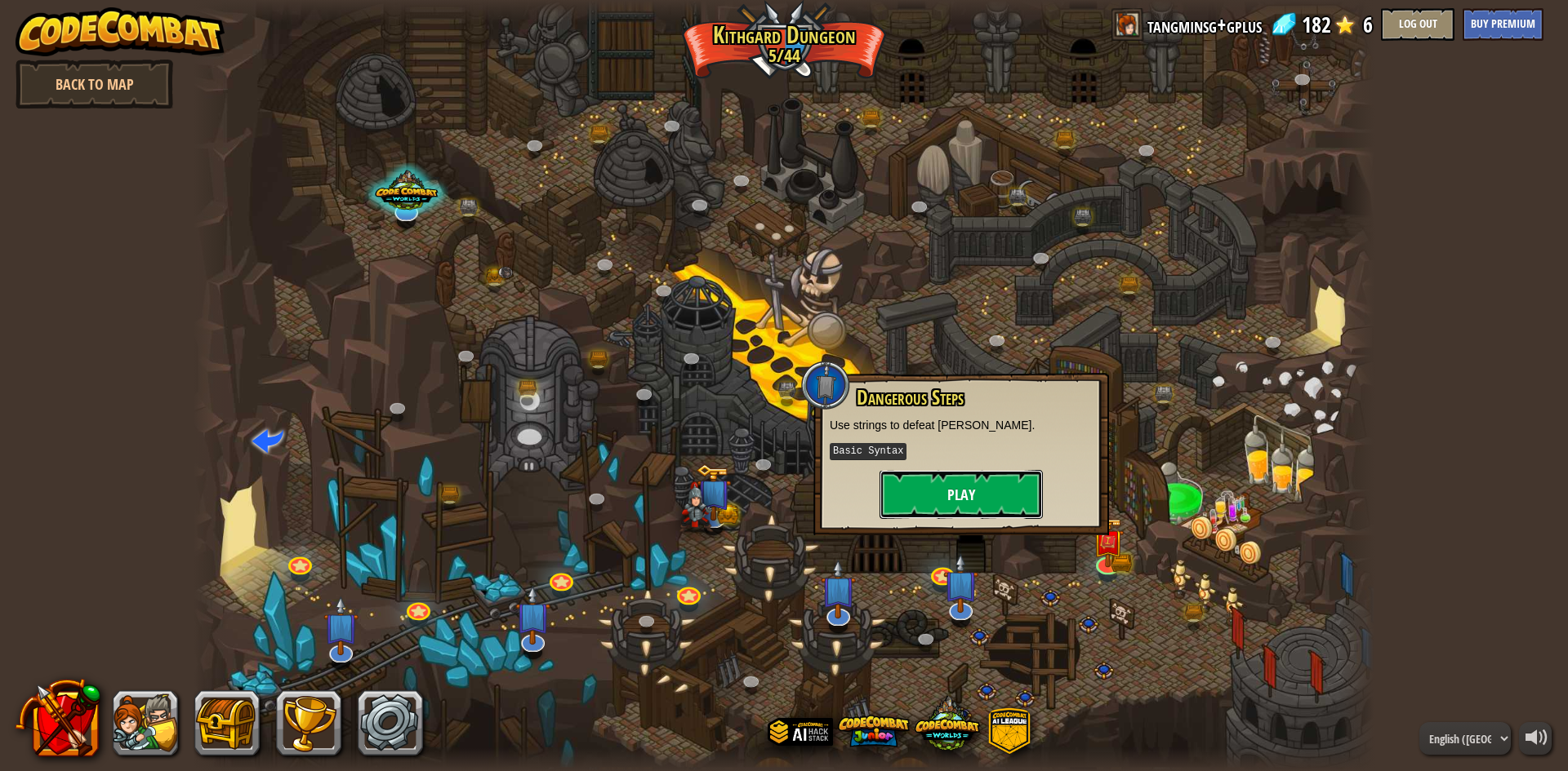
click at [962, 481] on button "Play" at bounding box center [961, 495] width 163 height 49
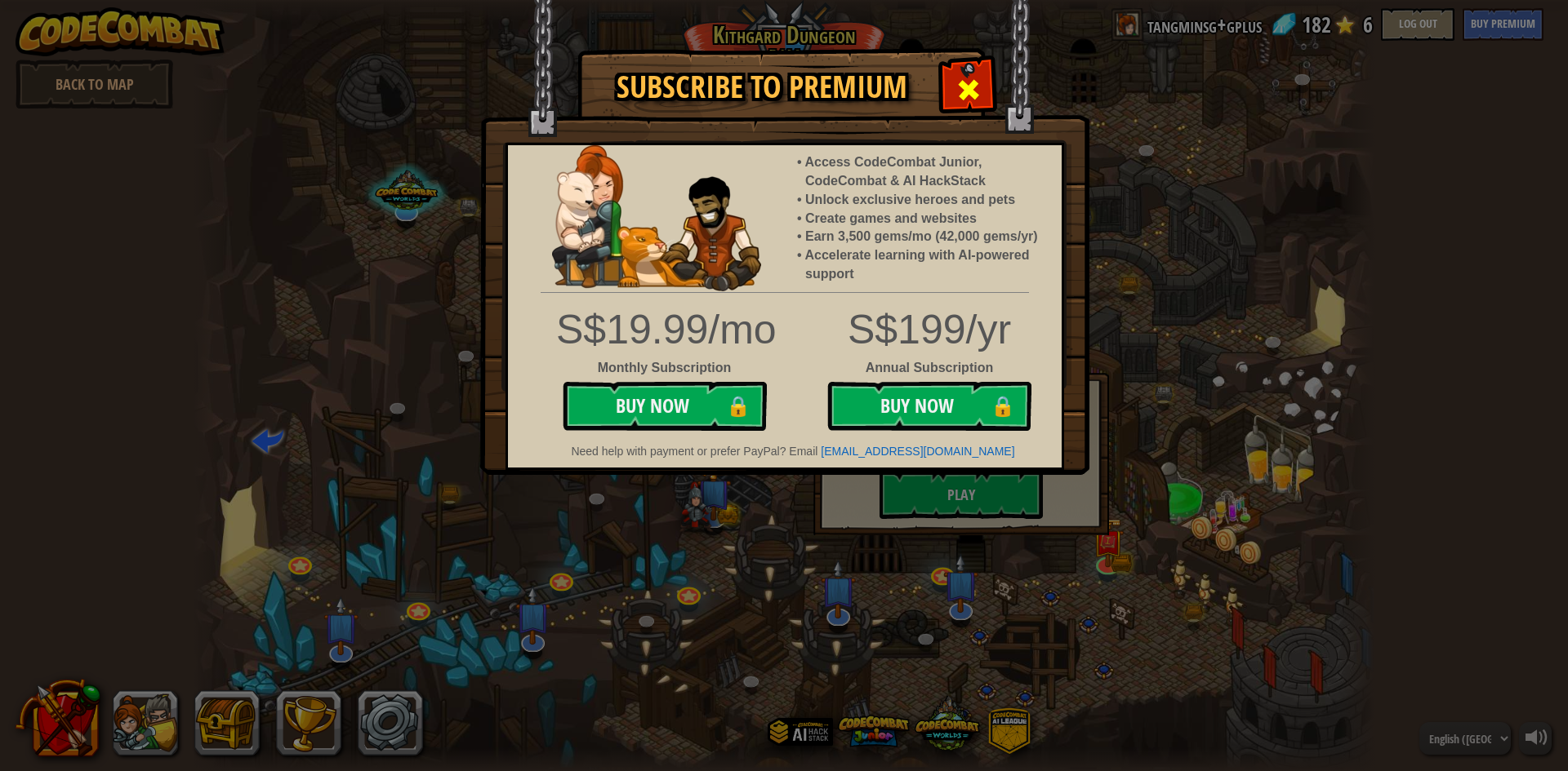
click at [981, 84] on div at bounding box center [968, 87] width 51 height 51
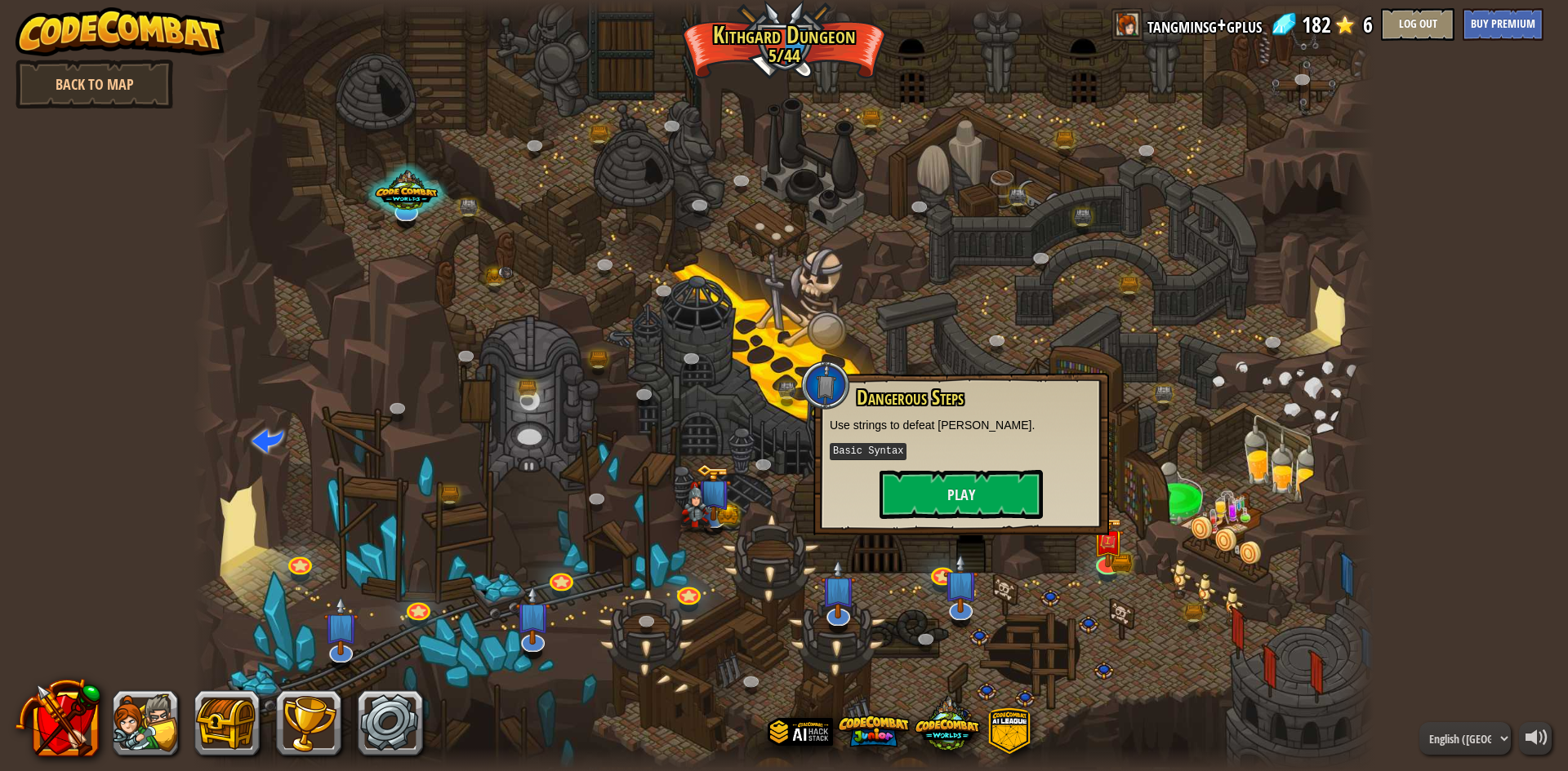
click at [317, 569] on div at bounding box center [784, 386] width 1181 height 771
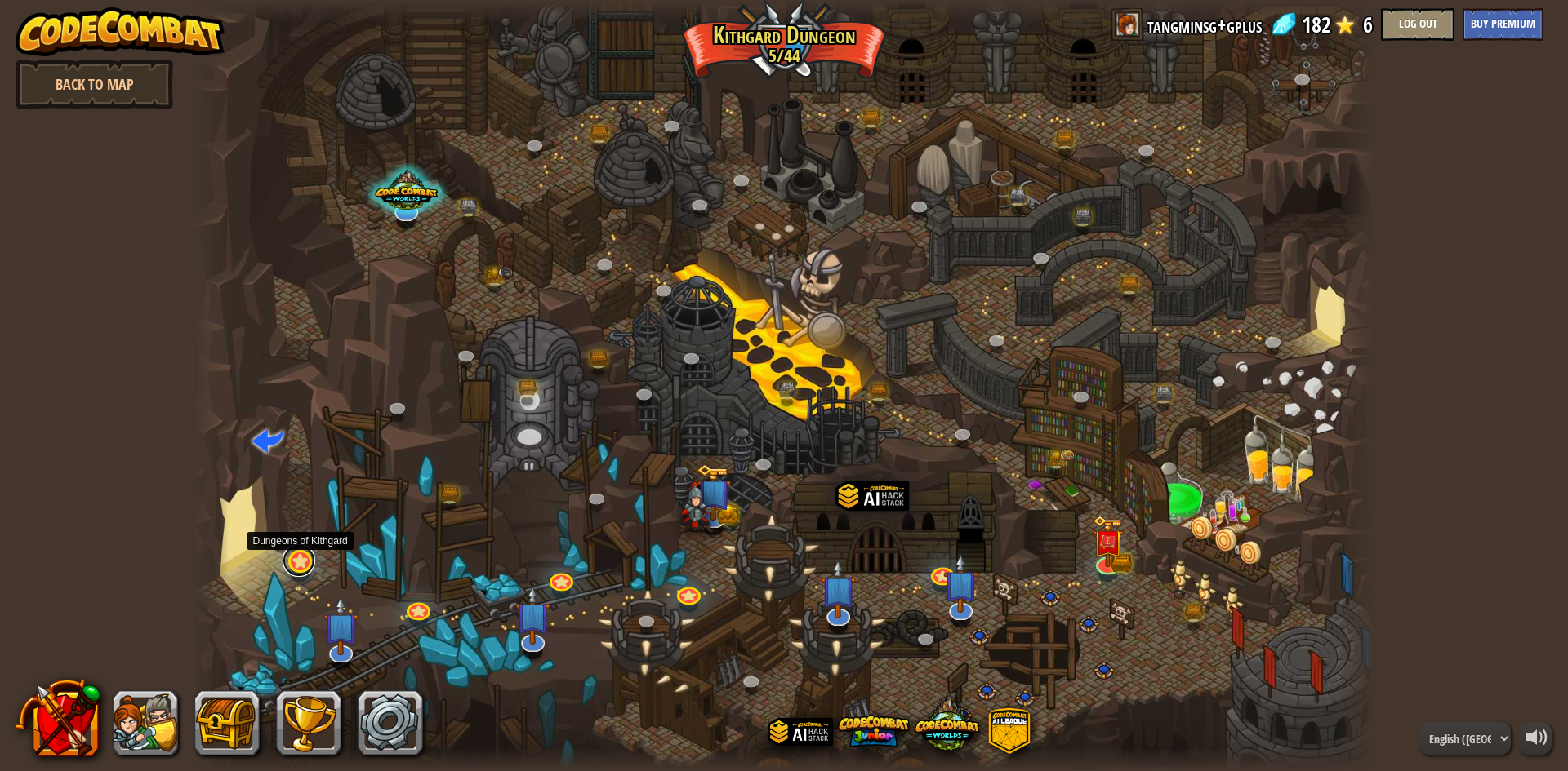
click at [295, 562] on link at bounding box center [298, 560] width 32 height 32
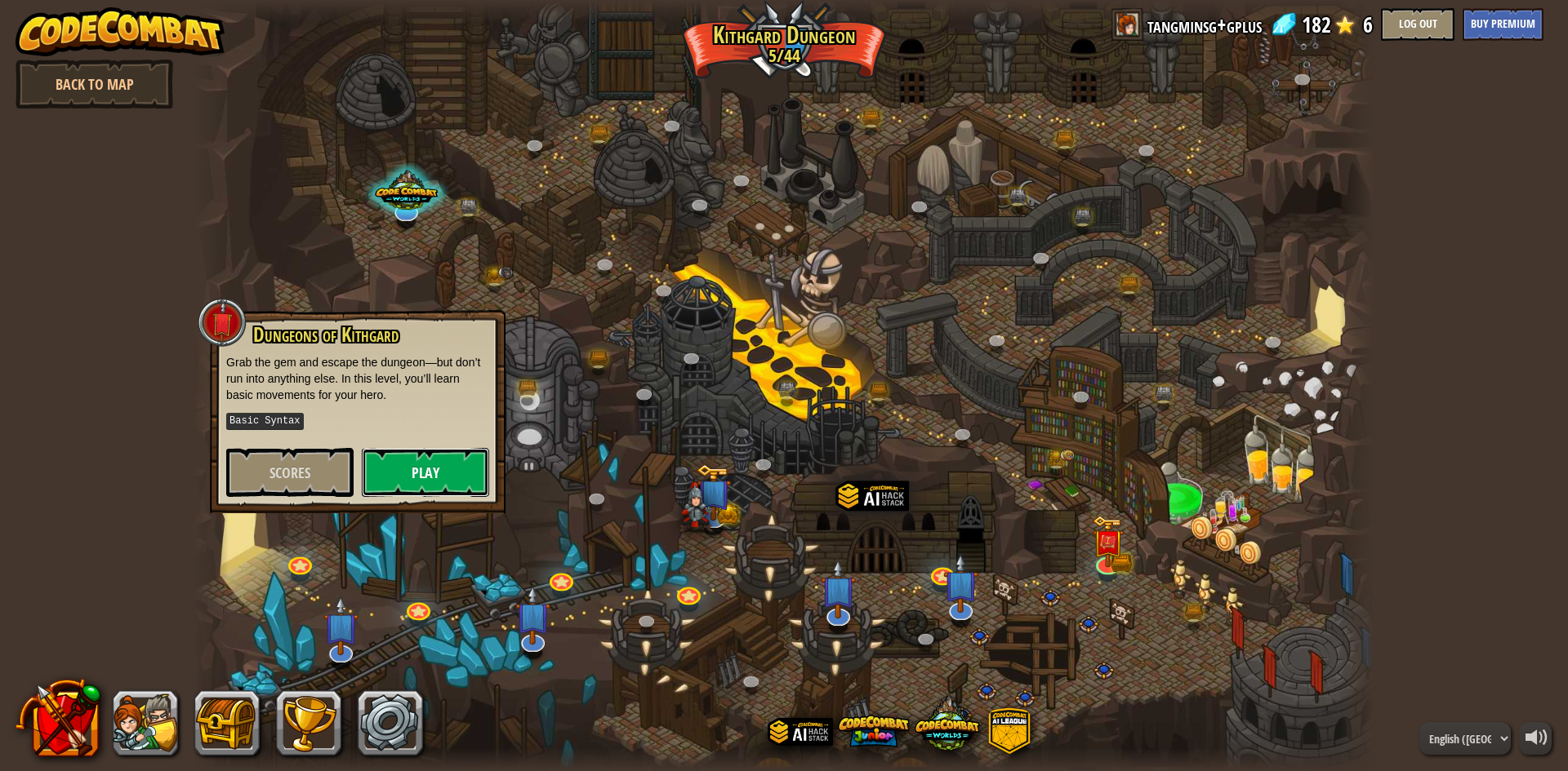
click at [447, 464] on button "Play" at bounding box center [425, 473] width 127 height 49
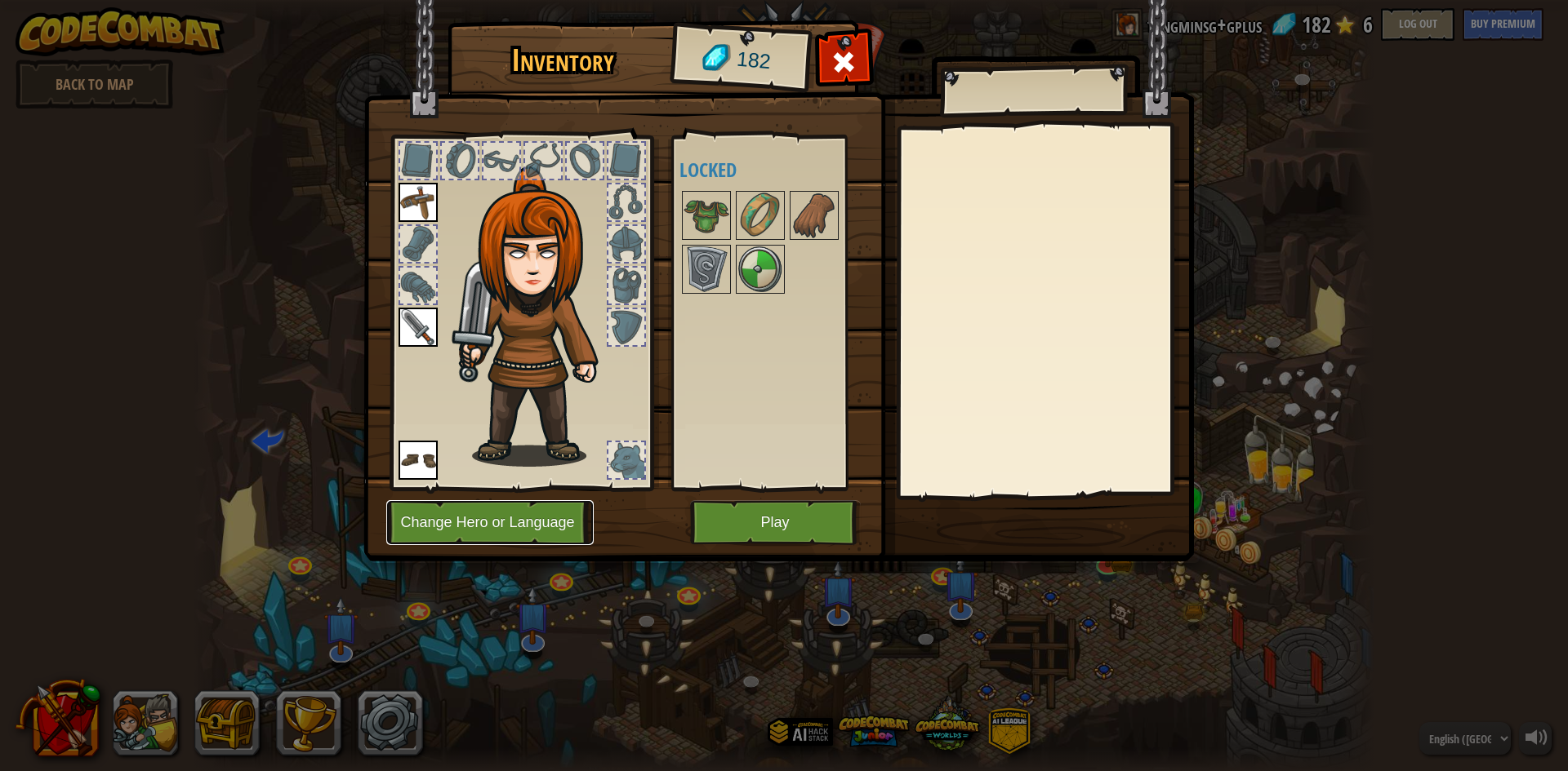
click at [526, 531] on button "Change Hero or Language" at bounding box center [490, 522] width 207 height 45
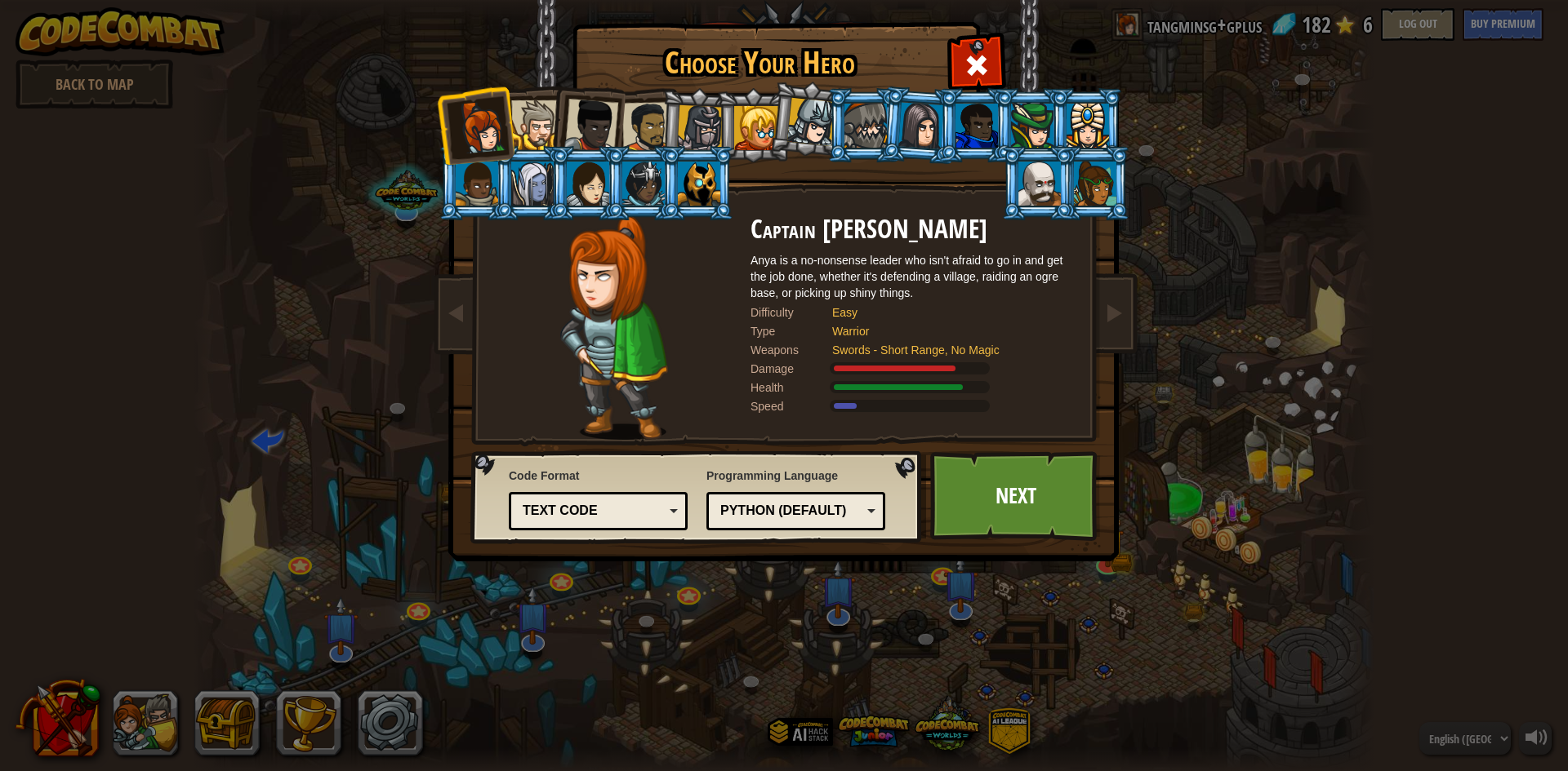
click at [1046, 171] on div at bounding box center [1039, 183] width 43 height 44
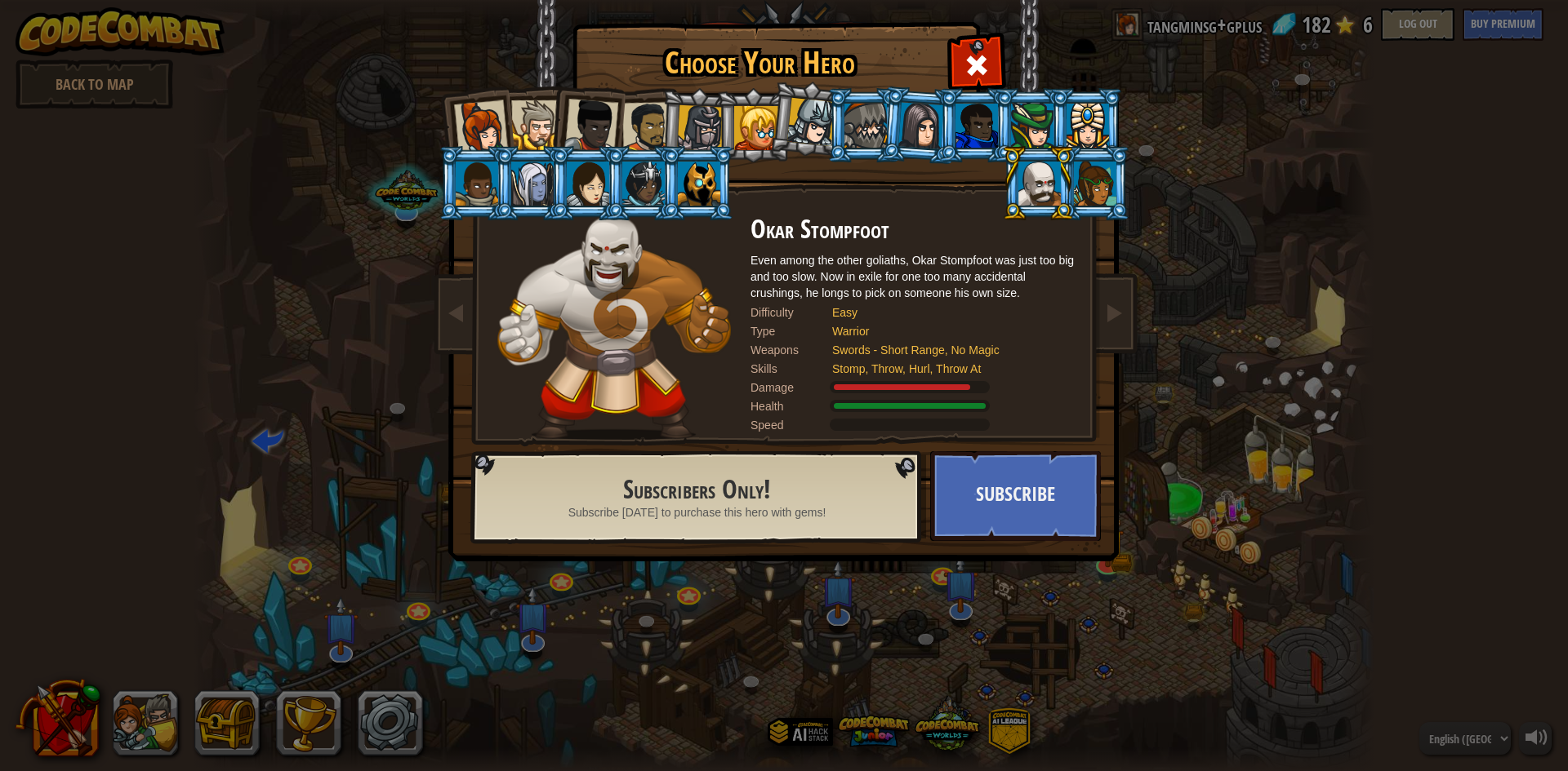
click at [496, 124] on div at bounding box center [481, 127] width 54 height 54
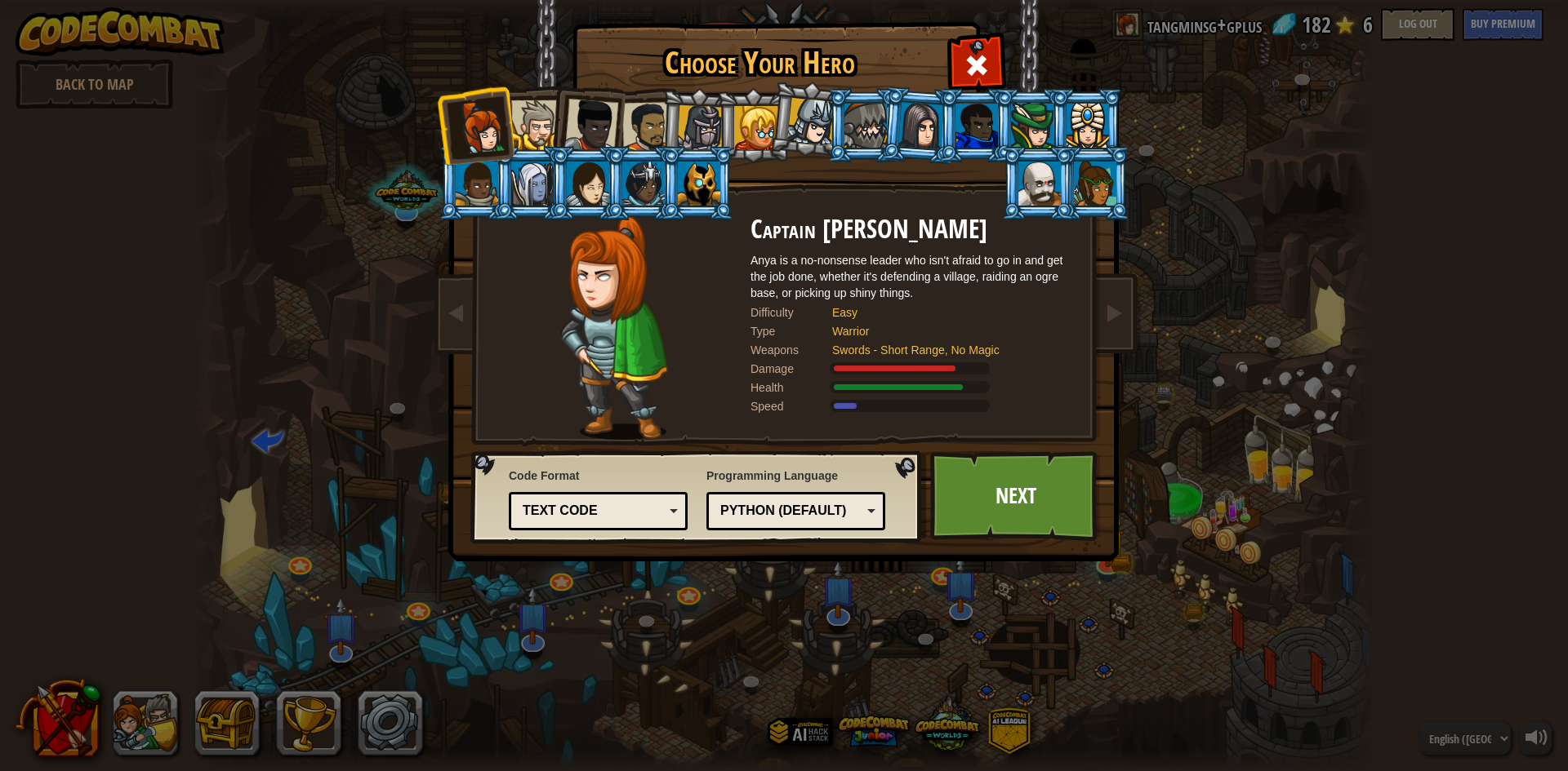
click at [1045, 205] on div at bounding box center [1039, 183] width 43 height 44
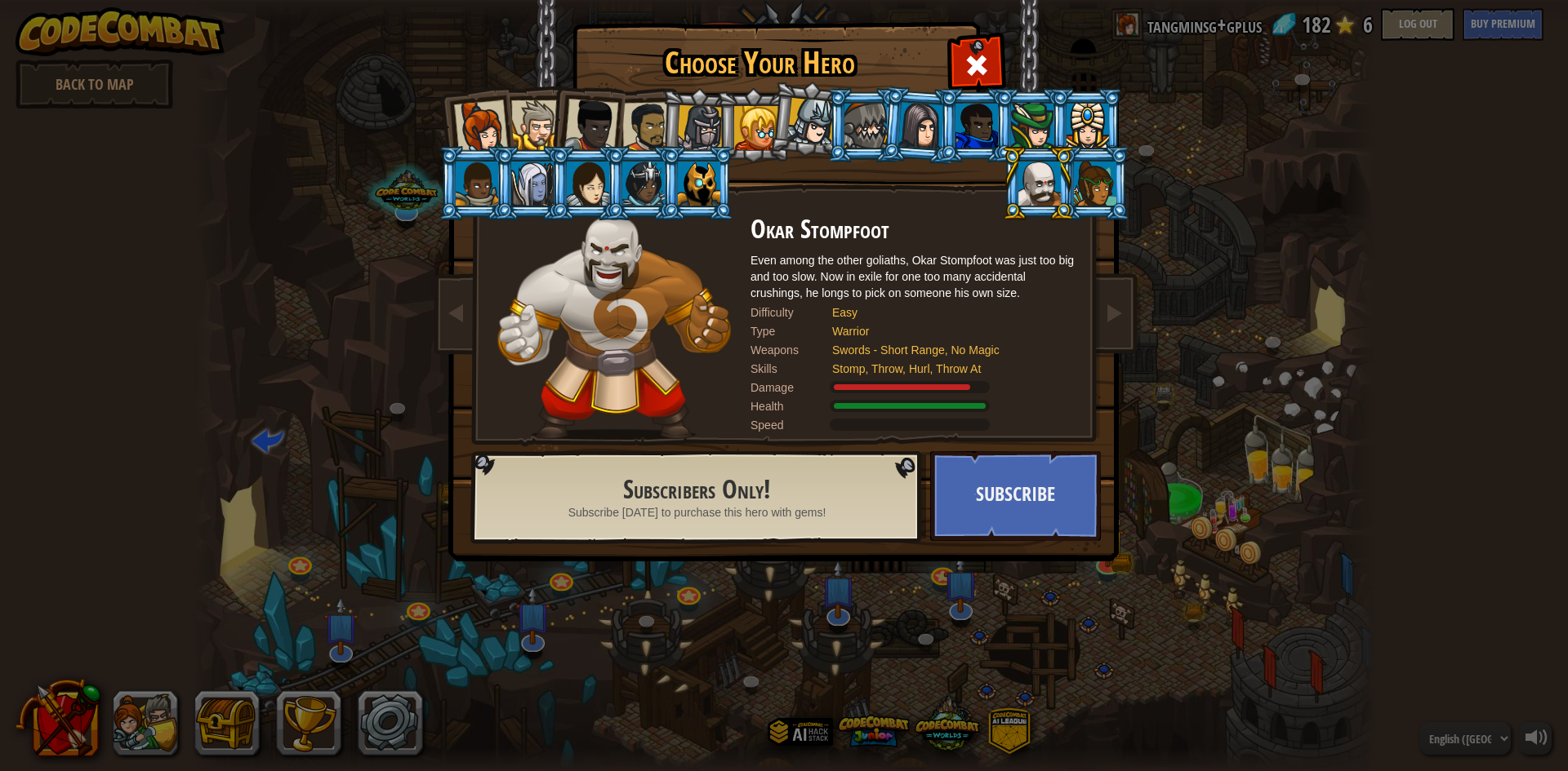
click at [484, 114] on div at bounding box center [481, 127] width 54 height 54
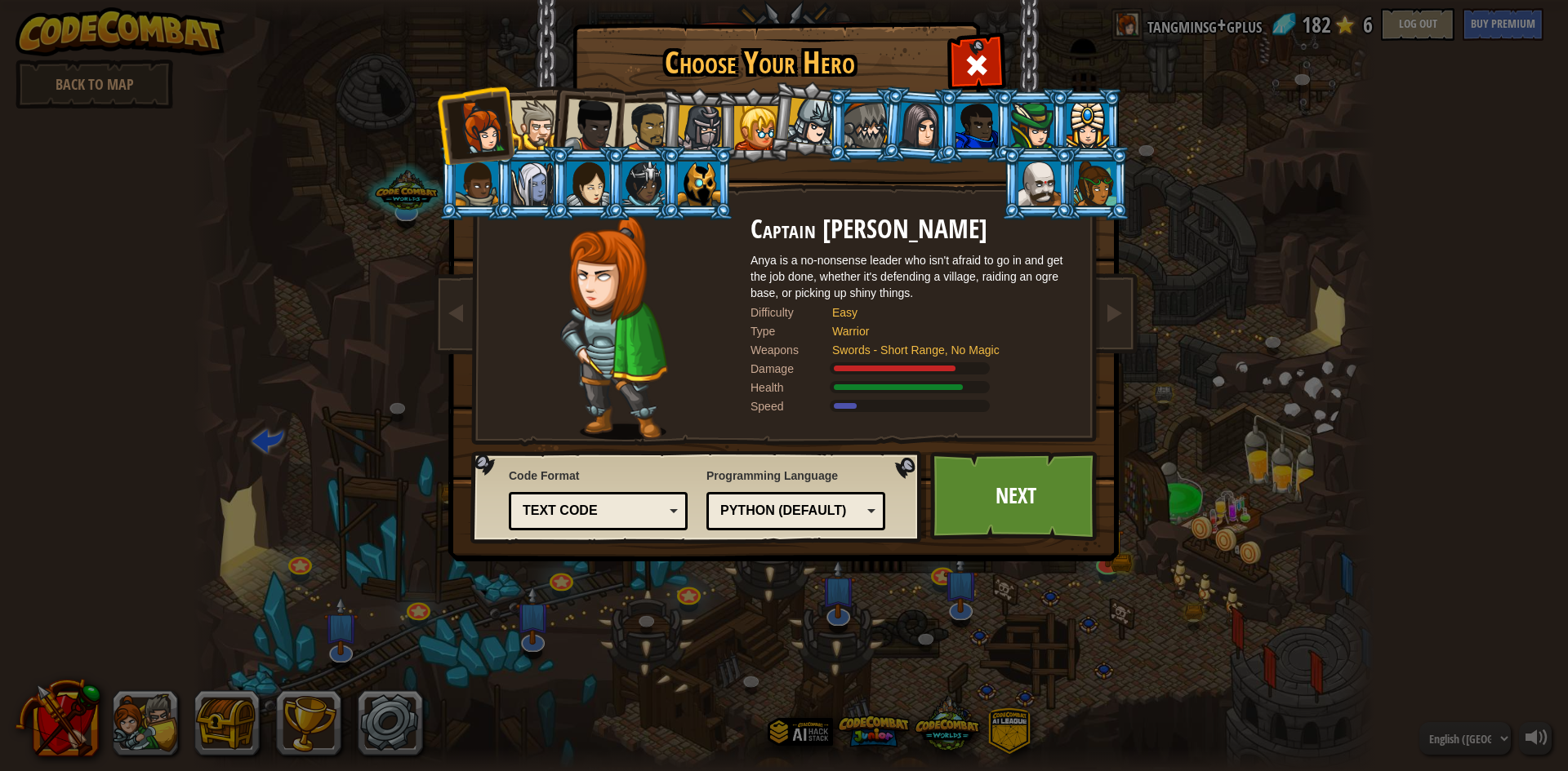
click at [673, 504] on div "Text code" at bounding box center [598, 511] width 158 height 26
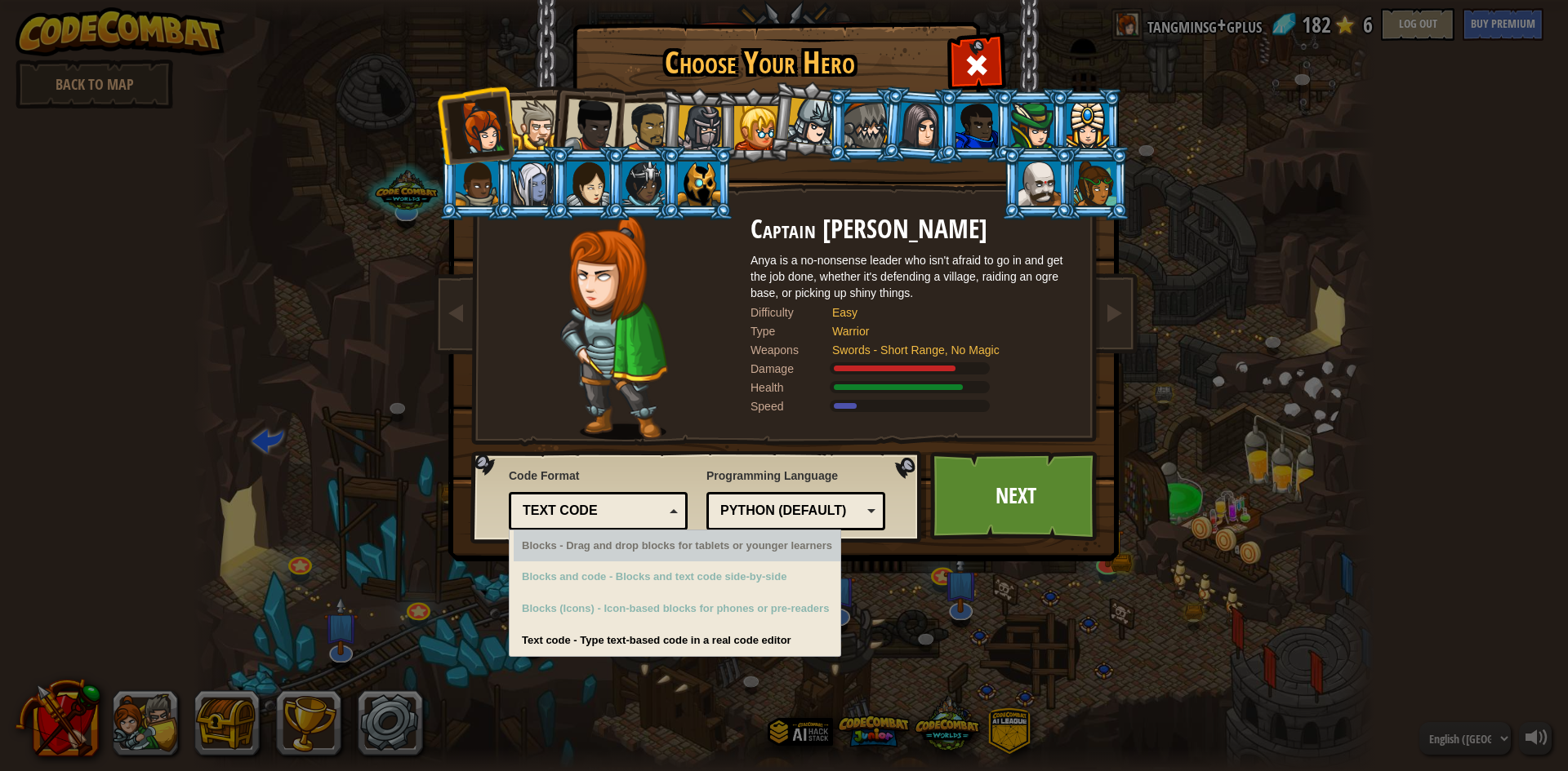
click at [861, 503] on div "Python (Default)" at bounding box center [796, 511] width 158 height 26
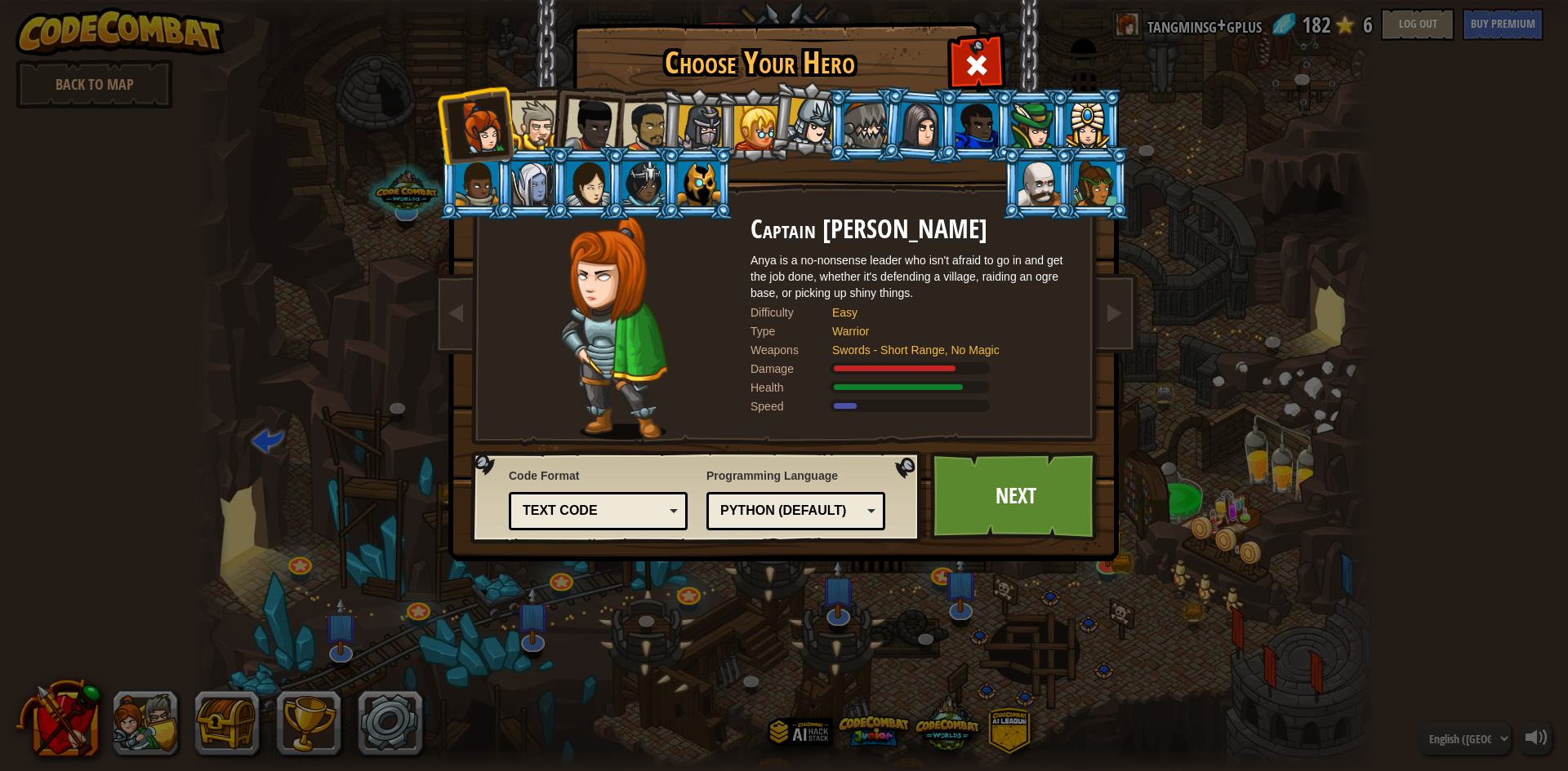
click at [954, 428] on div "Captain [PERSON_NAME] Anya is a no-nonsense leader who isn't afraid to go in an…" at bounding box center [914, 328] width 327 height 224
click at [964, 501] on link "Next" at bounding box center [1015, 496] width 171 height 90
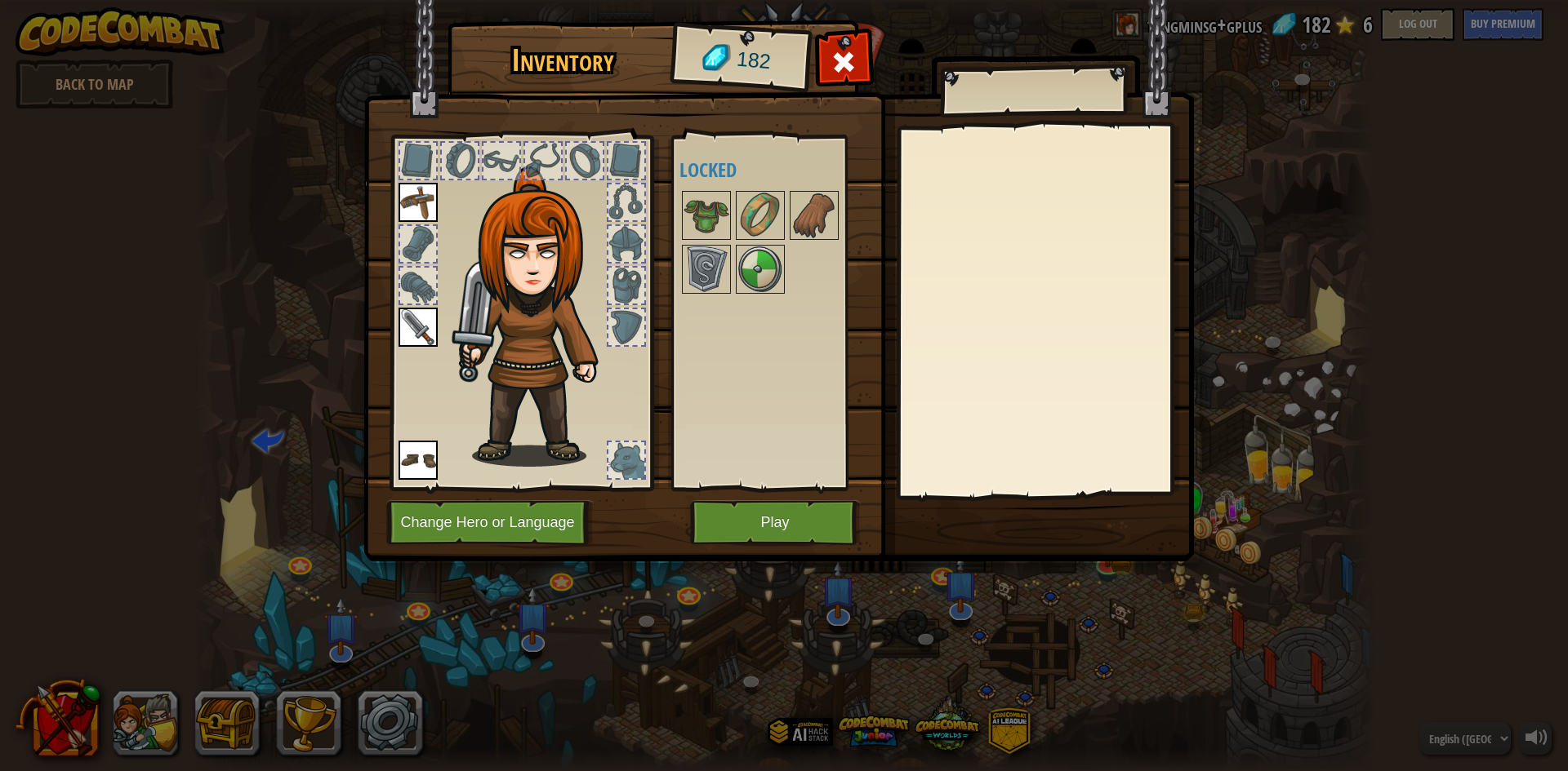
click at [1091, 266] on div at bounding box center [1044, 311] width 288 height 367
click at [696, 244] on div at bounding box center [783, 242] width 207 height 107
drag, startPoint x: 693, startPoint y: 271, endPoint x: 698, endPoint y: 247, distance: 24.5
click at [693, 271] on img at bounding box center [707, 270] width 46 height 46
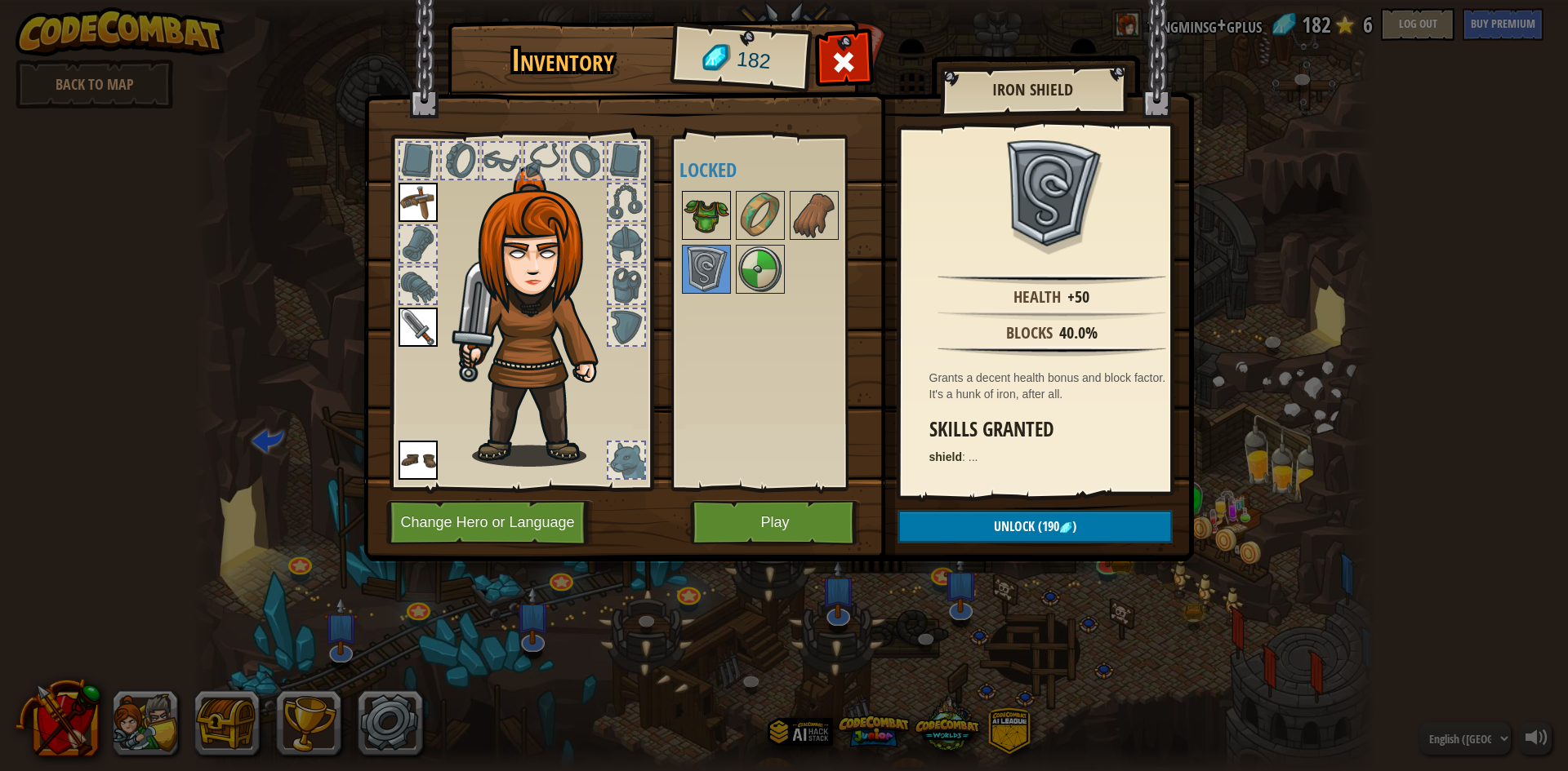
click at [702, 235] on img at bounding box center [707, 216] width 46 height 46
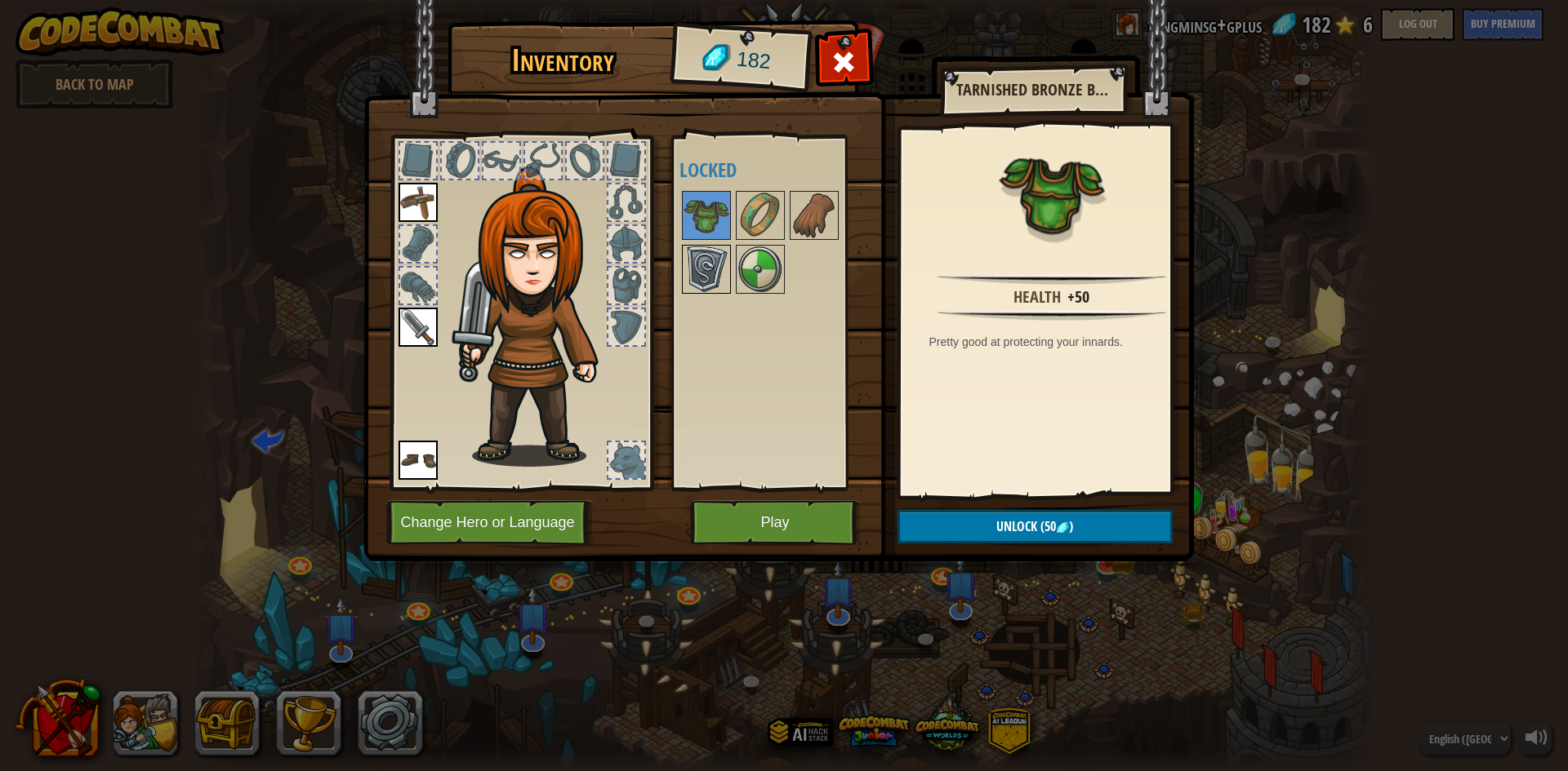
click at [705, 263] on img at bounding box center [707, 270] width 46 height 46
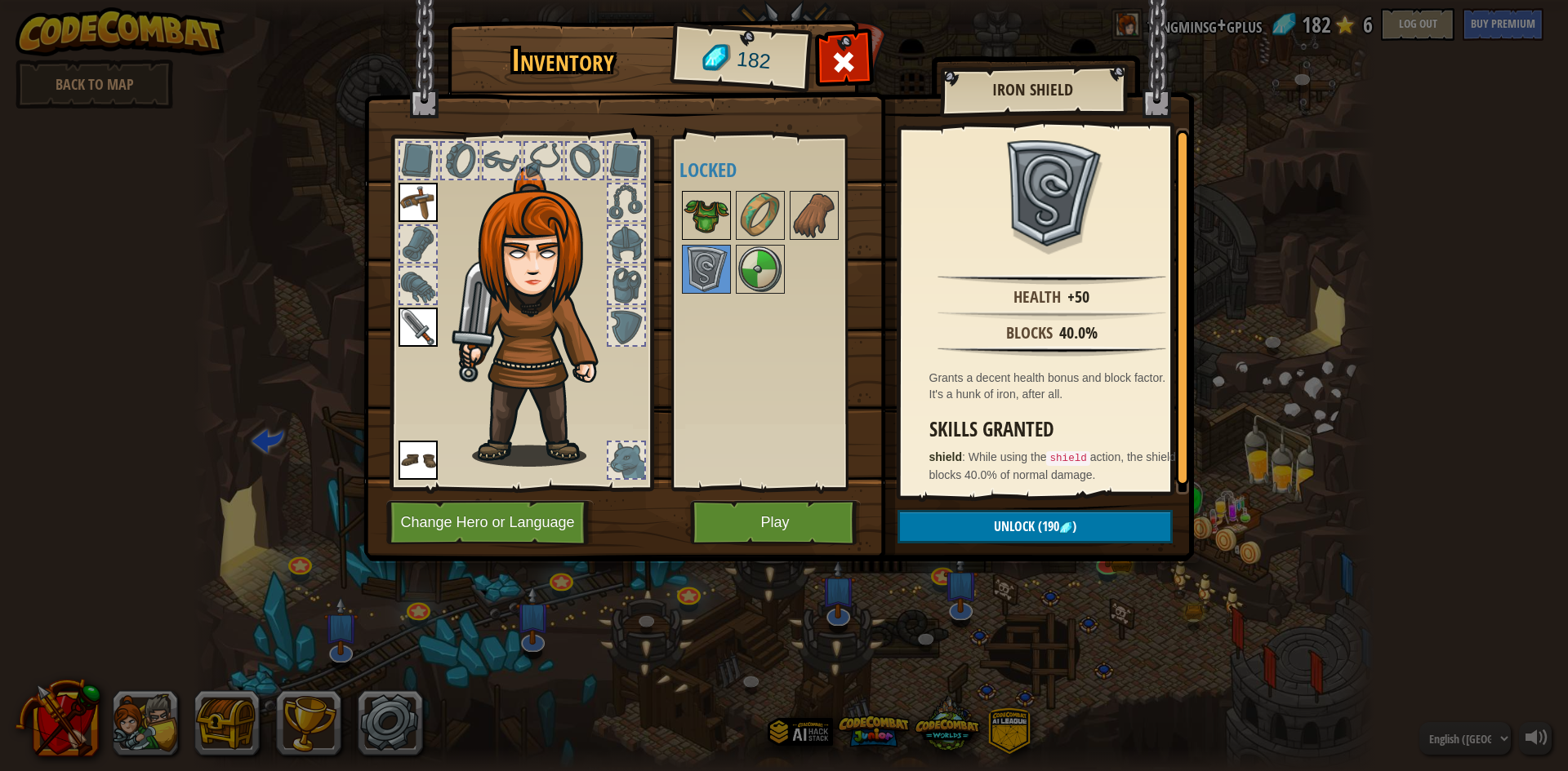
click at [711, 200] on img at bounding box center [707, 216] width 46 height 46
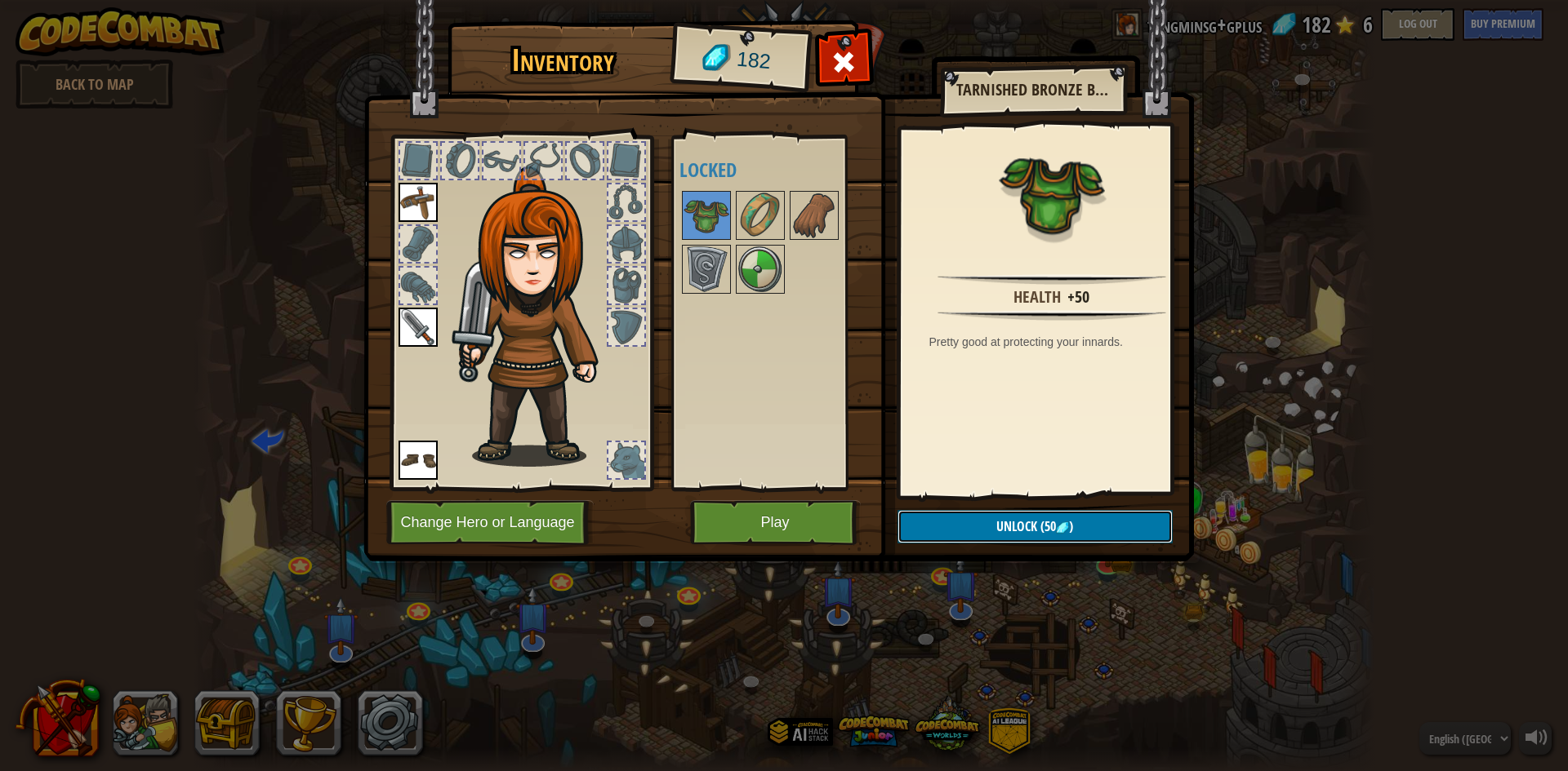
click at [1052, 533] on span "(50" at bounding box center [1047, 526] width 19 height 18
click at [1123, 526] on button "Confirm" at bounding box center [1035, 526] width 275 height 33
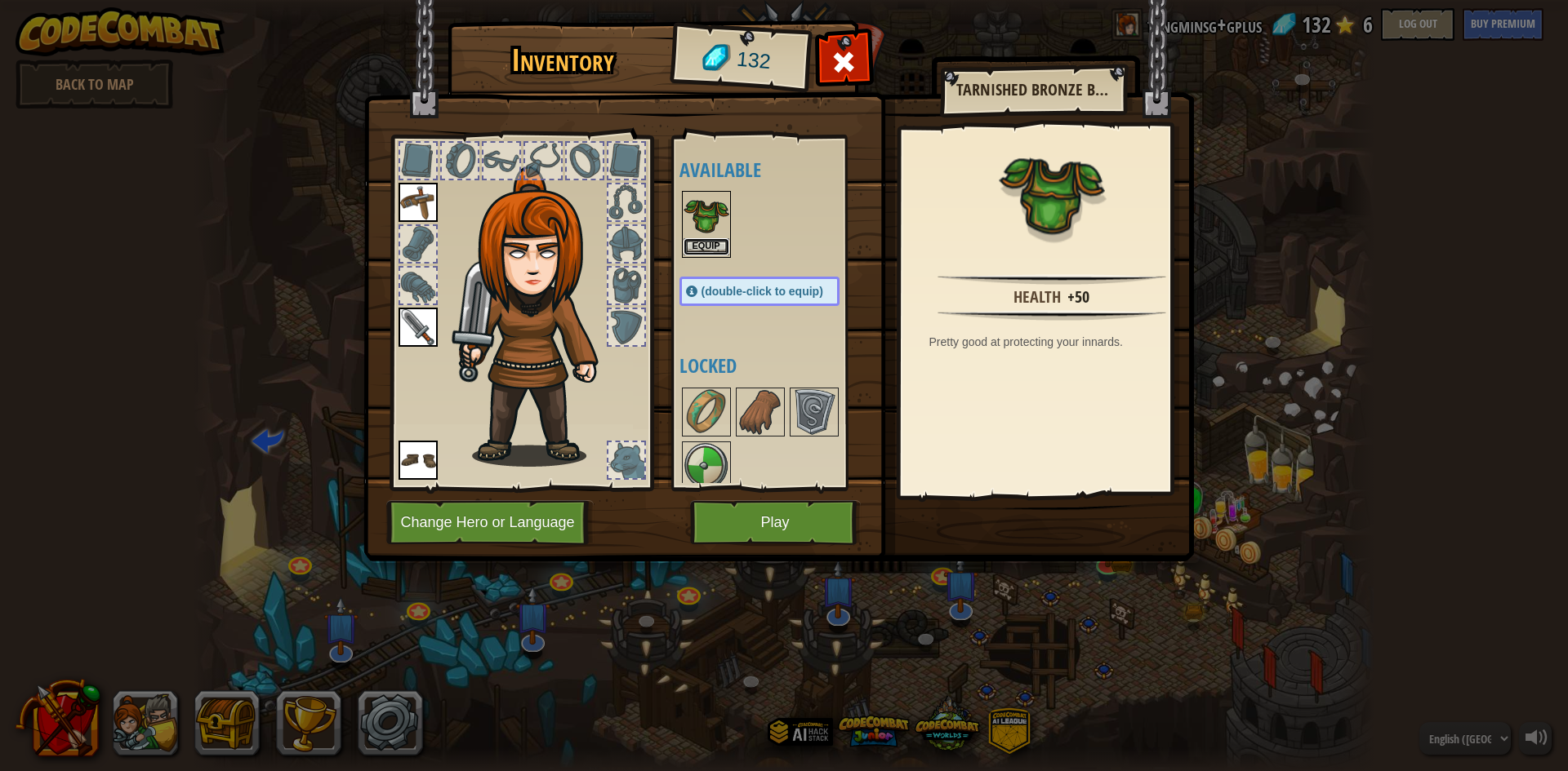
click at [714, 240] on button "Equip" at bounding box center [707, 247] width 46 height 17
click at [714, 387] on div at bounding box center [707, 412] width 49 height 49
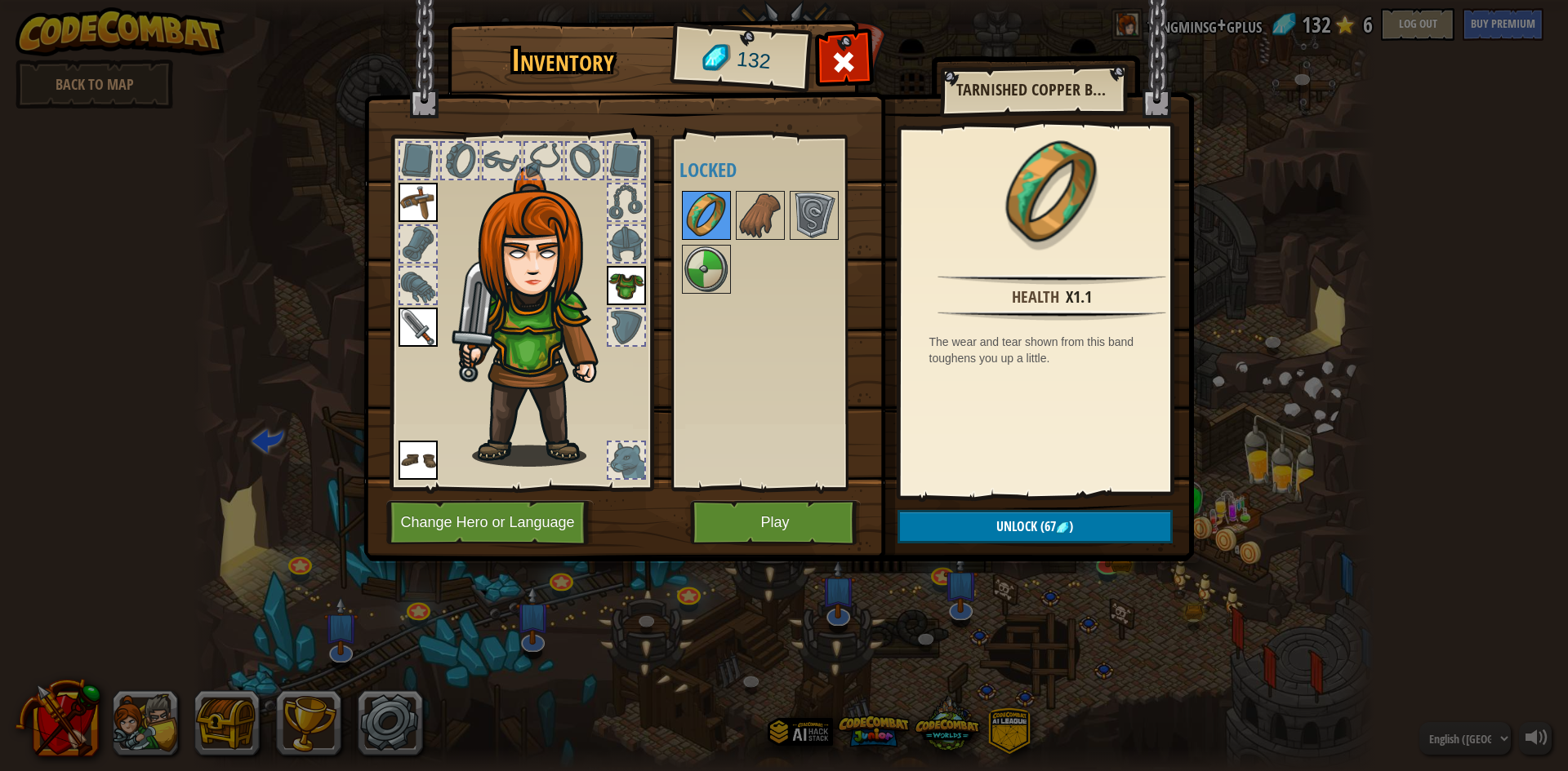
click at [706, 218] on img at bounding box center [707, 216] width 46 height 46
click at [748, 215] on img at bounding box center [760, 216] width 46 height 46
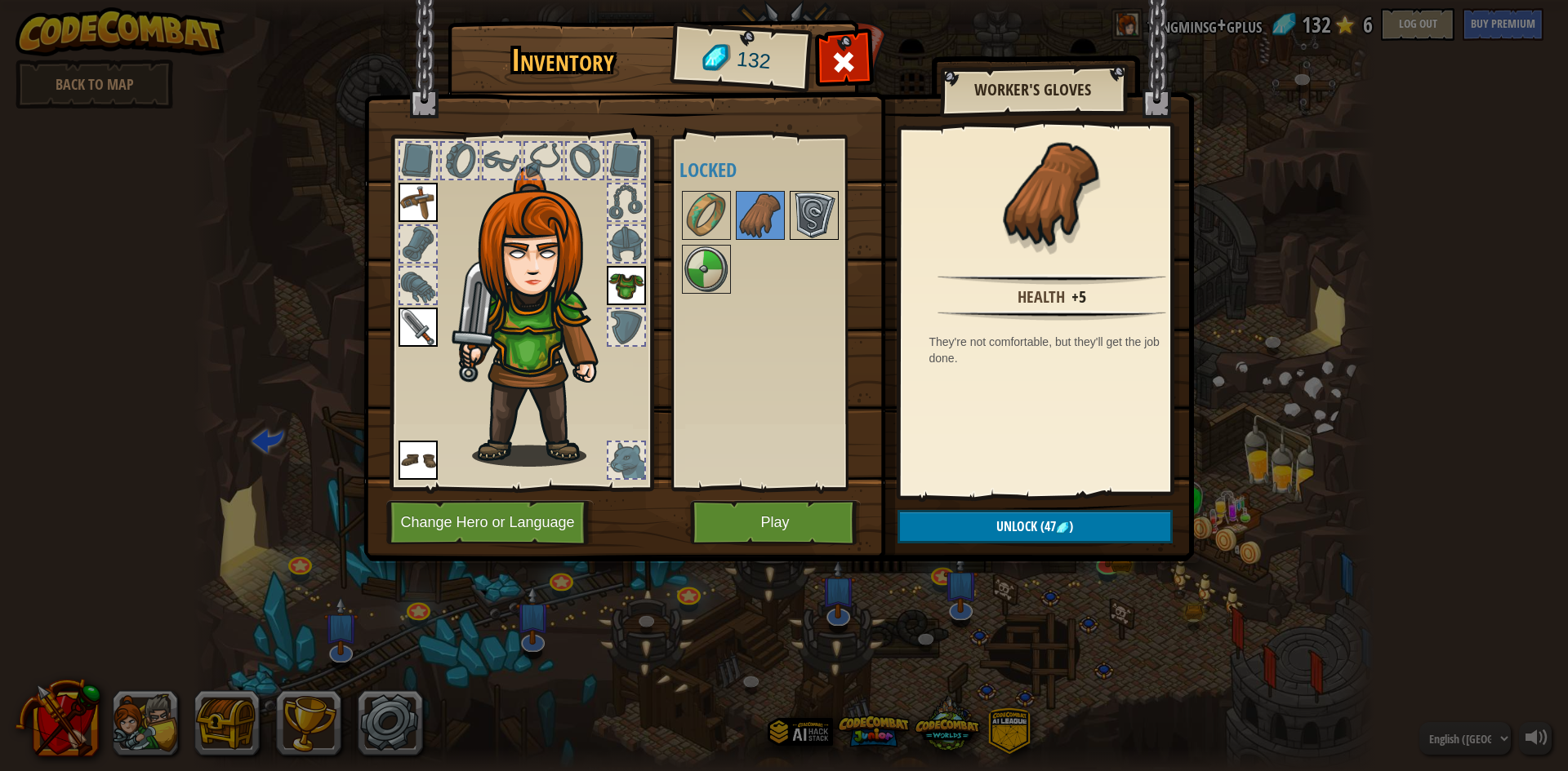
click at [803, 221] on img at bounding box center [814, 216] width 46 height 46
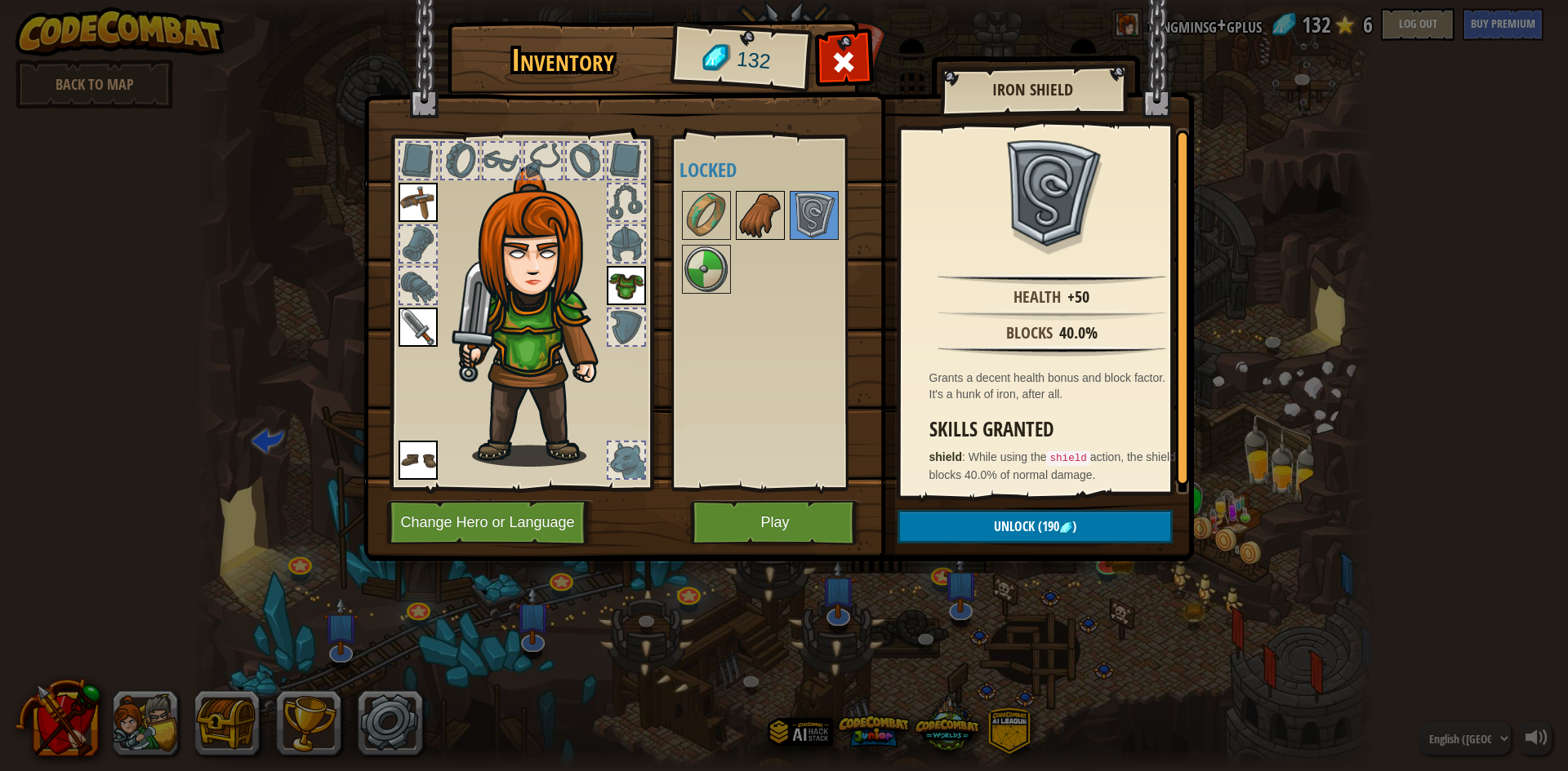
click at [777, 212] on img at bounding box center [760, 216] width 46 height 46
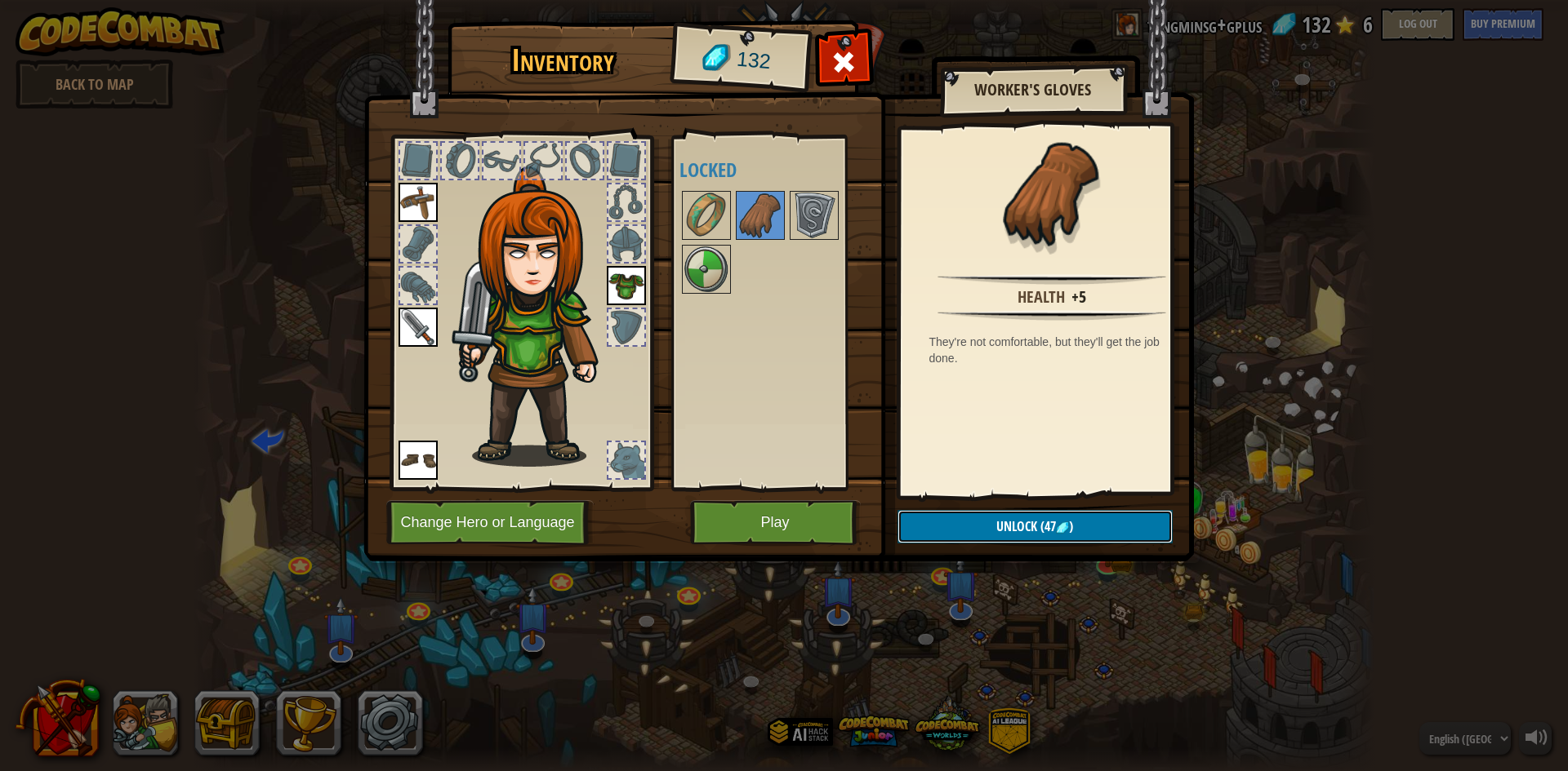
click at [1067, 518] on button "Unlock (47 )" at bounding box center [1035, 526] width 275 height 33
click at [1060, 513] on button "Confirm" at bounding box center [1035, 526] width 275 height 33
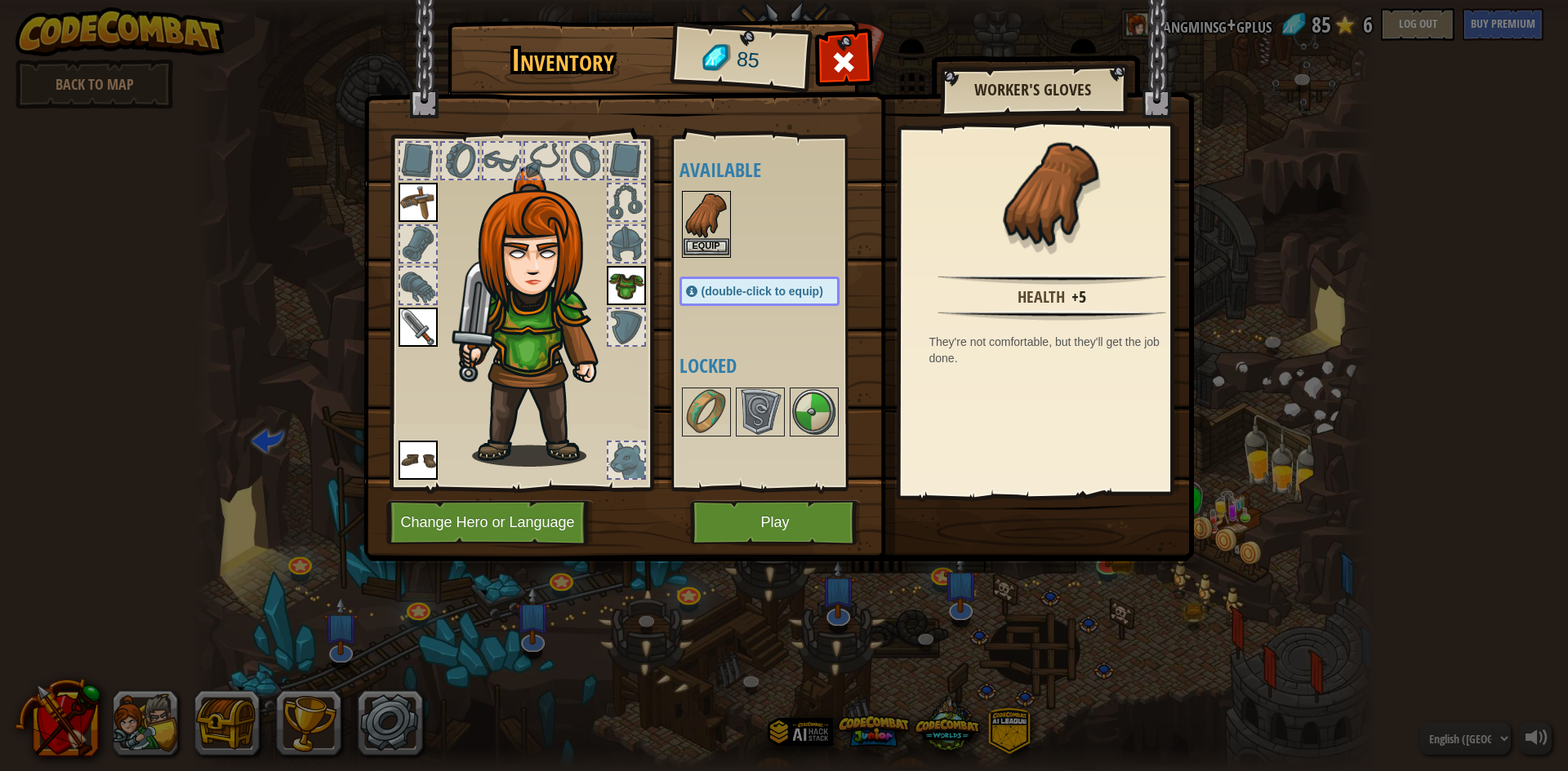
click at [711, 235] on img at bounding box center [707, 216] width 46 height 46
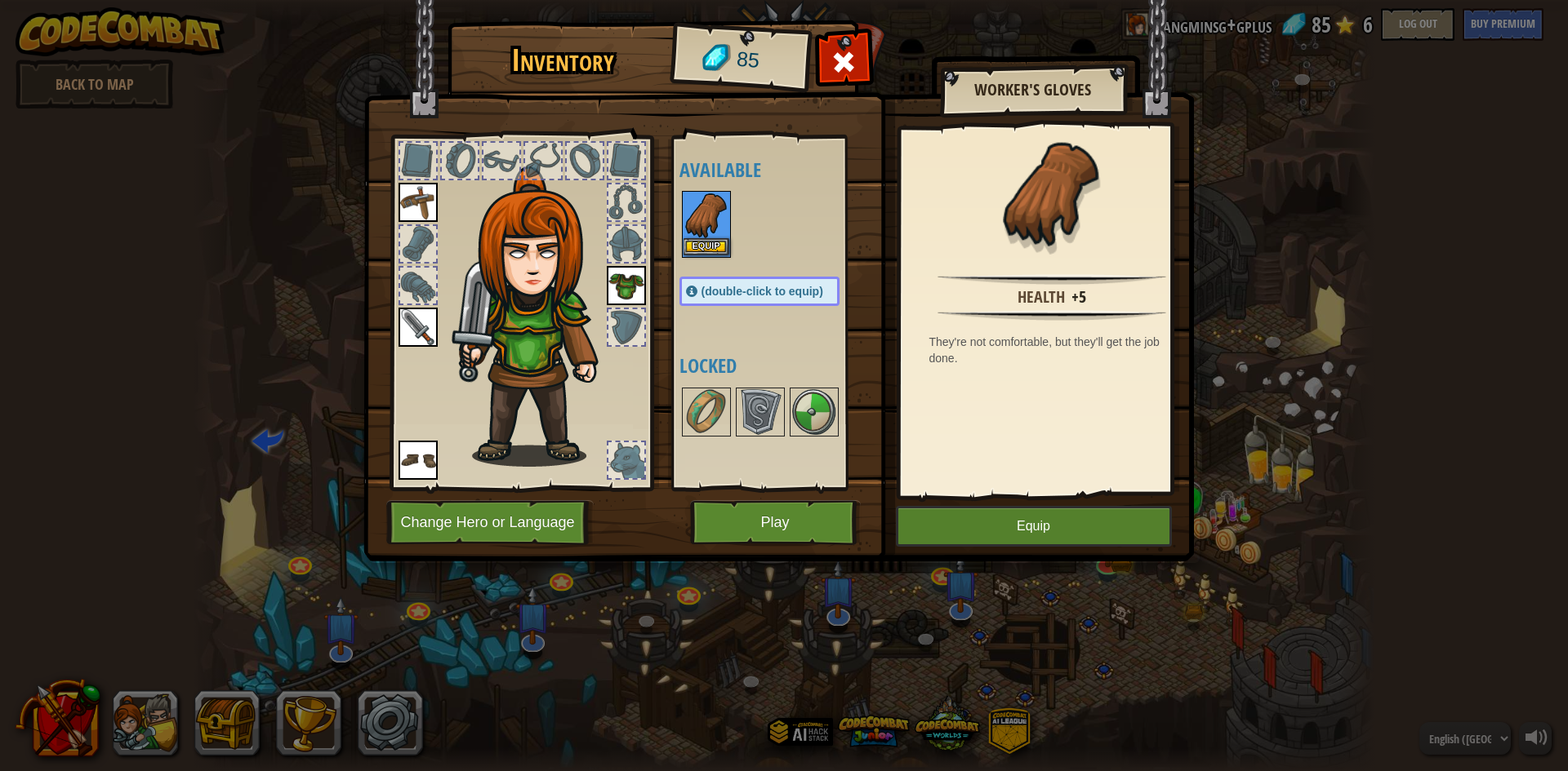
click at [711, 235] on img at bounding box center [707, 216] width 46 height 46
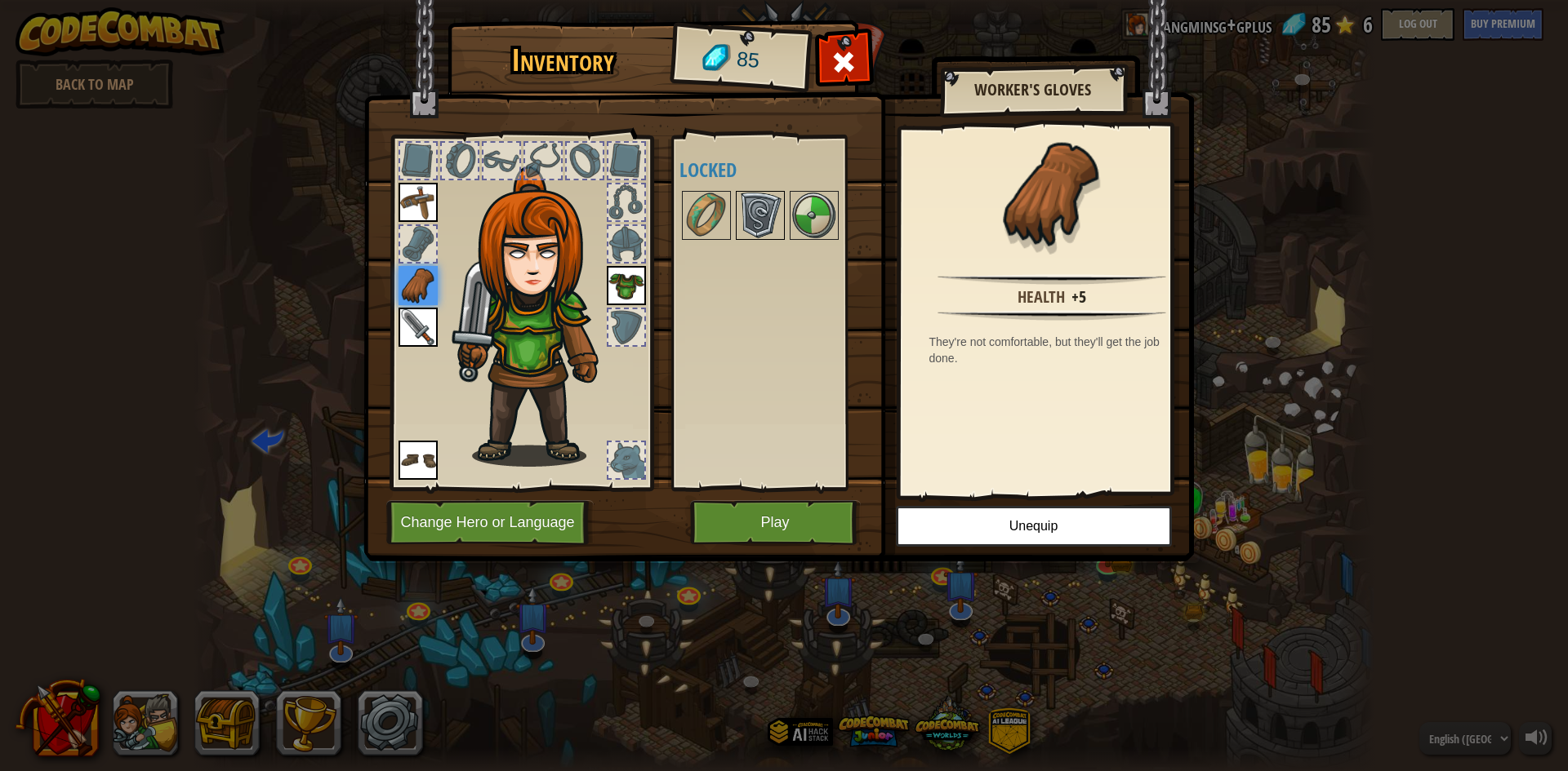
click at [772, 226] on img at bounding box center [760, 216] width 46 height 46
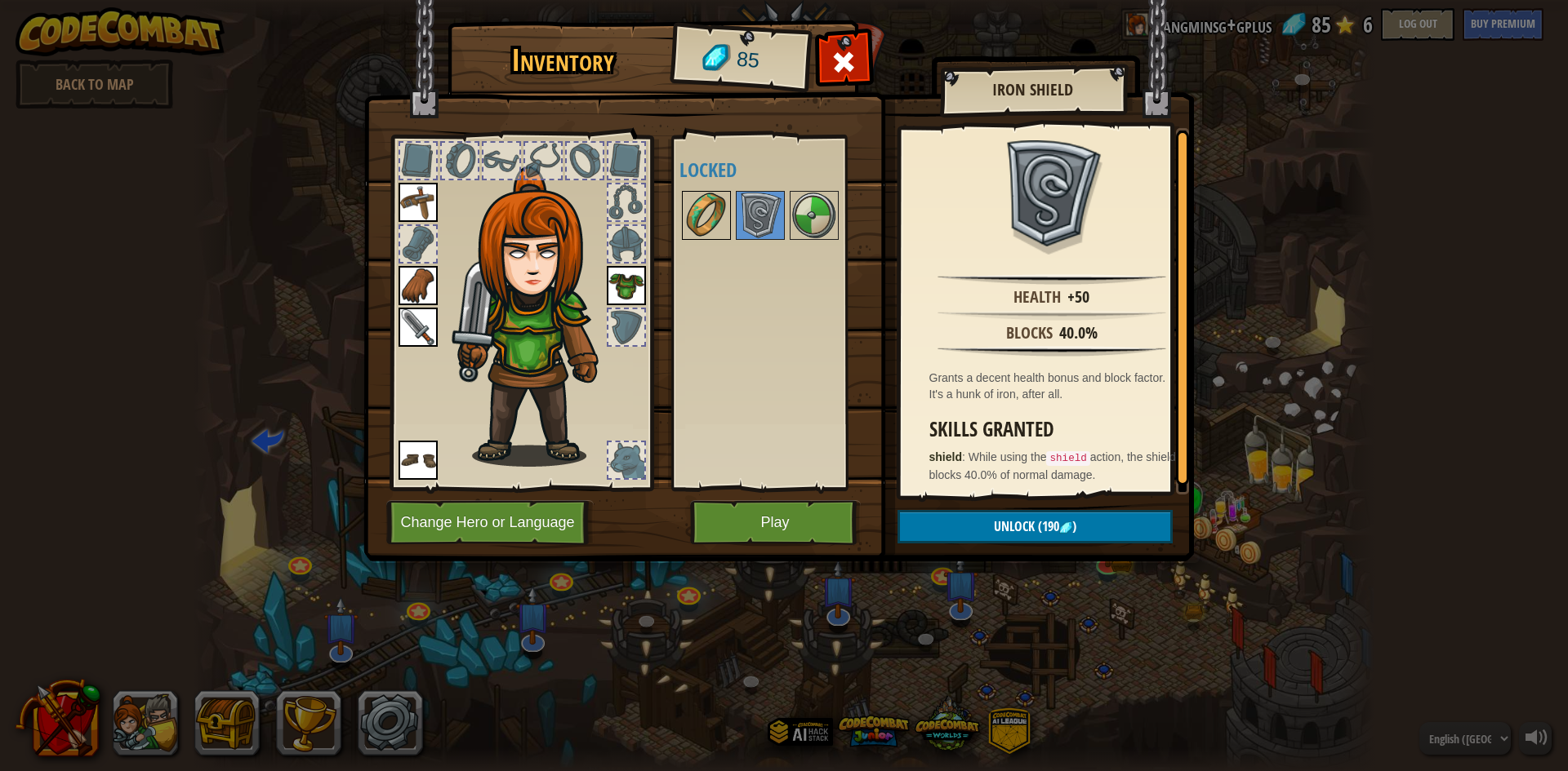
click at [708, 218] on img at bounding box center [707, 216] width 46 height 46
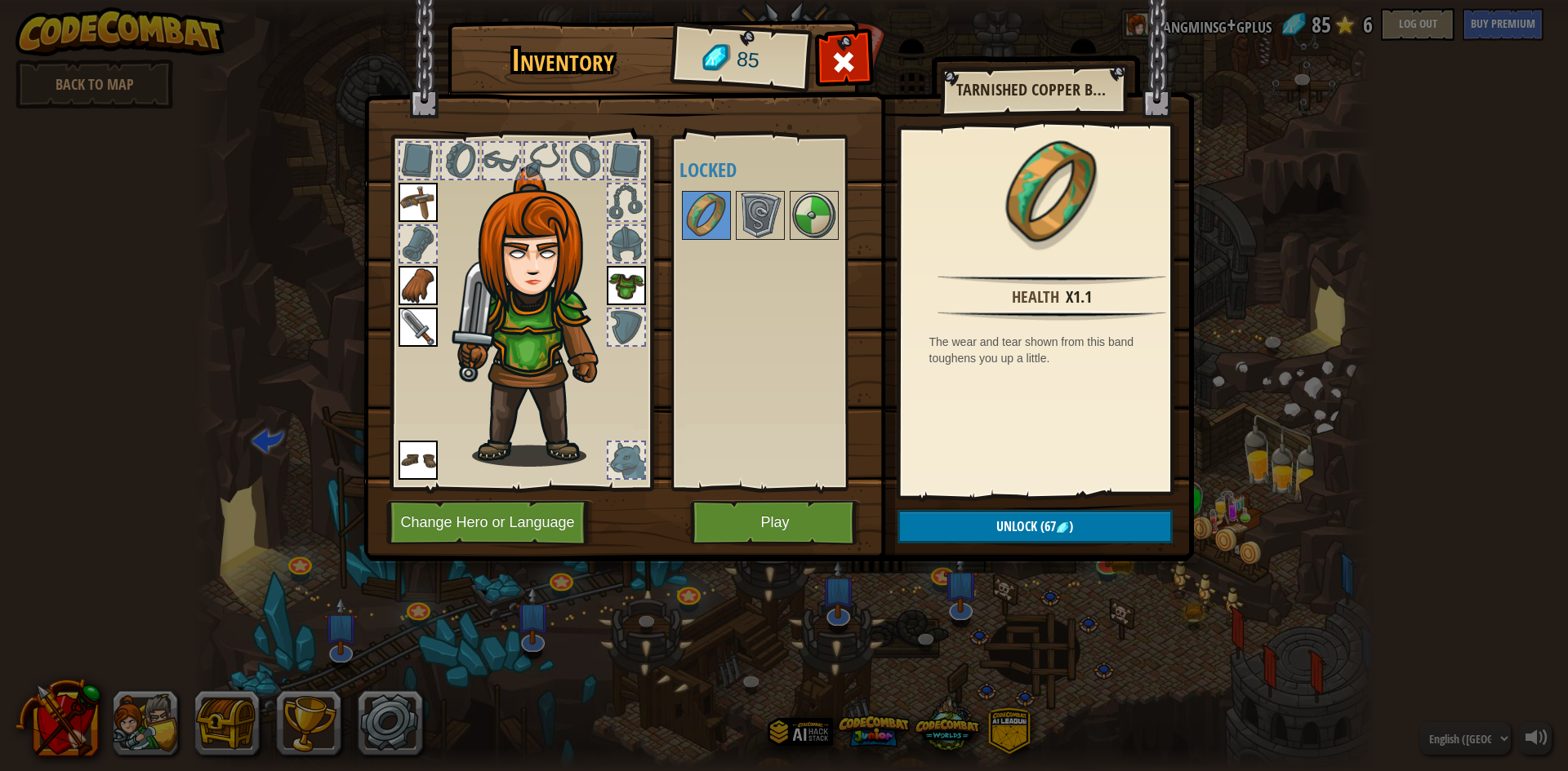
click at [733, 218] on div at bounding box center [775, 216] width 193 height 54
click at [752, 216] on img at bounding box center [760, 216] width 46 height 46
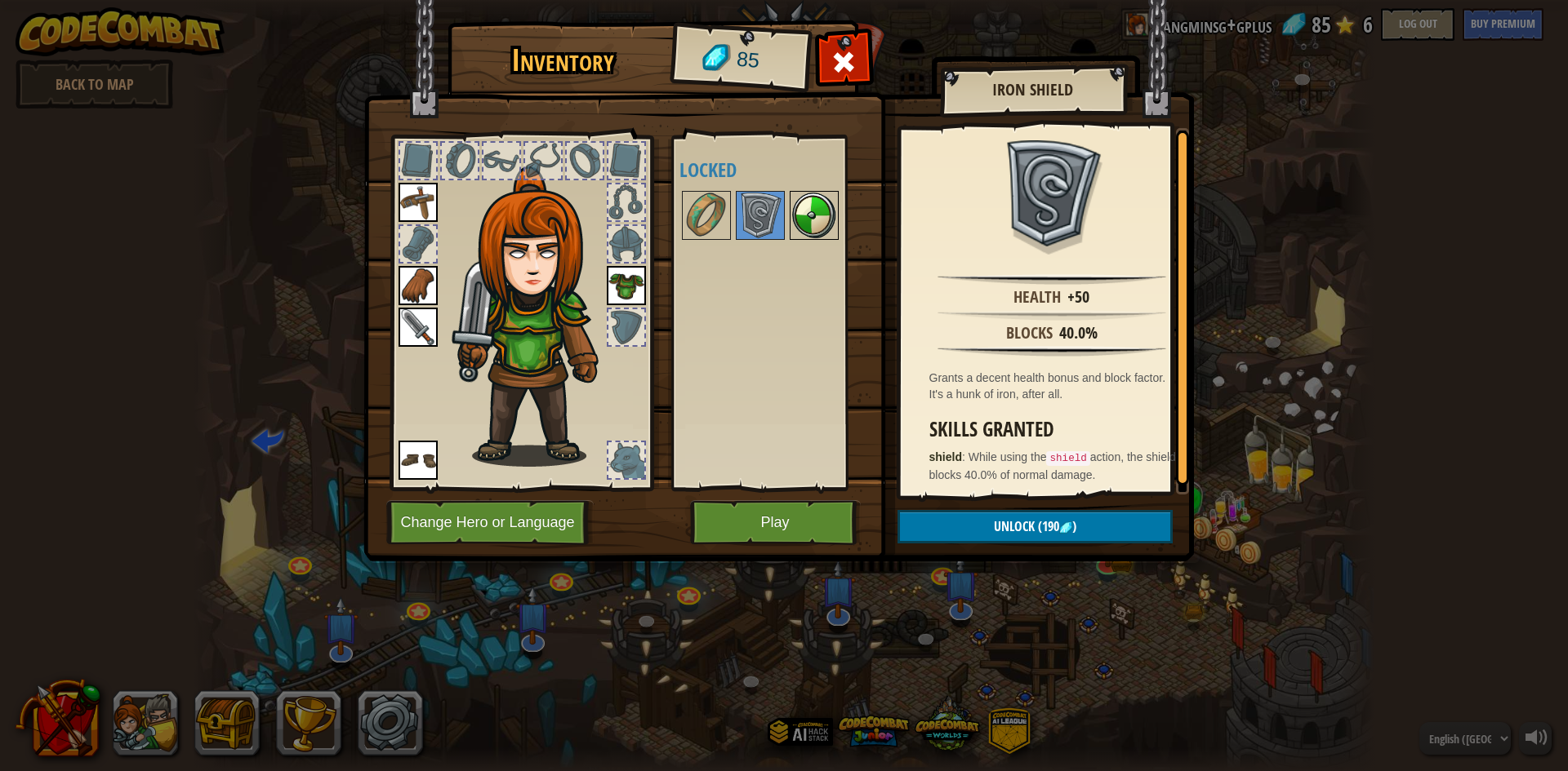
click at [796, 219] on img at bounding box center [814, 216] width 46 height 46
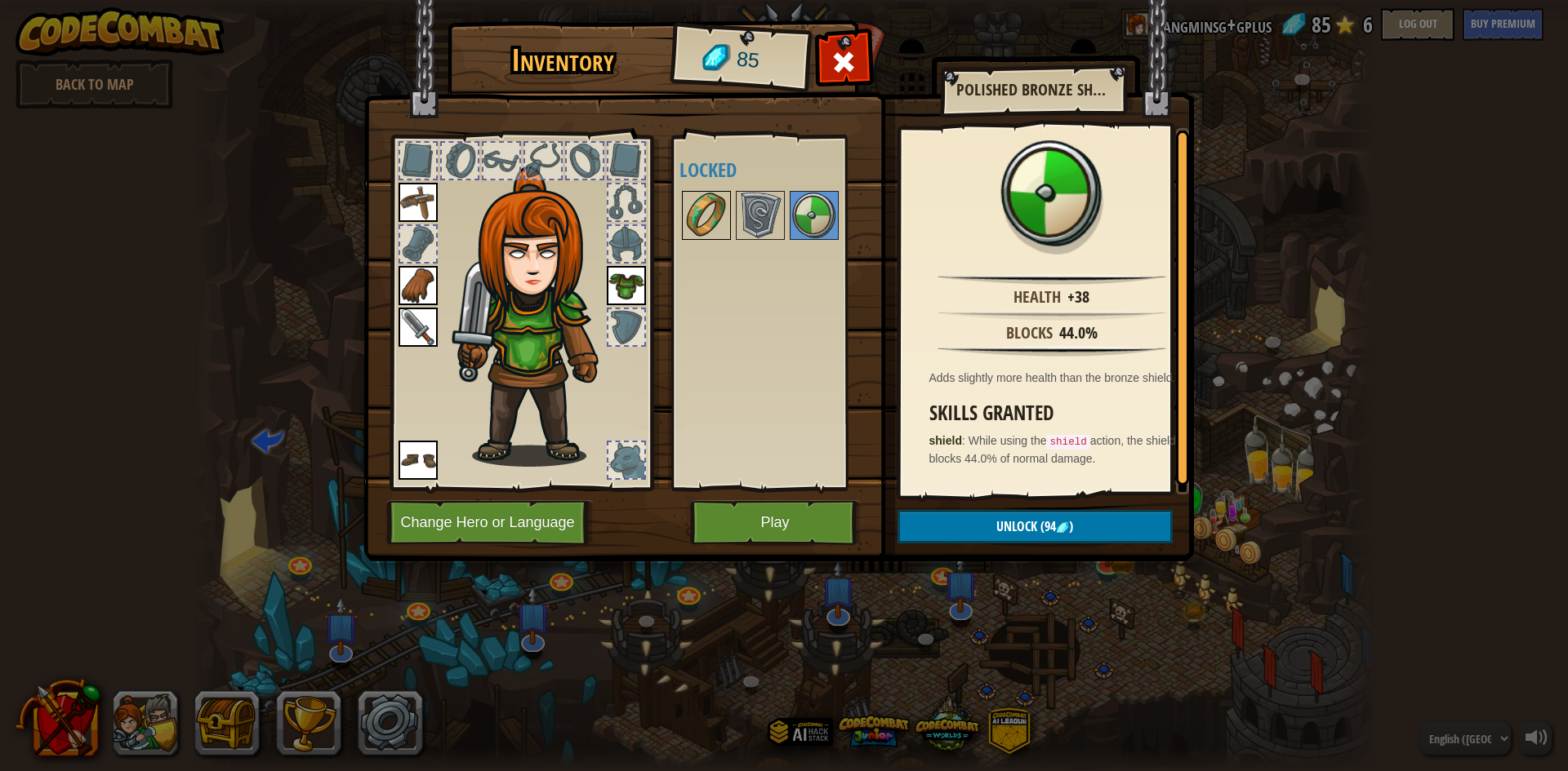
click at [690, 223] on img at bounding box center [707, 216] width 46 height 46
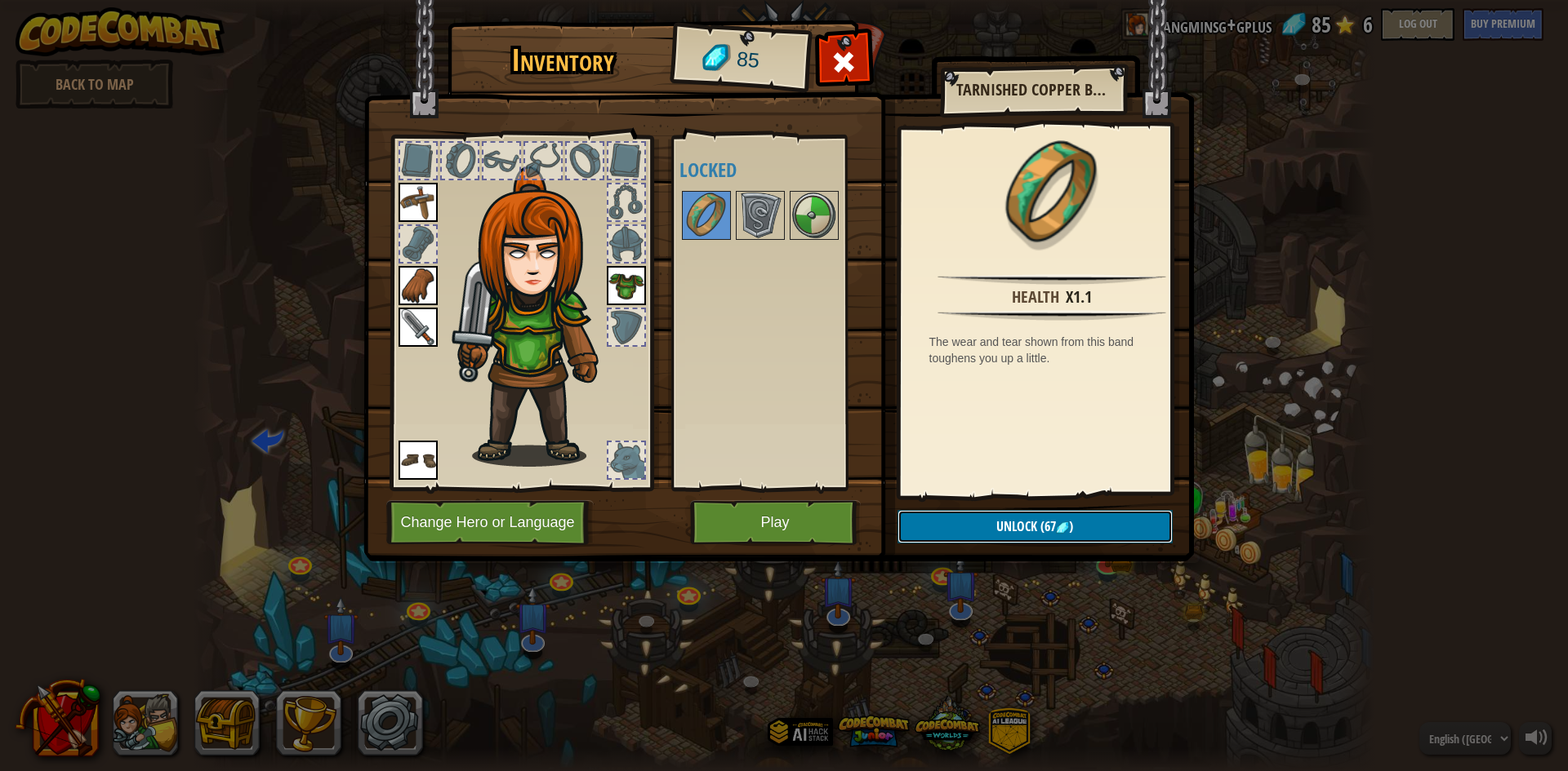
click at [996, 529] on span "Unlock" at bounding box center [1016, 526] width 41 height 18
click at [986, 521] on button "Confirm" at bounding box center [1035, 526] width 275 height 33
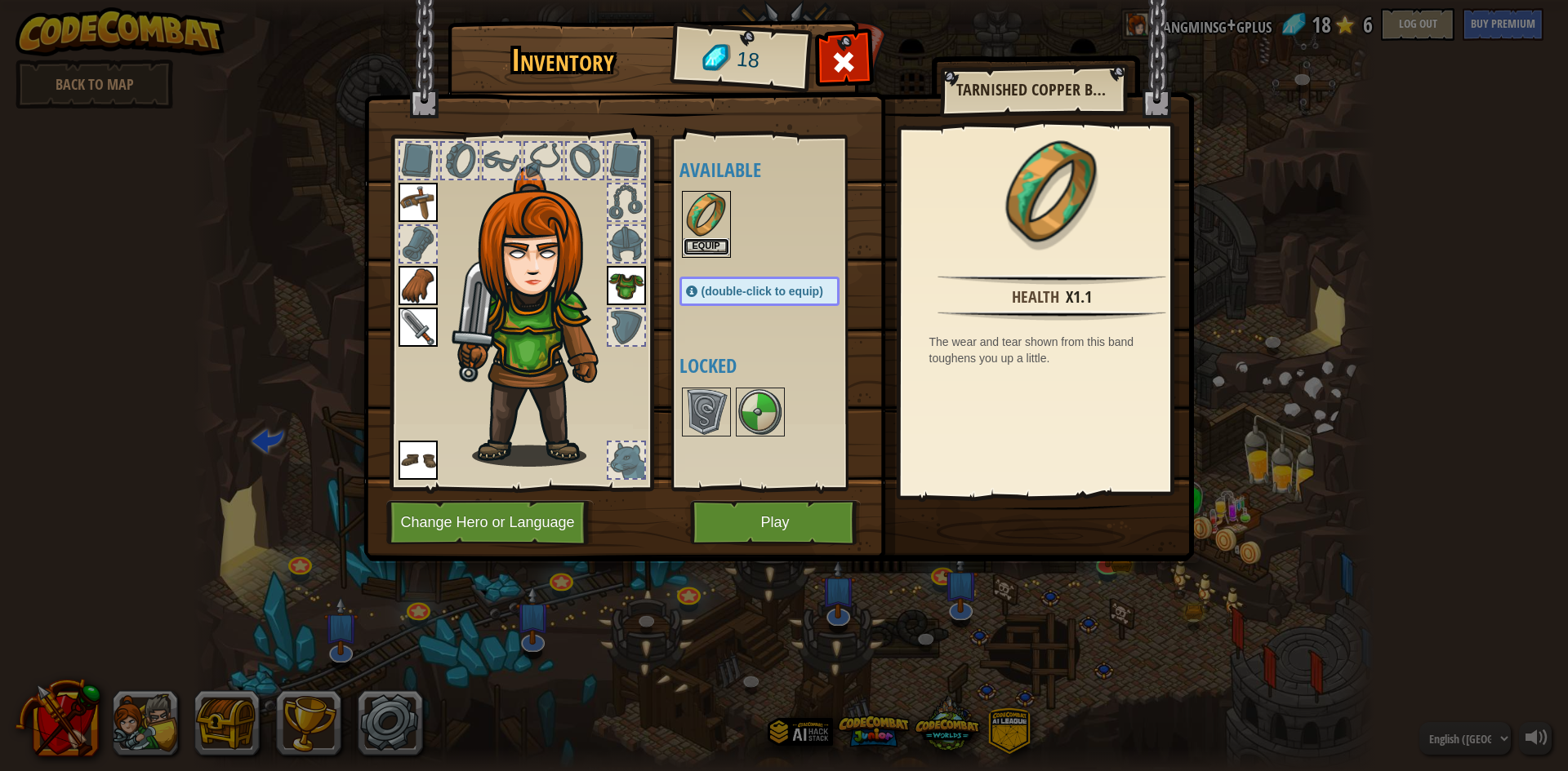
click at [723, 239] on button "Equip" at bounding box center [707, 247] width 46 height 17
click at [723, 387] on div at bounding box center [707, 412] width 49 height 49
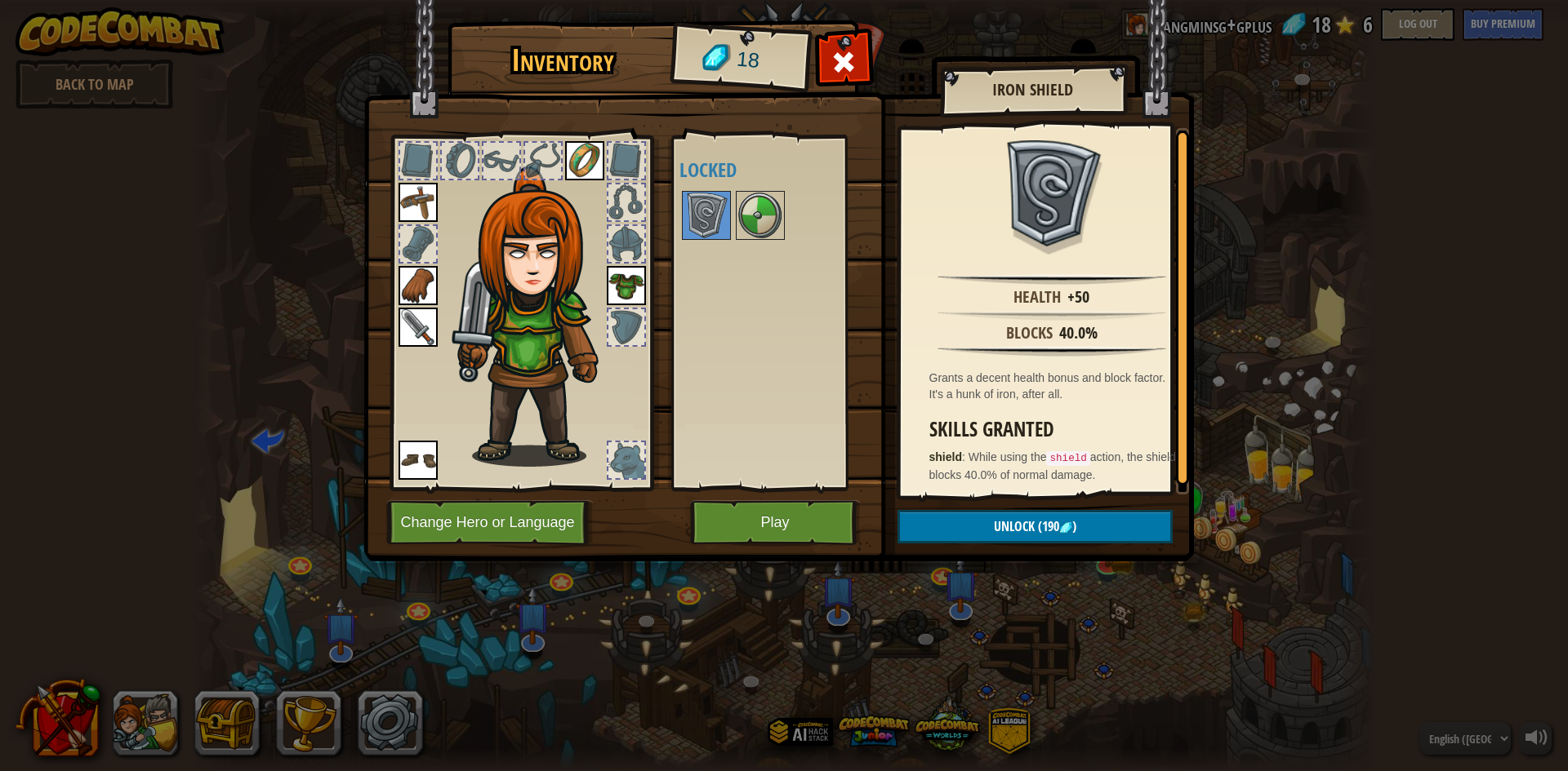
click at [746, 670] on div "Inventory 18 Available Equip Equip Equip Equip Equip Equip (double-click to equ…" at bounding box center [784, 386] width 1568 height 771
click at [1125, 516] on button "Unlock (190 )" at bounding box center [1035, 526] width 275 height 33
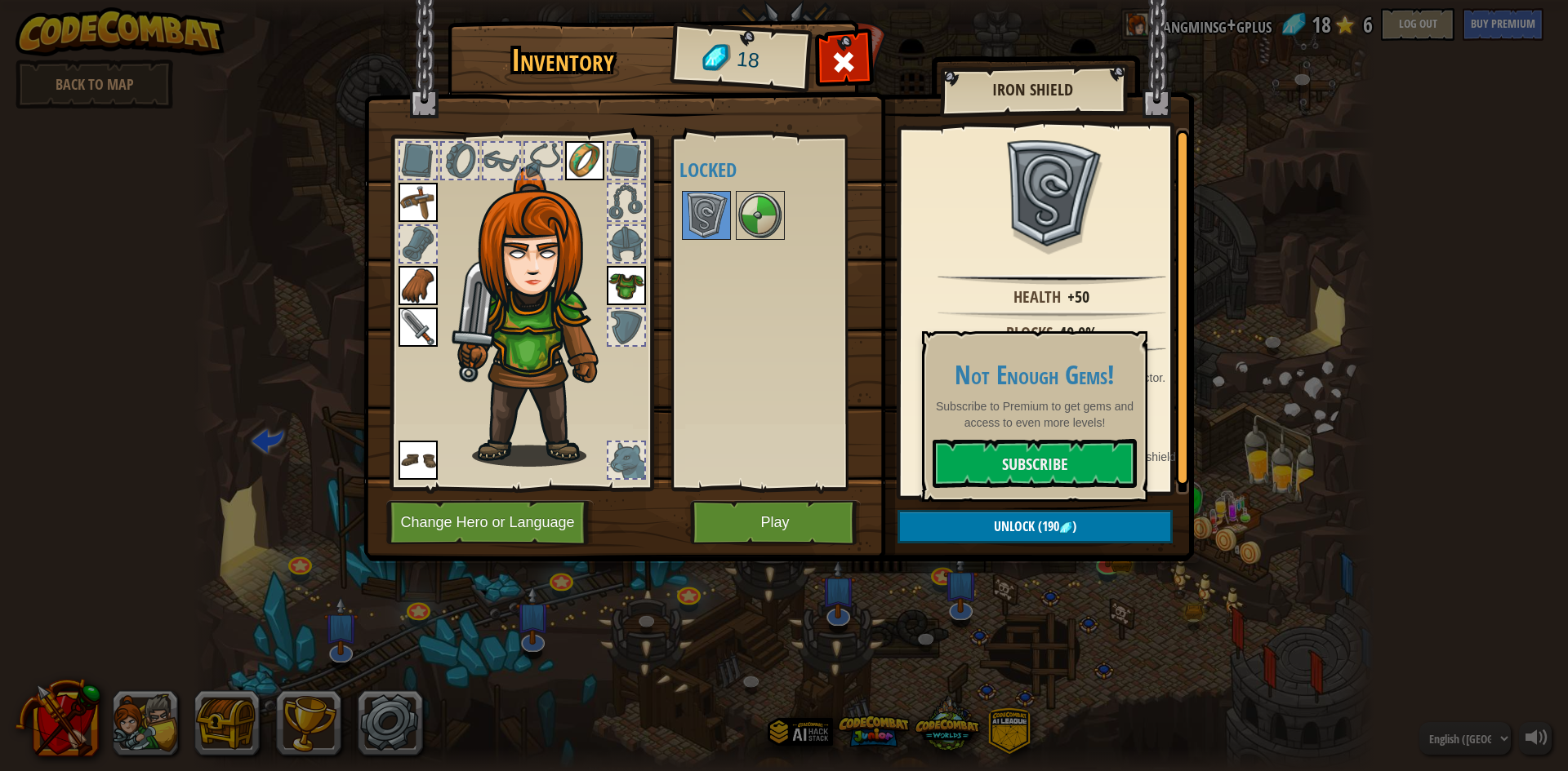
click at [1117, 596] on div "Inventory 18 Available Equip Equip Equip Equip Equip Equip (double-click to equ…" at bounding box center [784, 386] width 1568 height 771
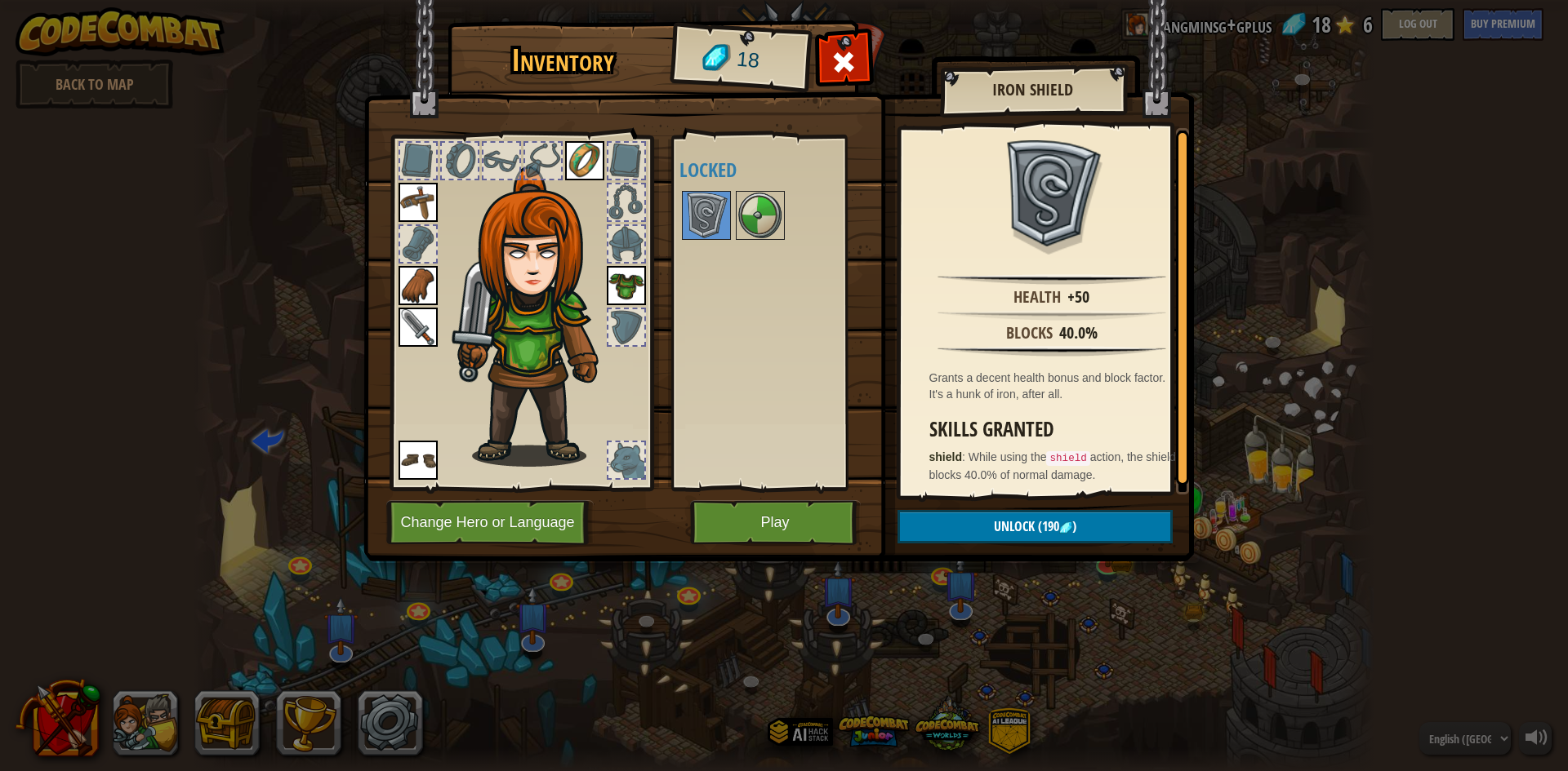
drag, startPoint x: 1179, startPoint y: 557, endPoint x: 1201, endPoint y: 525, distance: 38.8
click at [1180, 556] on img at bounding box center [779, 265] width 830 height 592
click at [1201, 520] on div "Inventory 18 Available Equip Equip Equip Equip Equip Equip (double-click to equ…" at bounding box center [784, 386] width 1568 height 771
drag, startPoint x: 1208, startPoint y: 505, endPoint x: 1204, endPoint y: 461, distance: 44.2
click at [1208, 486] on div "Inventory 18 Available Equip Equip Equip Equip Equip Equip (double-click to equ…" at bounding box center [784, 386] width 1568 height 771
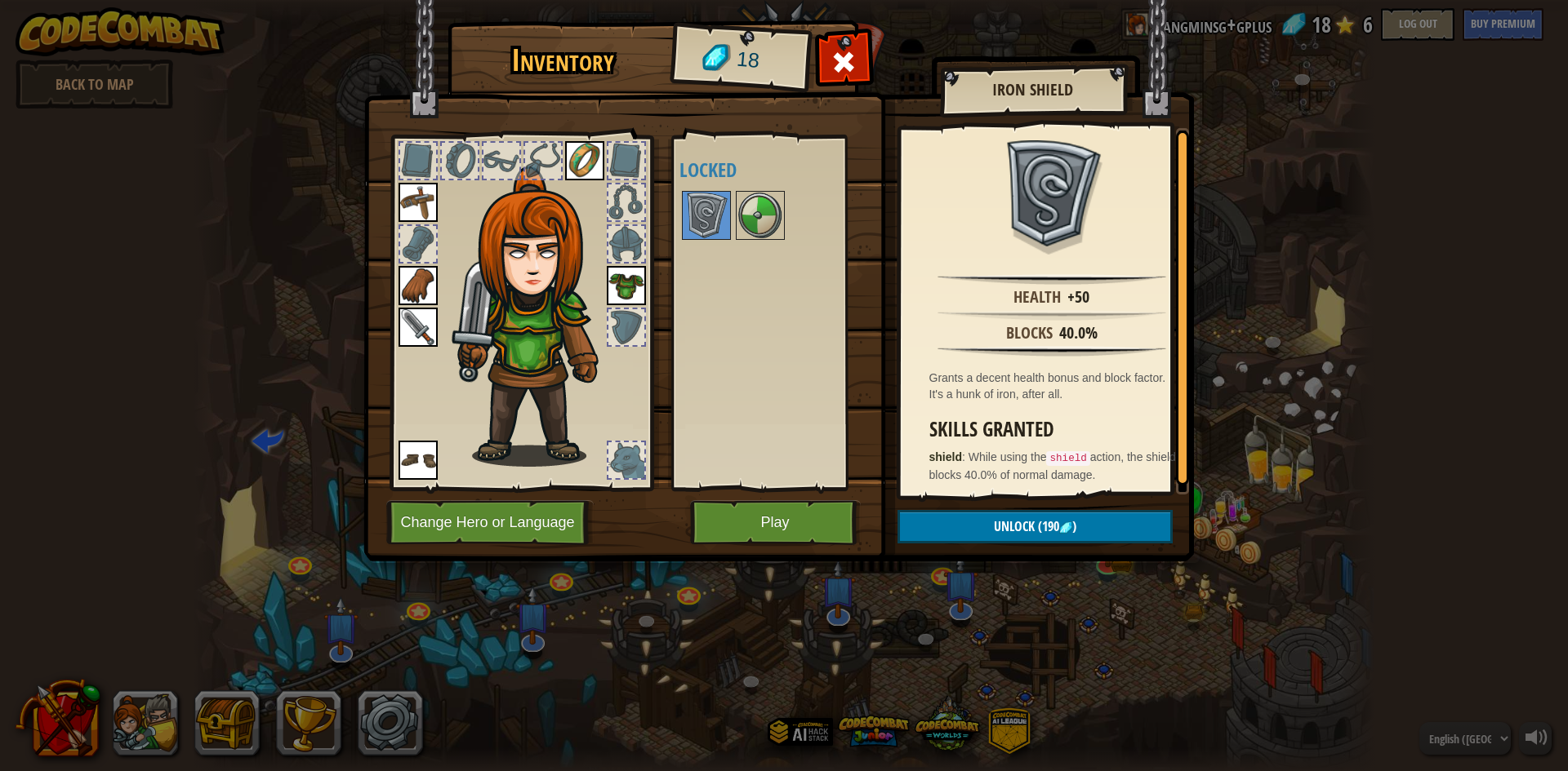
drag, startPoint x: 1204, startPoint y: 461, endPoint x: 1081, endPoint y: 313, distance: 192.4
click at [1201, 442] on div "Inventory 18 Available Equip Equip Equip Equip Equip Equip (double-click to equ…" at bounding box center [784, 386] width 1568 height 771
click at [860, 61] on div at bounding box center [843, 66] width 51 height 51
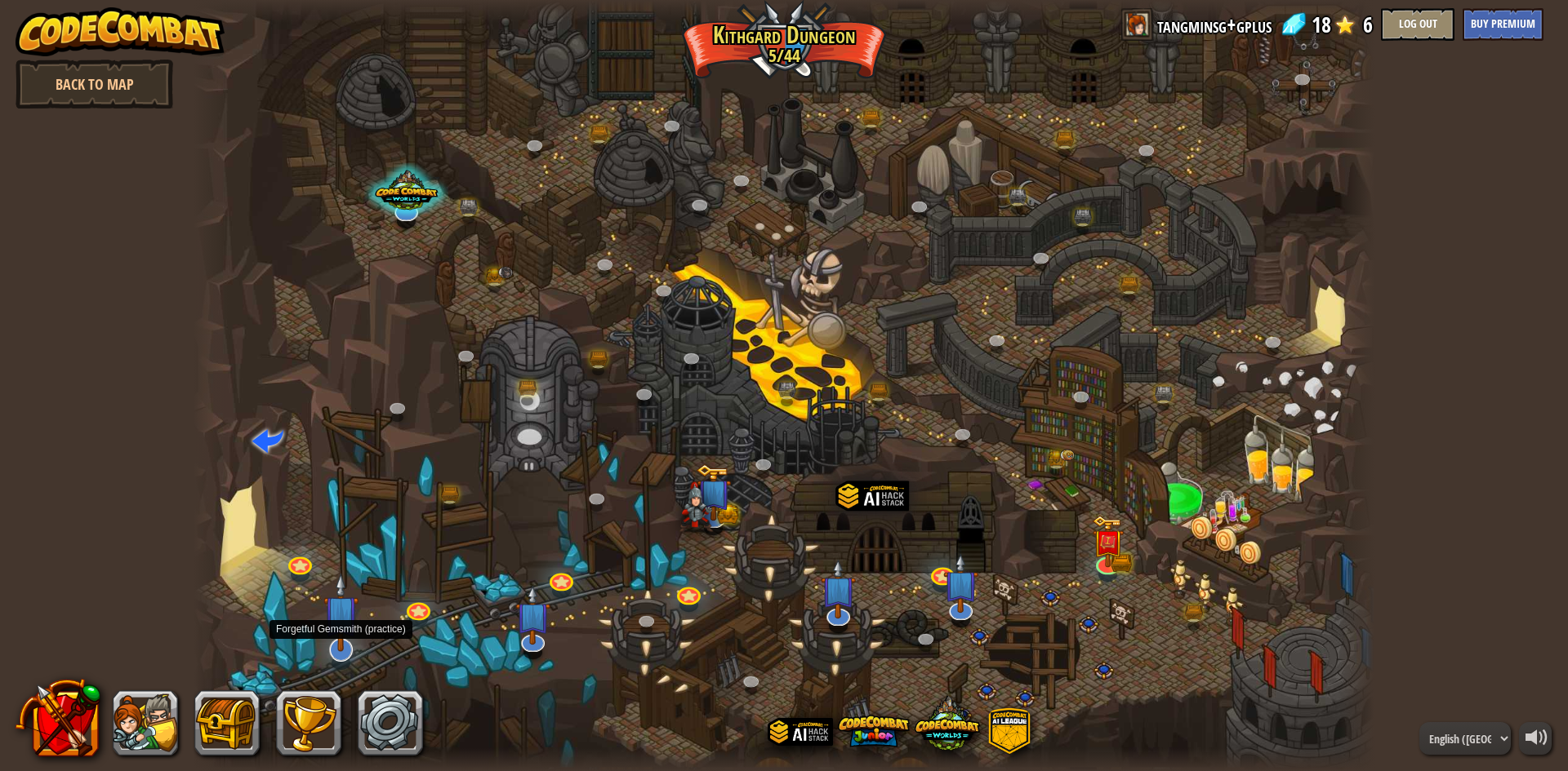
click at [352, 641] on img at bounding box center [340, 612] width 34 height 79
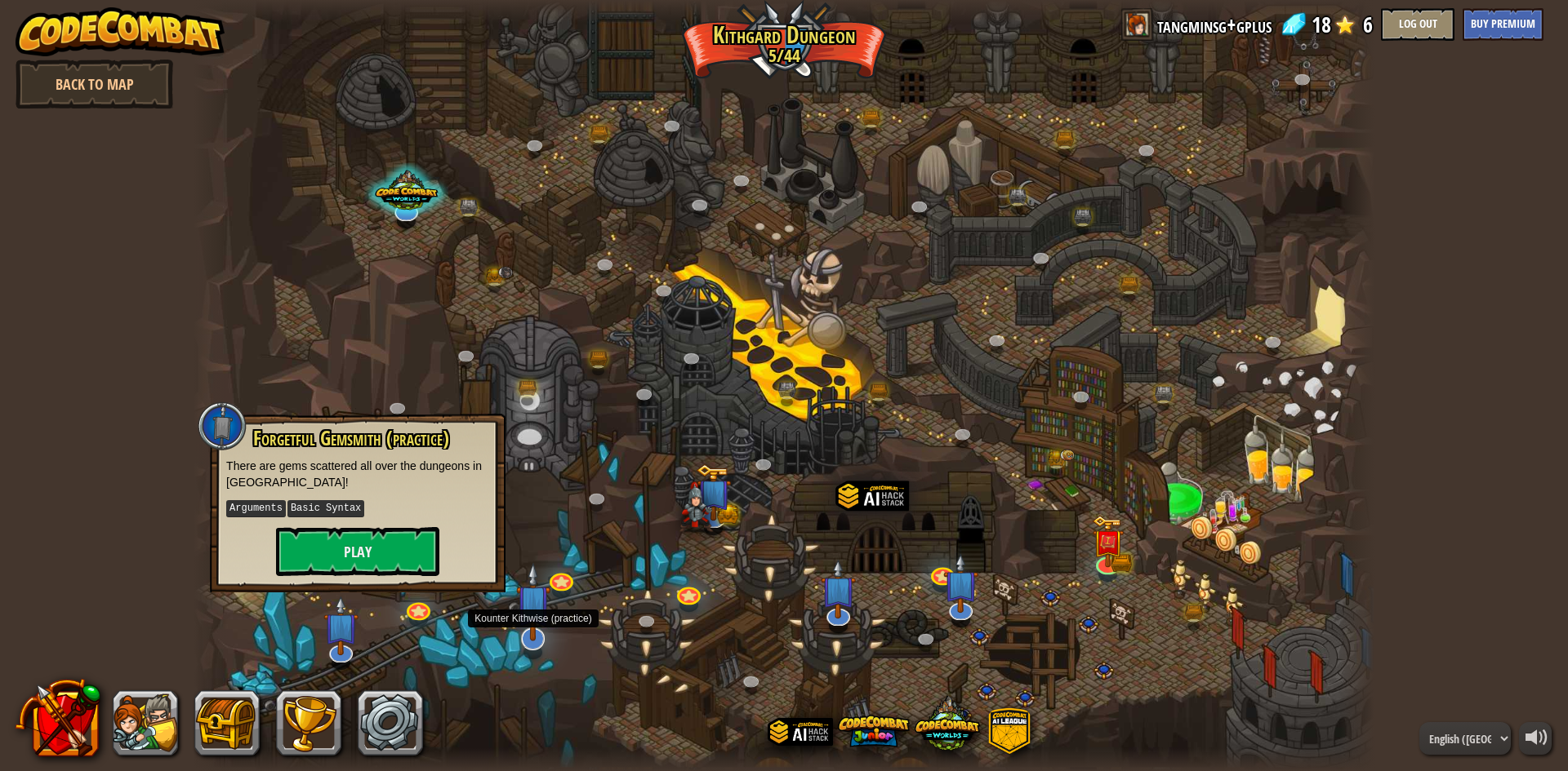
click at [533, 640] on img at bounding box center [533, 601] width 34 height 79
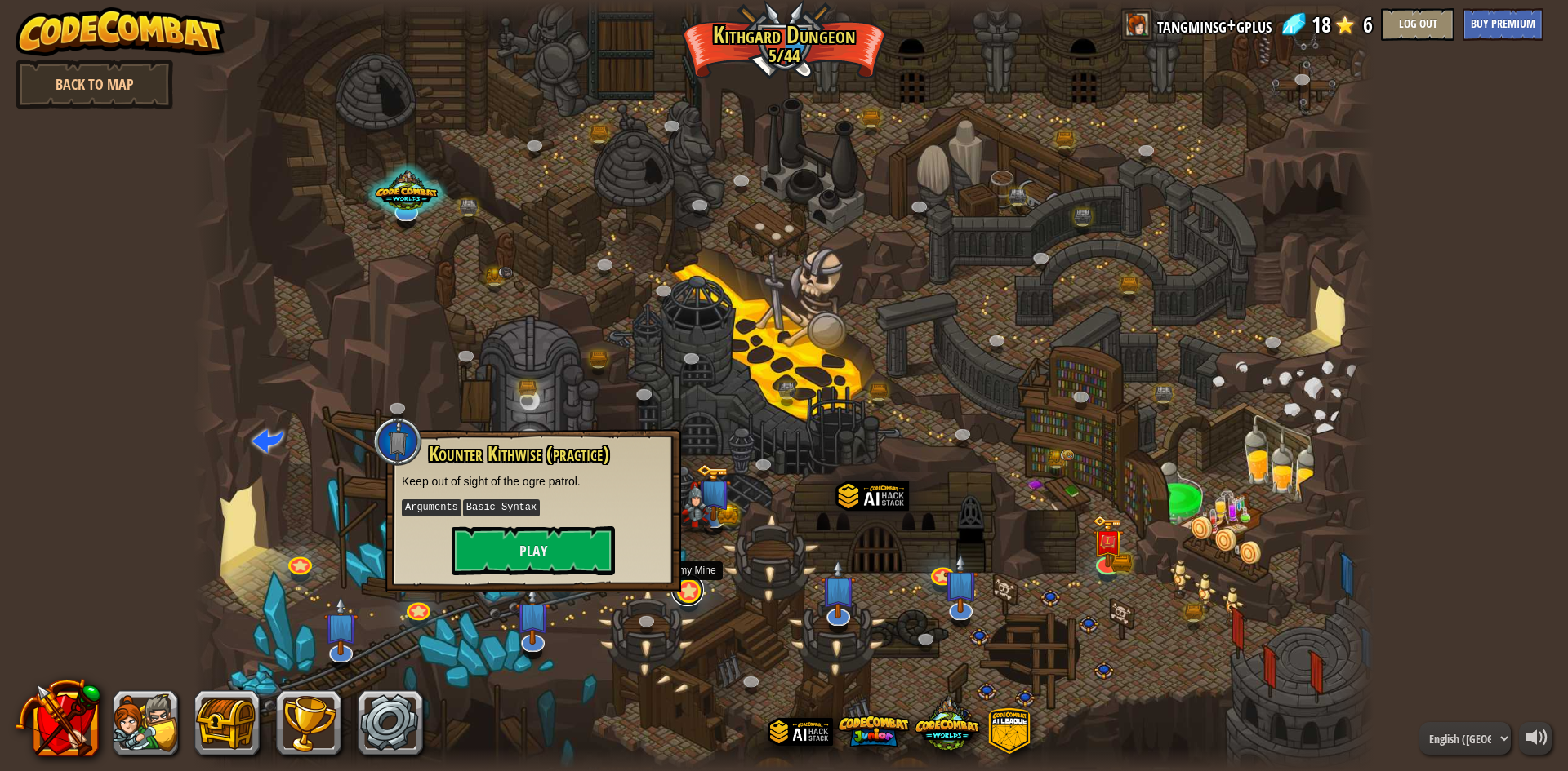
click at [687, 593] on link at bounding box center [688, 590] width 32 height 32
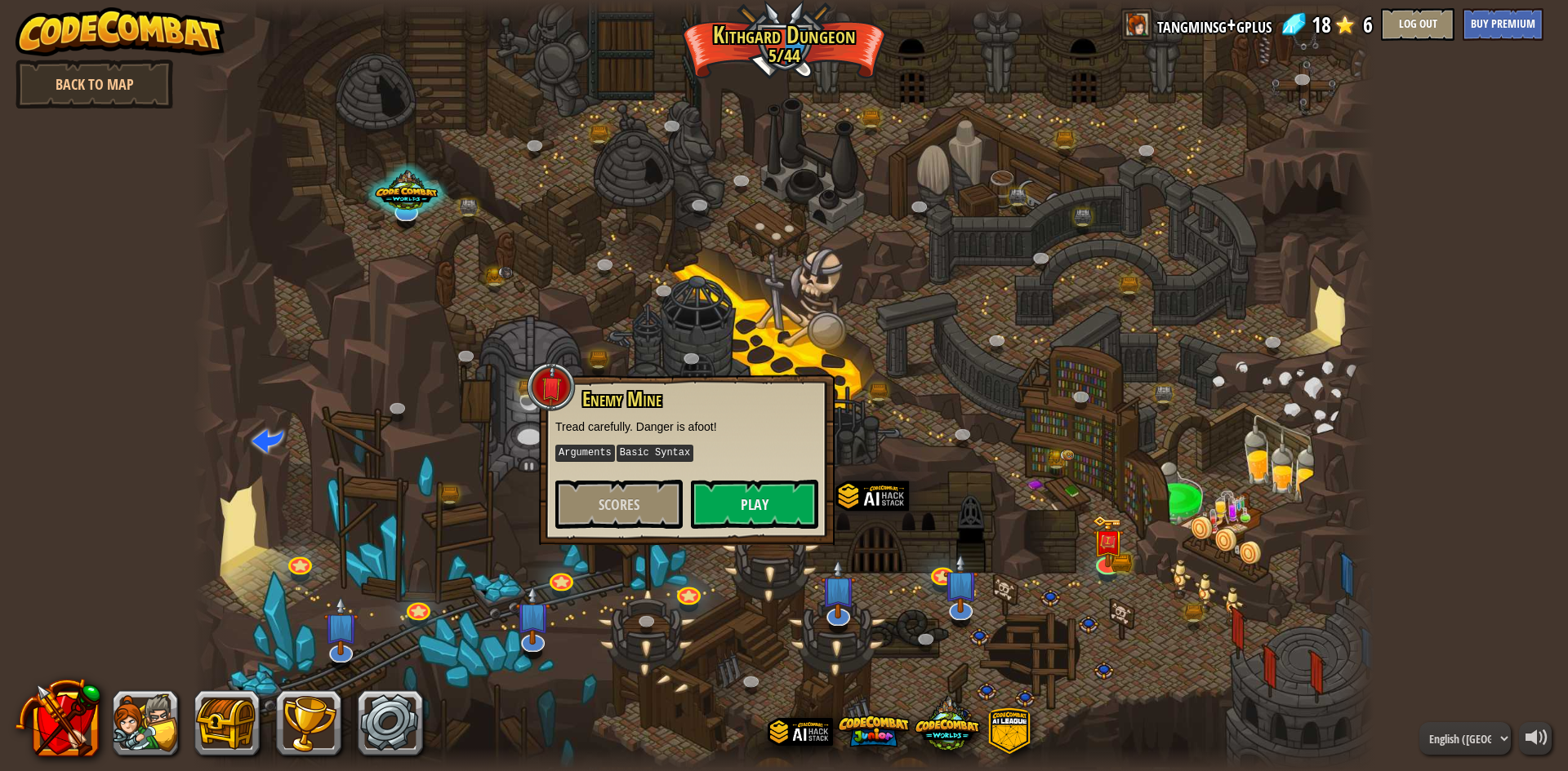
click at [512, 626] on div at bounding box center [784, 386] width 1181 height 771
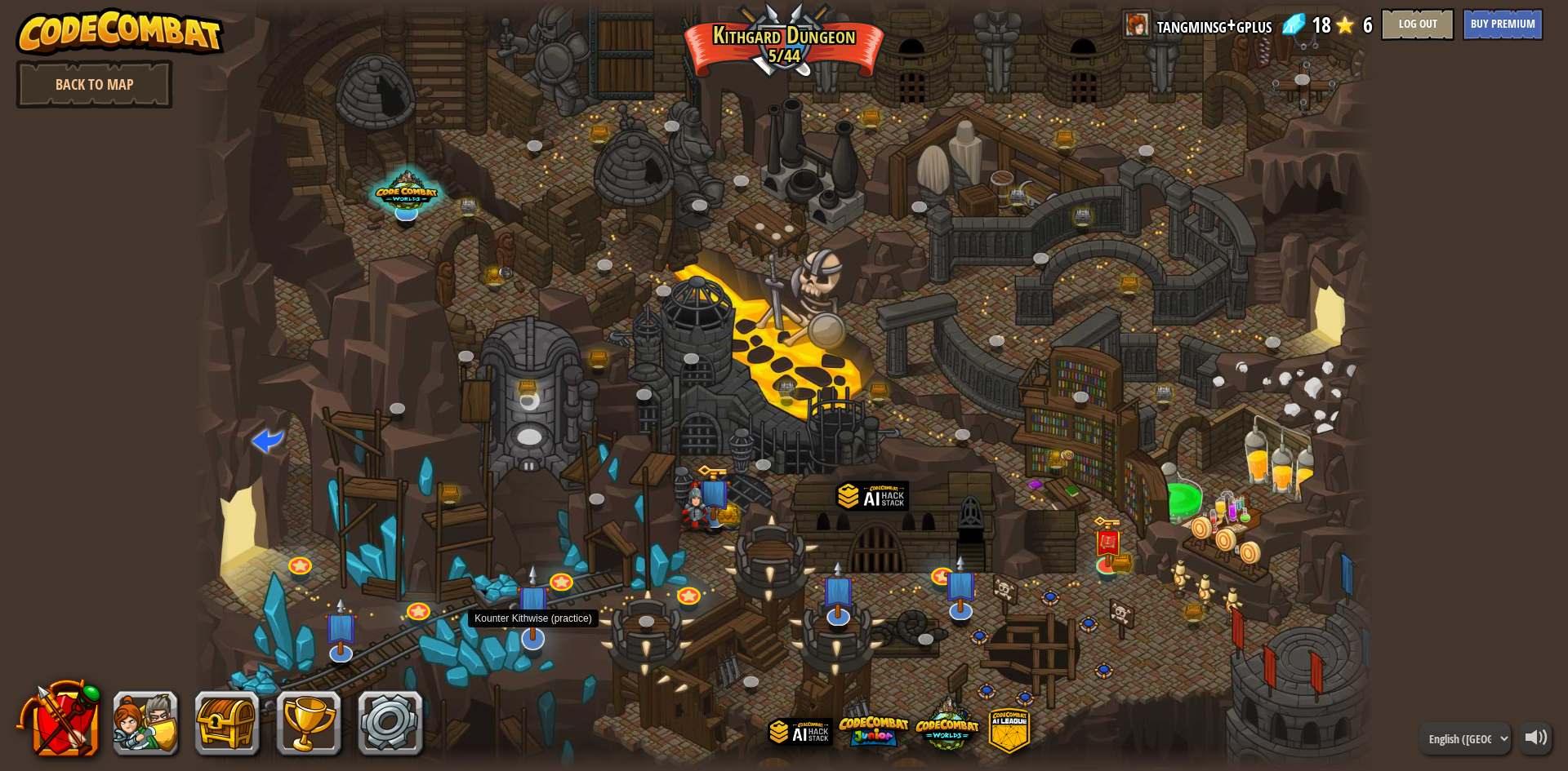
click at [539, 634] on img at bounding box center [533, 601] width 34 height 79
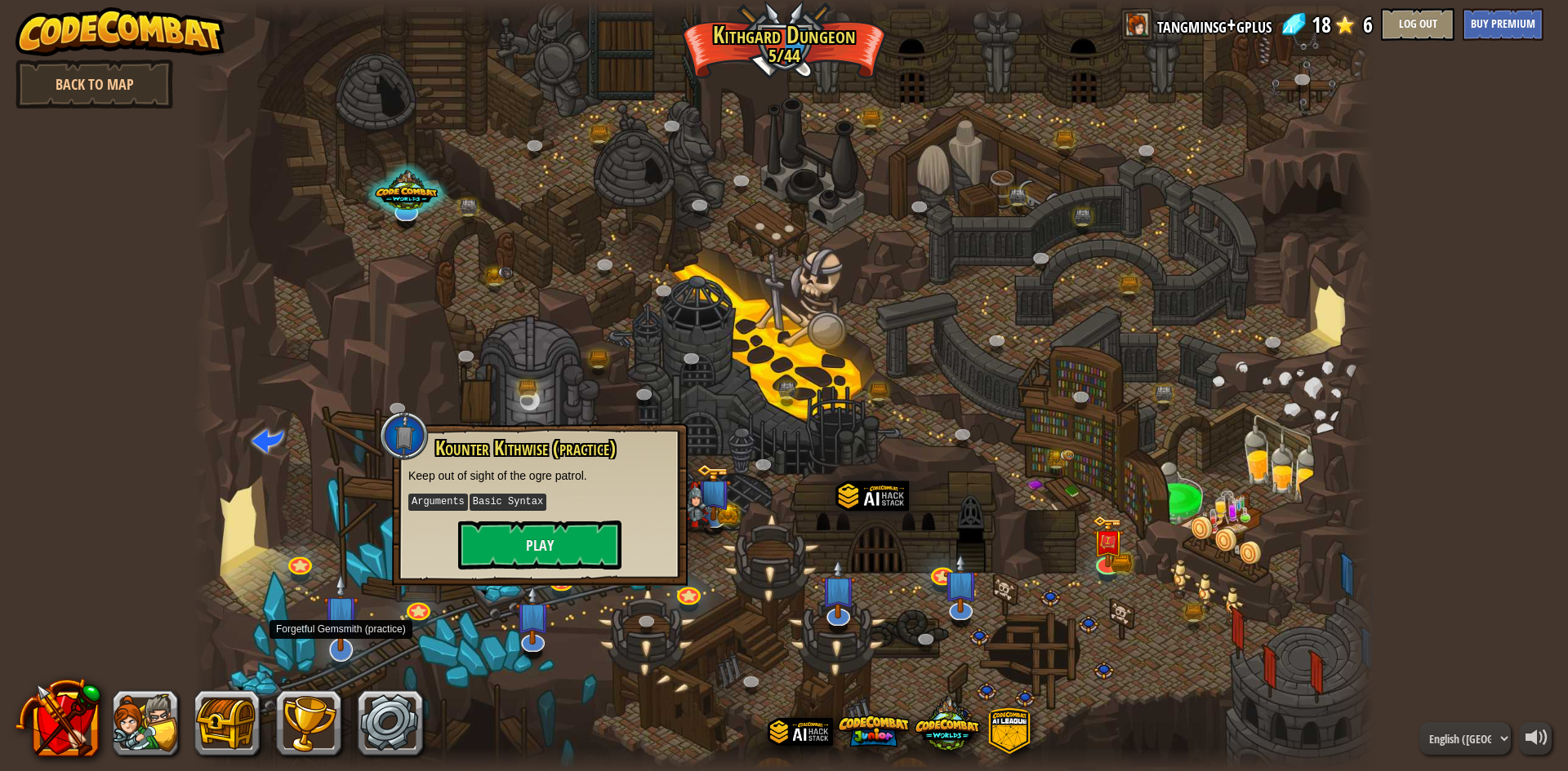
click at [341, 624] on img at bounding box center [340, 612] width 34 height 79
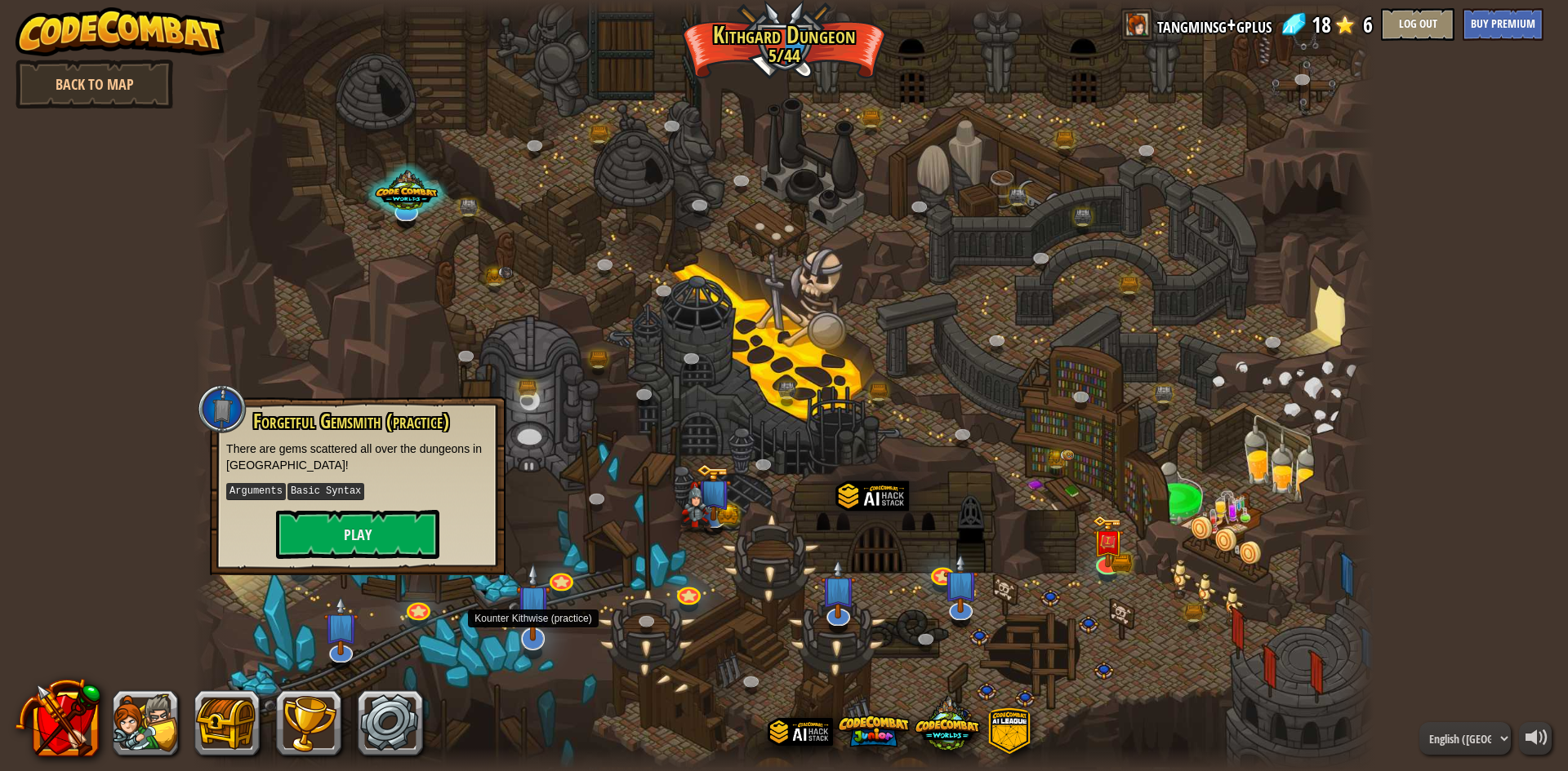
drag, startPoint x: 516, startPoint y: 642, endPoint x: 576, endPoint y: 629, distance: 61.4
click at [516, 642] on img at bounding box center [533, 615] width 34 height 60
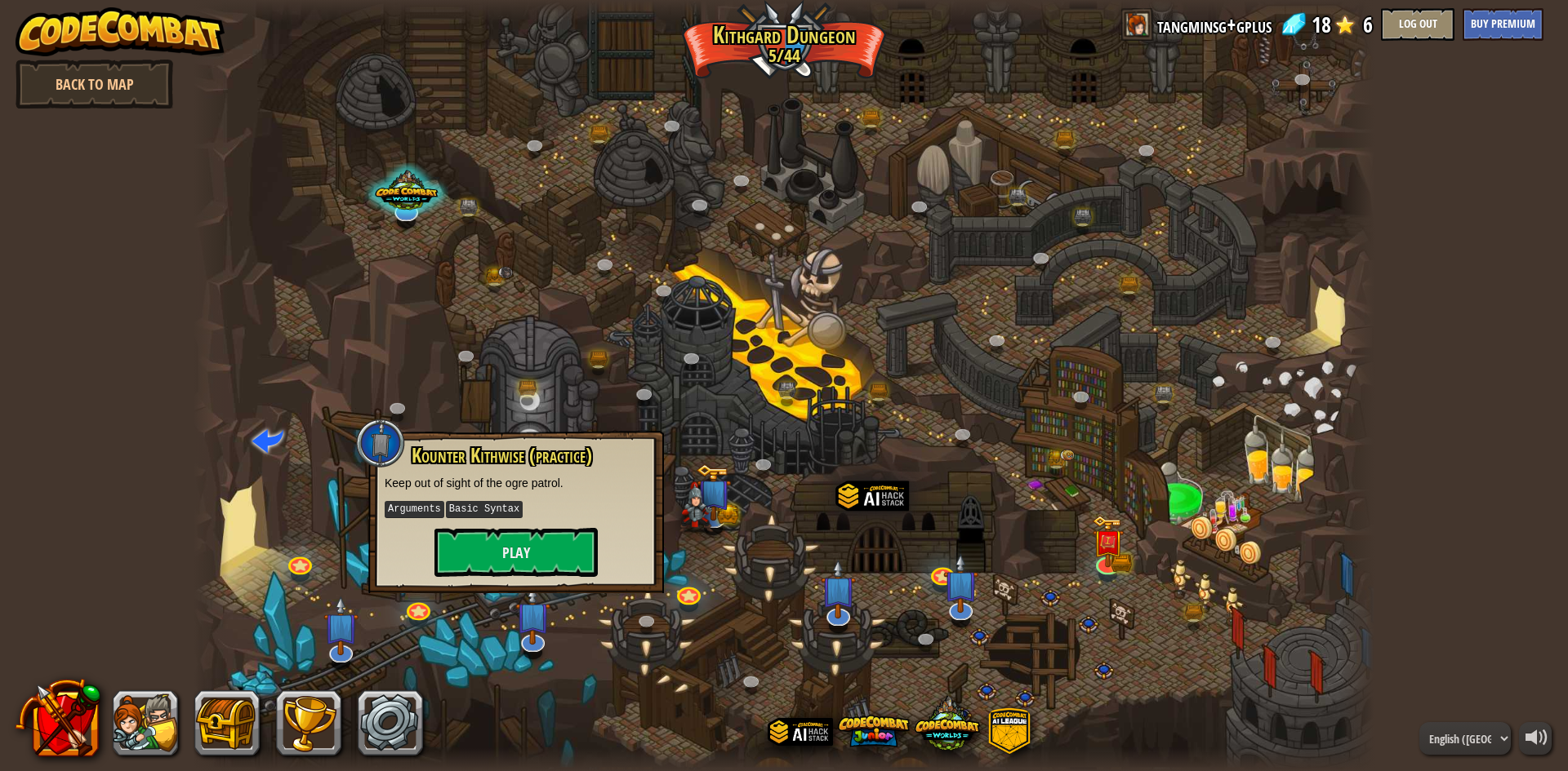
click at [690, 609] on div at bounding box center [689, 605] width 19 height 14
click at [684, 587] on link at bounding box center [688, 590] width 32 height 32
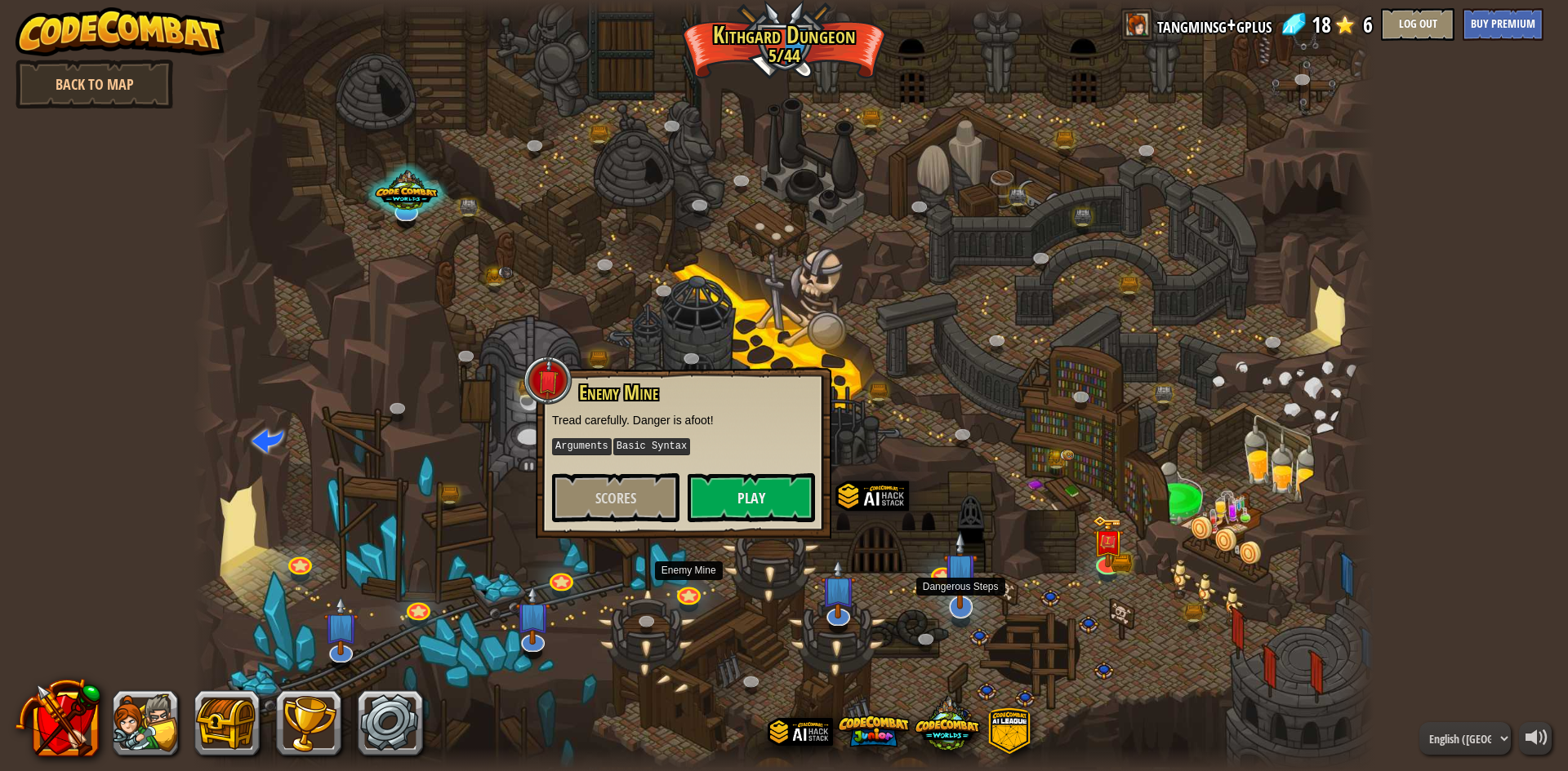
click at [952, 604] on img at bounding box center [960, 570] width 34 height 79
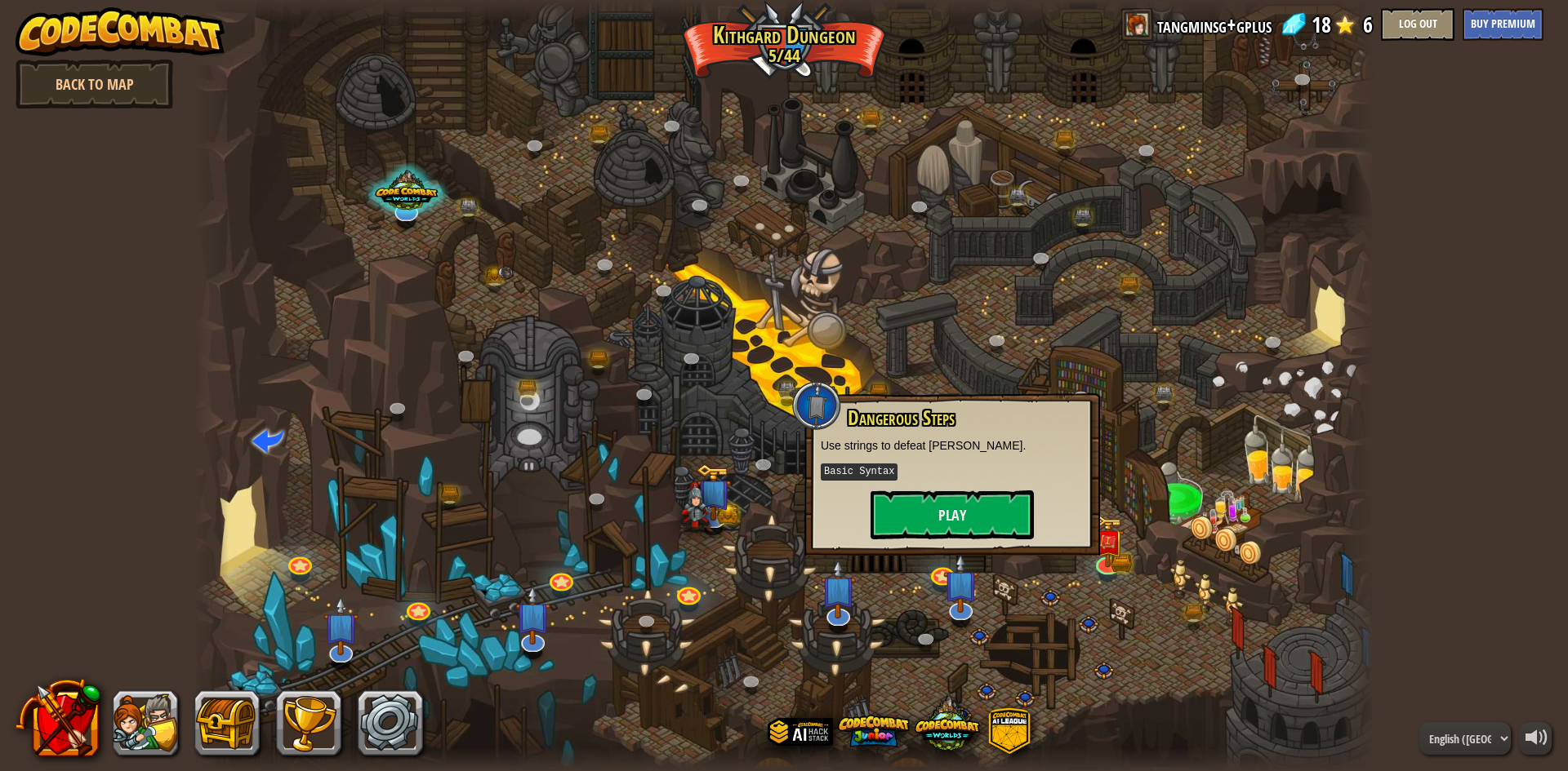
click at [975, 548] on div "Dangerous Steps Use strings to defeat [PERSON_NAME]. Basic Syntax Play" at bounding box center [952, 474] width 295 height 162
click at [978, 538] on button "Play" at bounding box center [952, 516] width 163 height 49
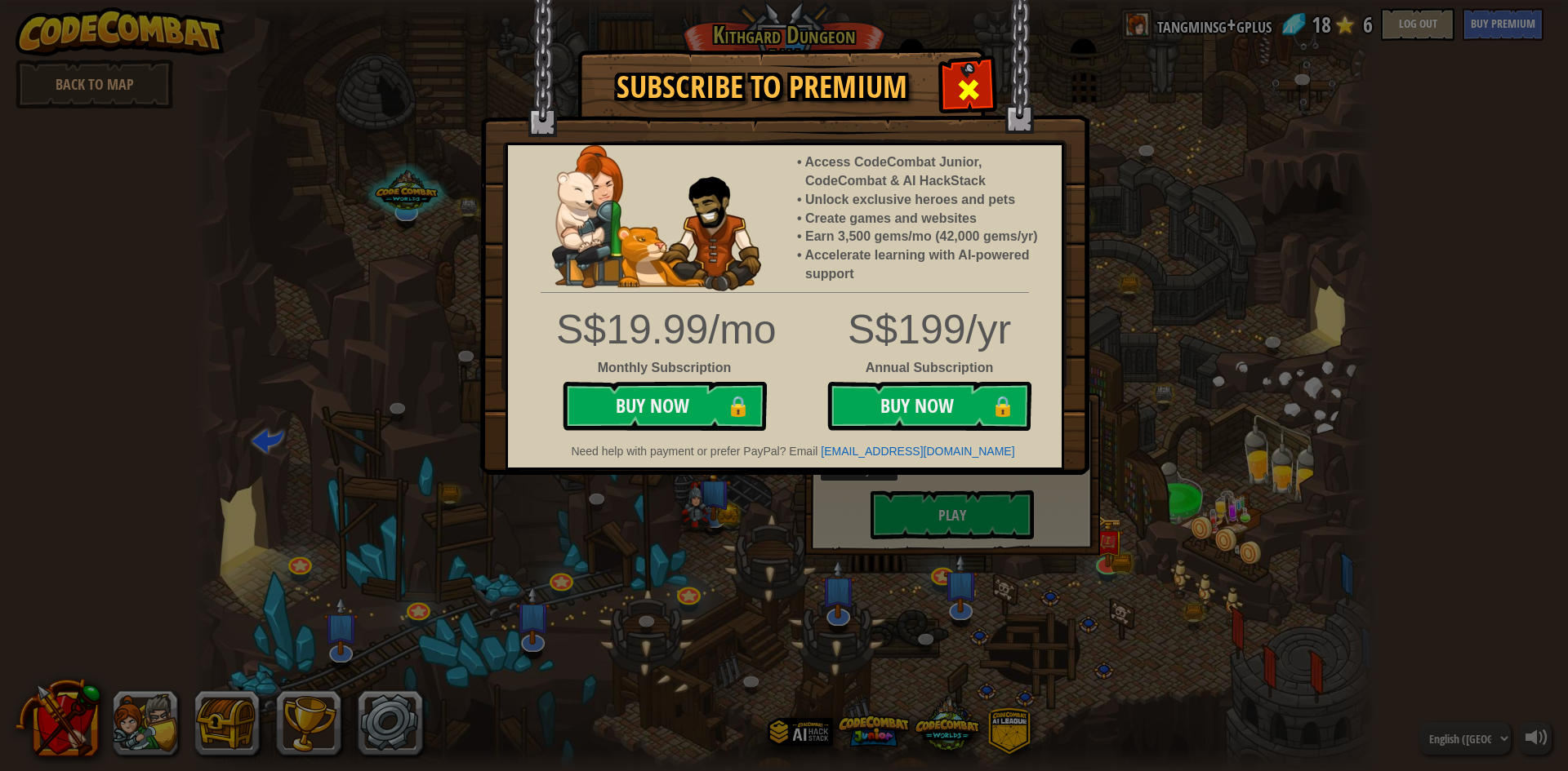
click at [985, 79] on div at bounding box center [968, 87] width 51 height 51
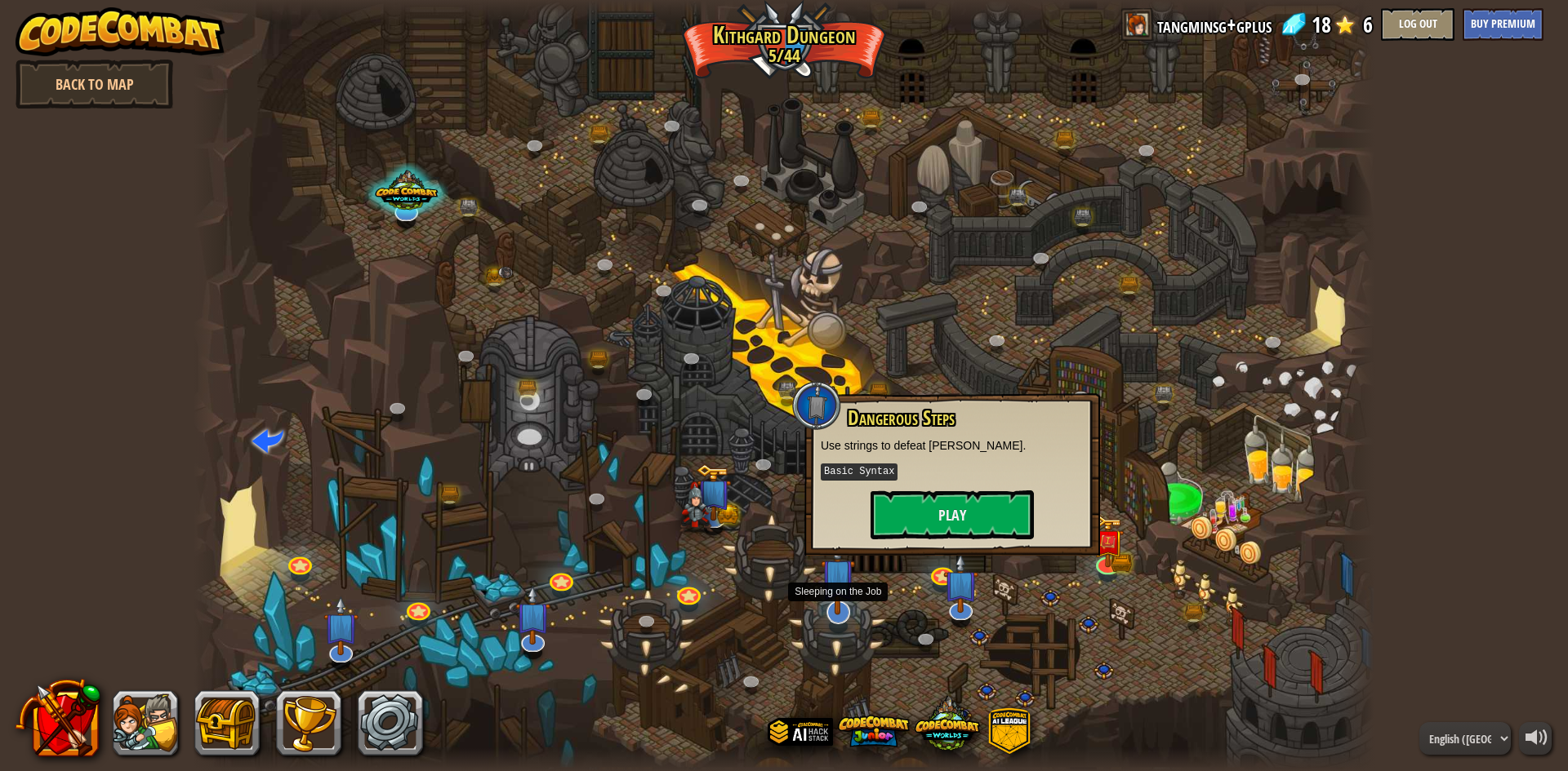
click at [854, 614] on img at bounding box center [838, 575] width 34 height 79
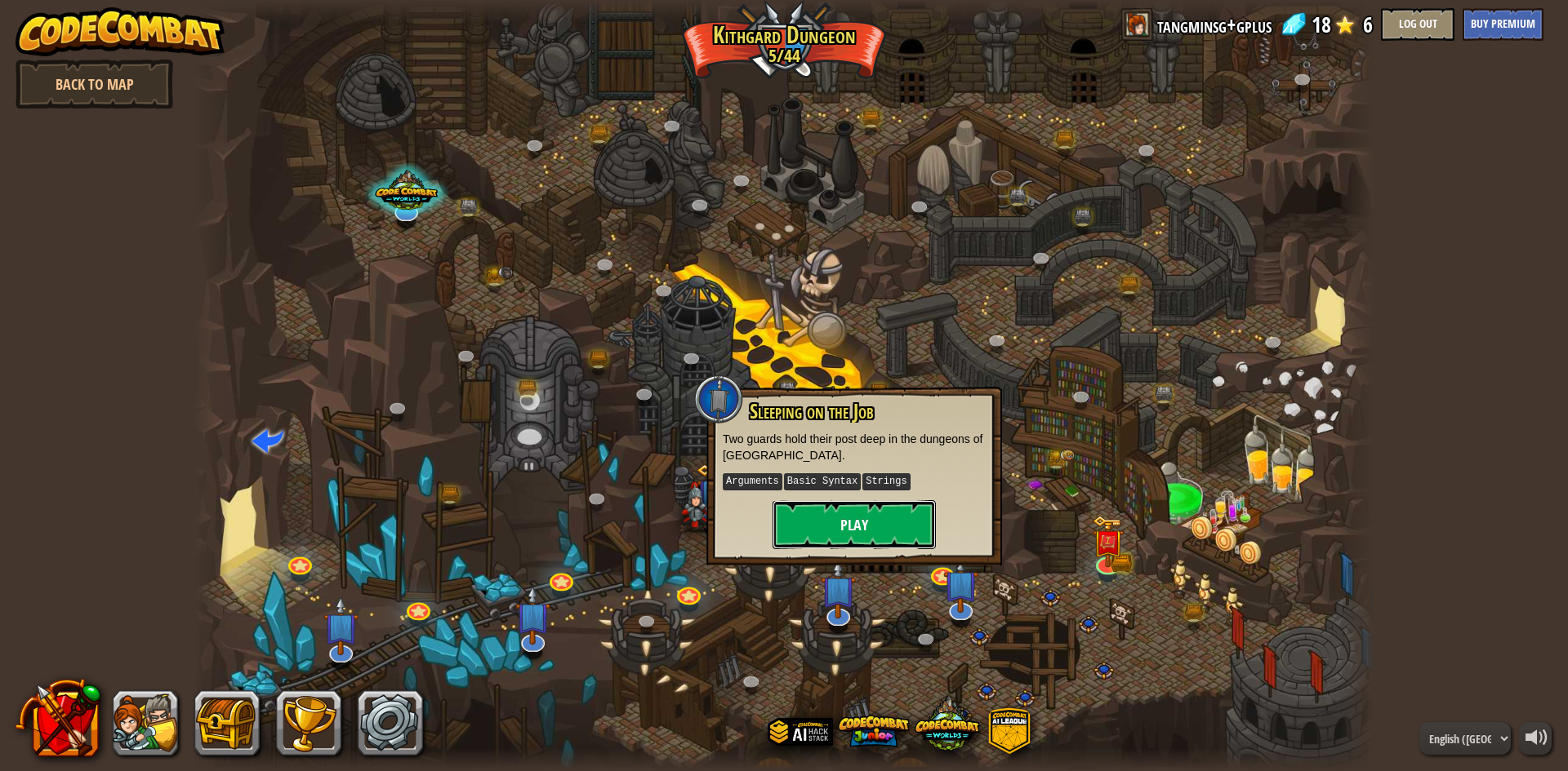
click at [877, 527] on button "Play" at bounding box center [854, 525] width 163 height 49
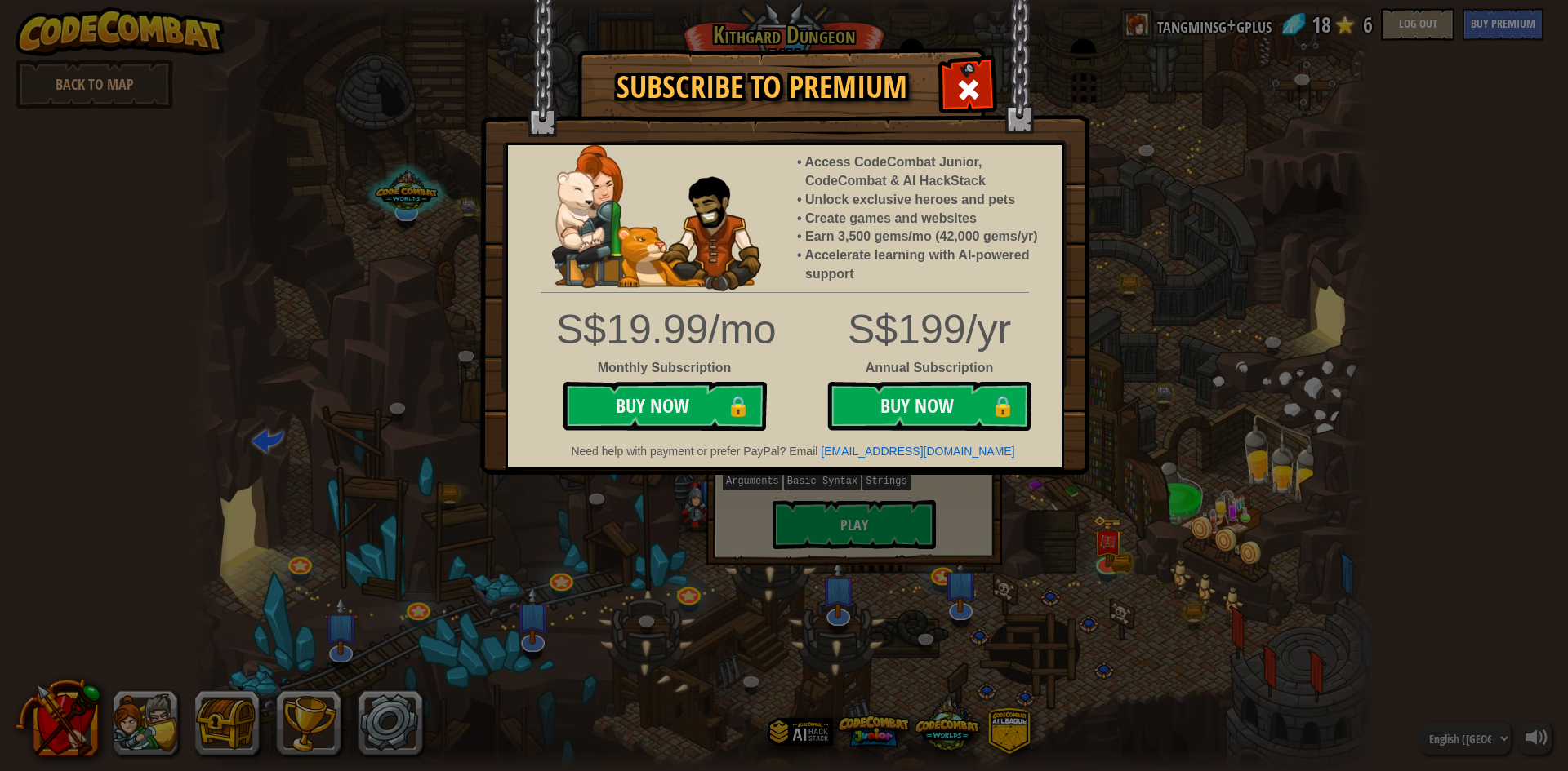
click at [1160, 324] on div "Subscribe to Premium Access CodeCombat Junior, CodeCombat & AI HackStack Unlock…" at bounding box center [784, 386] width 1568 height 771
click at [974, 82] on span at bounding box center [969, 90] width 27 height 27
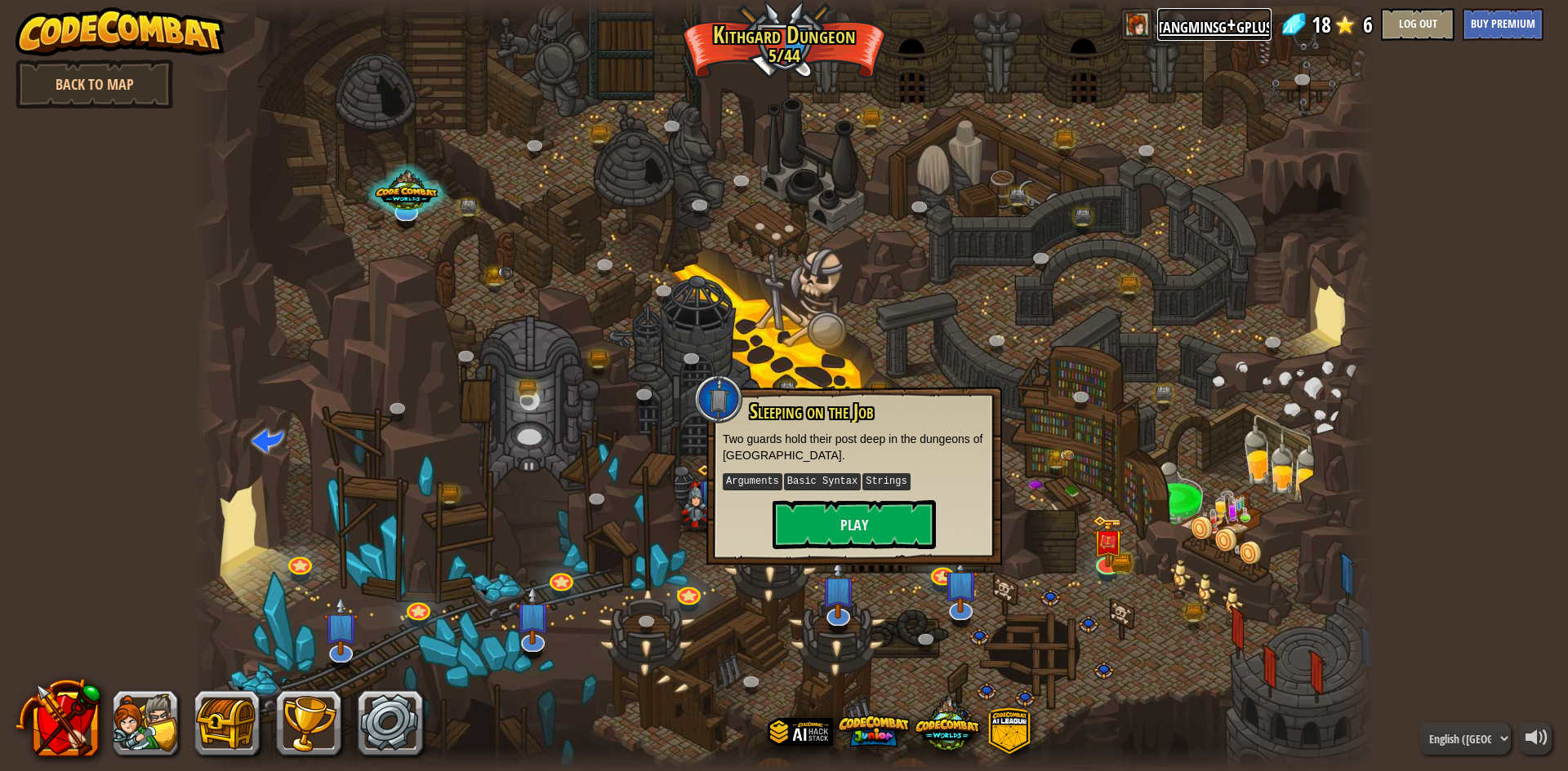
drag, startPoint x: 1232, startPoint y: 33, endPoint x: 1195, endPoint y: 30, distance: 37.1
click at [1195, 30] on link "tangminsg+gplus" at bounding box center [1214, 25] width 114 height 32
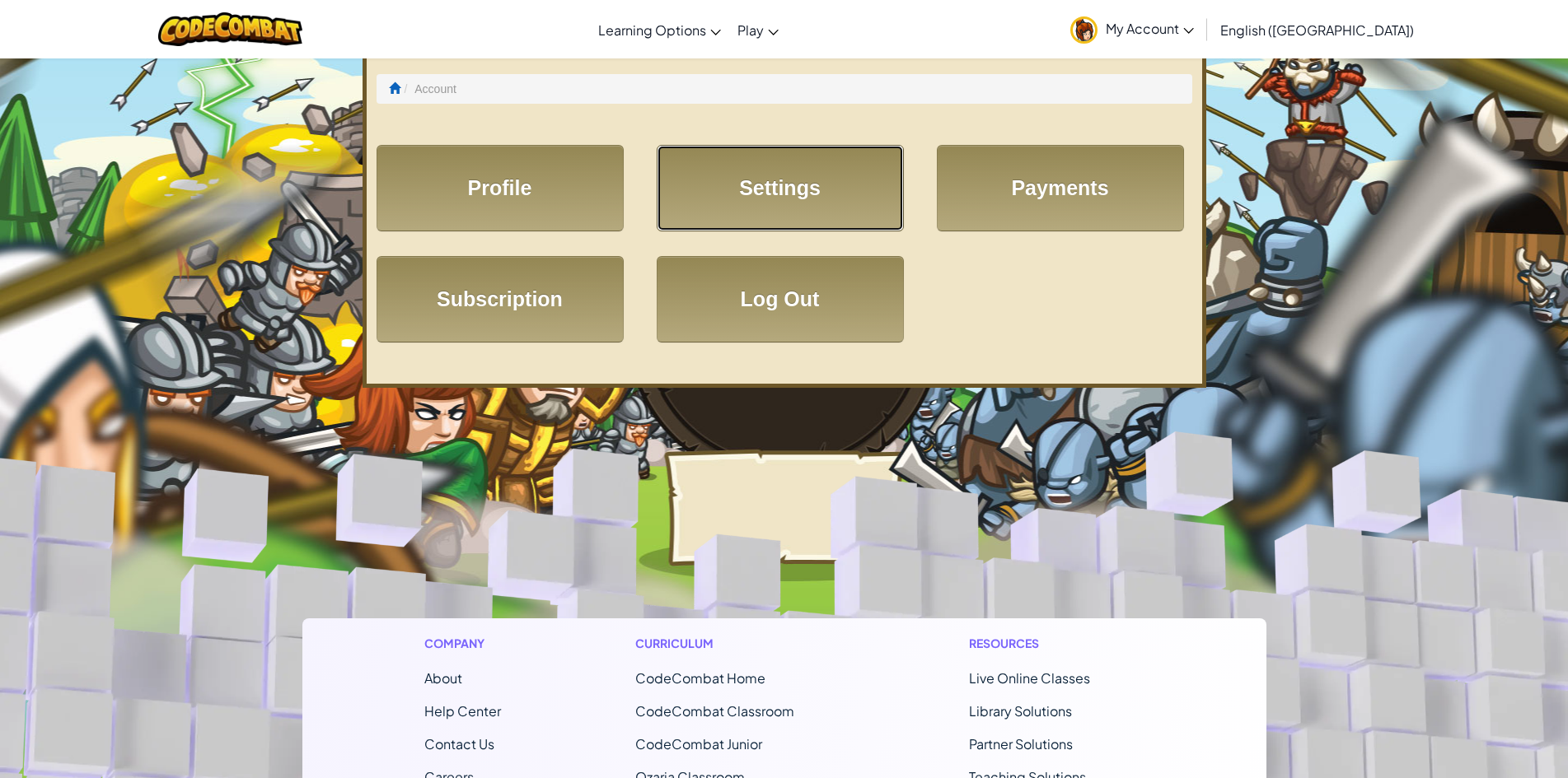
click at [799, 199] on link "Settings" at bounding box center [780, 188] width 247 height 86
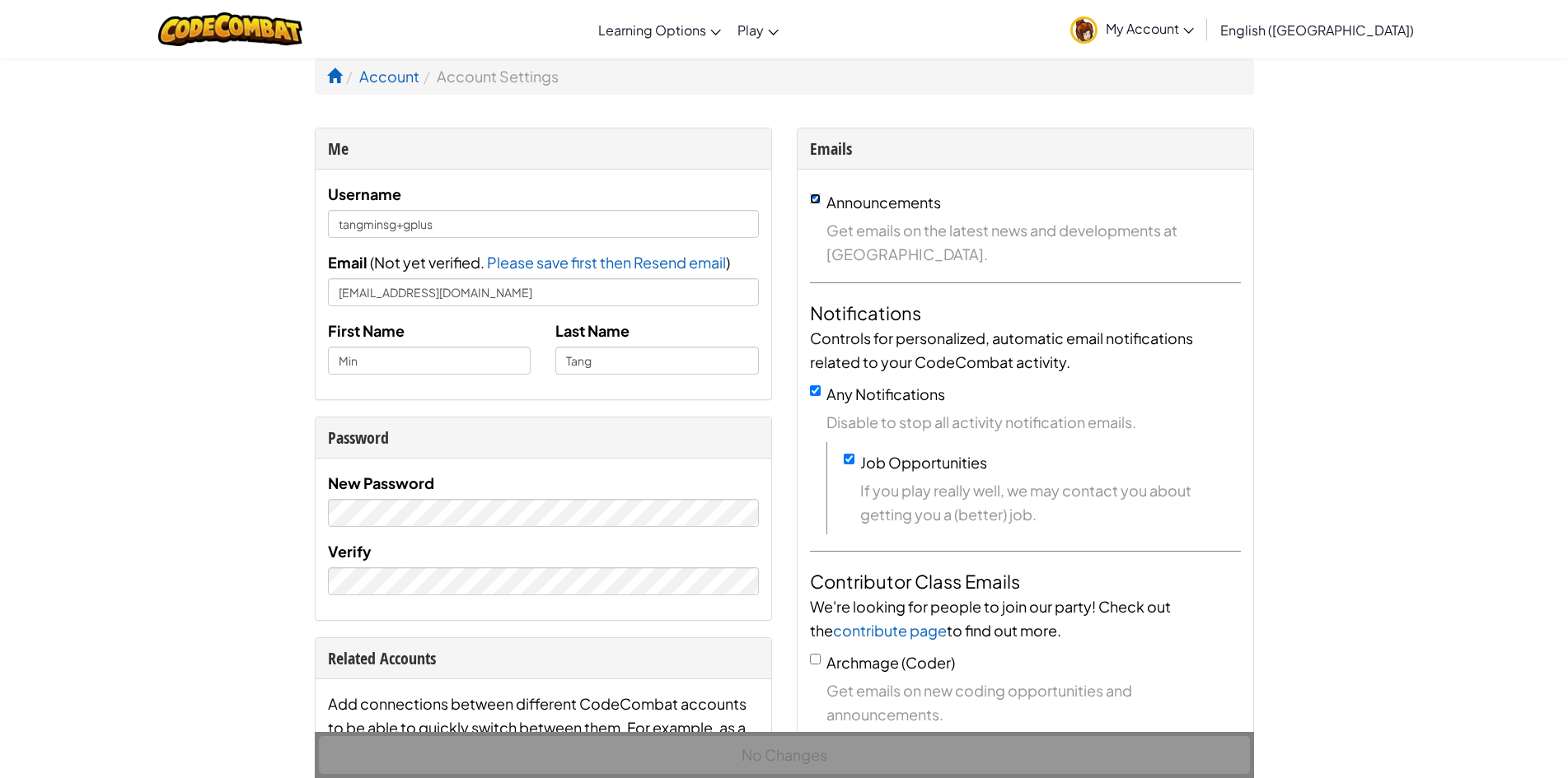
click at [810, 196] on input "Announcements" at bounding box center [815, 198] width 11 height 11
checkbox input "false"
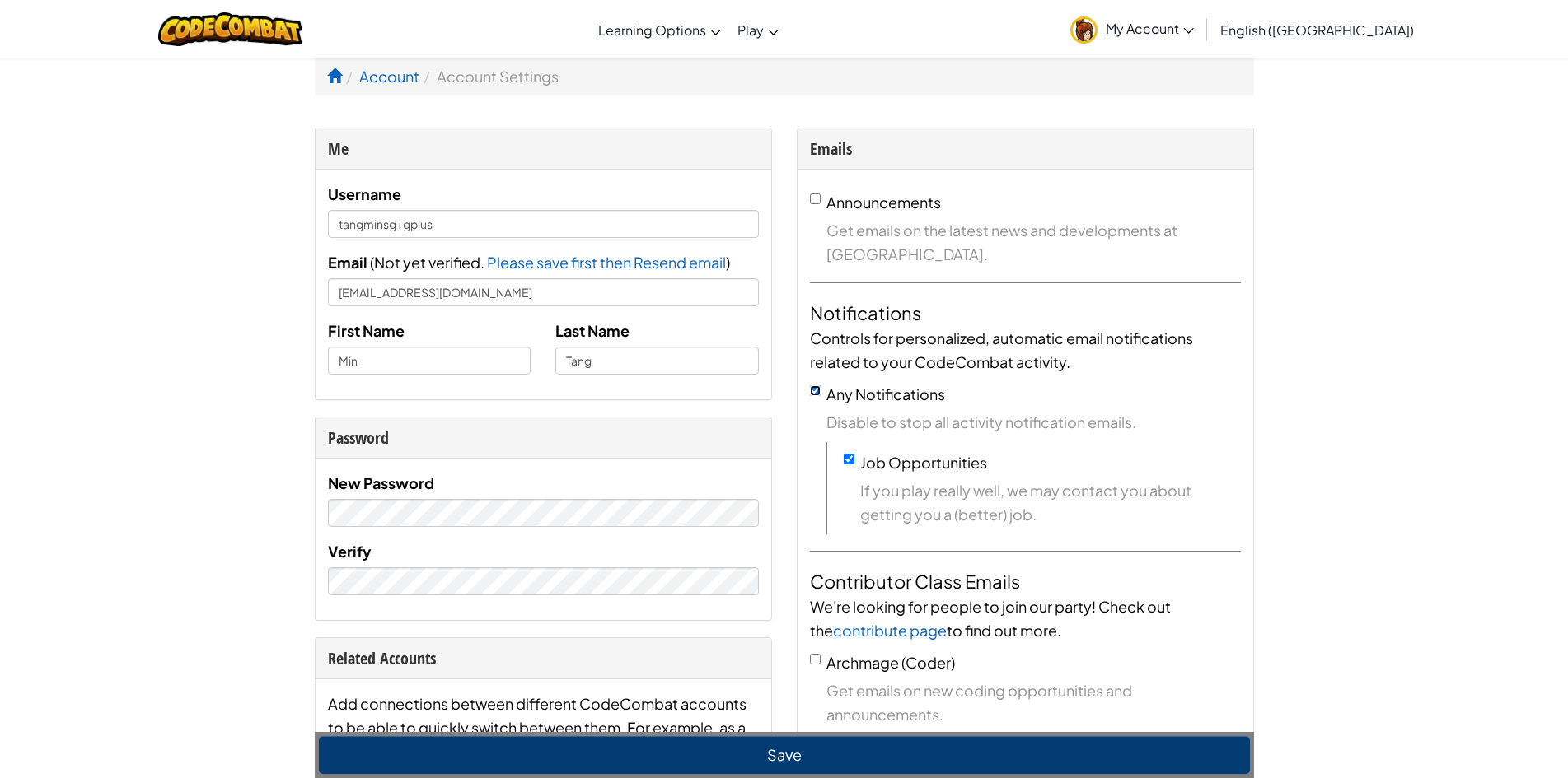
click at [813, 391] on input "Any Notifications" at bounding box center [815, 390] width 11 height 11
checkbox input "false"
click at [854, 458] on input "Job Opportunities" at bounding box center [848, 459] width 11 height 11
checkbox input "false"
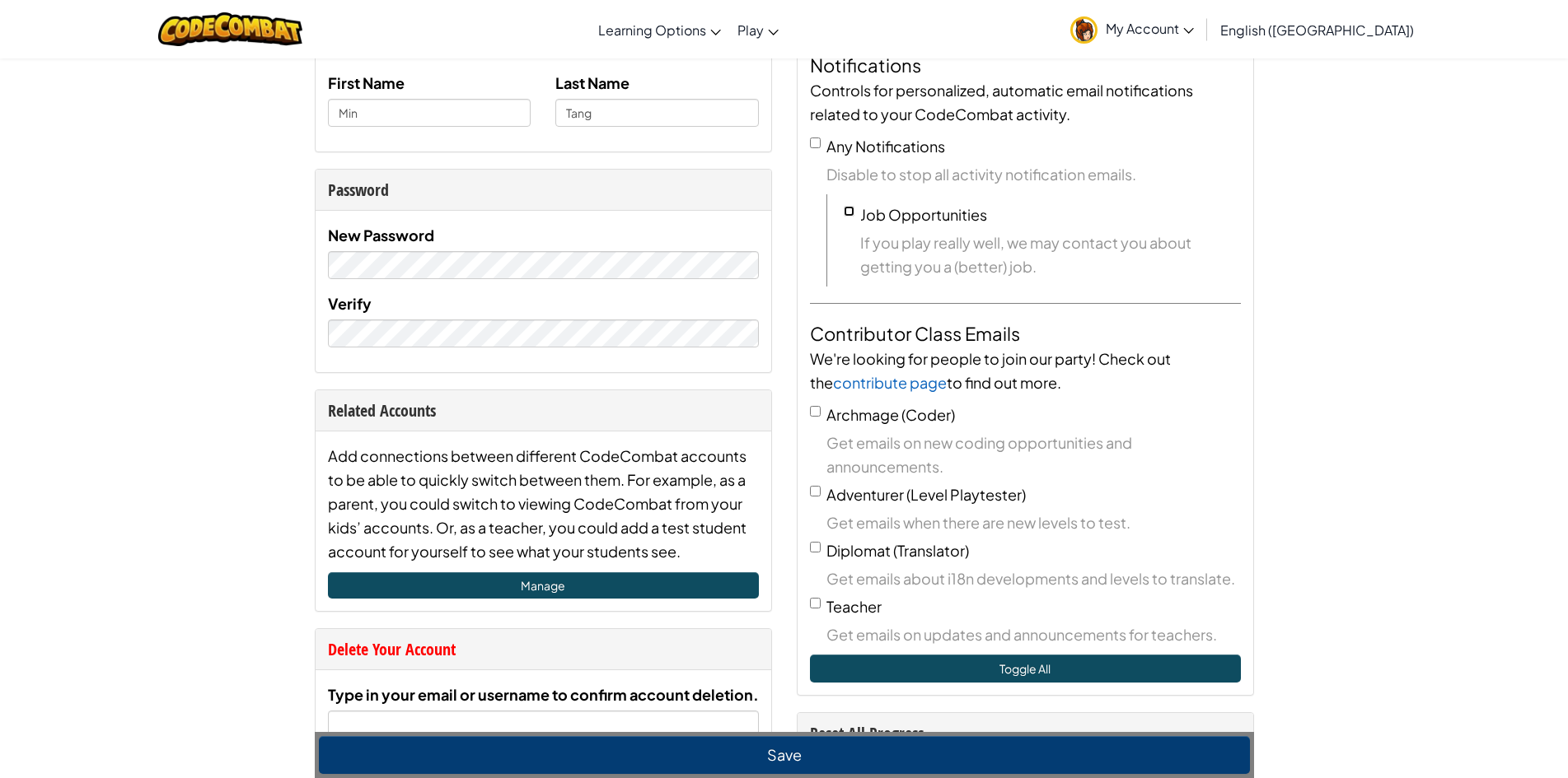
scroll to position [82, 0]
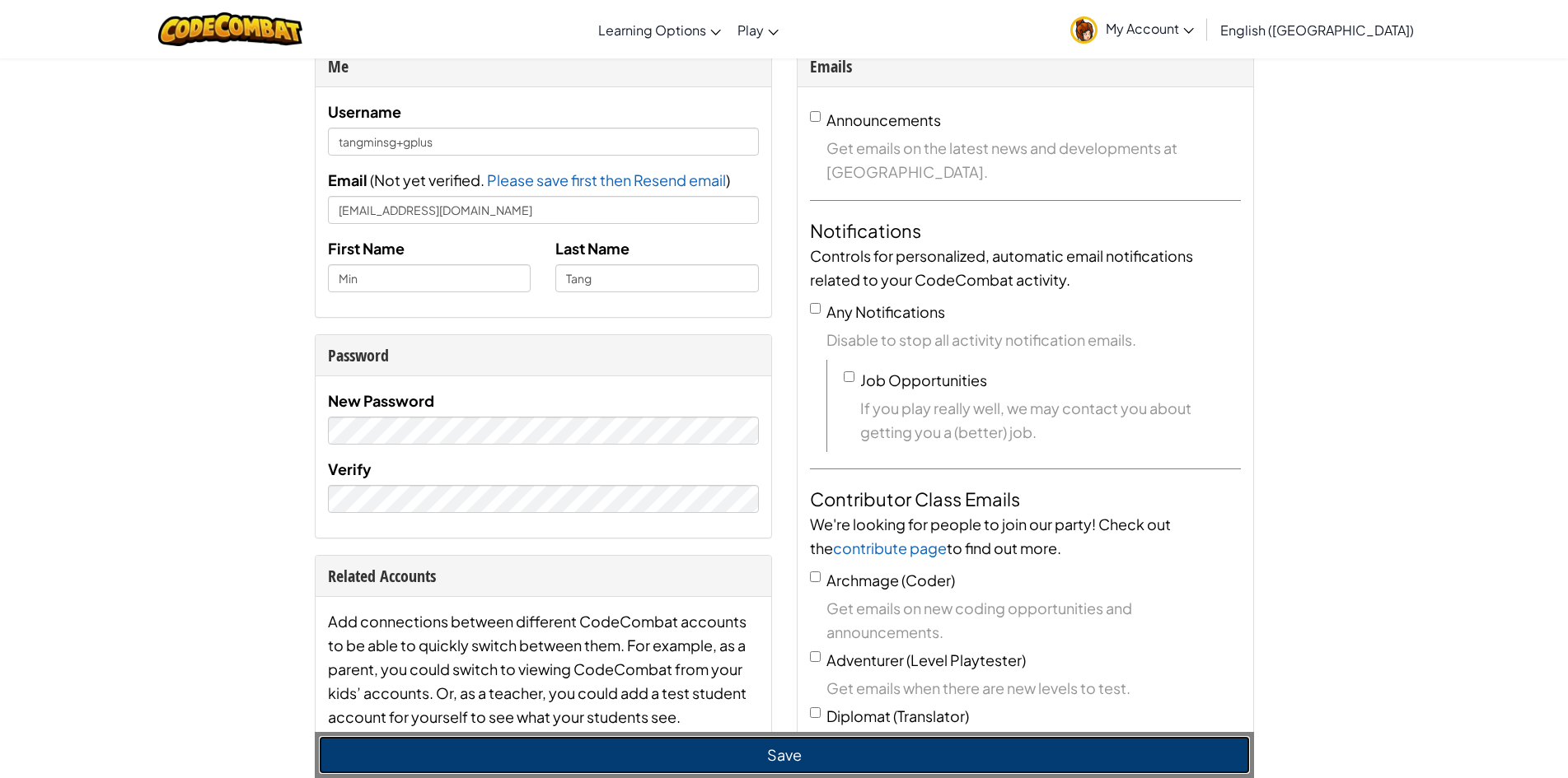
click at [796, 758] on button "Save" at bounding box center [785, 756] width 932 height 38
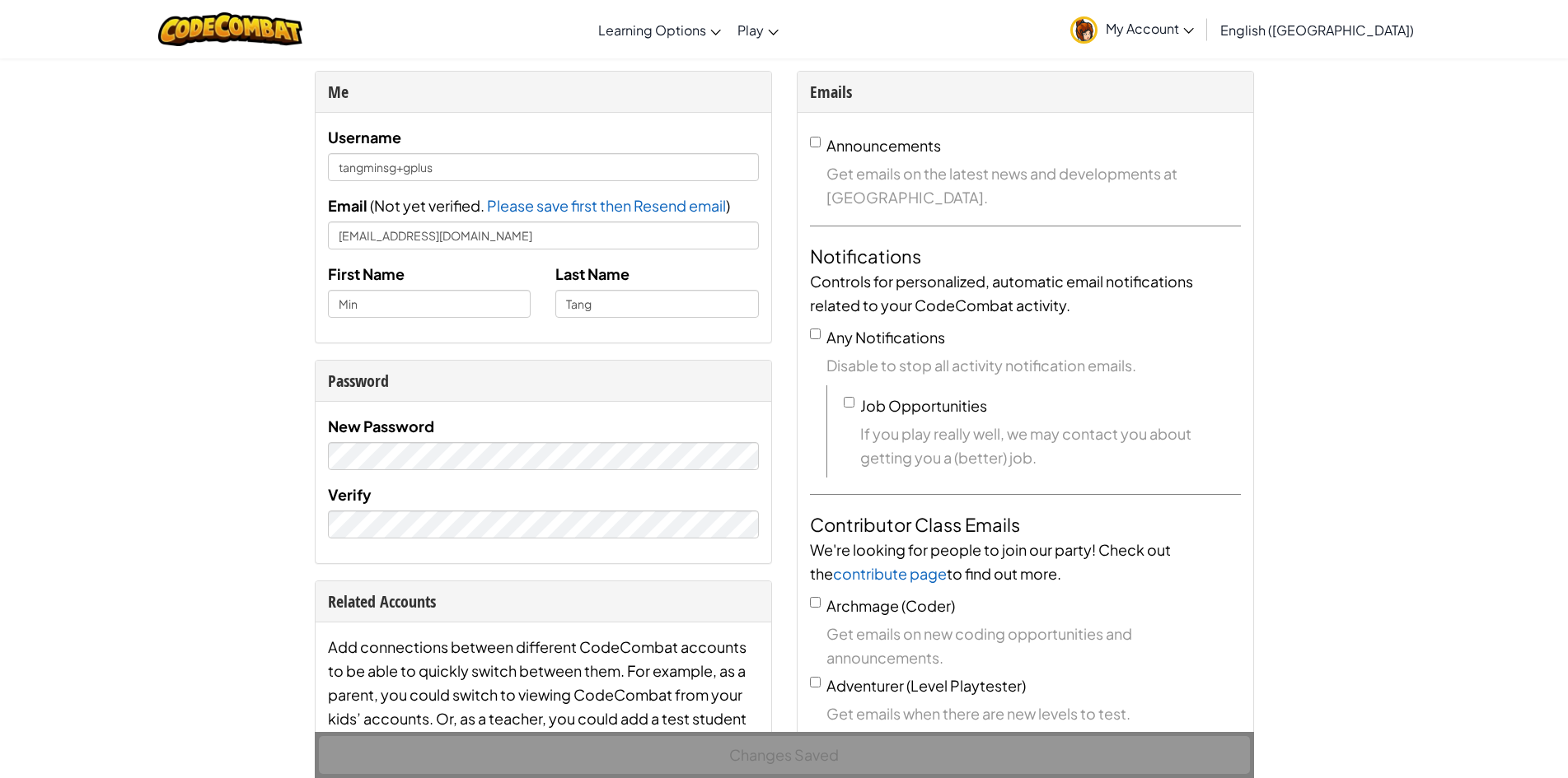
scroll to position [0, 0]
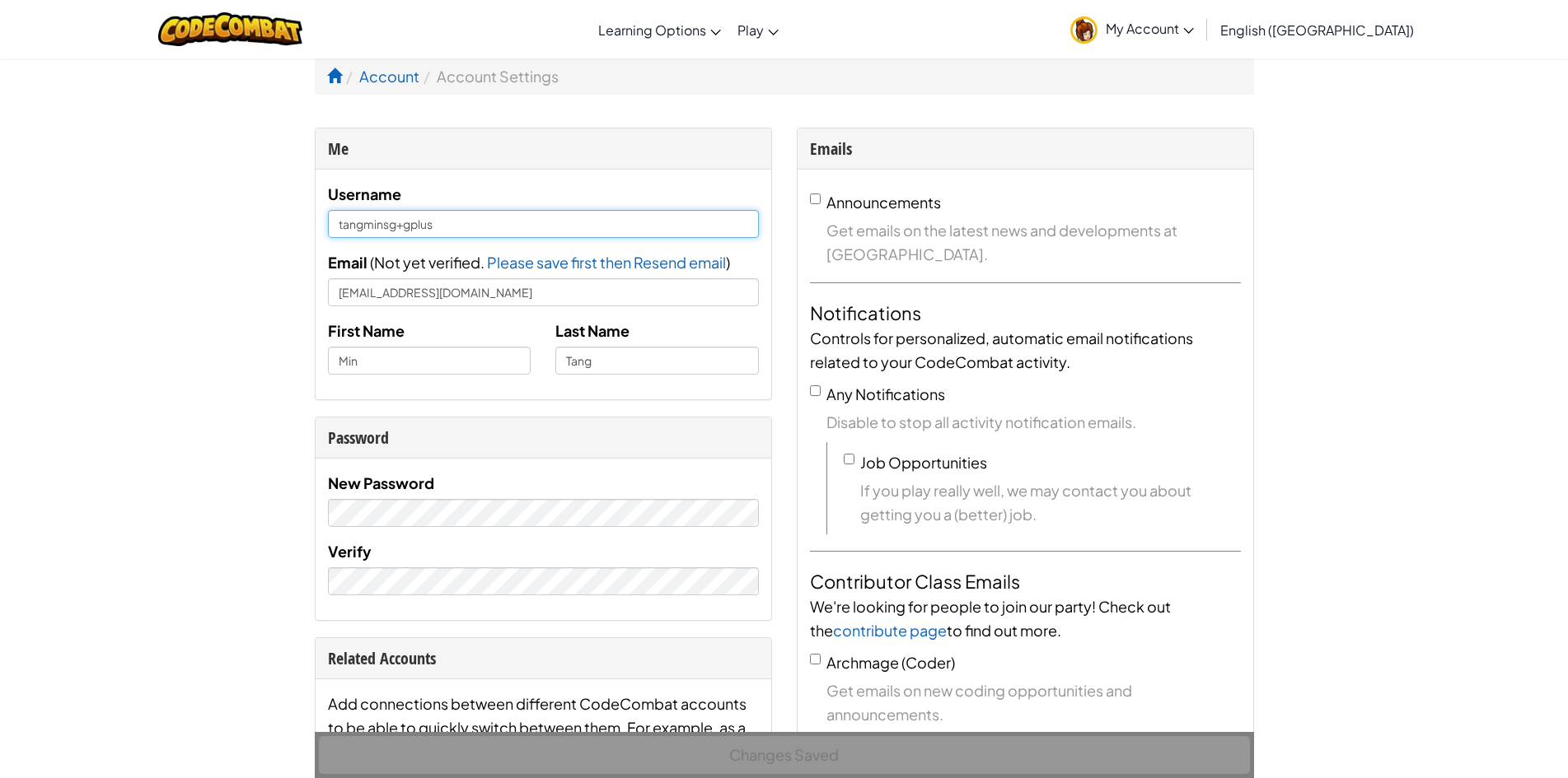
drag, startPoint x: 431, startPoint y: 225, endPoint x: 217, endPoint y: 222, distance: 214.0
click at [793, 757] on div "Changes Saved" at bounding box center [784, 755] width 939 height 46
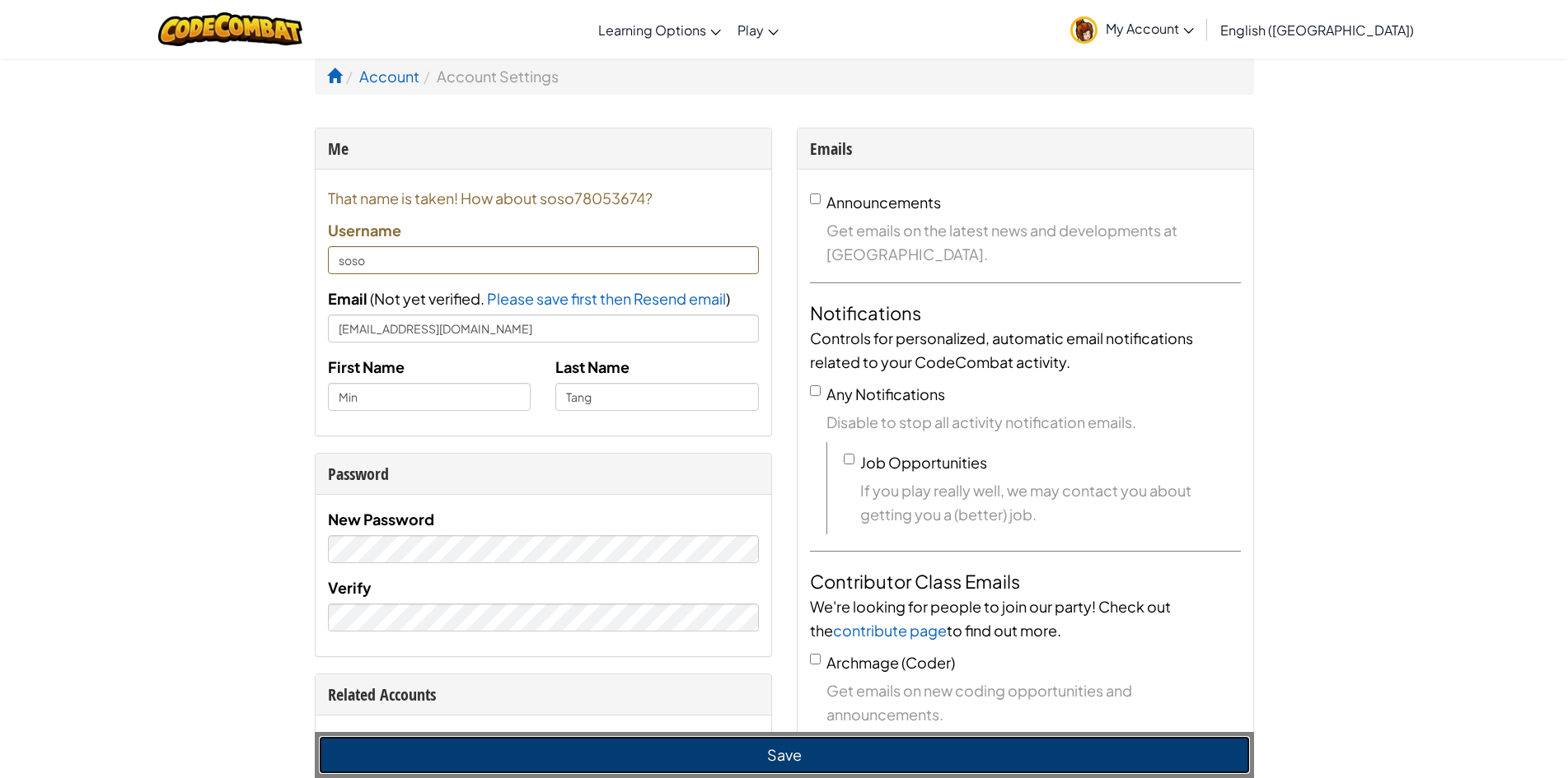
click at [777, 755] on button "Save" at bounding box center [785, 756] width 932 height 38
type input "soso78053674"
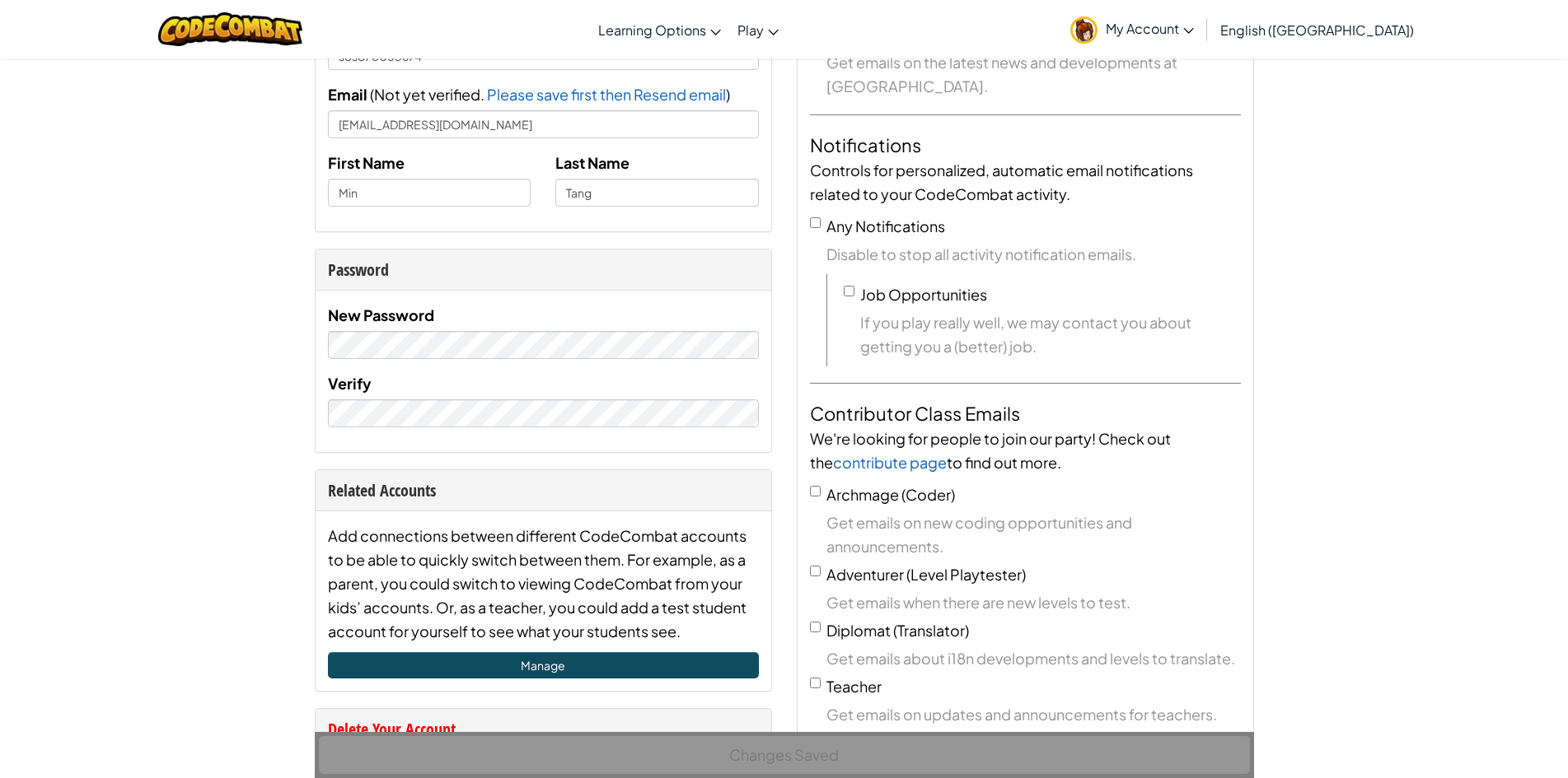
scroll to position [165, 0]
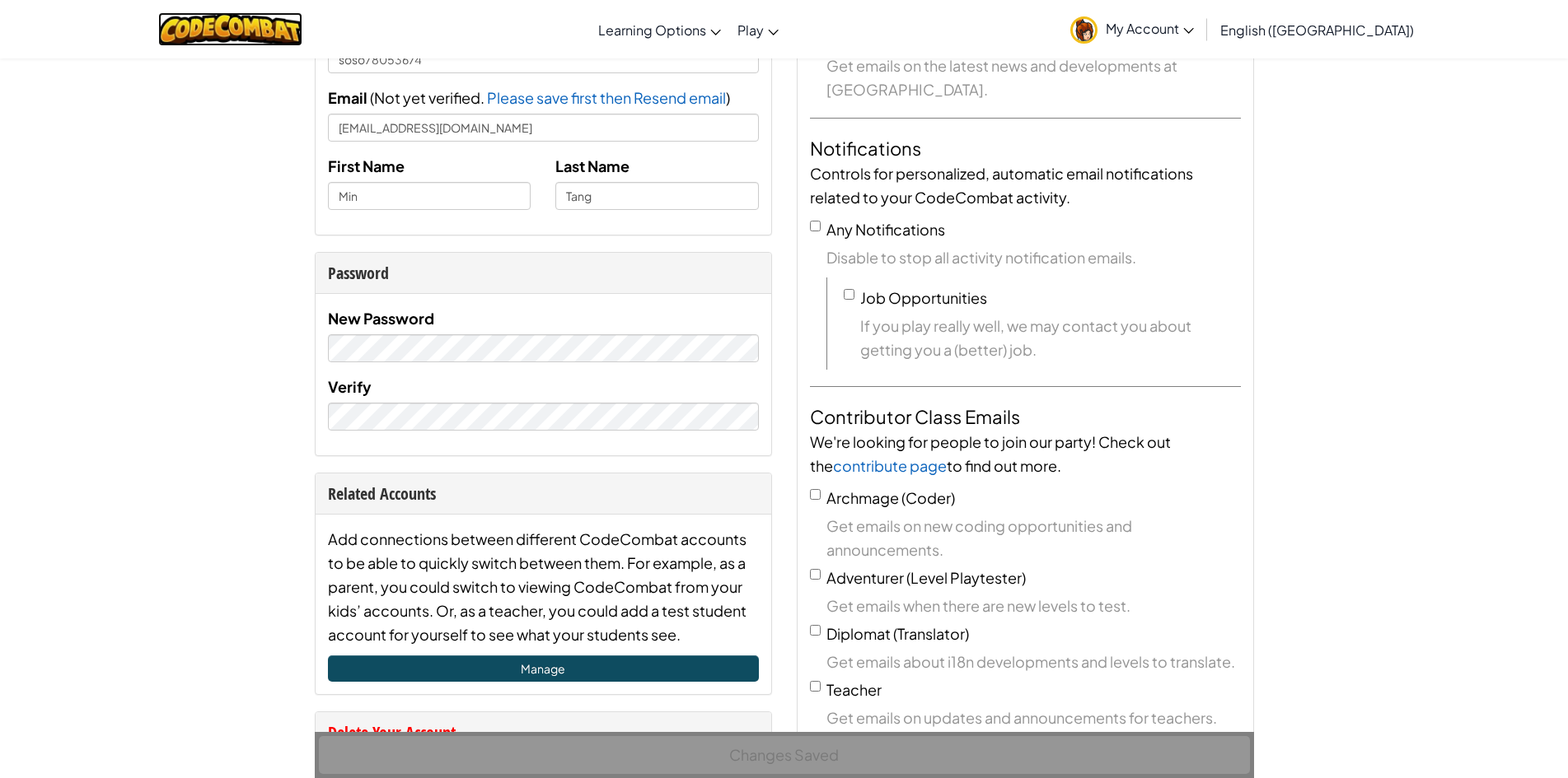
click at [224, 34] on img at bounding box center [230, 29] width 144 height 34
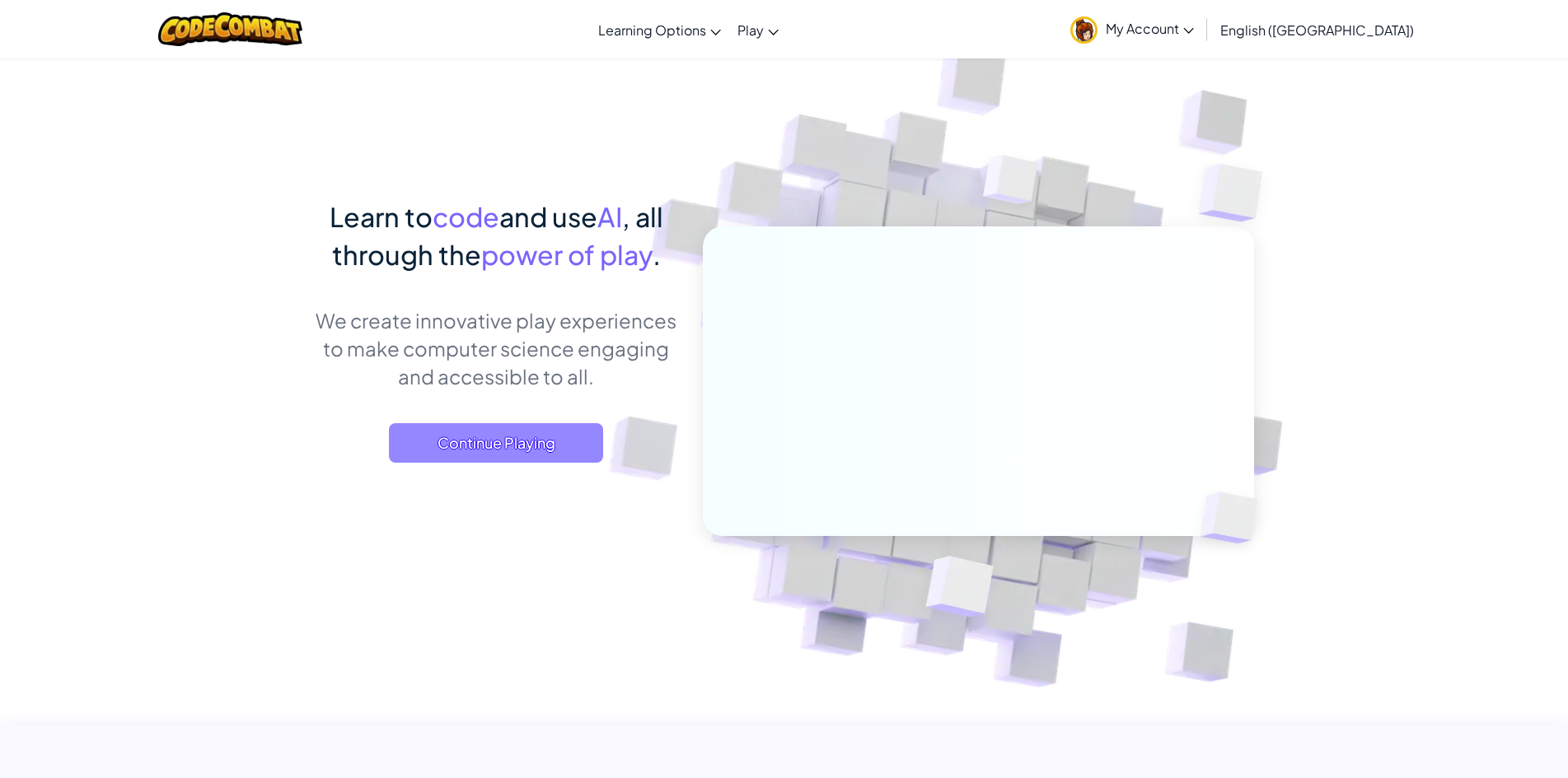
click at [496, 431] on span "Continue Playing" at bounding box center [496, 443] width 215 height 39
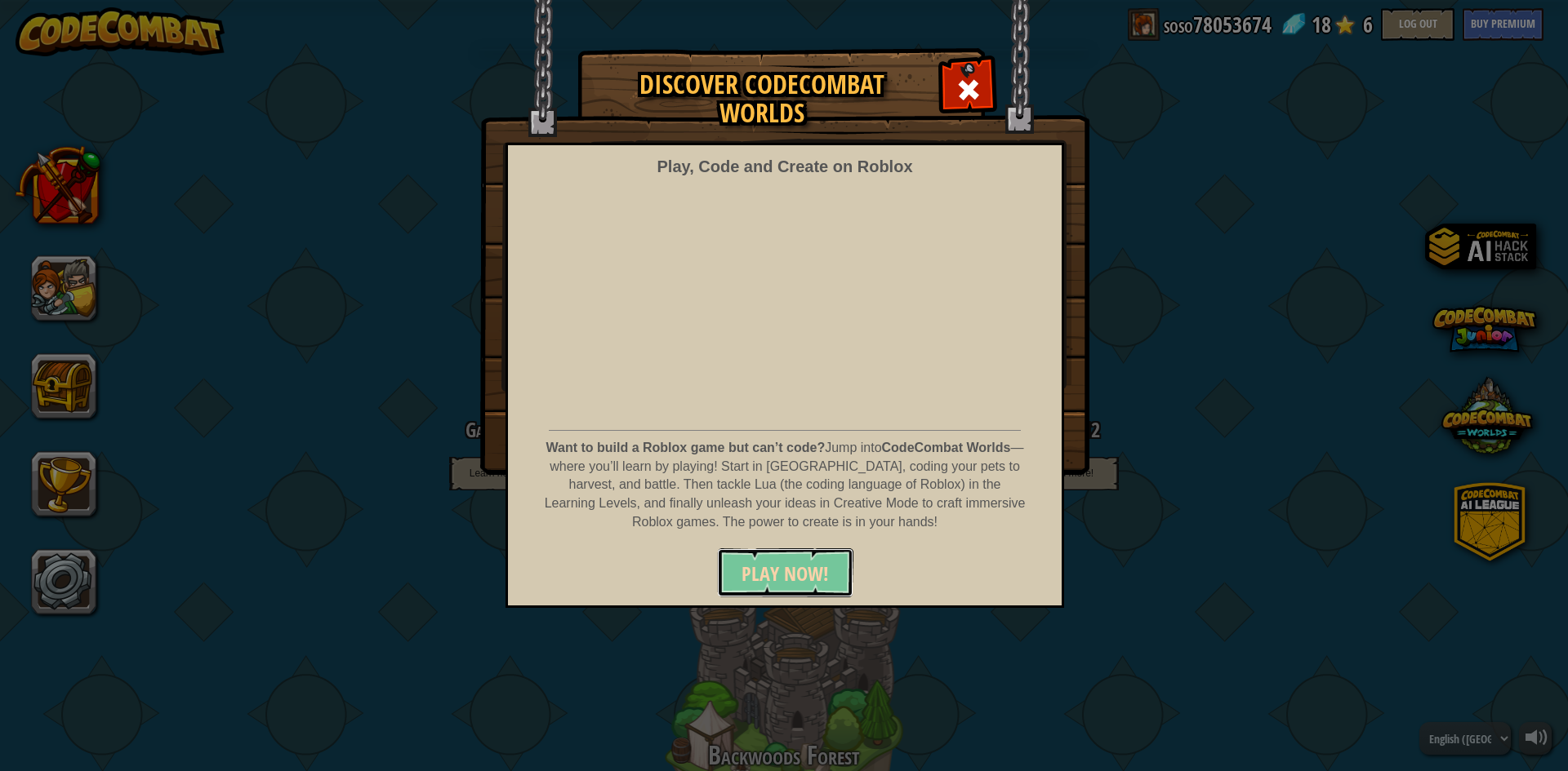
click at [789, 568] on span "PLAY NOW!" at bounding box center [785, 574] width 87 height 27
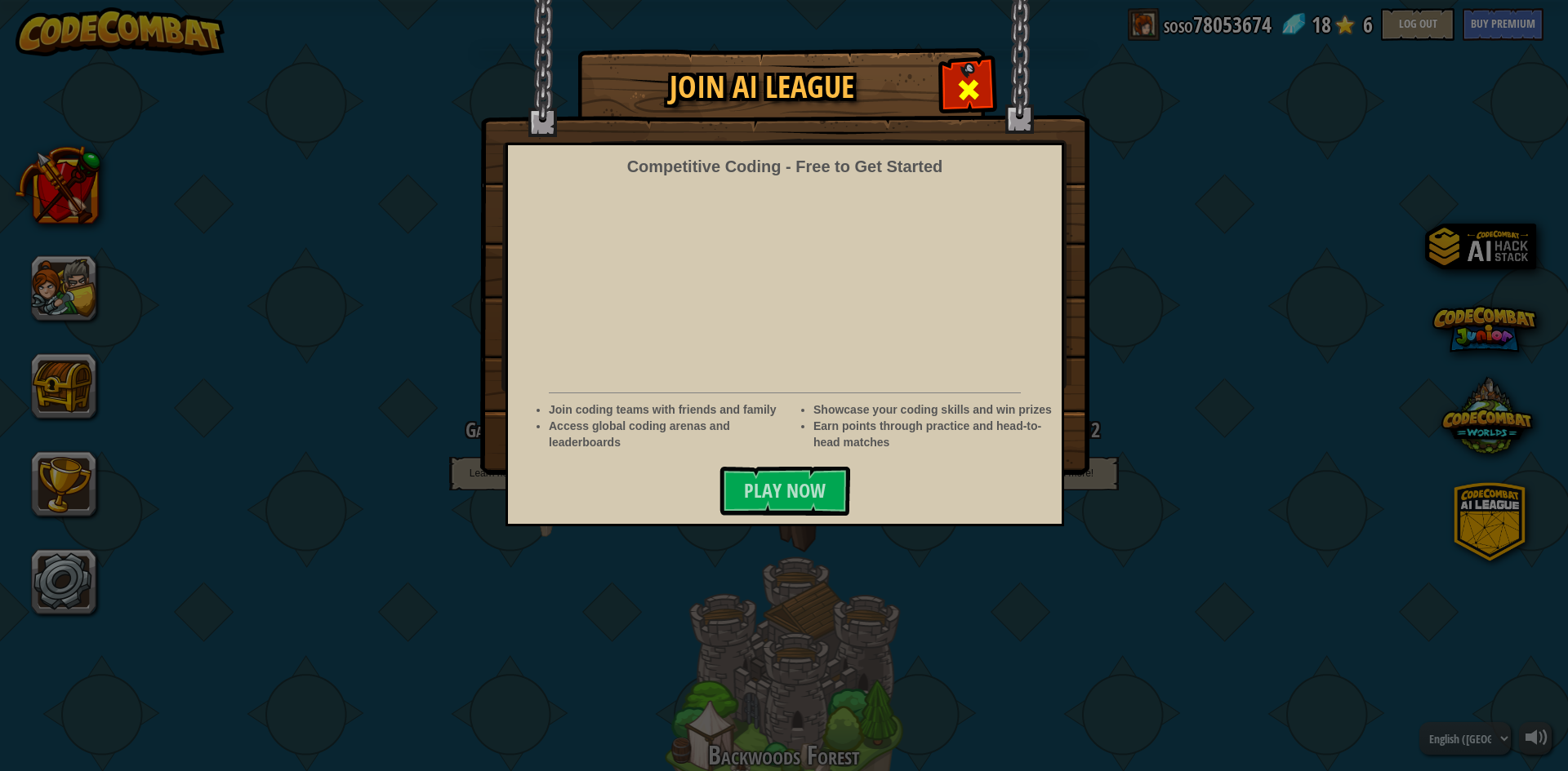
click at [959, 74] on div at bounding box center [968, 87] width 51 height 51
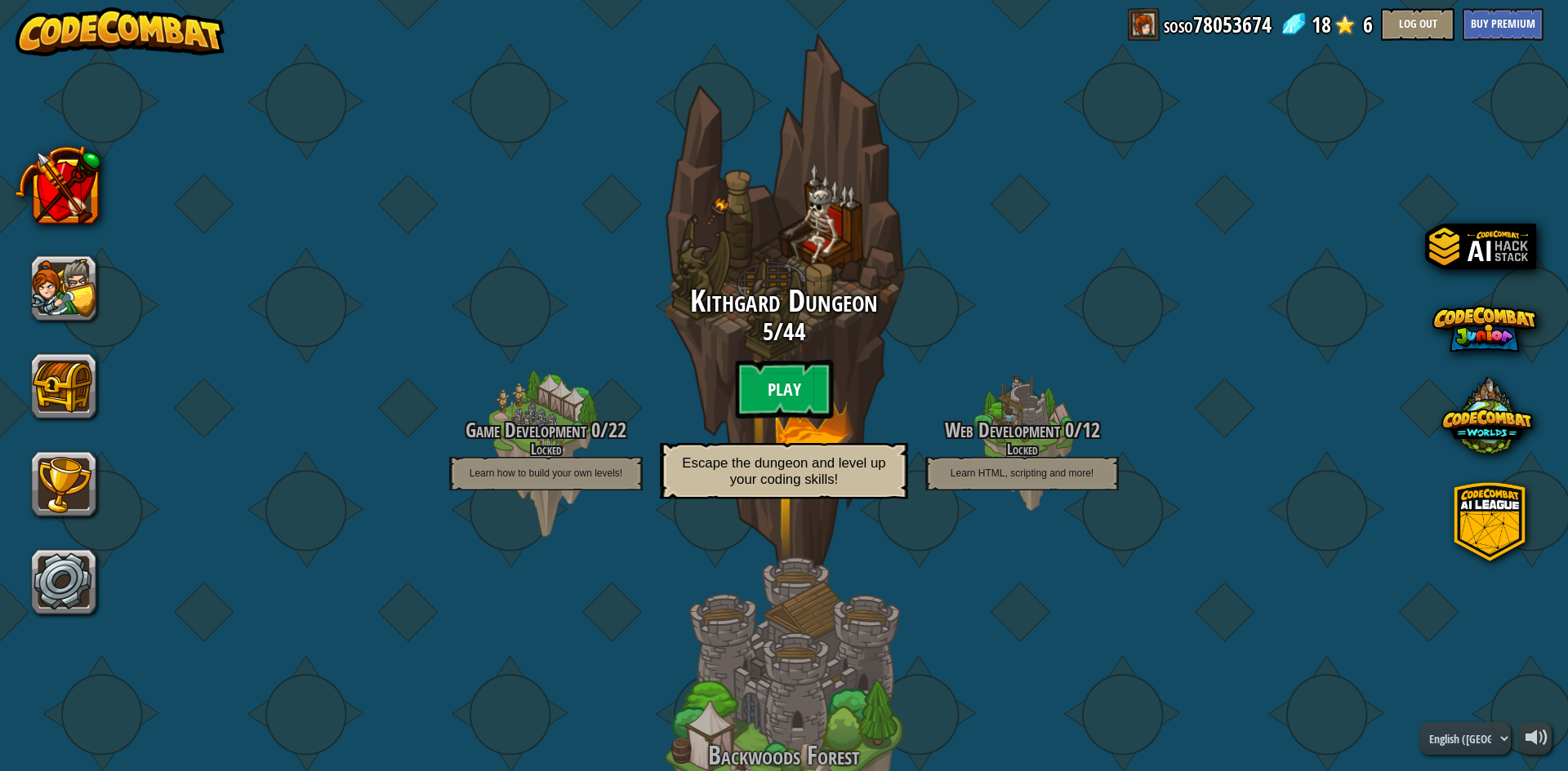
click at [784, 393] on btn "Play" at bounding box center [784, 389] width 98 height 59
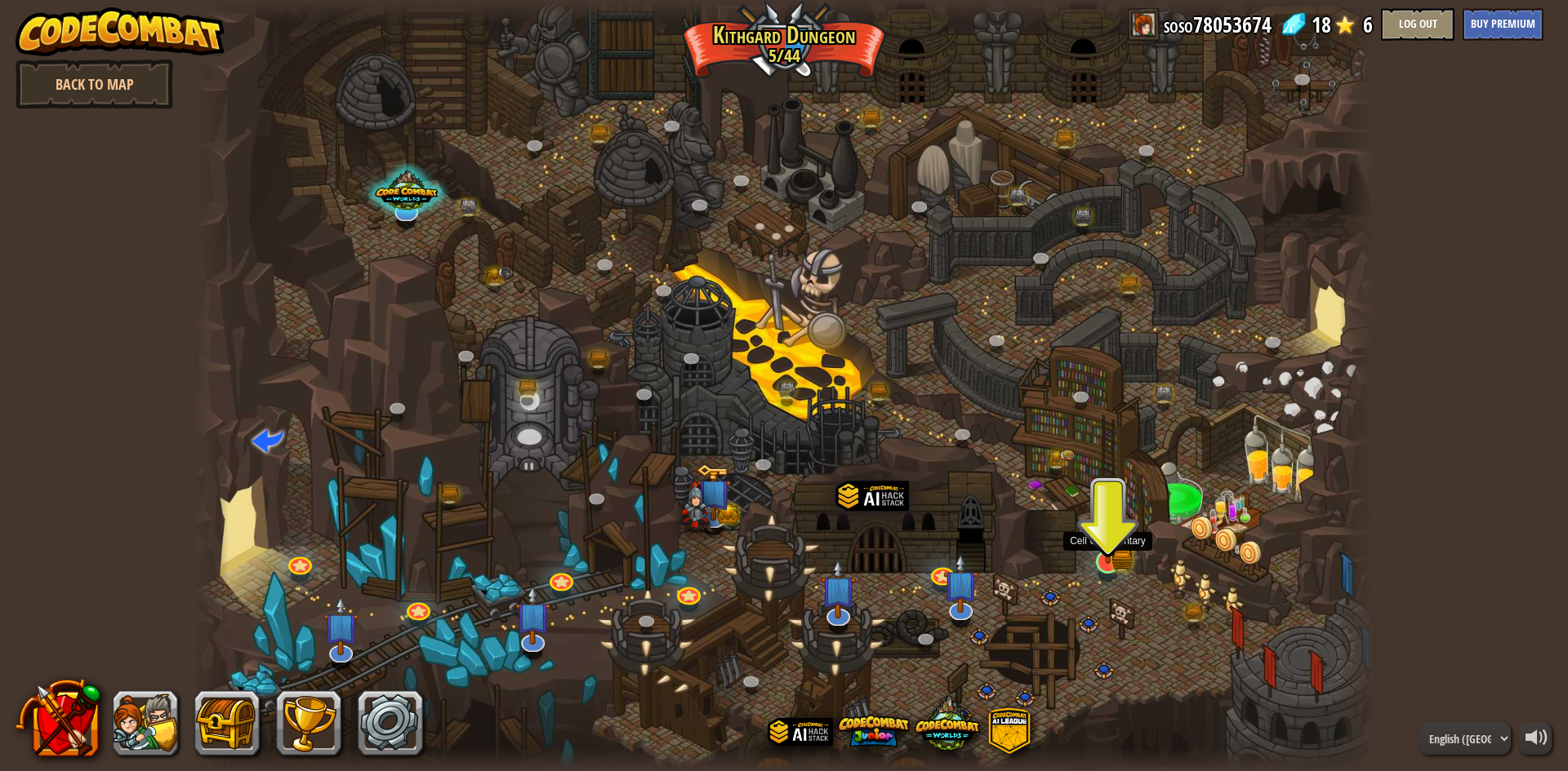
click at [1114, 545] on img at bounding box center [1107, 530] width 32 height 70
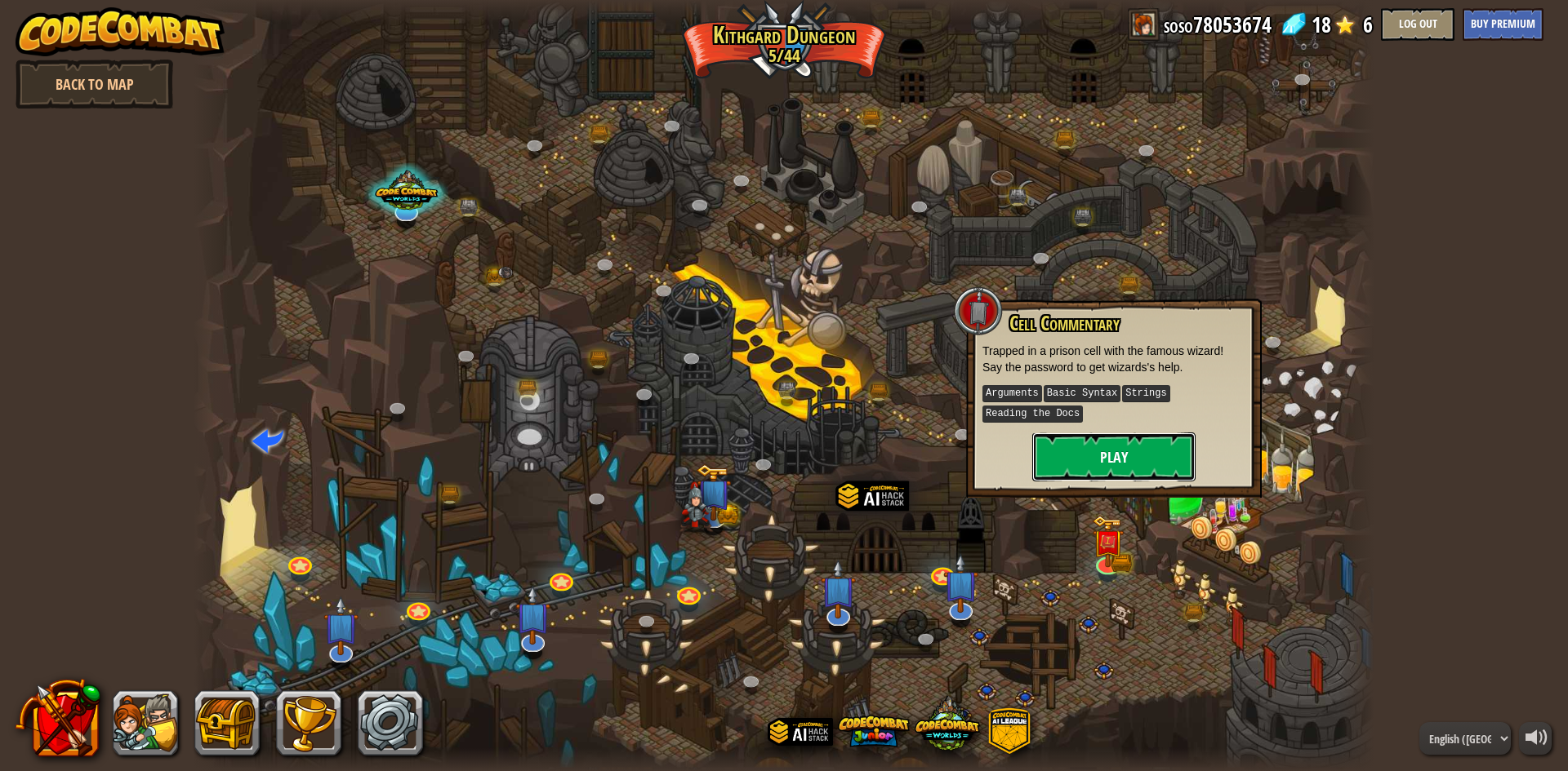
click at [1133, 463] on button "Play" at bounding box center [1114, 458] width 163 height 49
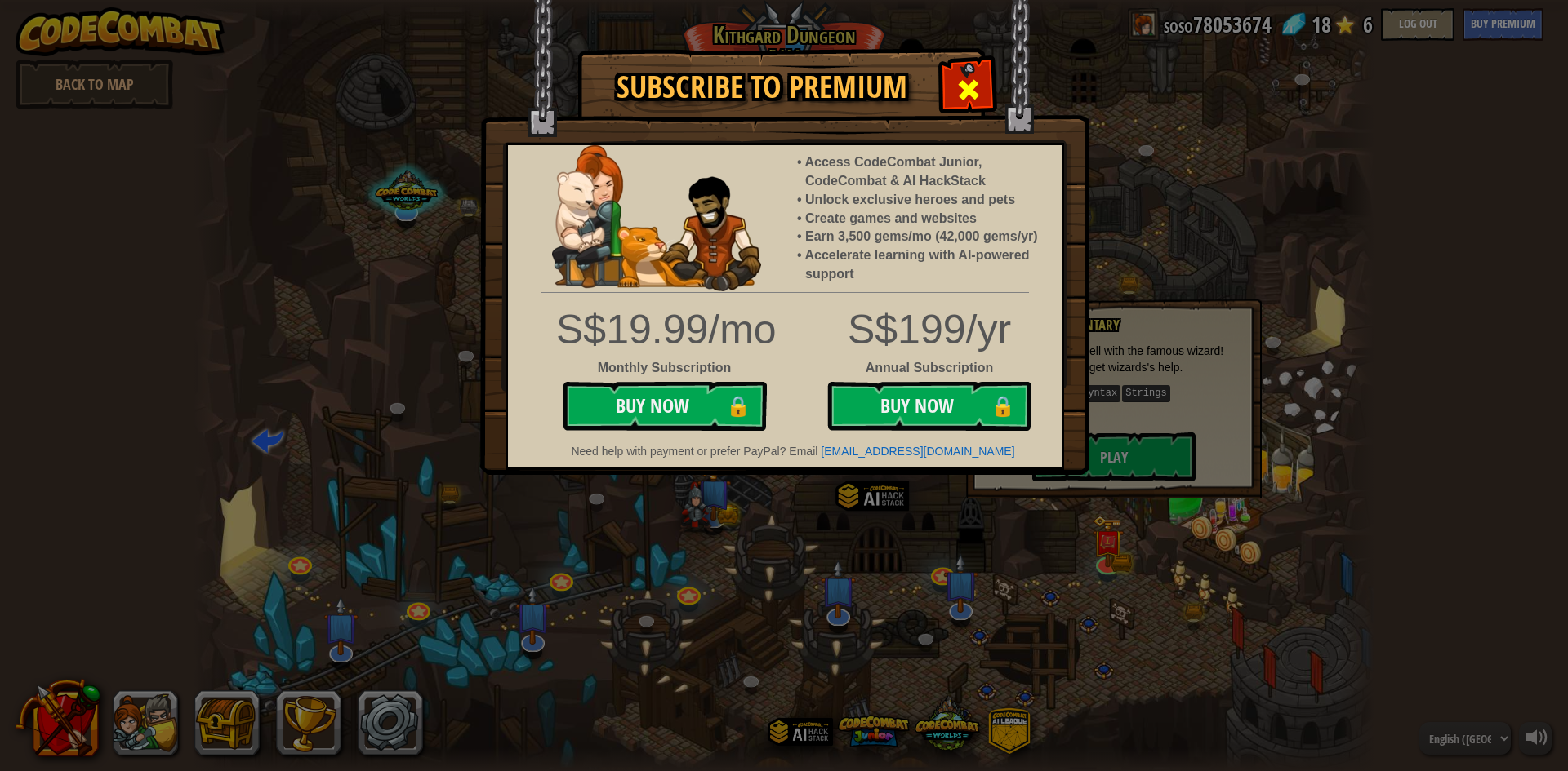
click at [983, 89] on div at bounding box center [968, 87] width 51 height 51
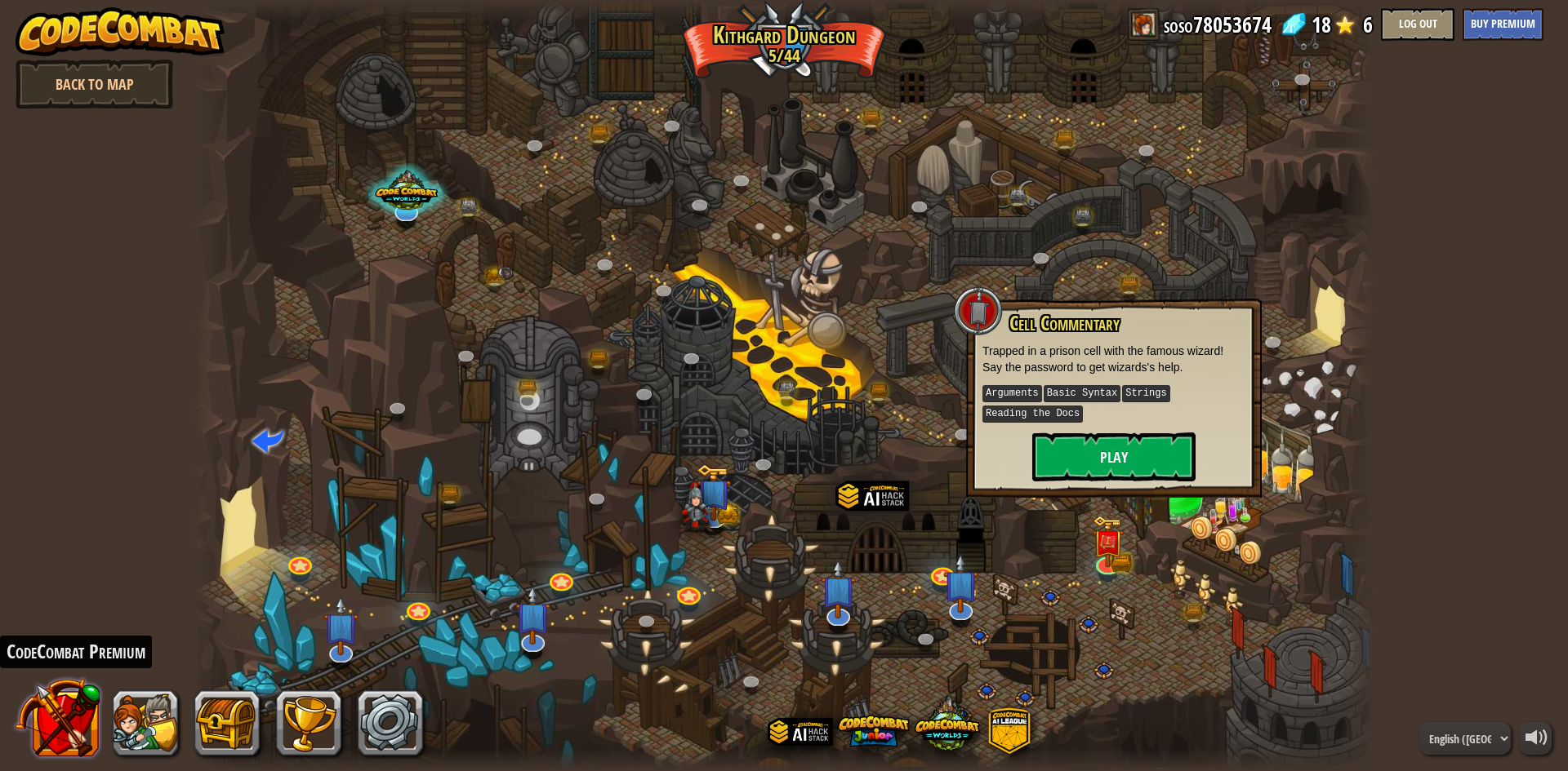
click at [67, 730] on button at bounding box center [57, 718] width 85 height 85
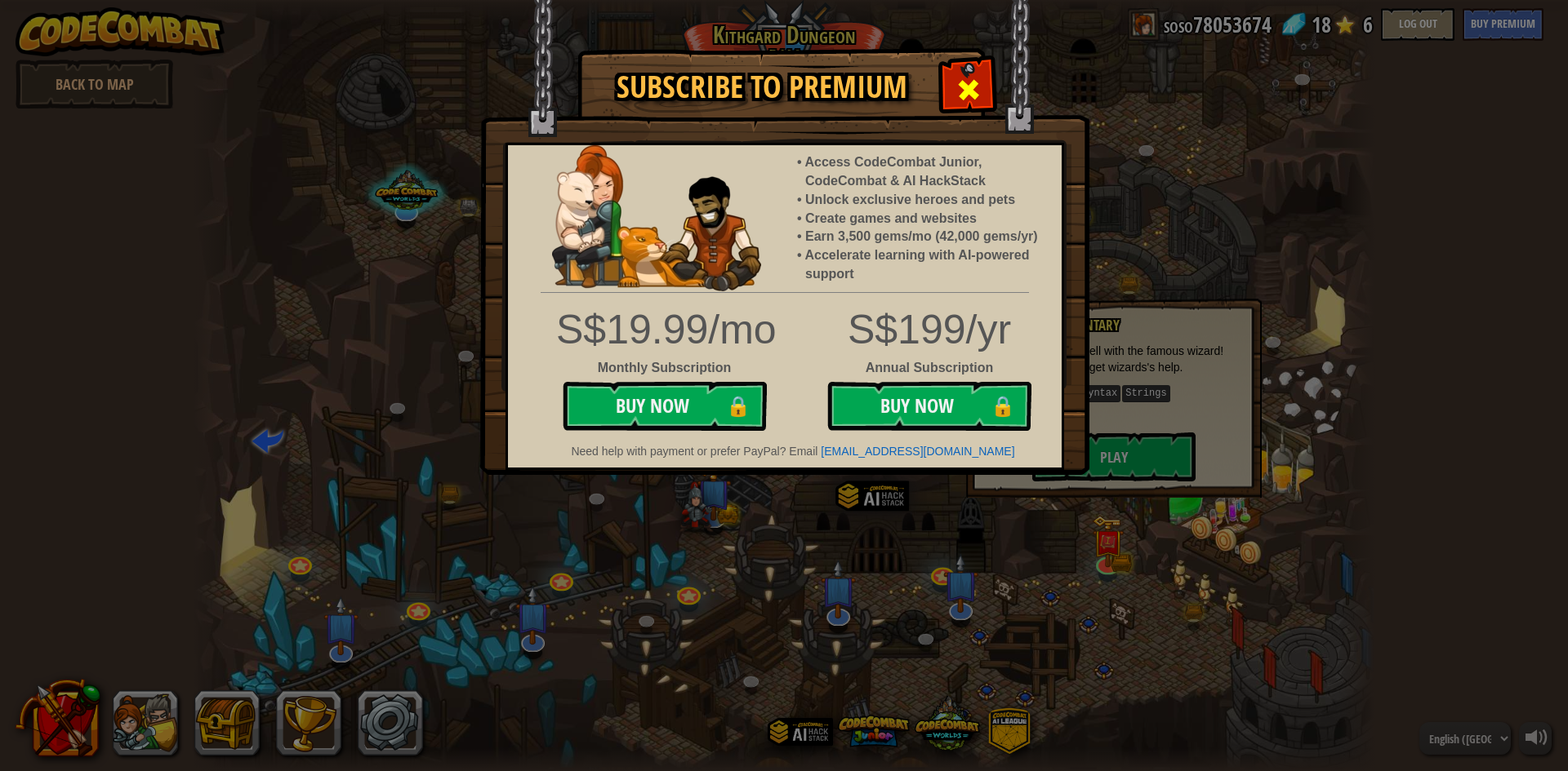
click at [984, 88] on div at bounding box center [968, 87] width 51 height 51
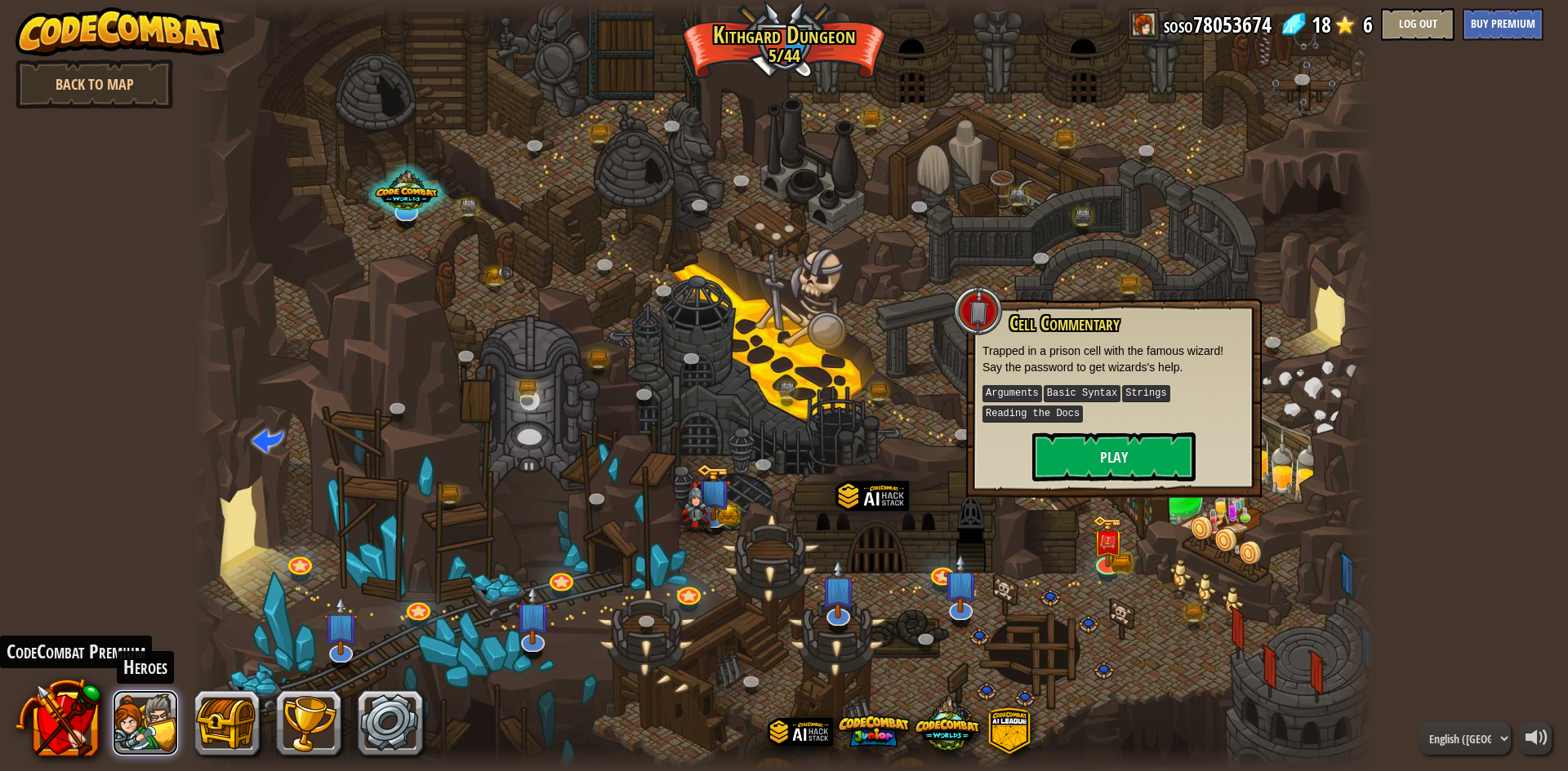
click at [128, 743] on button at bounding box center [145, 723] width 66 height 66
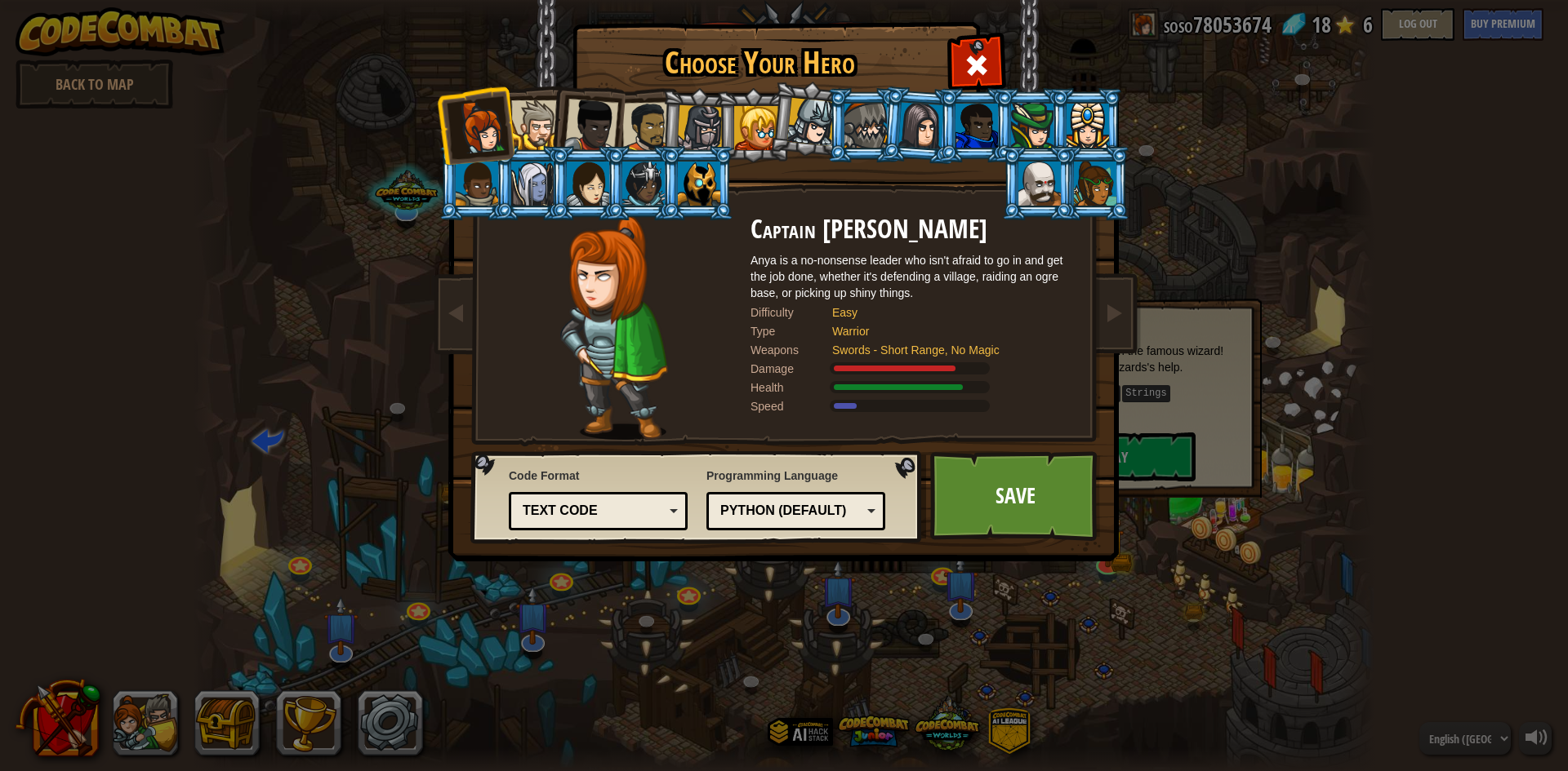
click at [836, 126] on li at bounding box center [863, 125] width 73 height 74
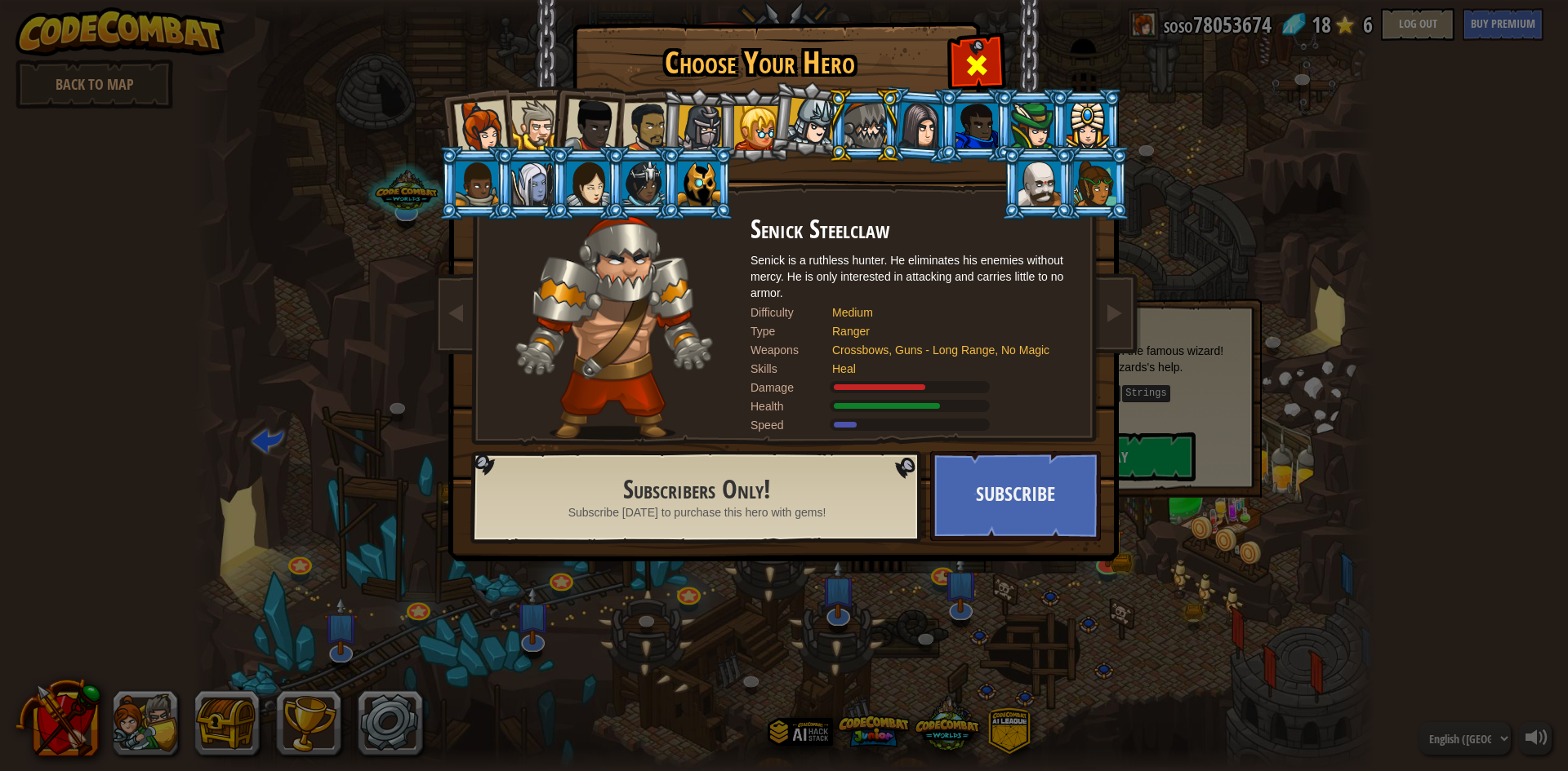
click at [982, 68] on span at bounding box center [977, 66] width 27 height 27
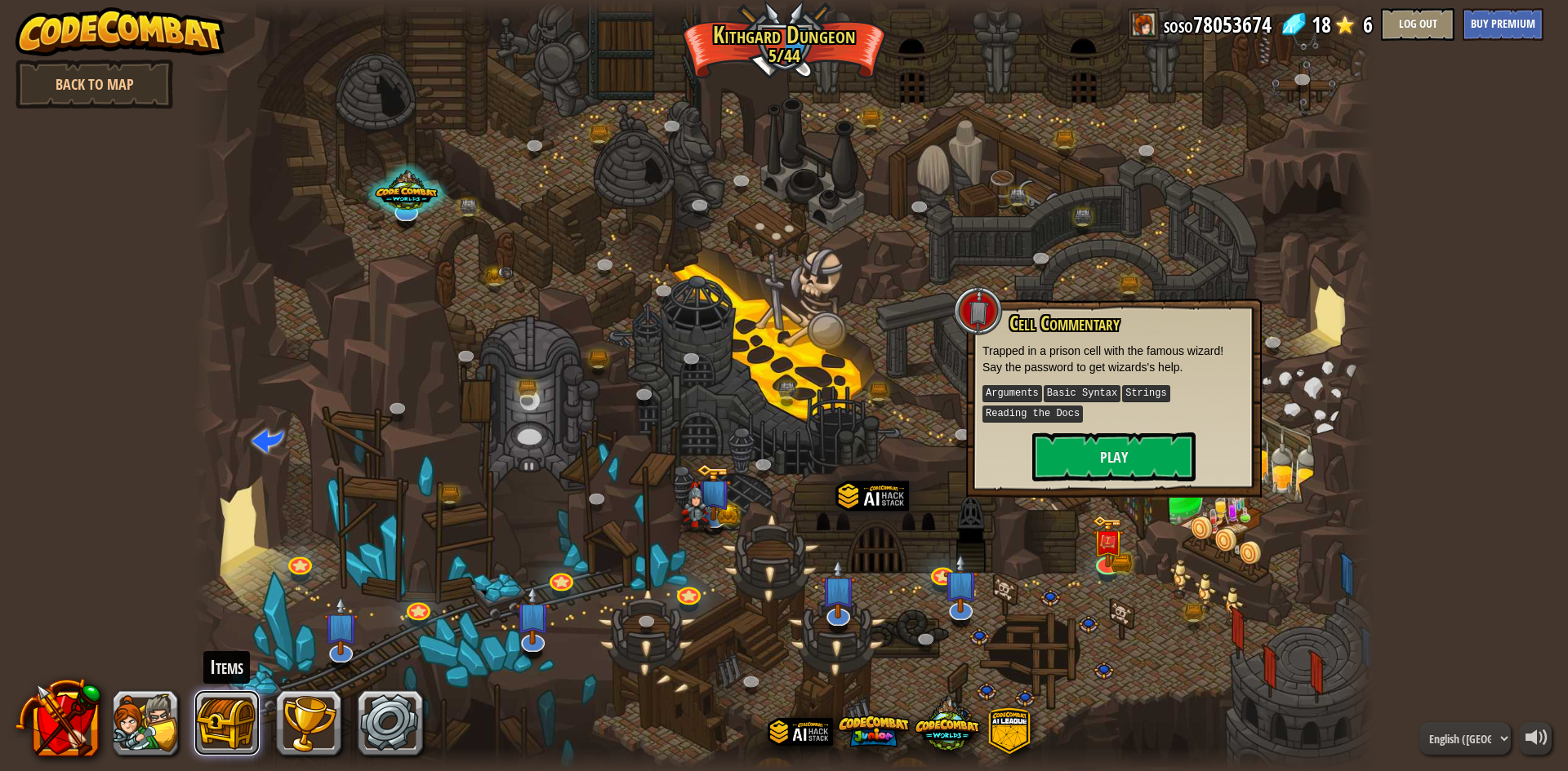
click at [234, 713] on button at bounding box center [227, 723] width 66 height 66
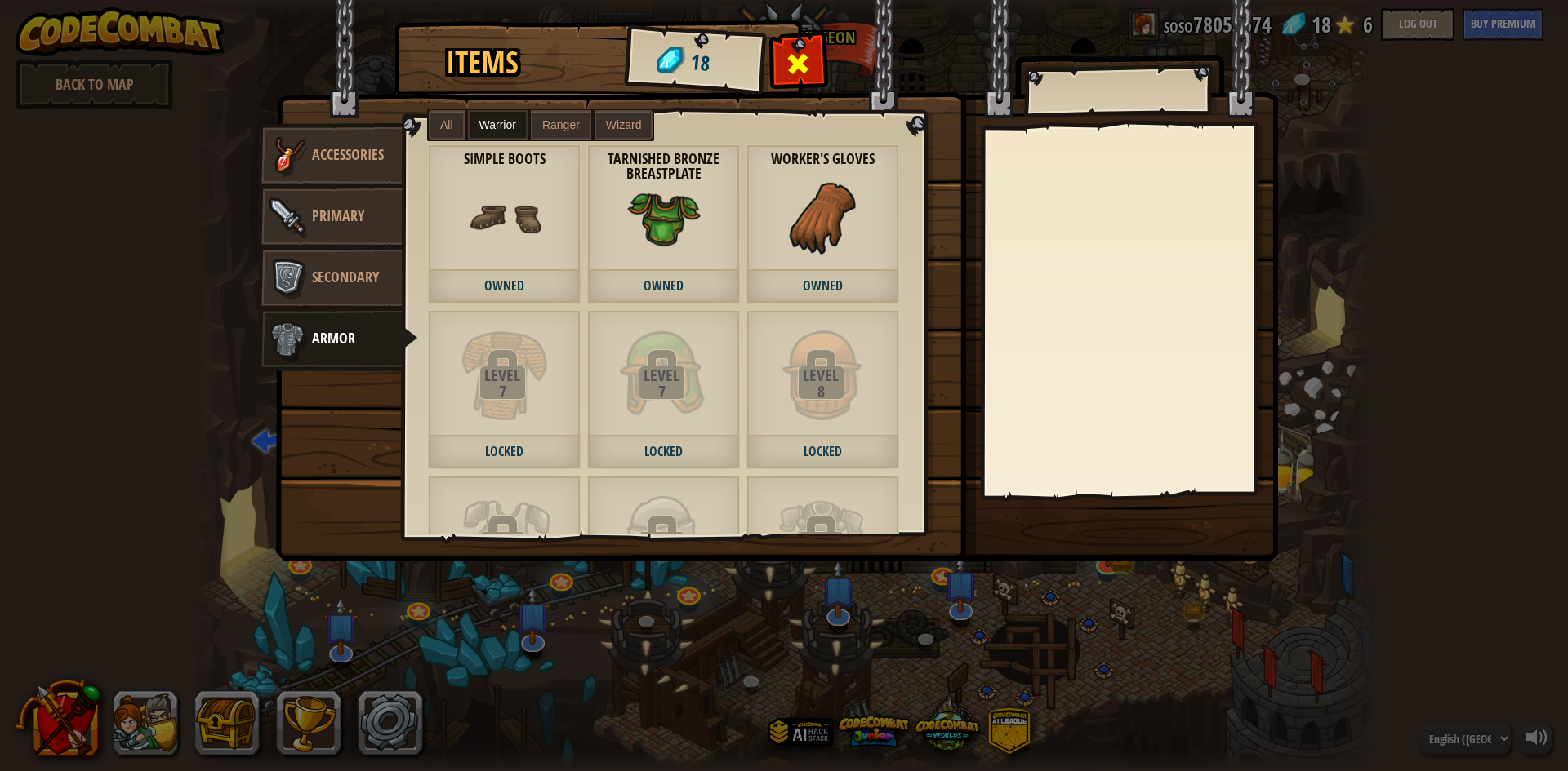
click at [810, 64] on span at bounding box center [799, 64] width 27 height 27
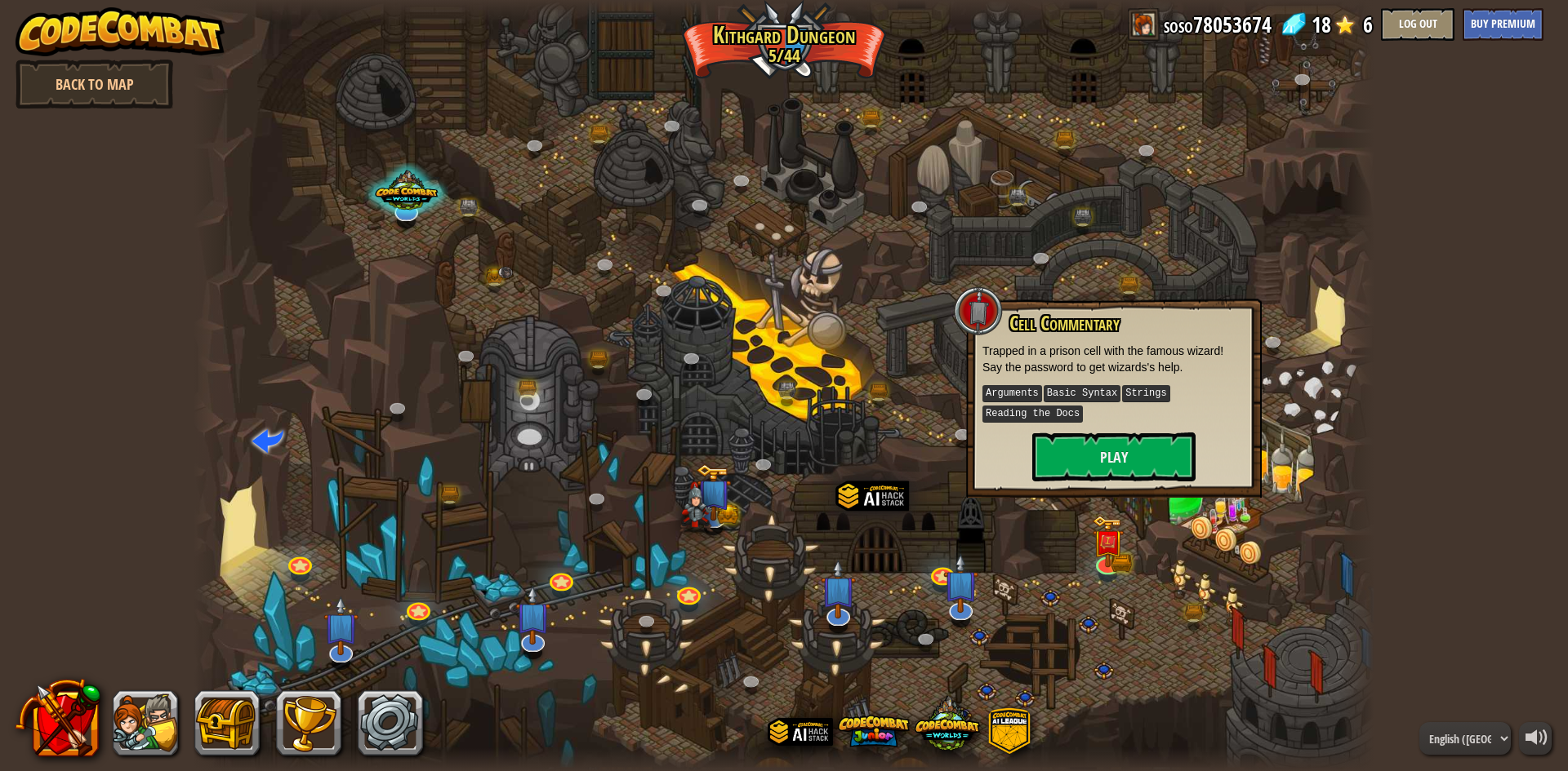
click at [1351, 404] on div at bounding box center [1356, 386] width 35 height 771
